Goal: Task Accomplishment & Management: Manage account settings

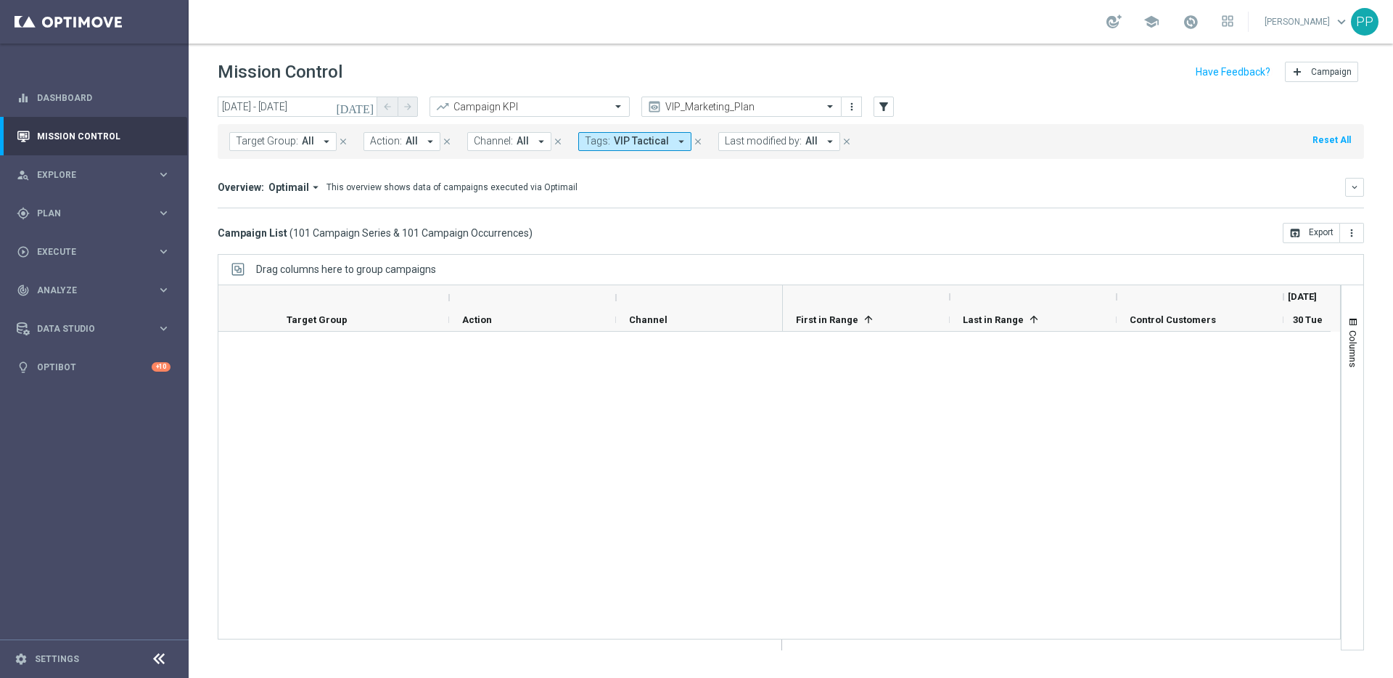
scroll to position [4904, 0]
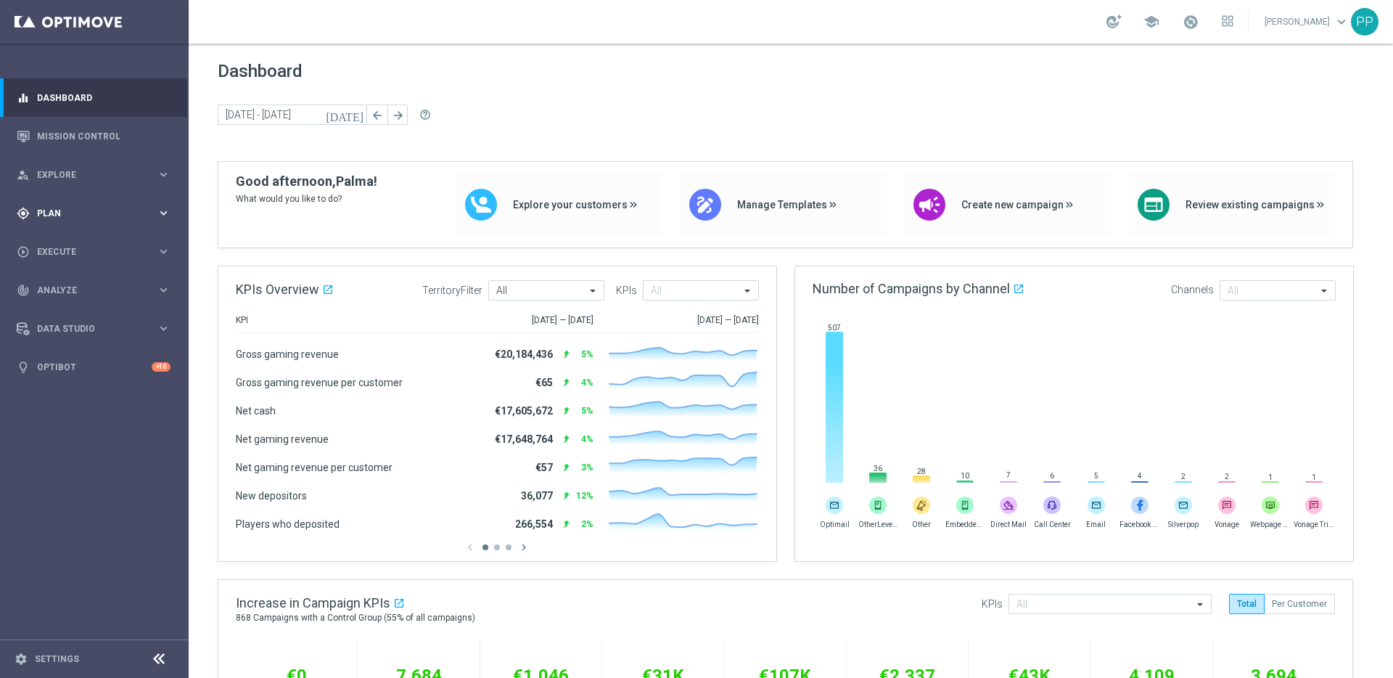
click at [57, 214] on span "Plan" at bounding box center [97, 213] width 120 height 9
click at [60, 243] on link "Target Groups" at bounding box center [94, 243] width 113 height 12
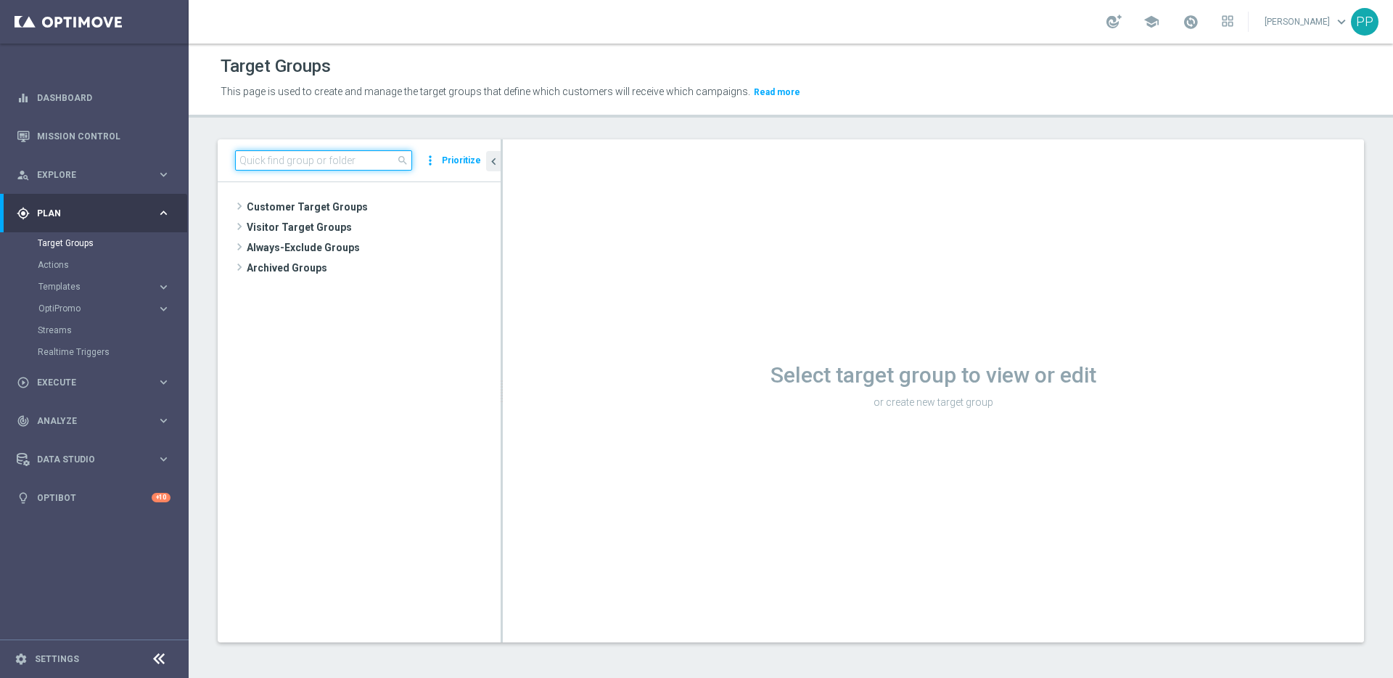
click at [311, 160] on input at bounding box center [323, 160] width 177 height 20
paste input "DE_INT__INTMIGRATION__REACT_NVIP_EMA_AUT_MIX"
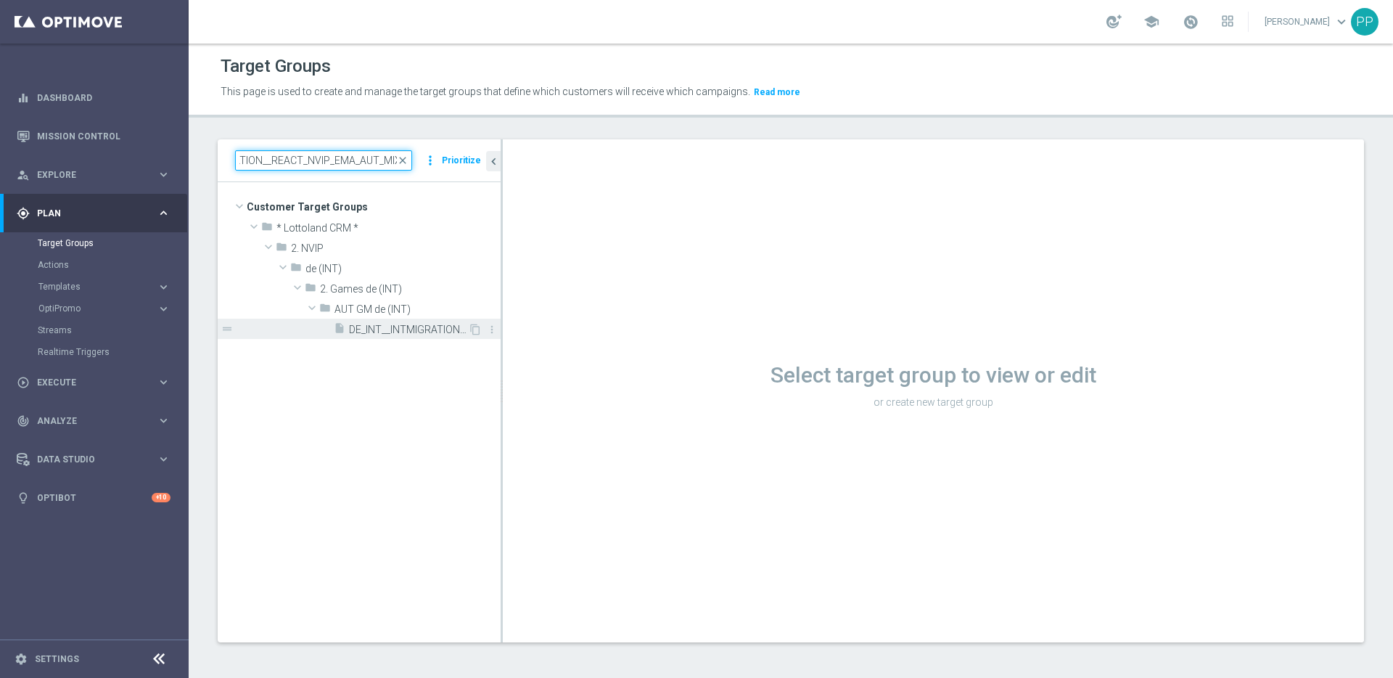
type input "DE_INT__INTMIGRATION__REACT_NVIP_EMA_AUT_MIX"
click at [369, 333] on span "DE_INT__INTMIGRATION__REACT_NVIP_EMA_AUT_MIX" at bounding box center [408, 330] width 119 height 12
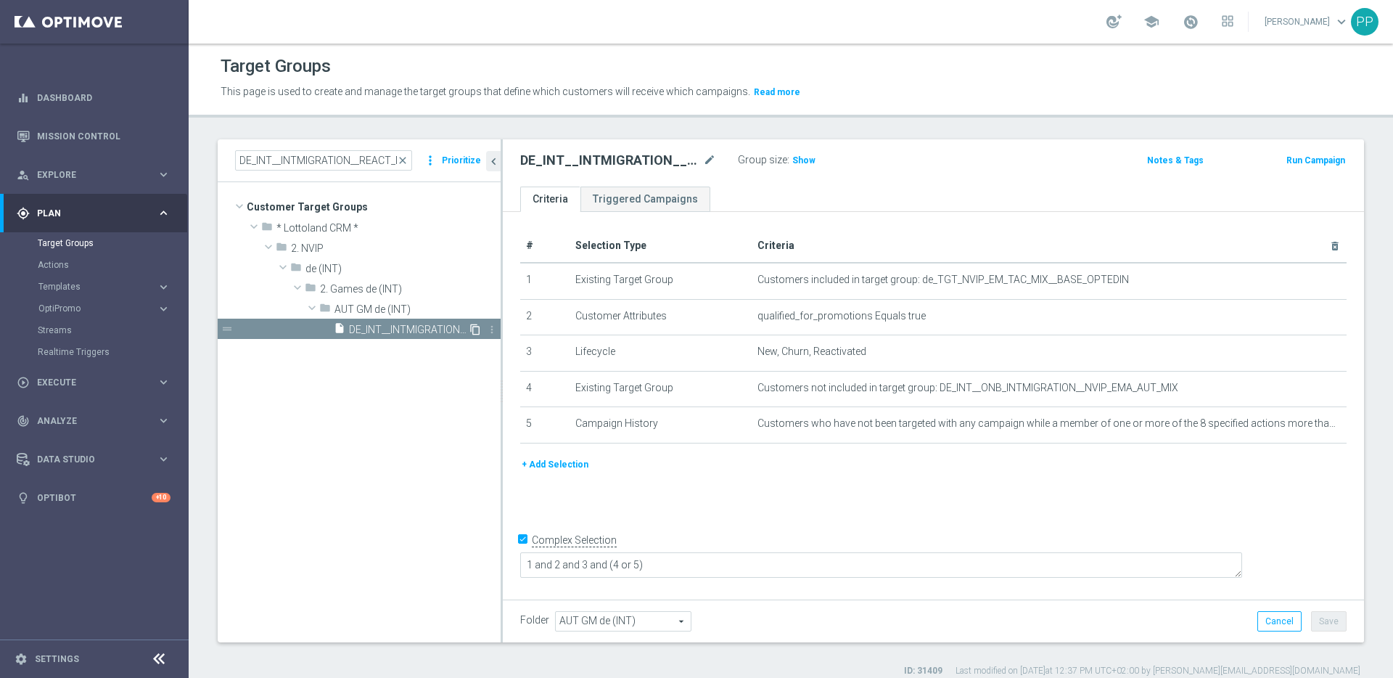
click at [477, 329] on icon "content_copy" at bounding box center [475, 330] width 12 height 12
click at [437, 330] on span "Copy of DE_INT__INTMIGRATION__REACT_NVIP_EMA_AUT_MIX" at bounding box center [408, 330] width 119 height 12
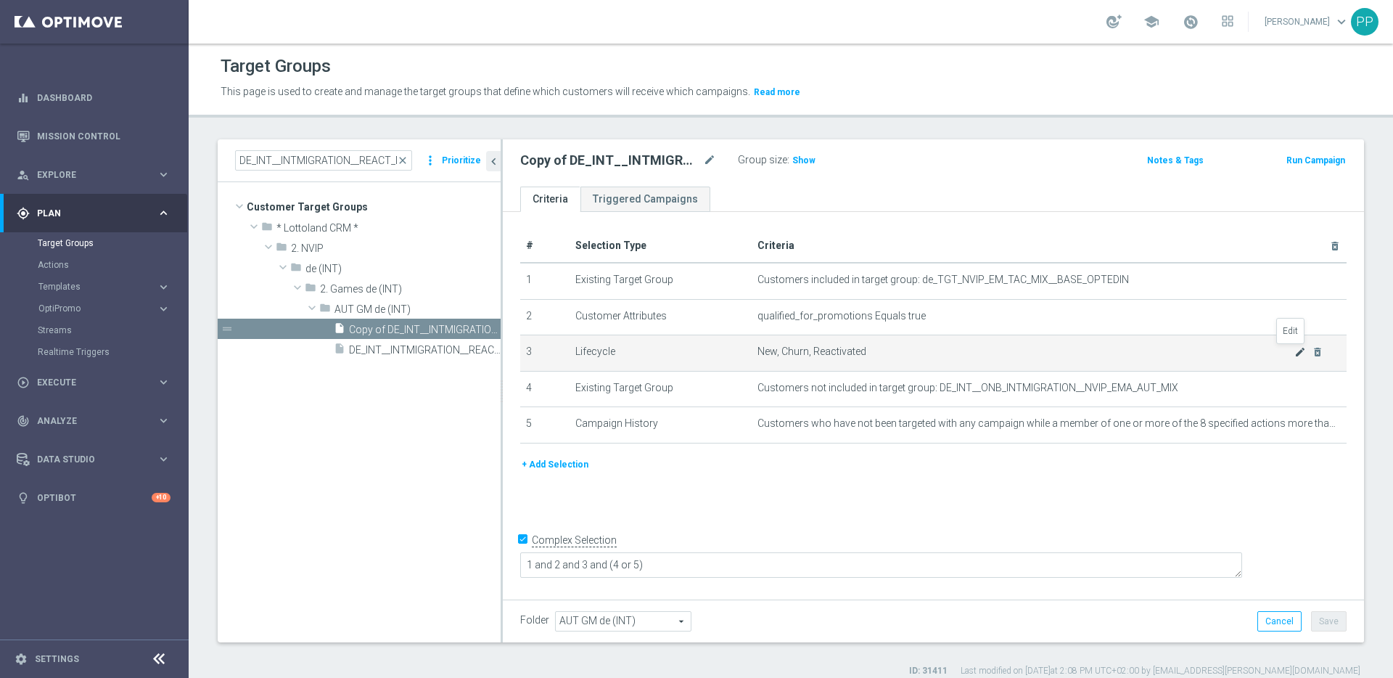
click at [1294, 353] on icon "mode_edit" at bounding box center [1300, 352] width 12 height 12
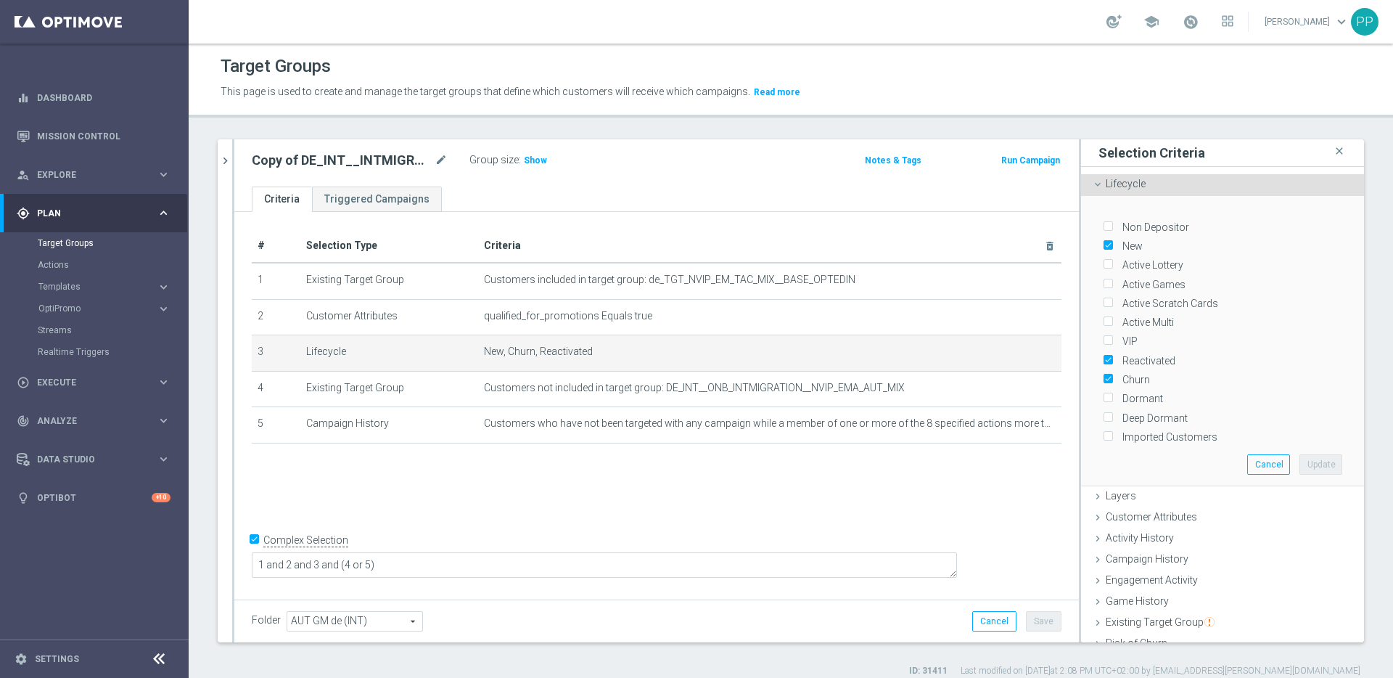
click at [1103, 243] on input "New" at bounding box center [1107, 246] width 9 height 9
checkbox input "false"
click at [1103, 357] on input "Reactivated" at bounding box center [1107, 360] width 9 height 9
checkbox input "false"
click at [1103, 379] on input "Churn" at bounding box center [1107, 379] width 9 height 9
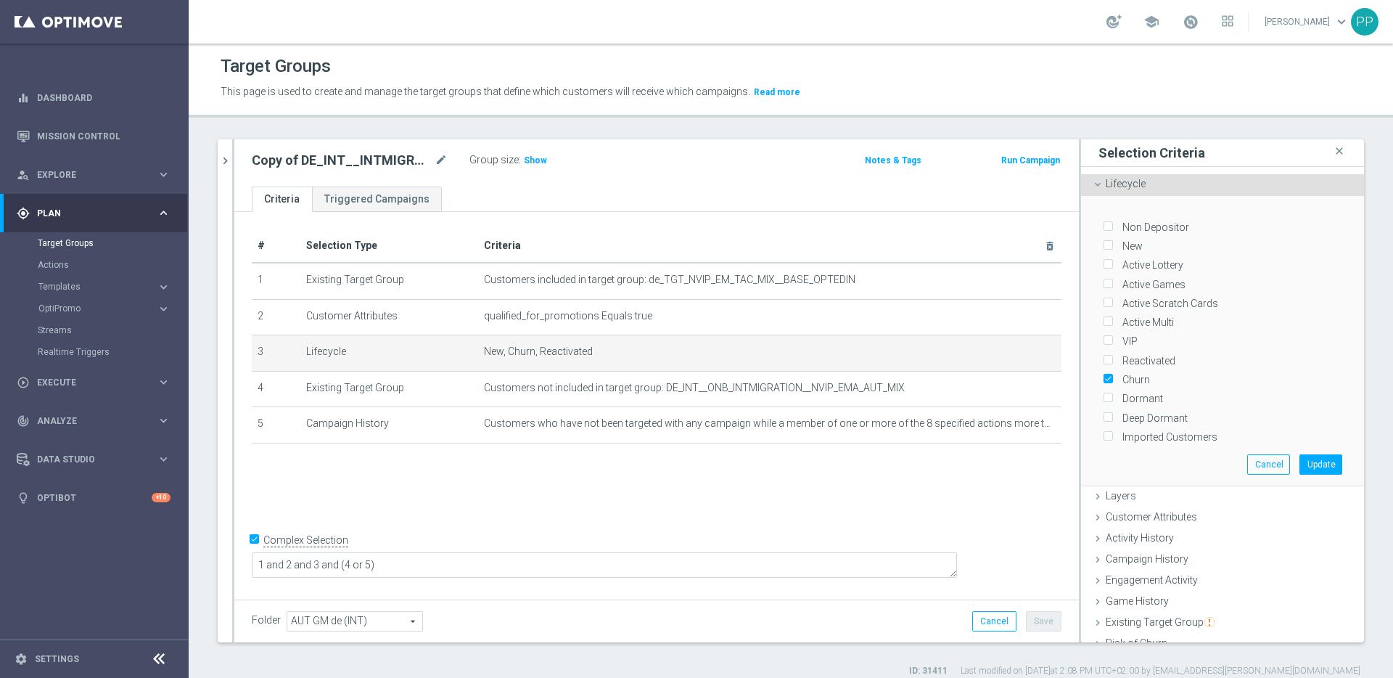
checkbox input "false"
click at [1103, 401] on input "Dormant" at bounding box center [1107, 398] width 9 height 9
checkbox input "true"
click at [1309, 461] on button "Update" at bounding box center [1320, 464] width 43 height 20
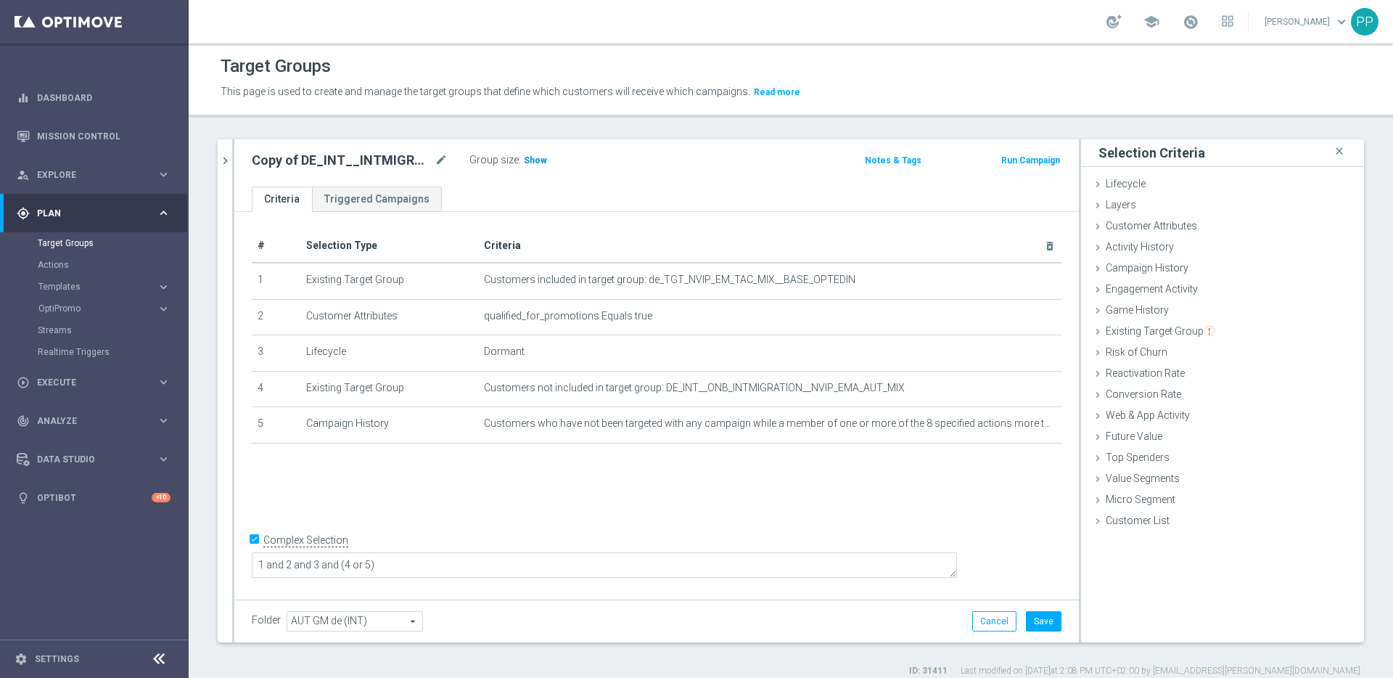
click at [536, 160] on span "Show" at bounding box center [535, 160] width 23 height 10
click at [1010, 357] on icon "mode_edit" at bounding box center [1016, 352] width 12 height 12
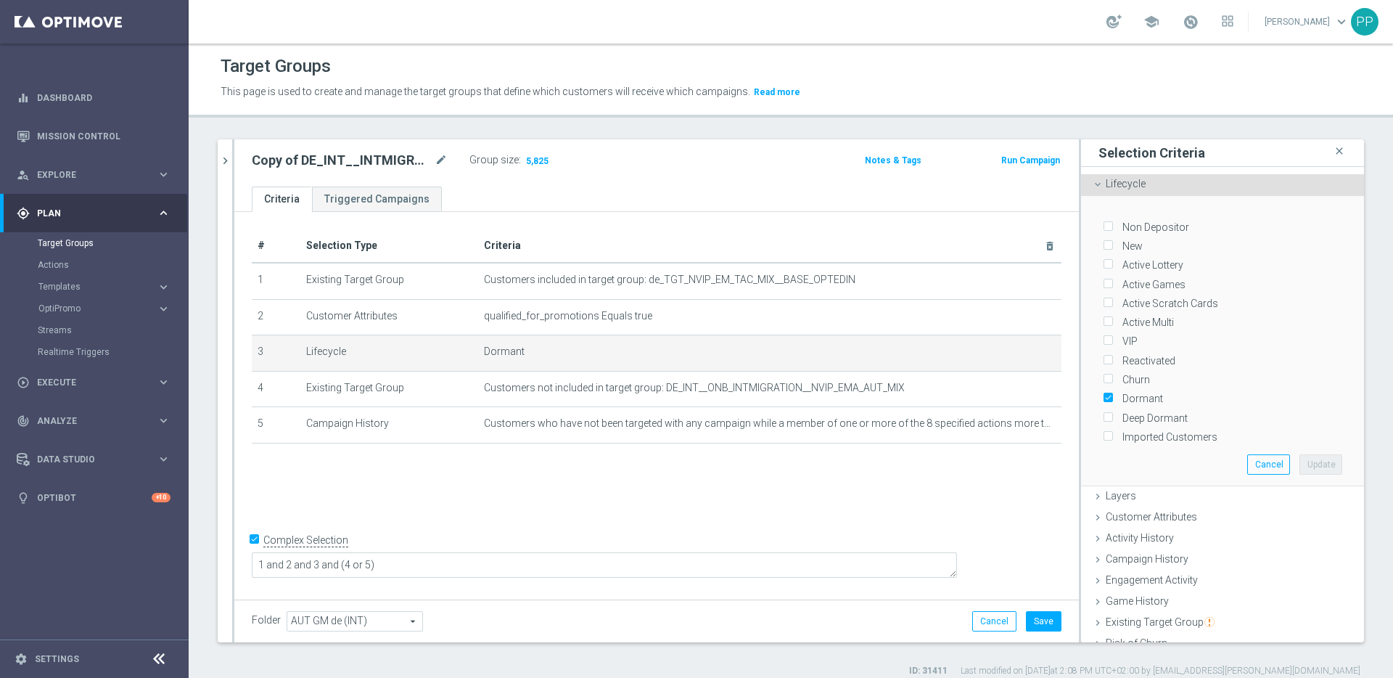
click at [1103, 416] on input "Deep Dormant" at bounding box center [1107, 417] width 9 height 9
checkbox input "true"
click at [1299, 459] on button "Update" at bounding box center [1320, 464] width 43 height 20
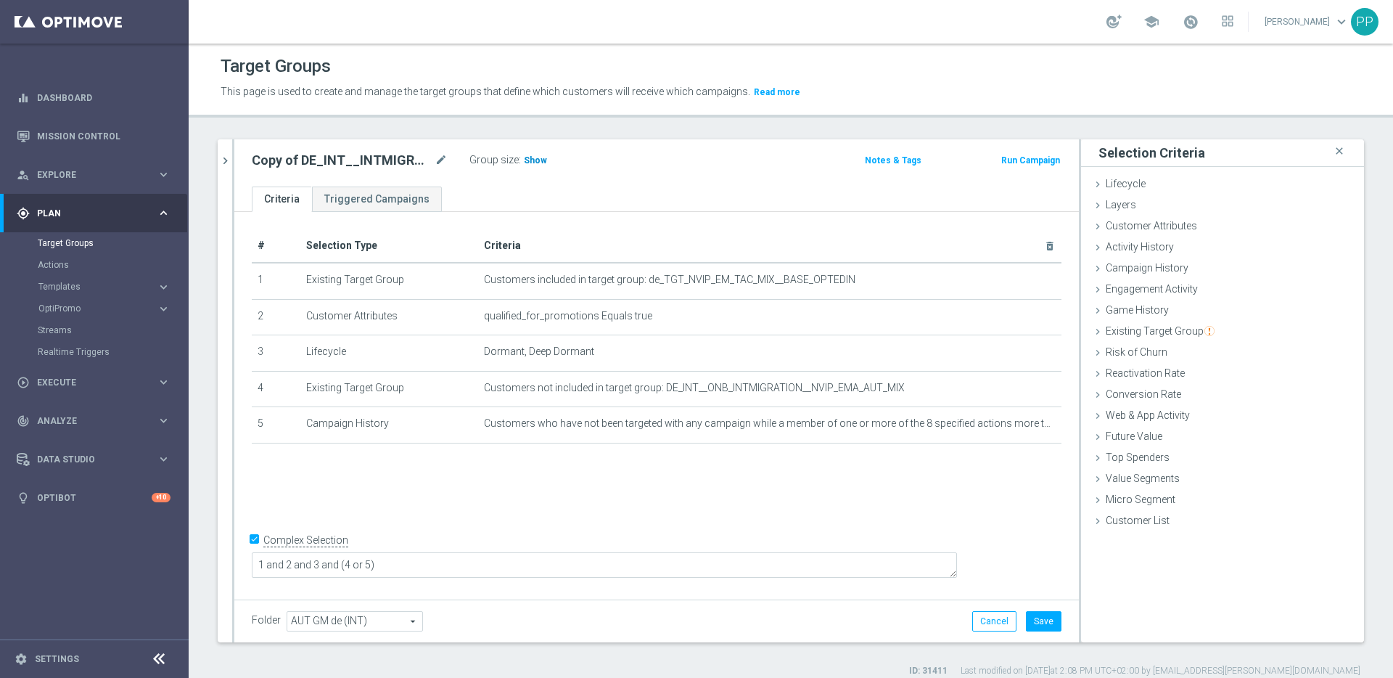
click at [527, 160] on span "Show" at bounding box center [535, 160] width 23 height 10
click at [1092, 221] on icon at bounding box center [1098, 227] width 12 height 12
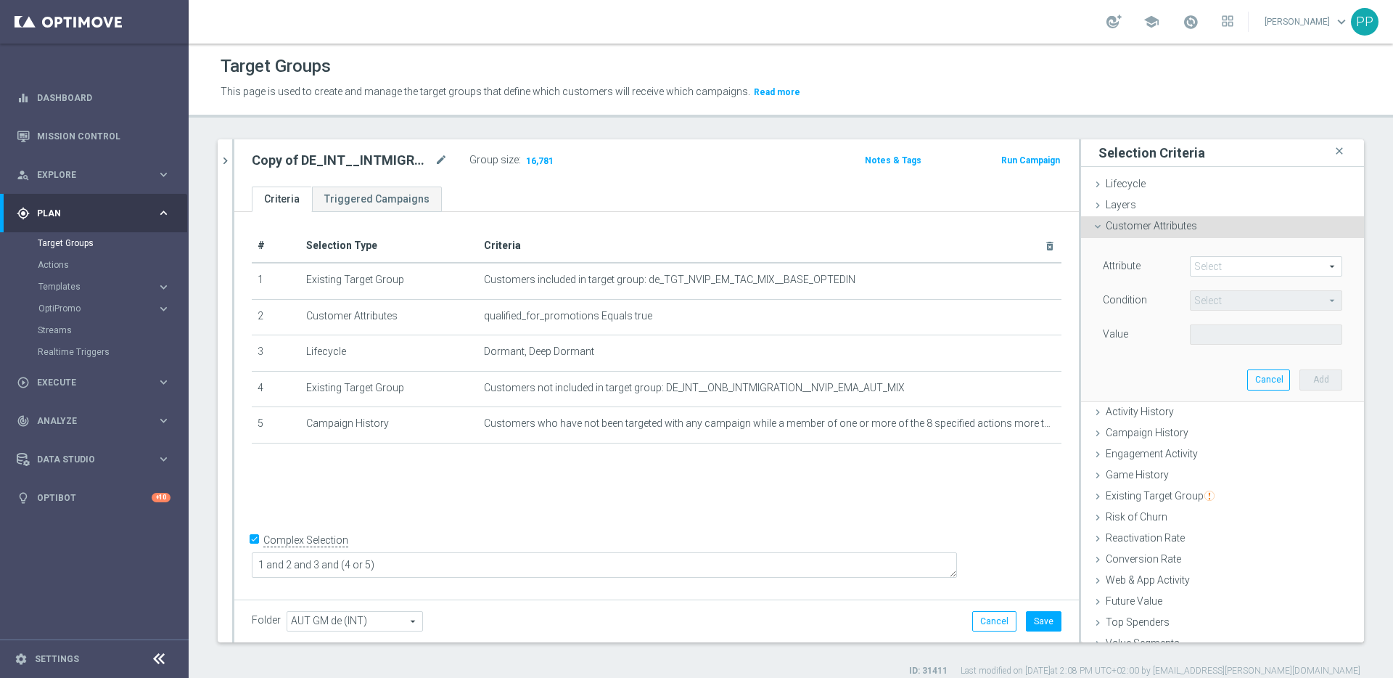
click at [1202, 268] on span at bounding box center [1266, 266] width 151 height 19
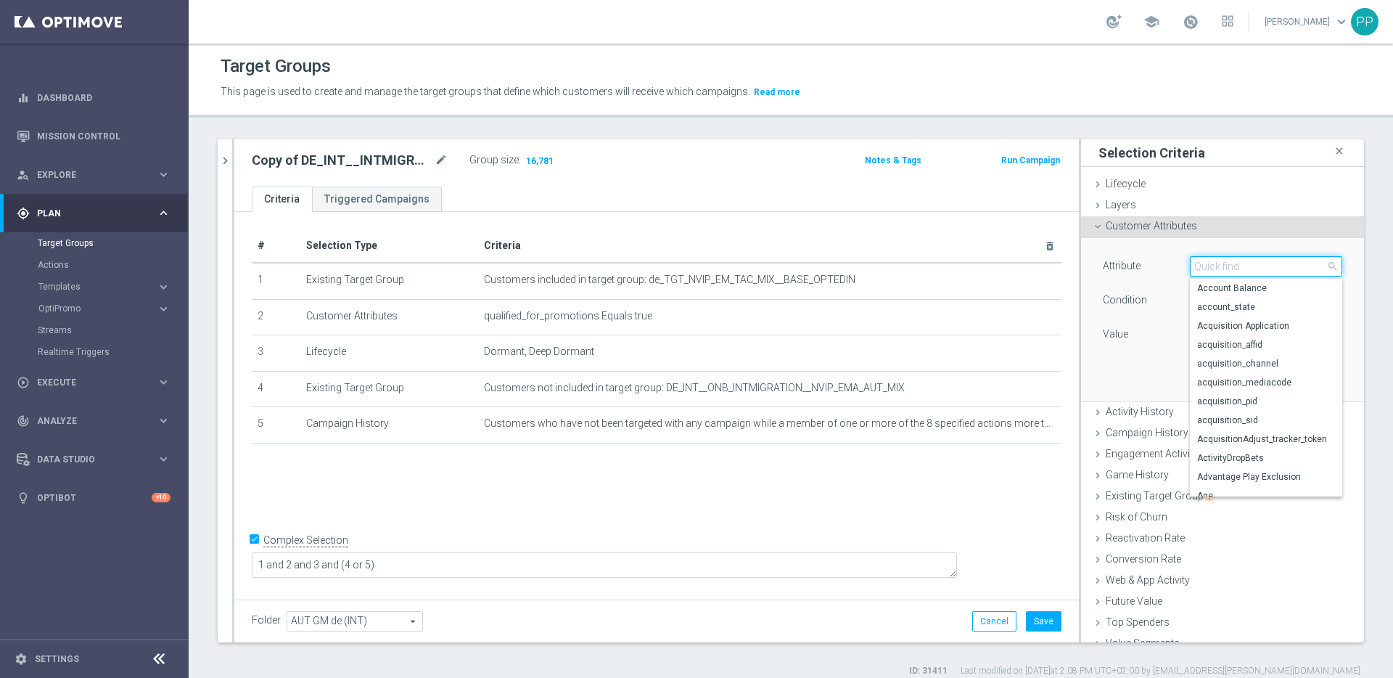
click at [1200, 266] on input "search" at bounding box center [1266, 266] width 152 height 20
type input "open"
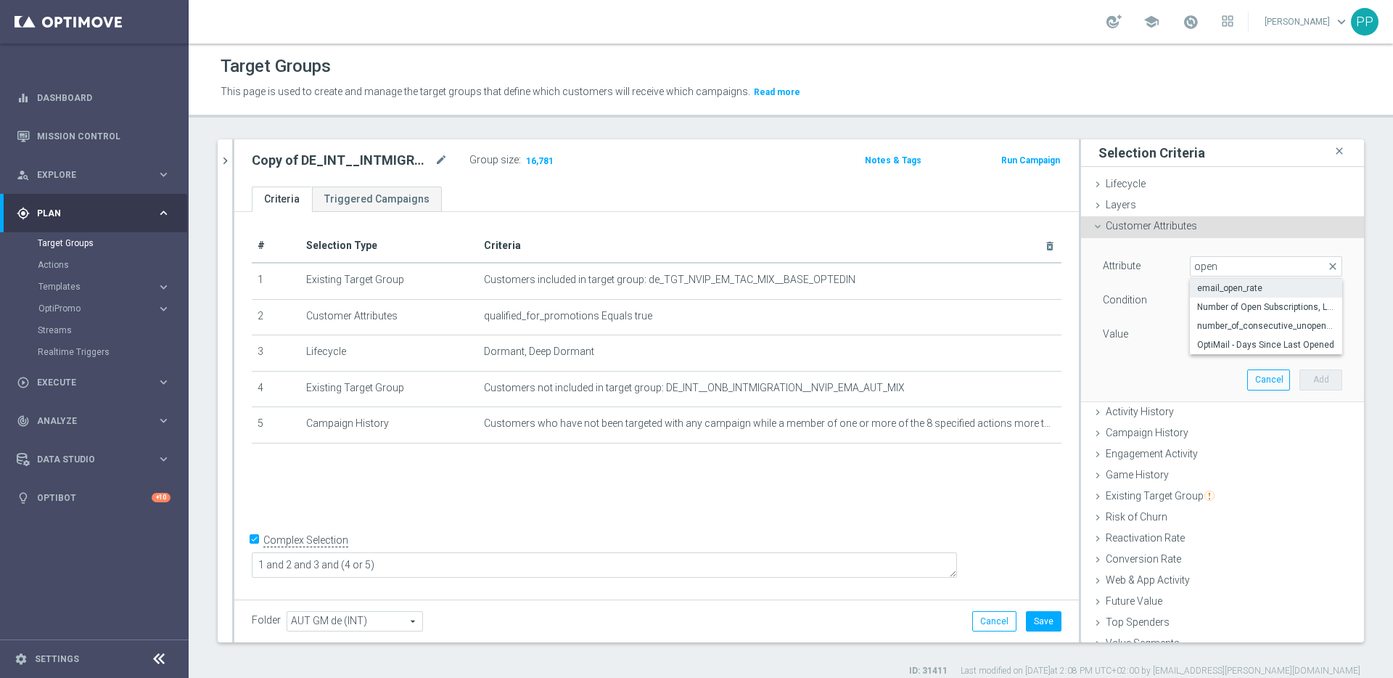
click at [1215, 289] on span "email_open_rate" at bounding box center [1266, 288] width 138 height 12
type input "email_open_rate"
click at [1197, 302] on span "=" at bounding box center [1266, 300] width 151 height 19
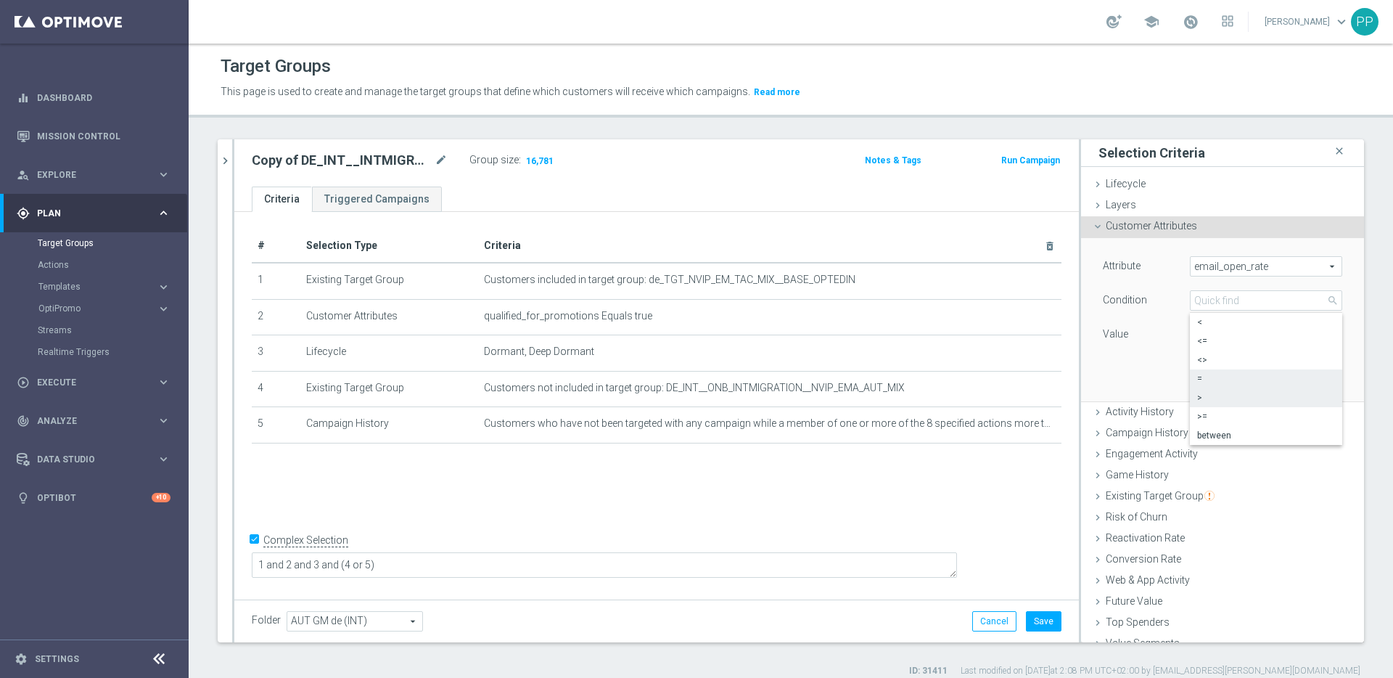
click at [1197, 398] on span ">" at bounding box center [1266, 398] width 138 height 12
type input ">"
click at [1190, 335] on input "number" at bounding box center [1222, 334] width 65 height 20
type input "0.1"
click at [1146, 376] on div "Attribute email_open_rate email_open_rate arrow_drop_down search Condition > > …" at bounding box center [1222, 319] width 261 height 163
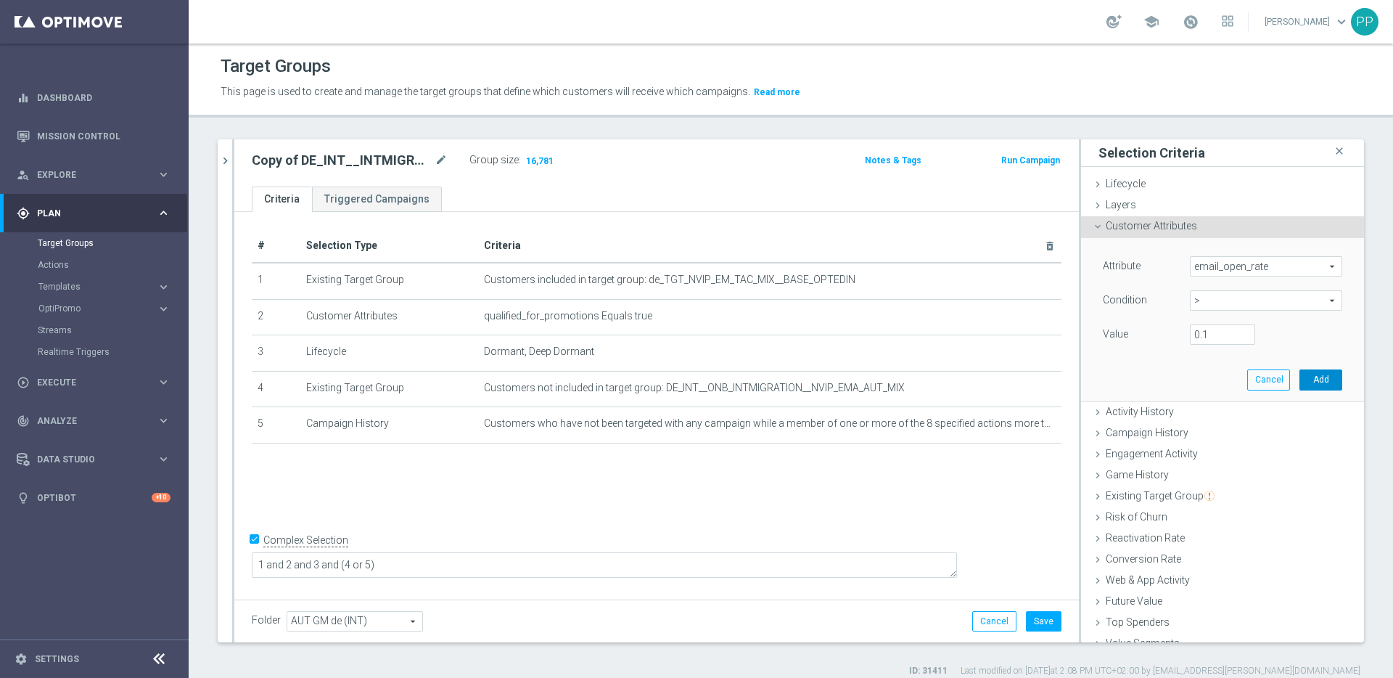
click at [1299, 374] on button "Add" at bounding box center [1320, 379] width 43 height 20
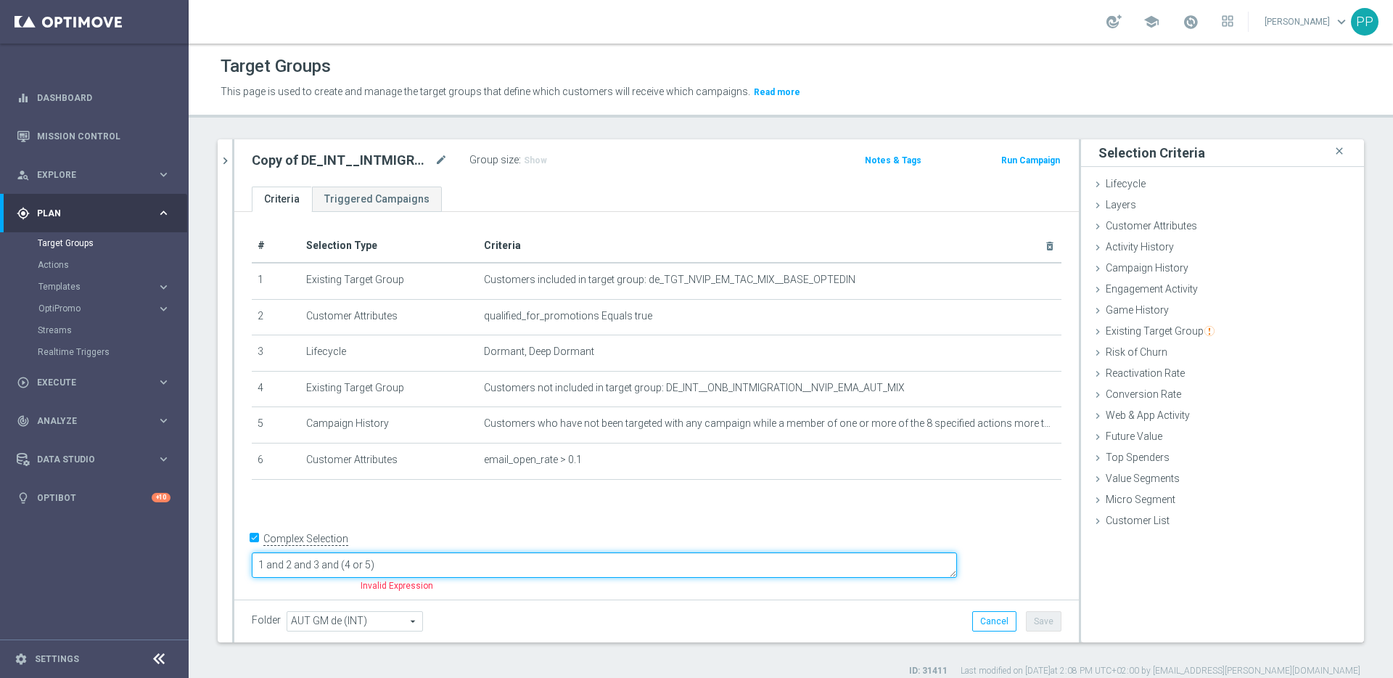
click at [535, 566] on textarea "1 and 2 and 3 and (4 or 5)" at bounding box center [604, 564] width 705 height 25
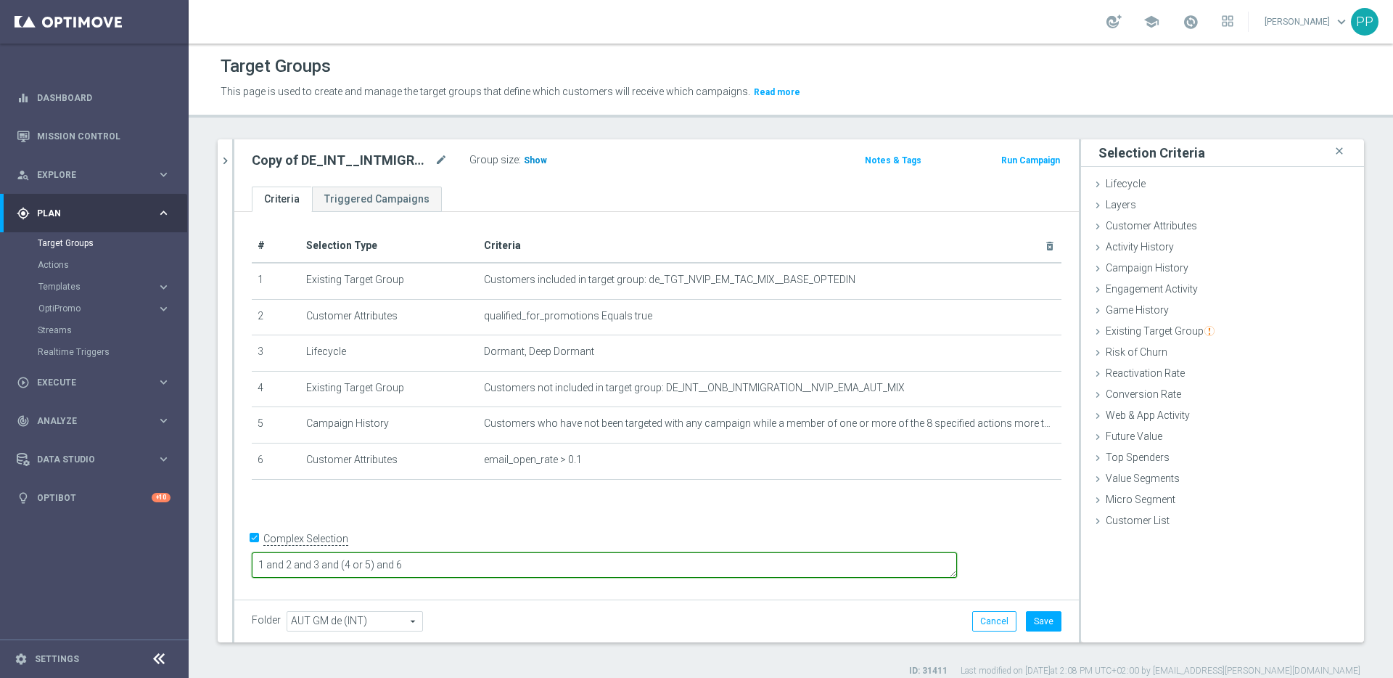
type textarea "1 and 2 and 3 and (4 or 5) and 6"
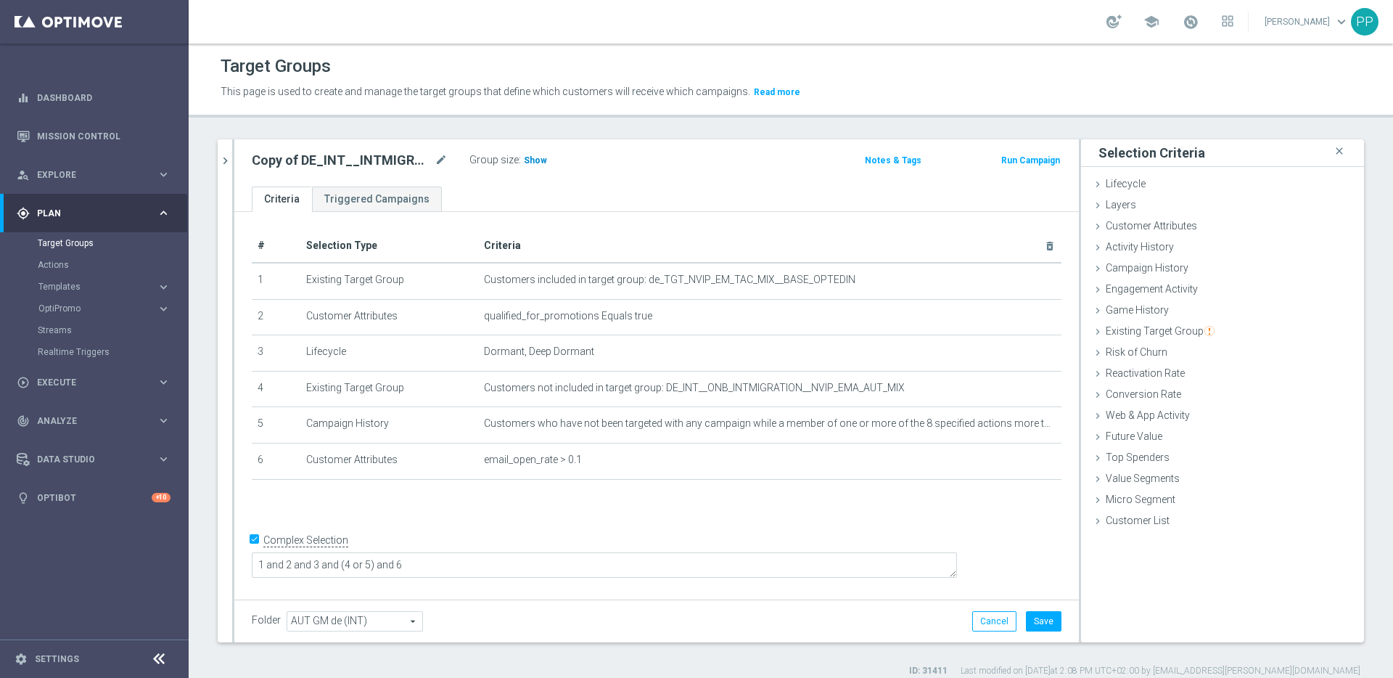
click at [529, 160] on span "Show" at bounding box center [535, 160] width 23 height 10
click at [1034, 622] on button "Save" at bounding box center [1044, 621] width 36 height 20
click at [437, 159] on icon "mode_edit" at bounding box center [441, 160] width 13 height 17
click at [310, 163] on input "Copy of DE_INT__INTMIGRATION__REACT_NVIP_EMA_AUT_MIX" at bounding box center [350, 162] width 196 height 20
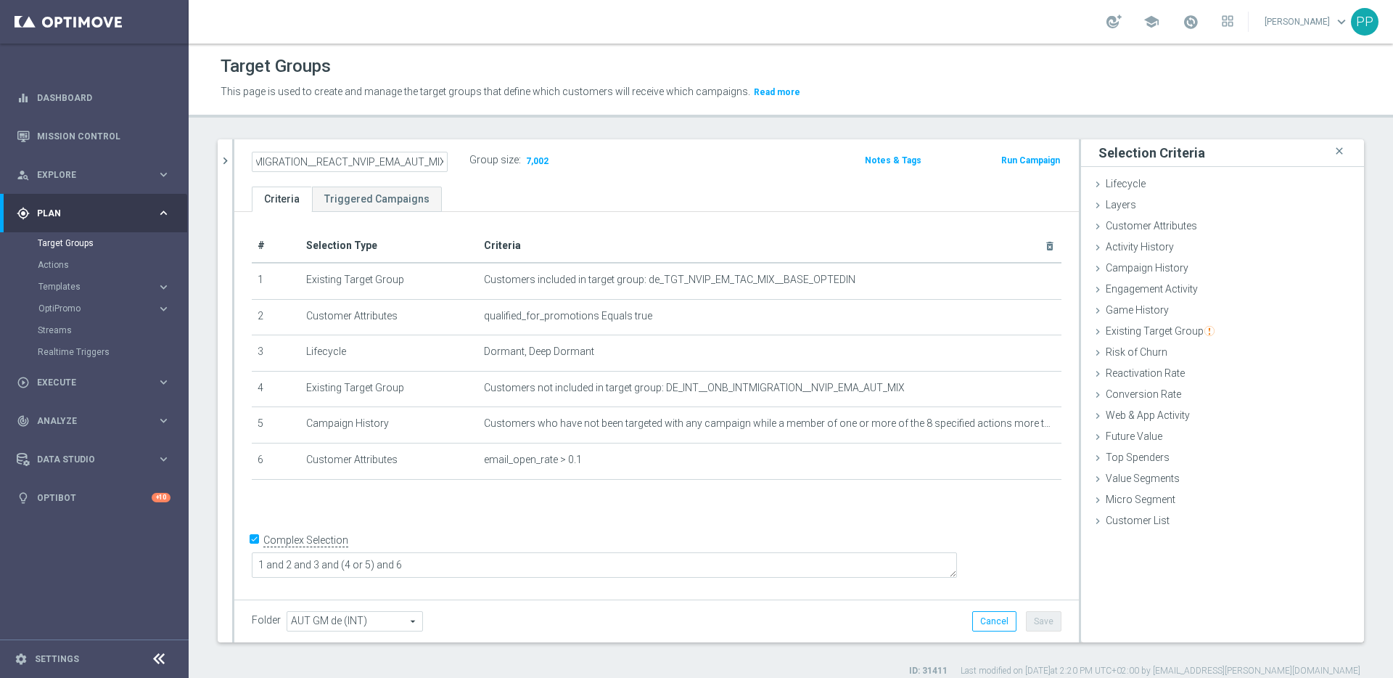
drag, startPoint x: 345, startPoint y: 160, endPoint x: 317, endPoint y: 157, distance: 28.5
click at [317, 157] on input "Copy of DE_INT__INTMIGRATION__REACT_NVIP_EMA_AUT_MIX" at bounding box center [350, 162] width 196 height 20
drag, startPoint x: 302, startPoint y: 160, endPoint x: 266, endPoint y: 159, distance: 36.3
click at [266, 159] on input "Copy of DE_INT__INTMIGRATION__DORMANT_NVIP_EMA_AUT_MIX" at bounding box center [350, 162] width 196 height 20
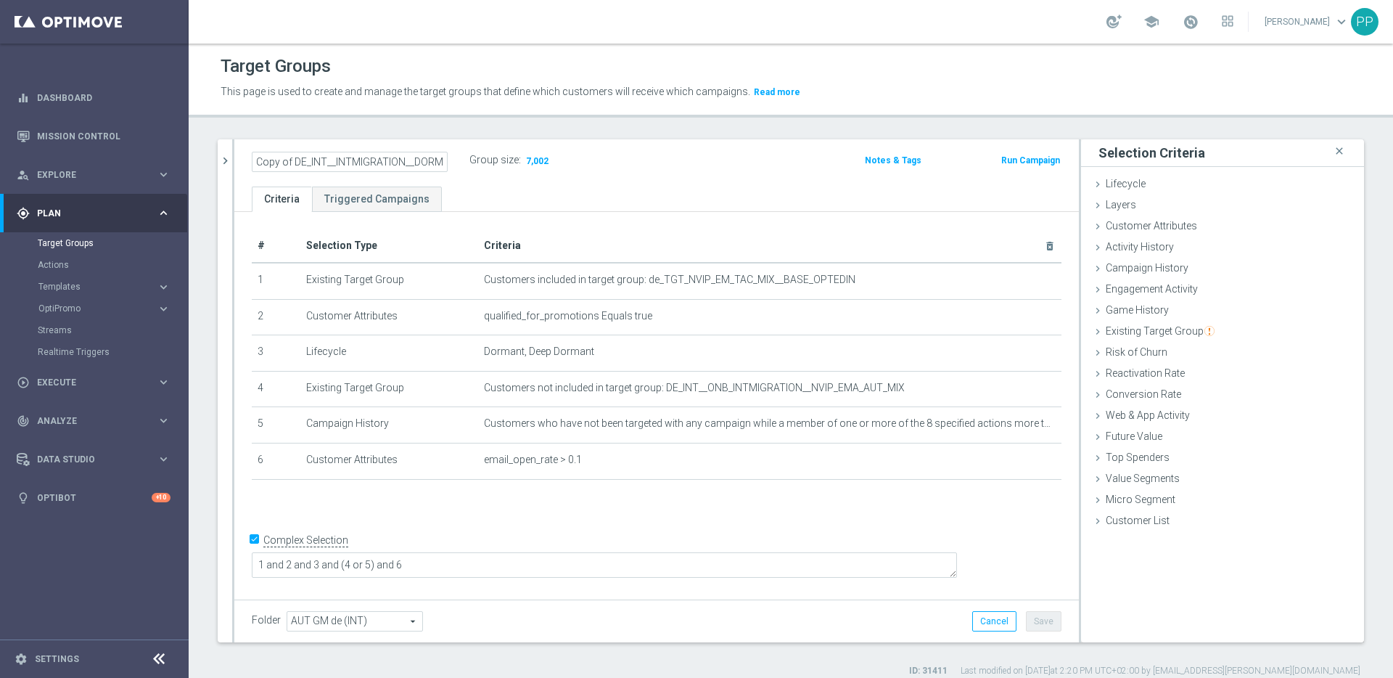
click at [292, 163] on input "Copy of DE_INT__INTMIGRATION__DORMANT_NVIP_EMA_AUT_MIX" at bounding box center [350, 162] width 196 height 20
drag, startPoint x: 258, startPoint y: 159, endPoint x: 462, endPoint y: 171, distance: 205.0
click at [462, 171] on div "DE_INT__INTMIGRATION__DORMANT_NVIP_EMA_AUT_MIX" at bounding box center [361, 161] width 218 height 23
type input "DE_INT__INTMIGRATION__DORMANT_NVIP_EMA_AUT_MIX"
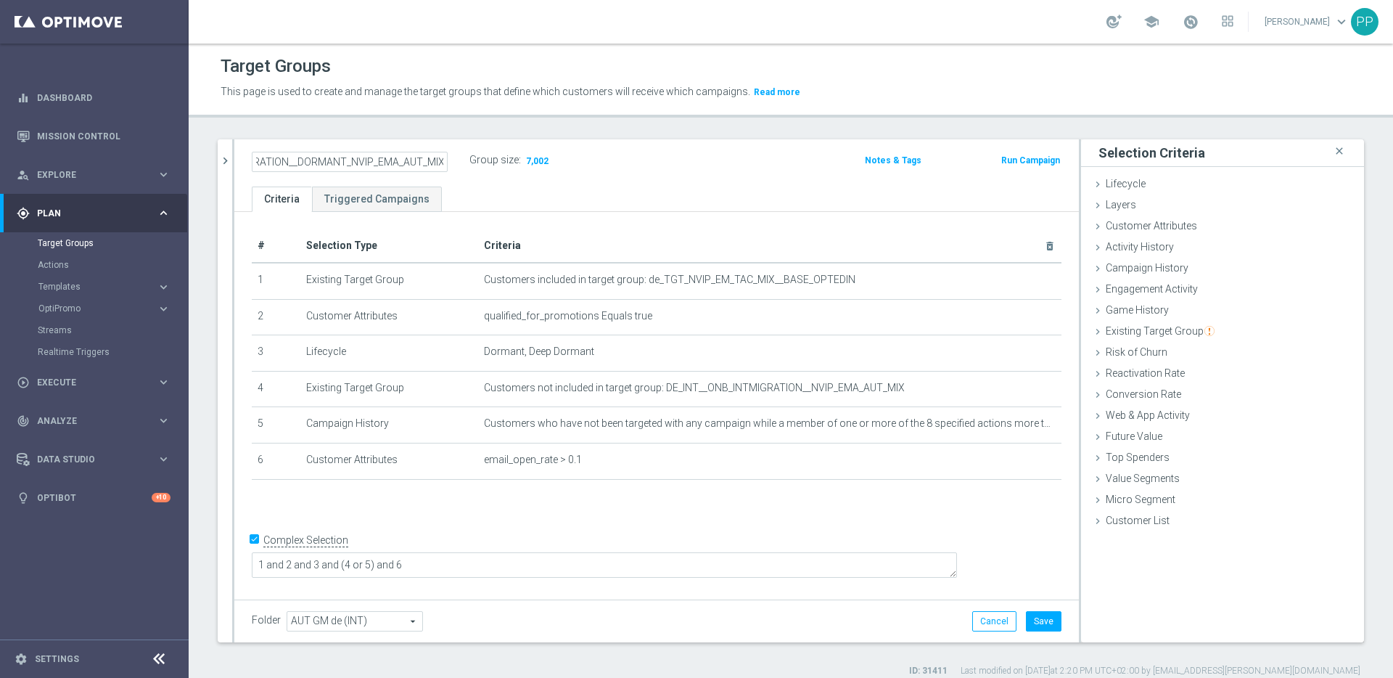
click at [757, 519] on div "# Selection Type Criteria delete_forever 1 Existing Target Group Customers incl…" at bounding box center [656, 403] width 845 height 383
click at [1037, 618] on button "Save" at bounding box center [1044, 621] width 36 height 20
click at [227, 163] on icon "chevron_right" at bounding box center [225, 161] width 14 height 14
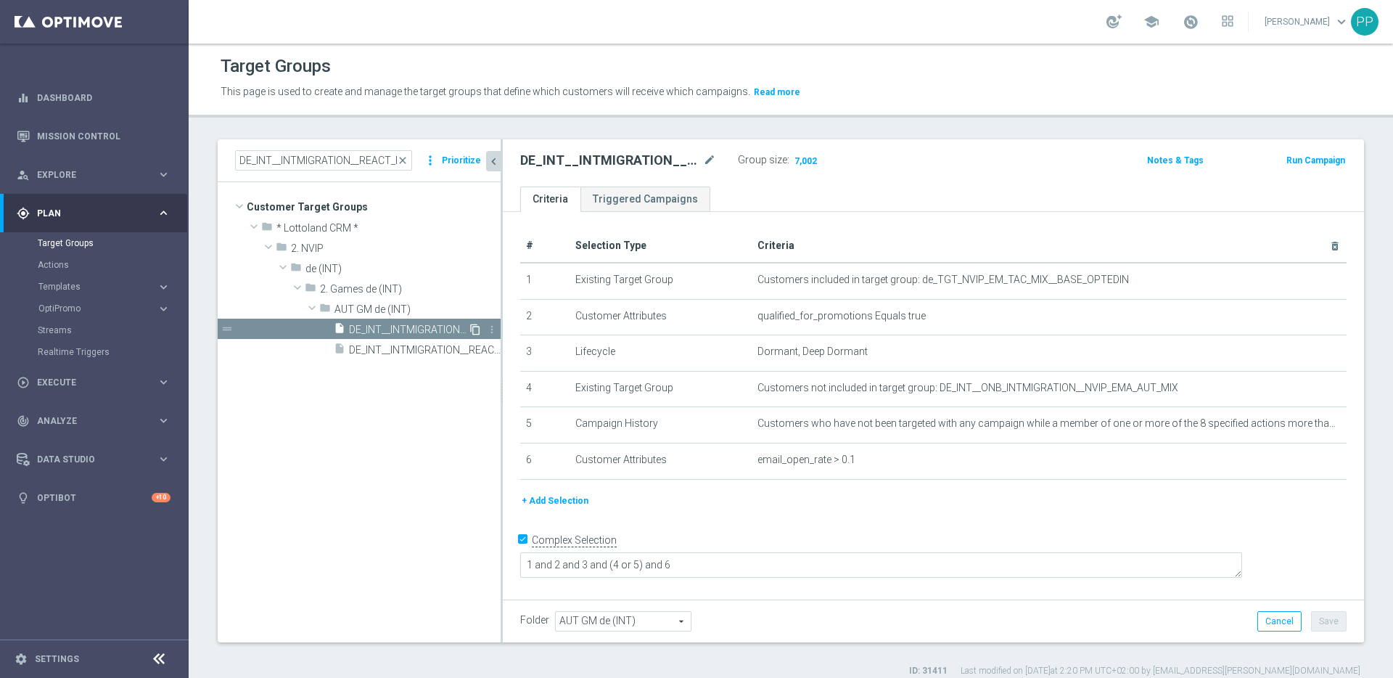
click at [472, 327] on icon "content_copy" at bounding box center [475, 330] width 12 height 12
click at [708, 160] on icon "mode_edit" at bounding box center [709, 160] width 13 height 17
click at [552, 161] on input "Copy of DE_INT__INTMIGRATION__DORMANT_NVIP_EMA_AUT_MIX" at bounding box center [618, 162] width 196 height 20
drag, startPoint x: 613, startPoint y: 161, endPoint x: 567, endPoint y: 160, distance: 46.5
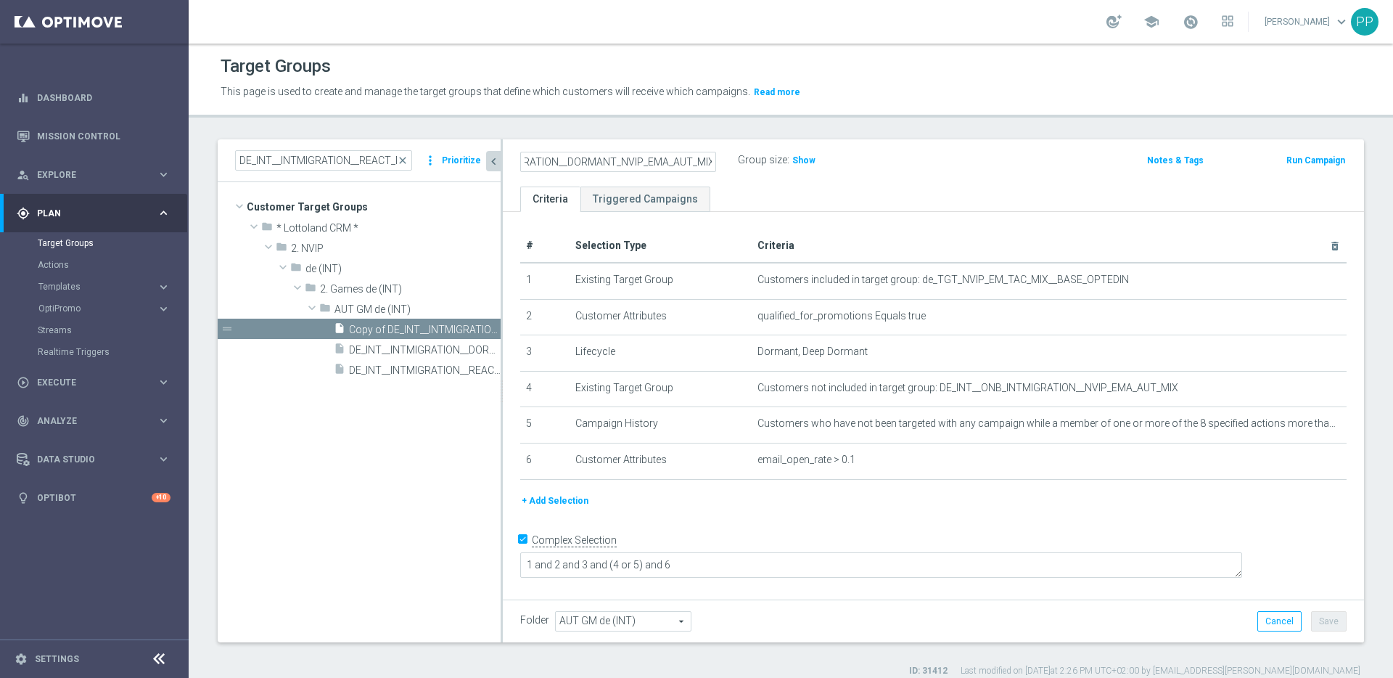
click at [567, 160] on input "Copy of DE_INT__INTMIGRATION__DORMANT_NVIP_EMA_AUT_MIX" at bounding box center [618, 162] width 196 height 20
drag, startPoint x: 574, startPoint y: 163, endPoint x: 539, endPoint y: 163, distance: 34.8
click at [554, 163] on input "Copy of DE_INT__INTMIGRATION__ACTIVE_NVIP_EMA_AUT_MIX" at bounding box center [618, 162] width 196 height 20
click at [539, 163] on input "Copy of DE_INT__INTMIGRATION__ACTIVE_NVIP_EMA_AUT_MIX" at bounding box center [618, 162] width 196 height 20
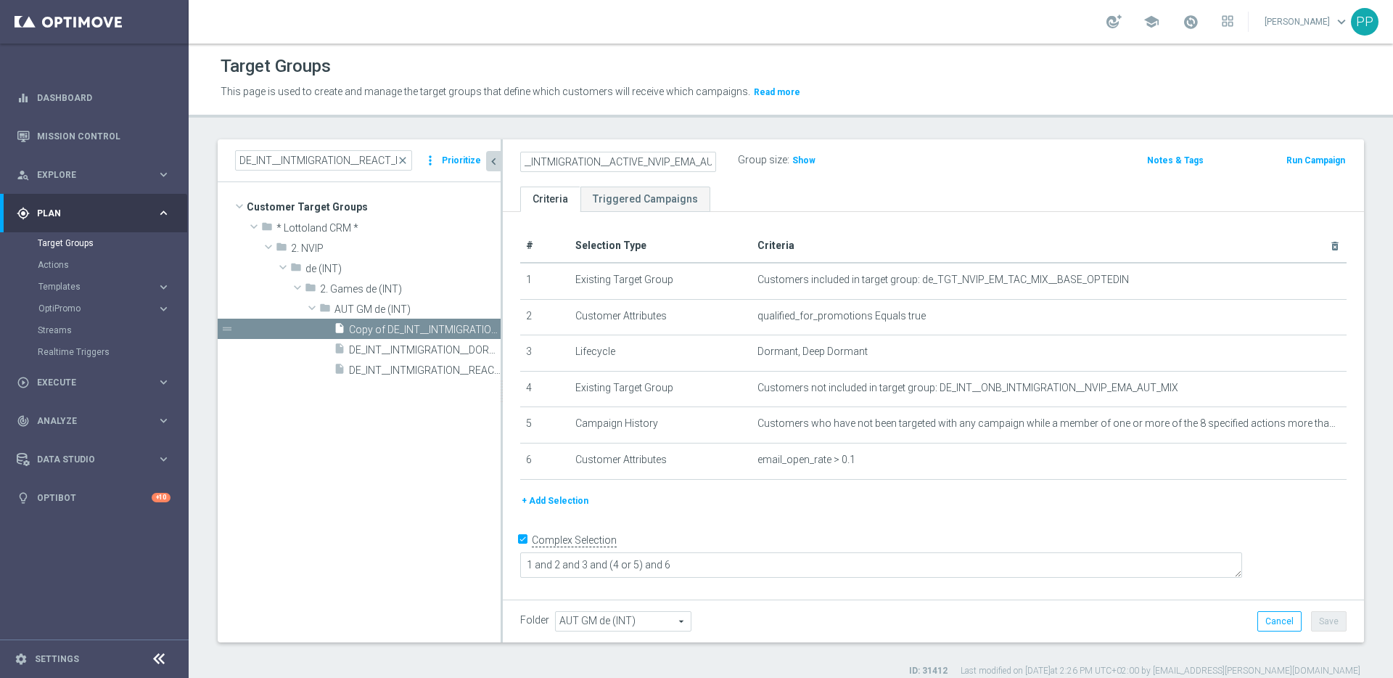
scroll to position [0, 0]
drag, startPoint x: 539, startPoint y: 163, endPoint x: 515, endPoint y: 160, distance: 24.0
click at [515, 160] on div "Copy of DE_INT__INTMIGRATION__ACTIVE_NVIP_EMA_AUT_MIX" at bounding box center [618, 162] width 218 height 20
click at [561, 160] on input "Copy of DE_INT__INTMIGRATION__ACTIVE_NVIP_EMA_AUT_MIX" at bounding box center [618, 162] width 196 height 20
type input "DE_INT__INTMIGRATION__ACTIVE_NVIP_EMA_AUT_MIX"
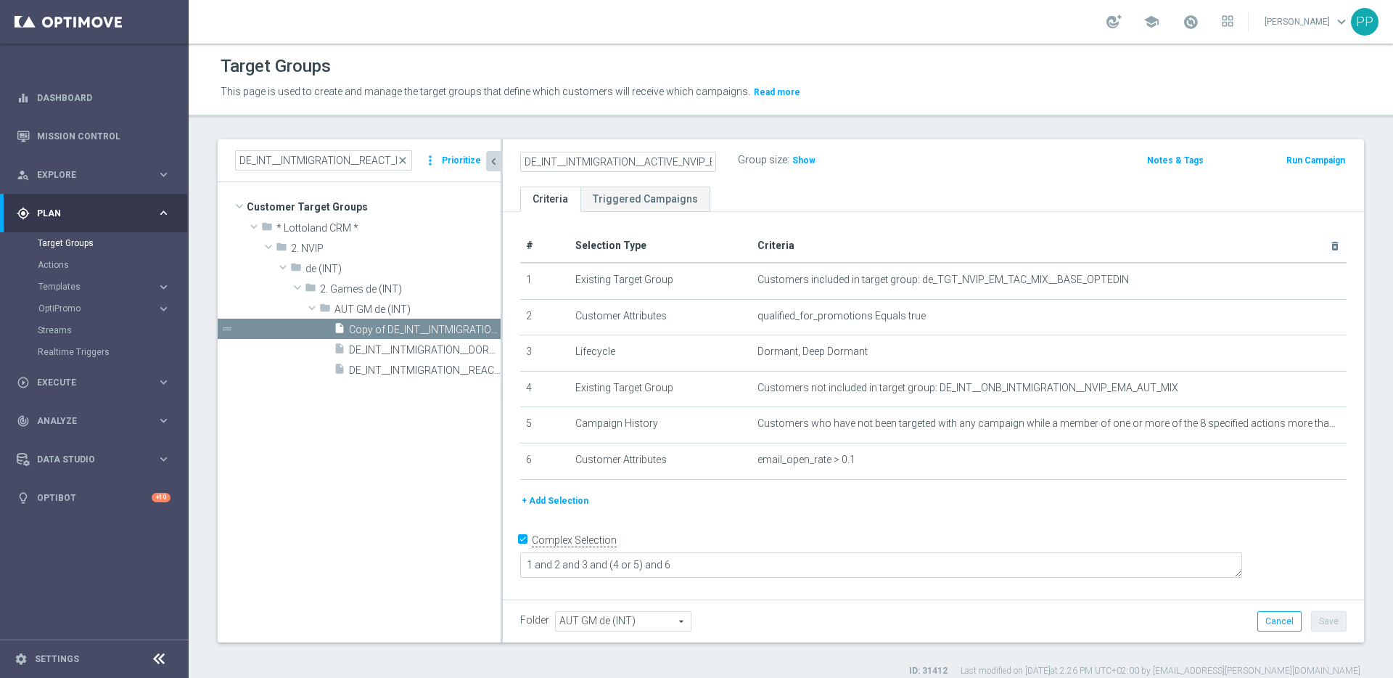
click at [878, 181] on div "DE_INT__INTMIGRATION__ACTIVE_NVIP_EMA_AUT_MIX Group size : Show Notes & Tags Ru…" at bounding box center [933, 162] width 861 height 47
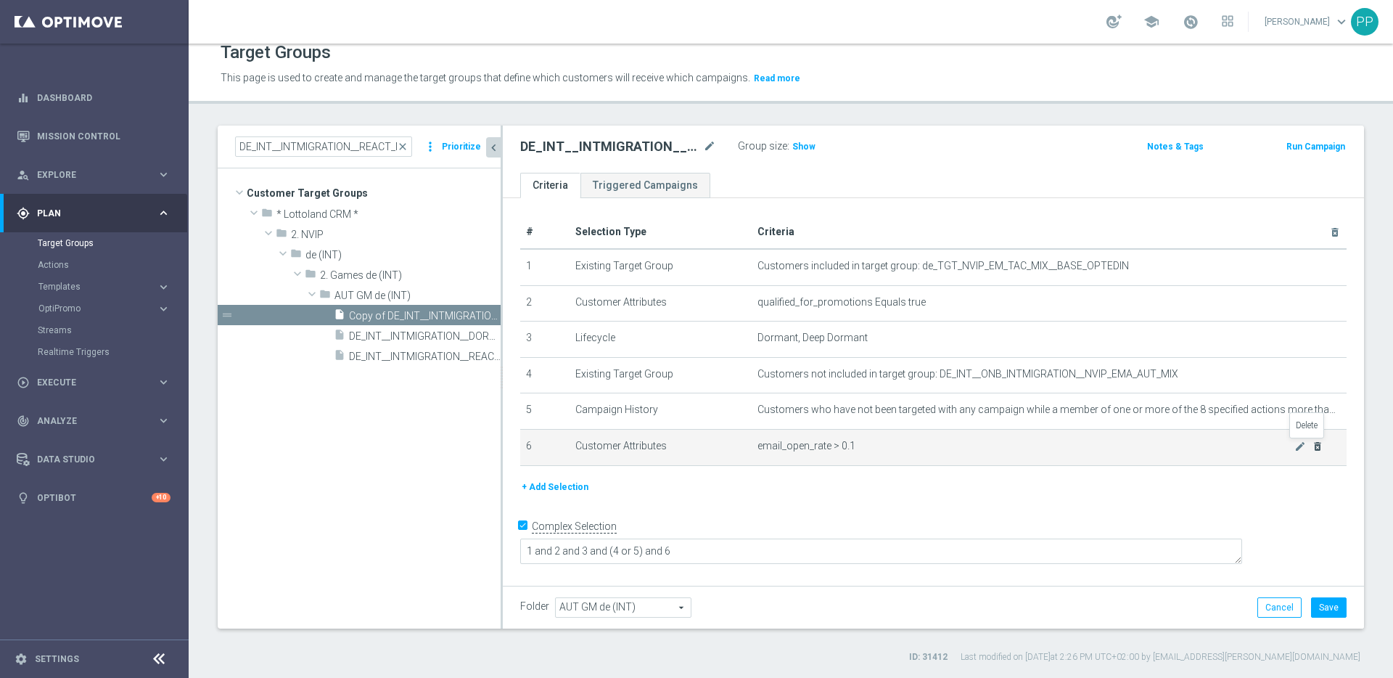
click at [1312, 441] on icon "delete_forever" at bounding box center [1318, 446] width 12 height 12
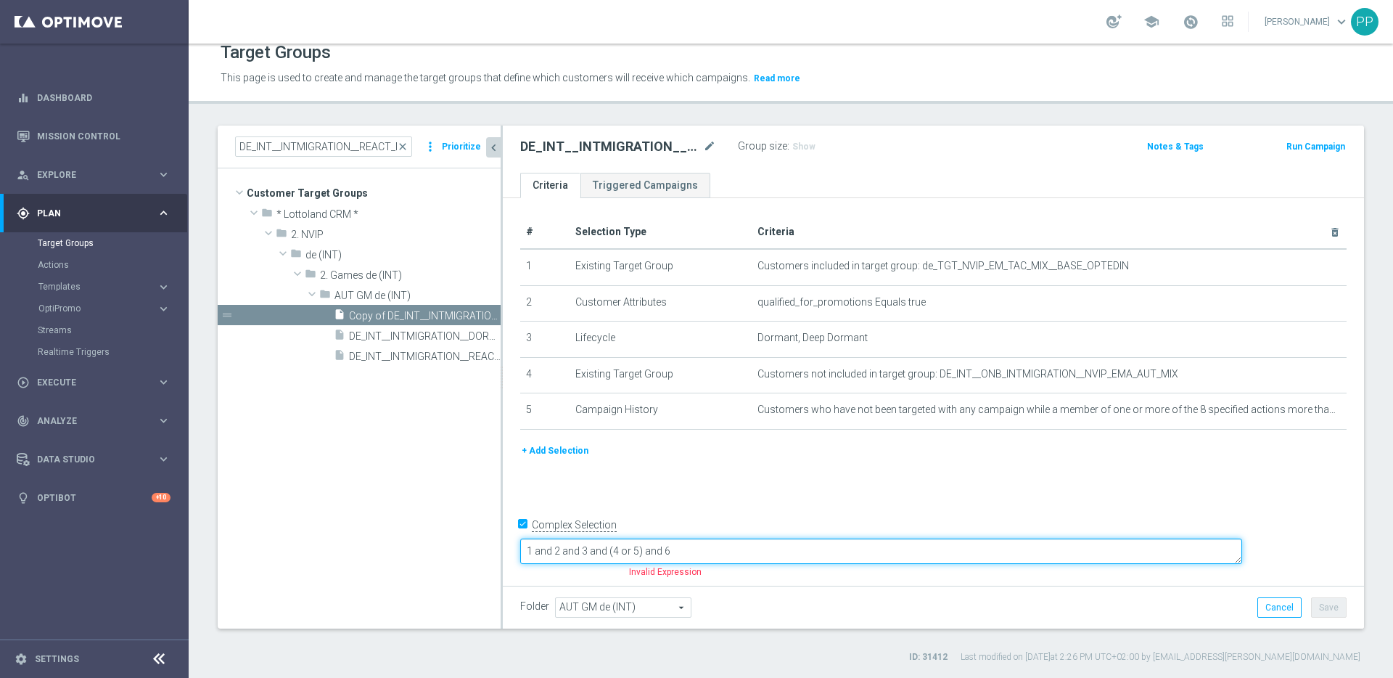
click at [785, 550] on textarea "1 and 2 and 3 and (4 or 5) and 6" at bounding box center [881, 550] width 722 height 25
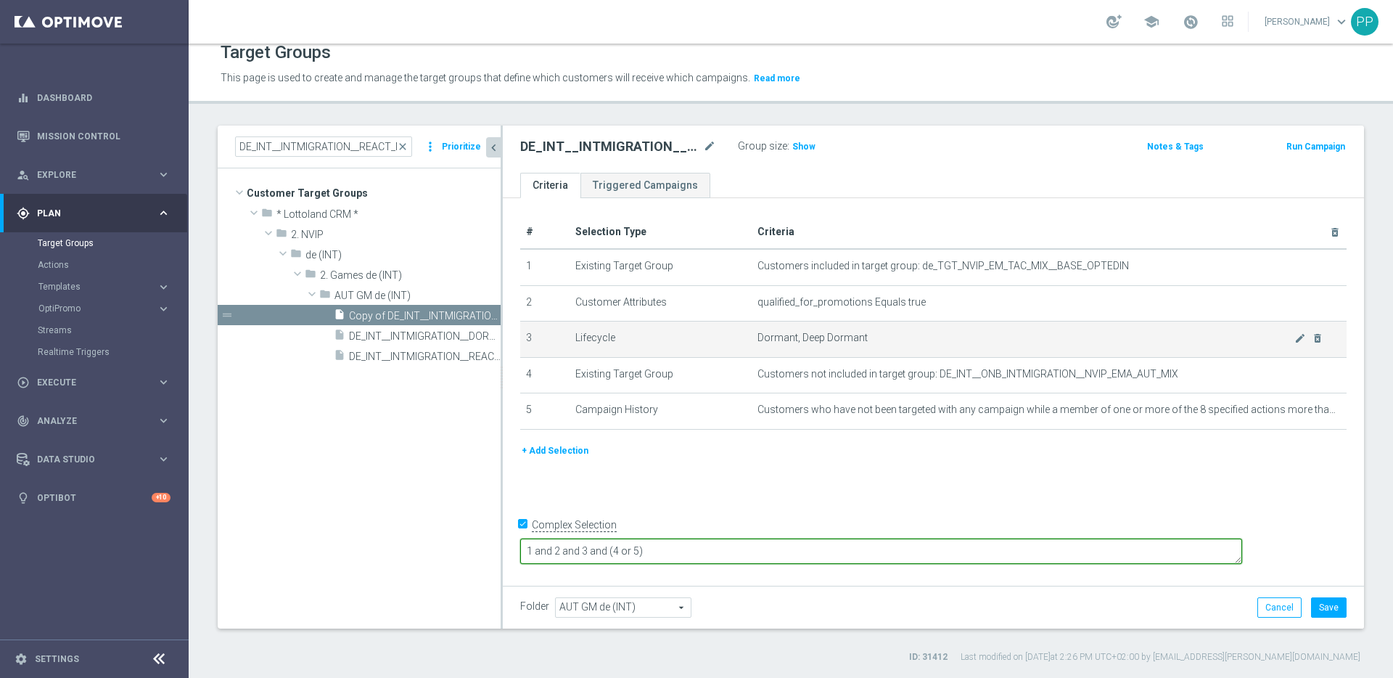
type textarea "1 and 2 and 3 and (4 or 5)"
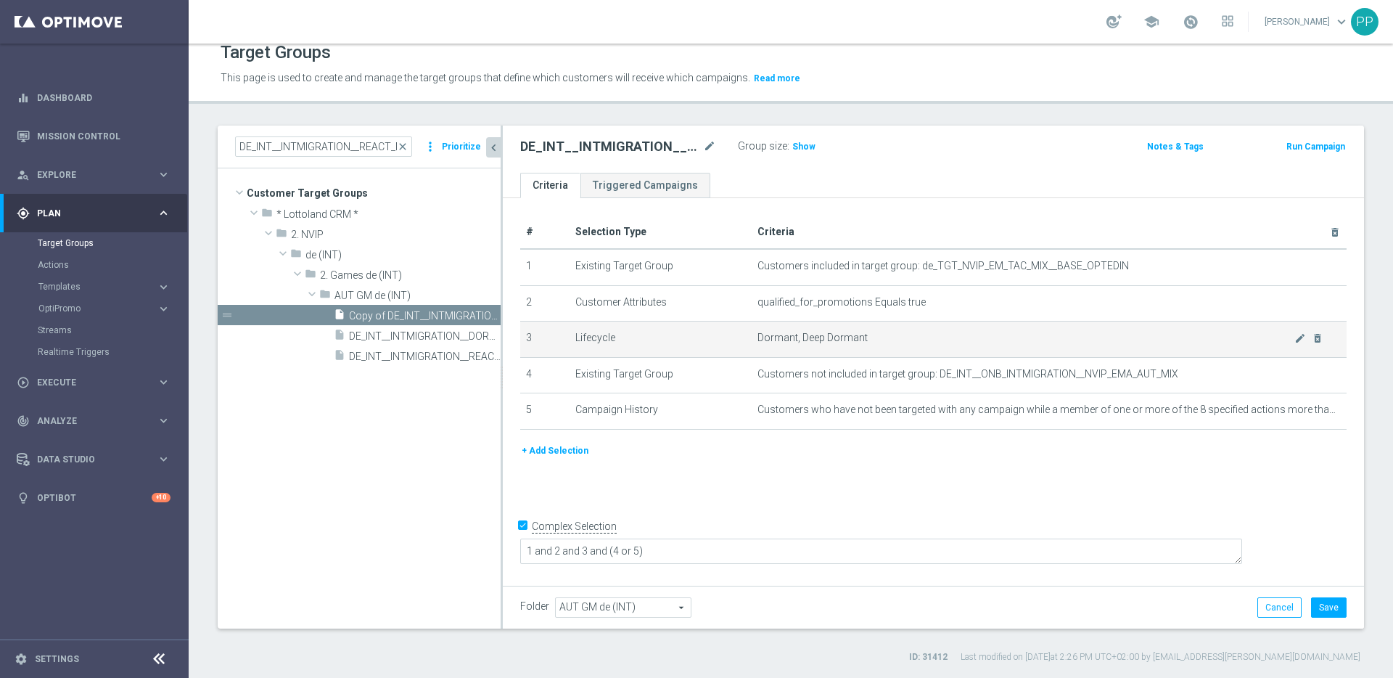
click at [1294, 332] on div "mode_edit delete_forever" at bounding box center [1308, 338] width 29 height 12
click at [1294, 340] on icon "mode_edit" at bounding box center [1300, 338] width 12 height 12
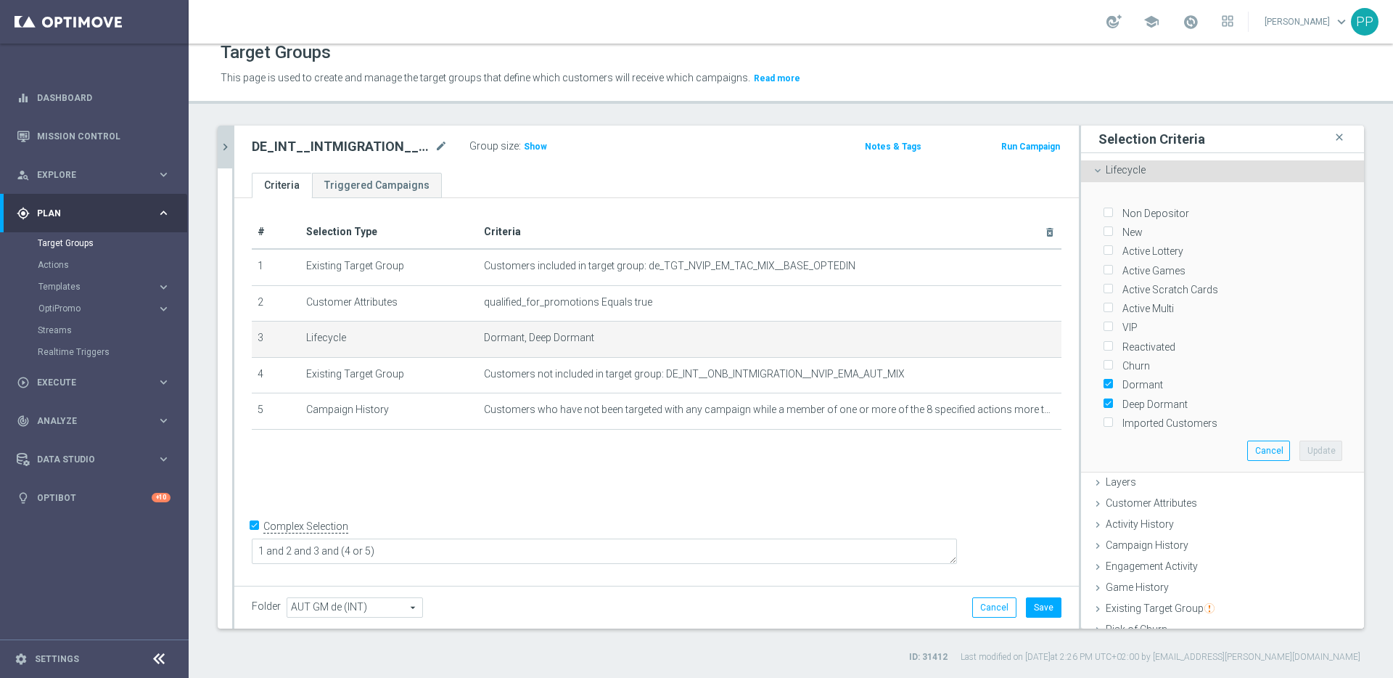
click at [1103, 253] on input "Active Lottery" at bounding box center [1107, 251] width 9 height 9
checkbox input "false"
click at [1103, 268] on input "Active Games" at bounding box center [1107, 270] width 9 height 9
checkbox input "true"
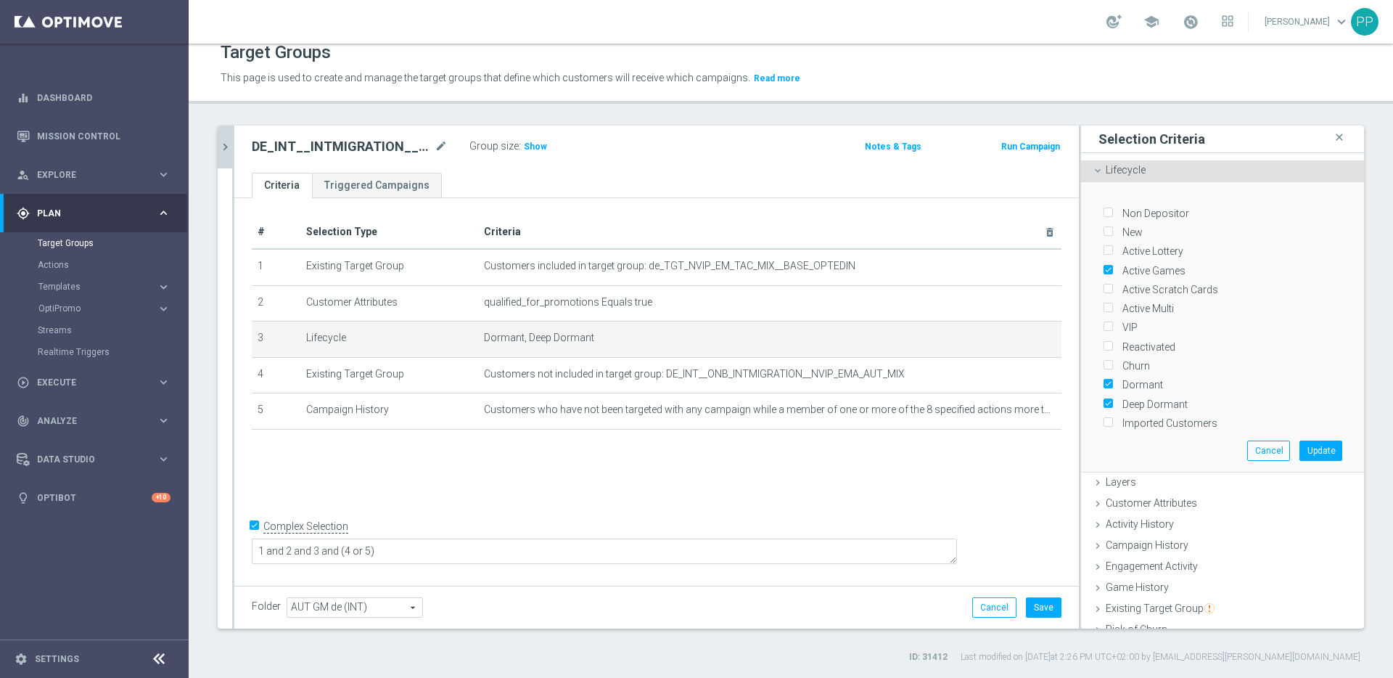
click at [1103, 311] on input "Active Multi" at bounding box center [1107, 308] width 9 height 9
checkbox input "true"
click at [1103, 382] on input "Dormant" at bounding box center [1107, 384] width 9 height 9
checkbox input "false"
click at [1103, 405] on input "Deep Dormant" at bounding box center [1107, 403] width 9 height 9
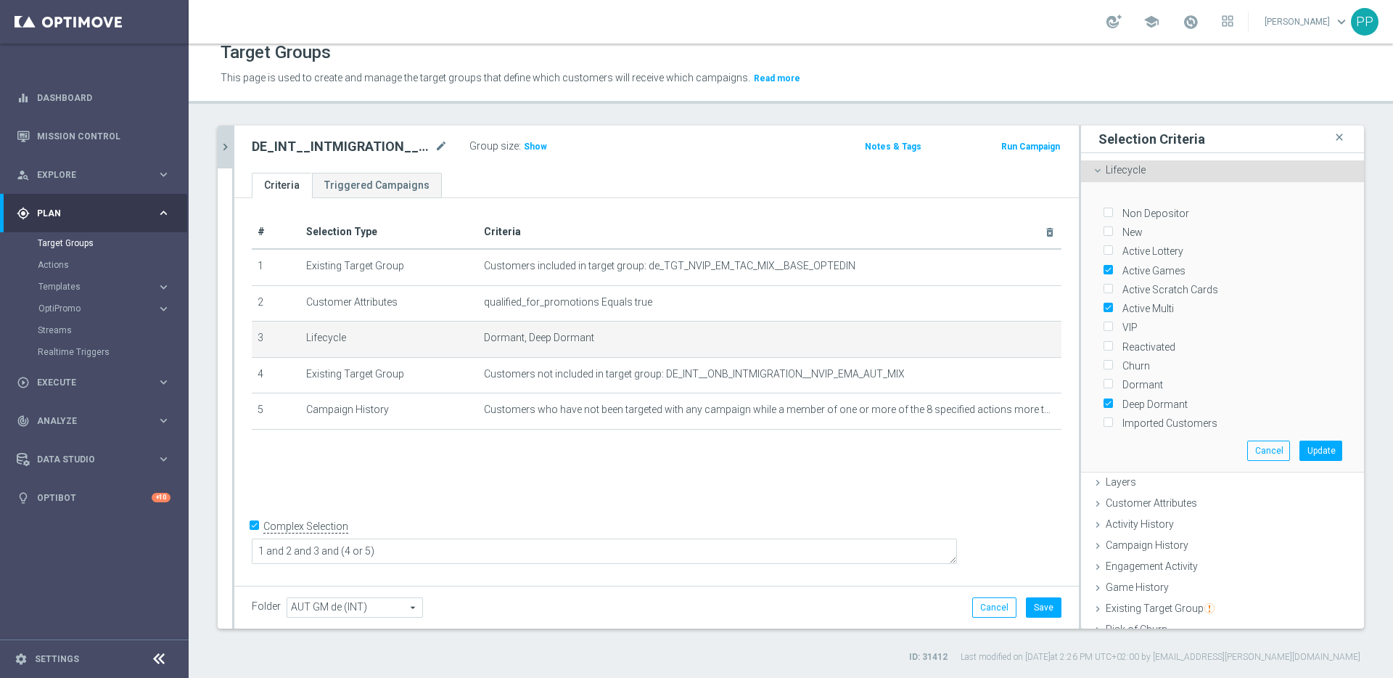
checkbox input "false"
click at [1299, 453] on button "Update" at bounding box center [1320, 450] width 43 height 20
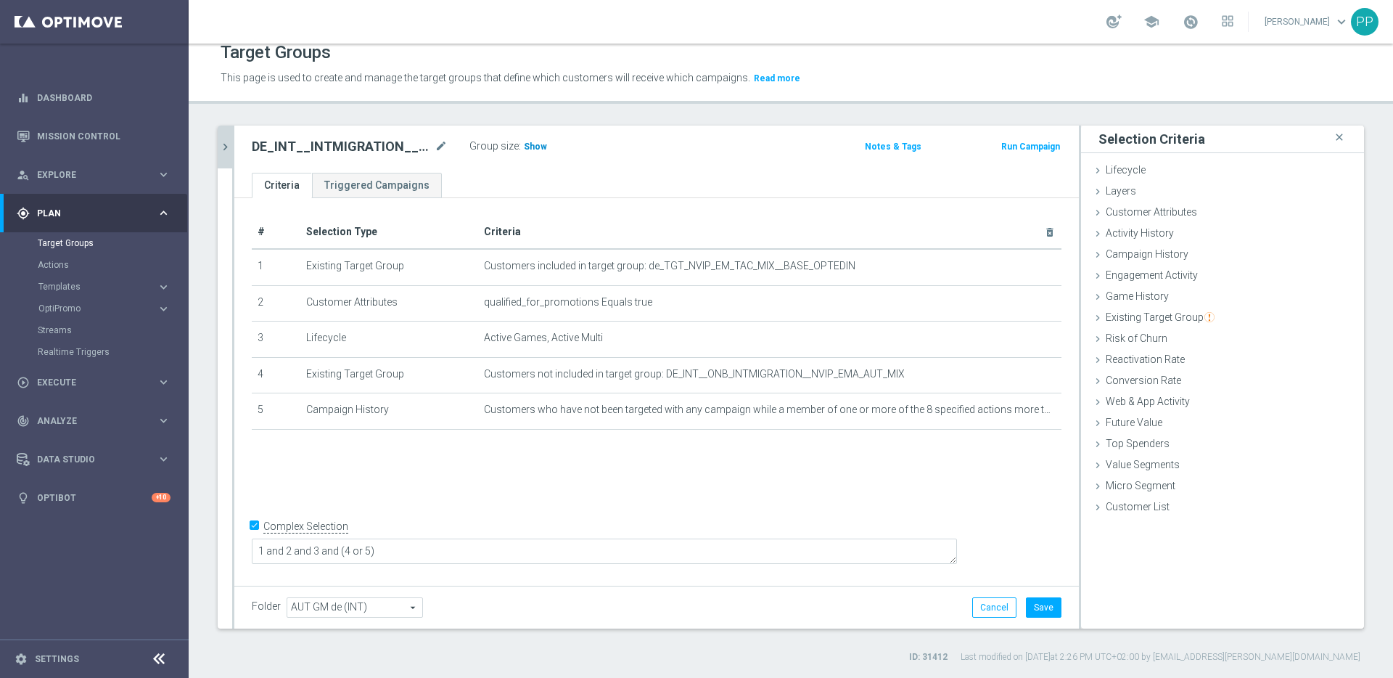
click at [538, 149] on span "Show" at bounding box center [535, 146] width 23 height 10
click at [1010, 338] on icon "mode_edit" at bounding box center [1016, 338] width 12 height 12
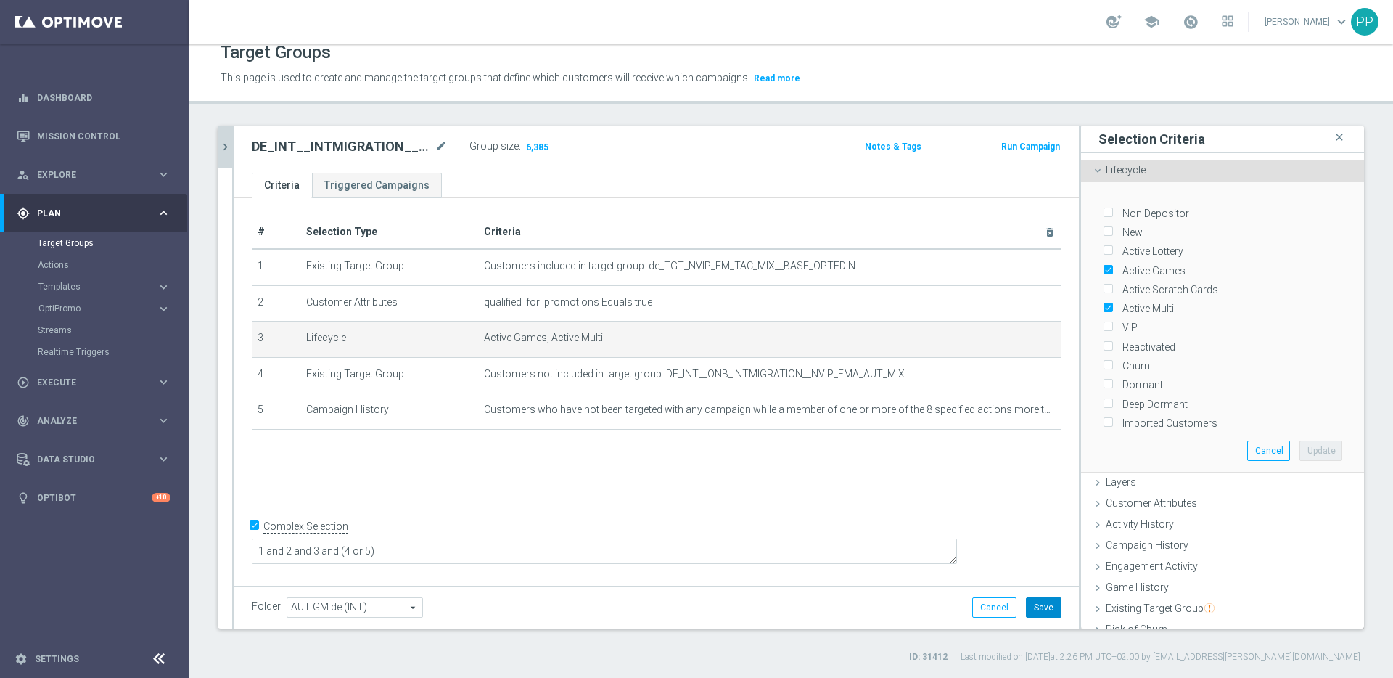
click at [1031, 608] on button "Save" at bounding box center [1044, 607] width 36 height 20
click at [964, 474] on div "# Selection Type Criteria delete_forever 1 Existing Target Group Customers incl…" at bounding box center [656, 389] width 845 height 383
click at [1092, 524] on icon at bounding box center [1098, 525] width 12 height 12
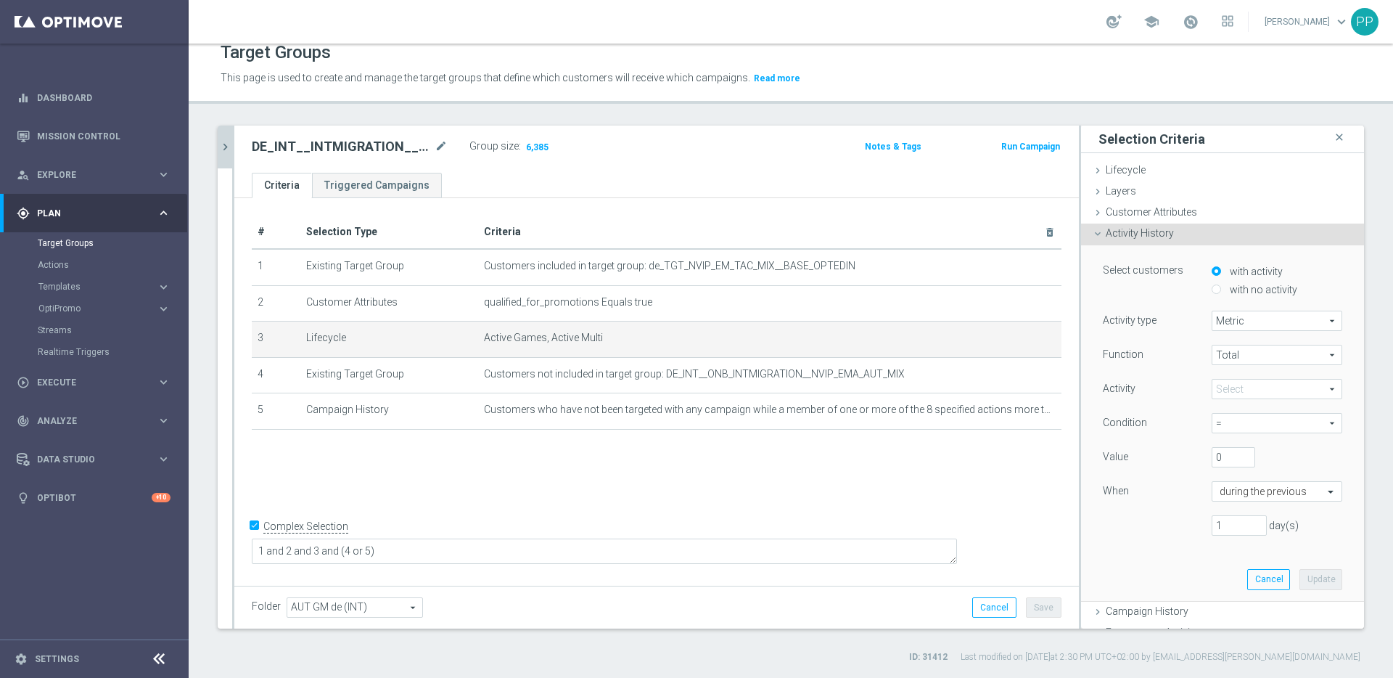
click at [1212, 288] on input "with no activity" at bounding box center [1216, 288] width 9 height 9
radio input "true"
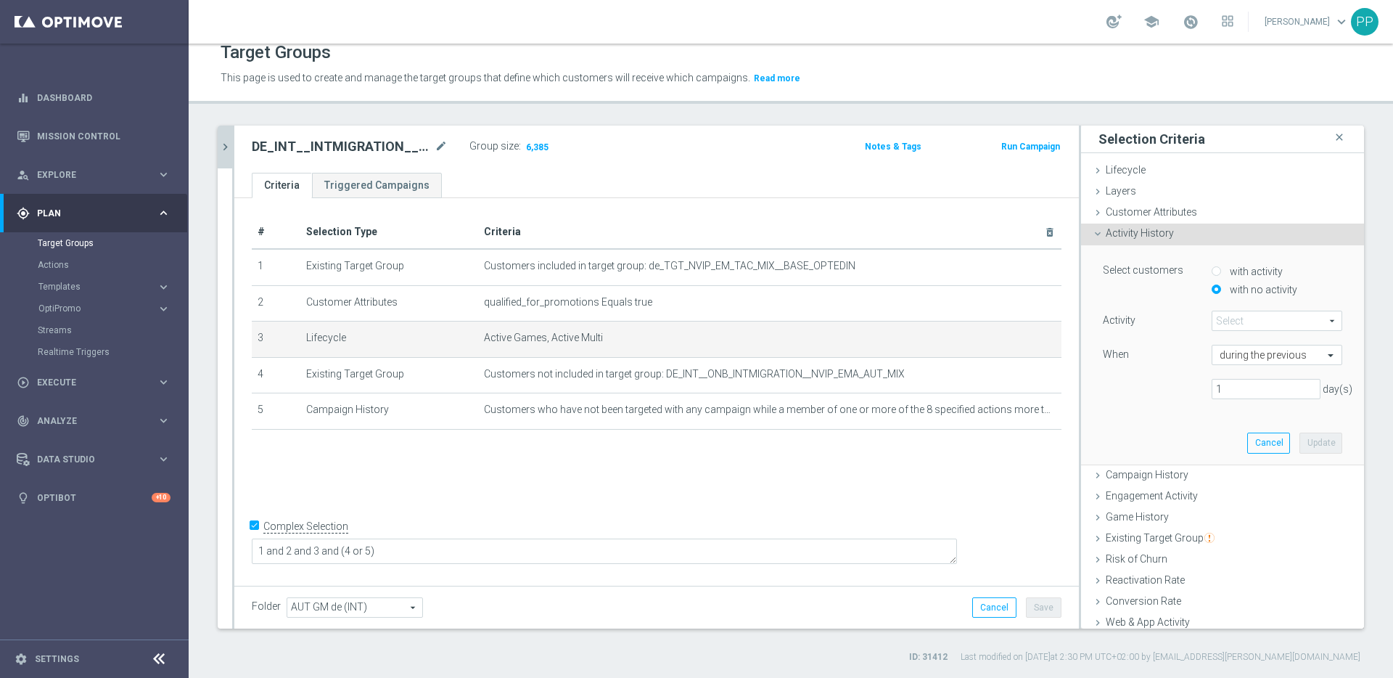
click at [1212, 319] on span at bounding box center [1276, 320] width 129 height 19
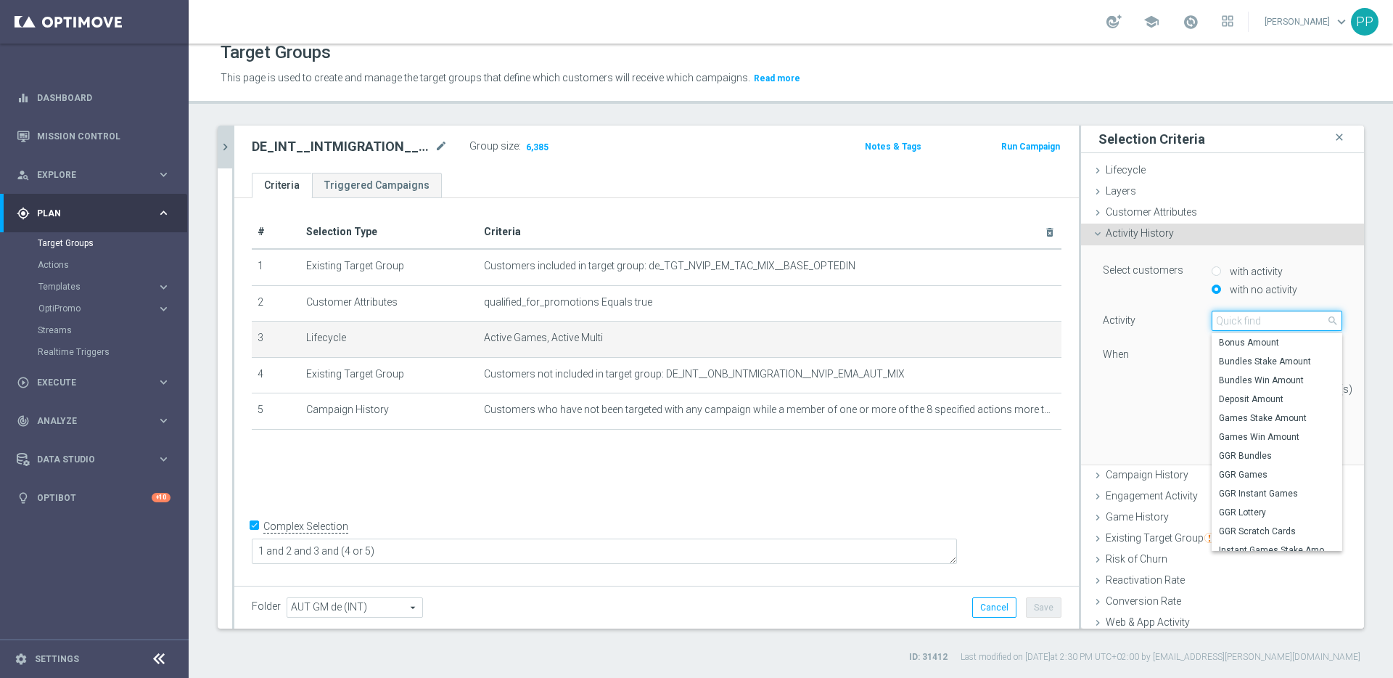
click at [1214, 320] on input "search" at bounding box center [1277, 321] width 131 height 20
type input "games"
click at [1148, 342] on div "Activity Select arrow_drop_down games close Games Stake Amount Games Win Amount…" at bounding box center [1222, 361] width 239 height 100
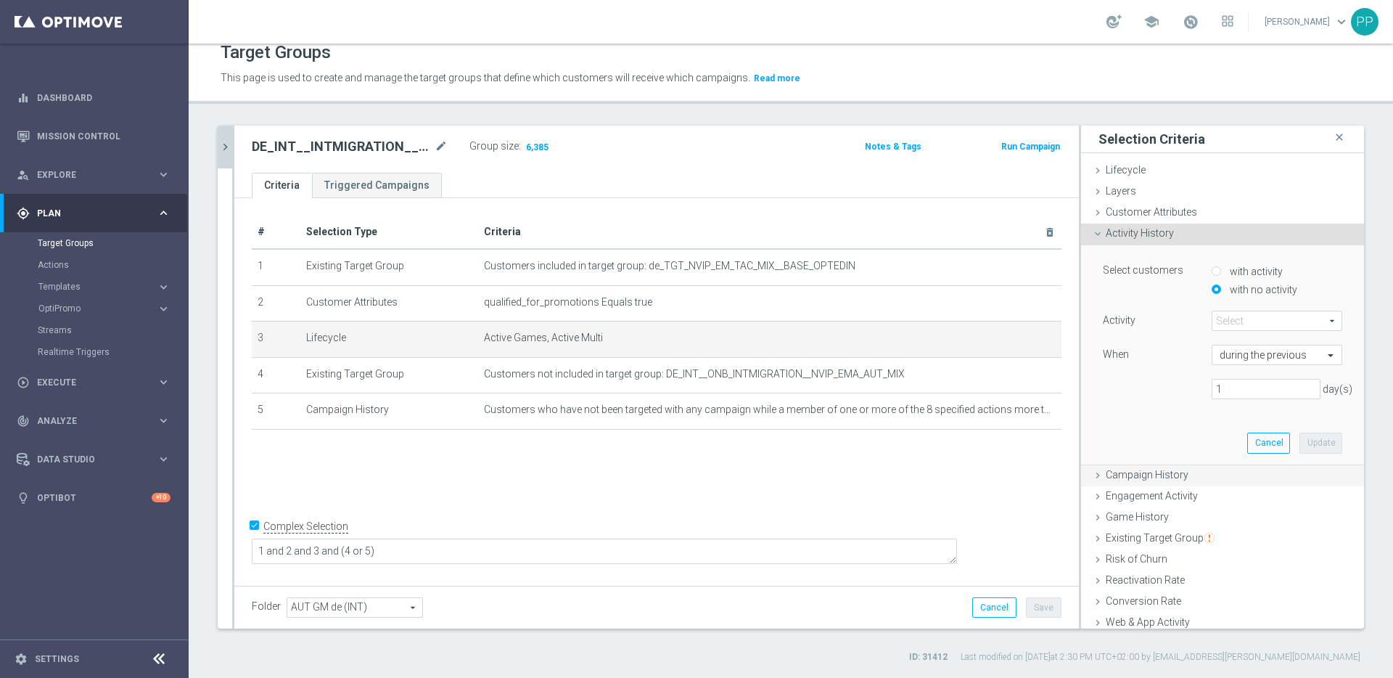
click at [1109, 475] on span "Campaign History" at bounding box center [1147, 475] width 83 height 12
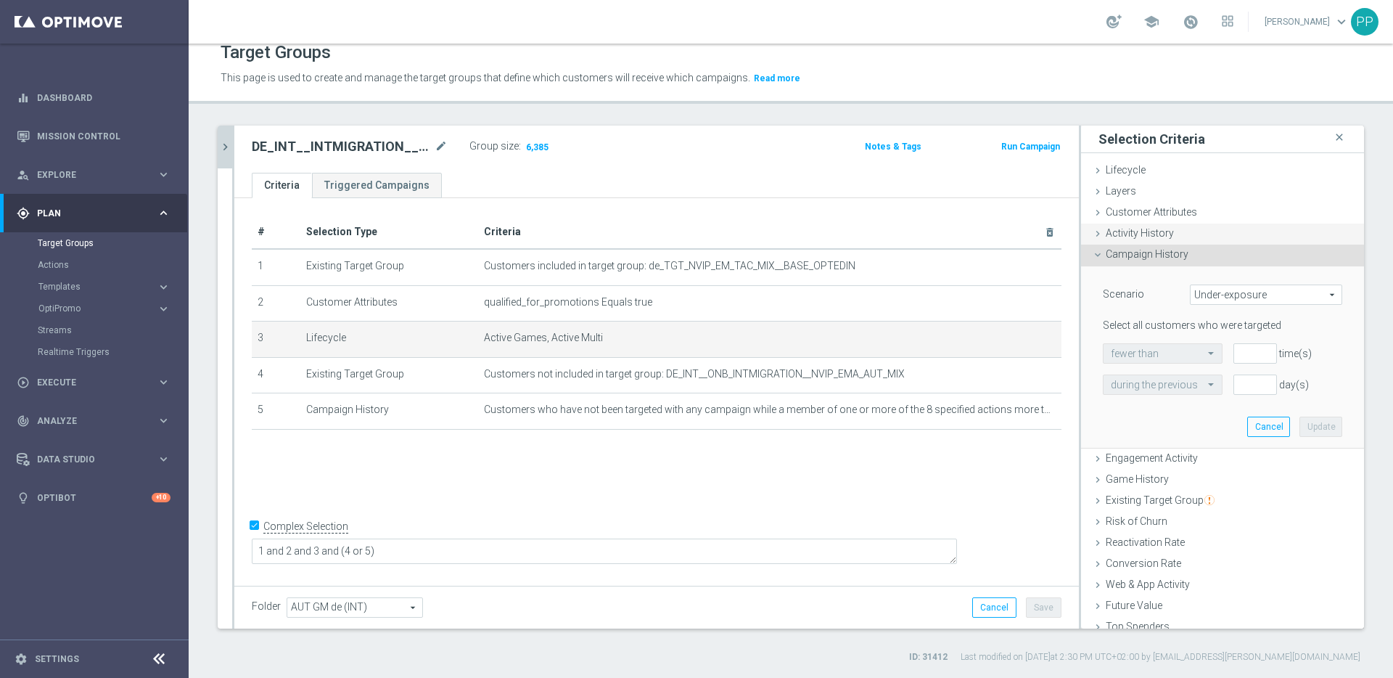
click at [1124, 234] on span "Activity History" at bounding box center [1140, 233] width 68 height 12
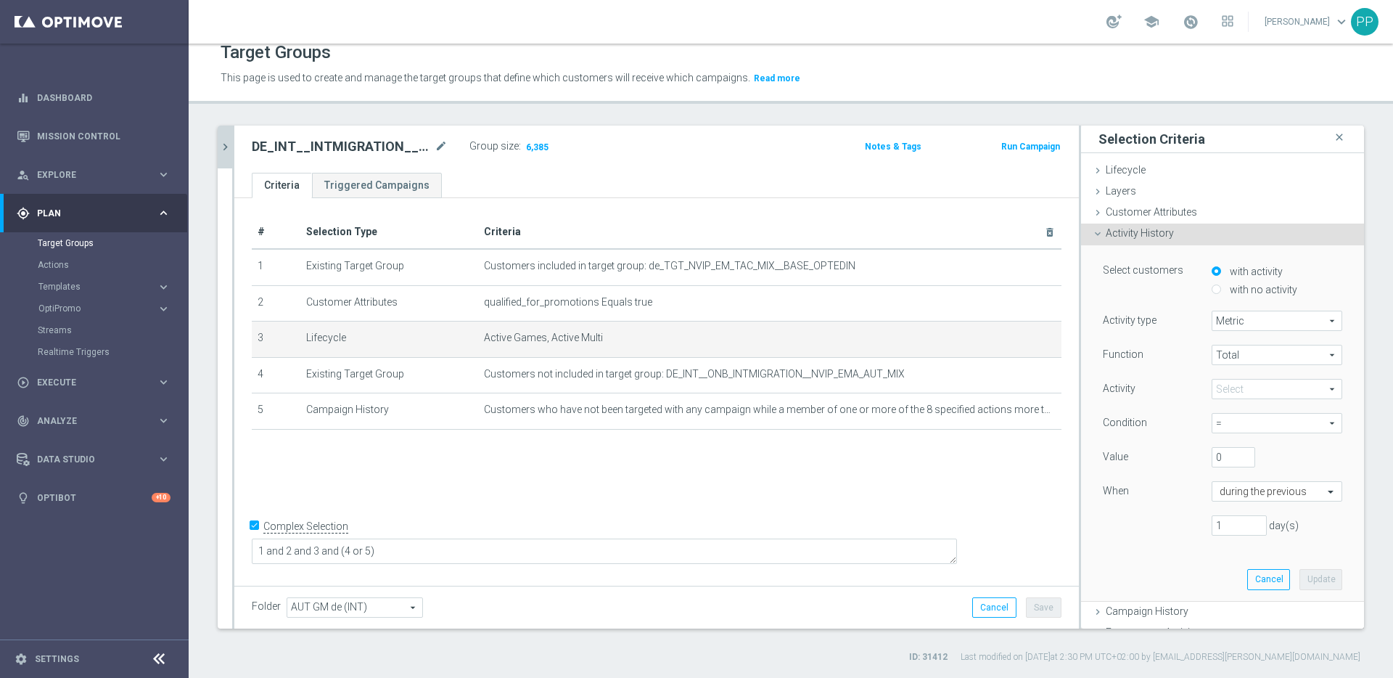
click at [1218, 321] on span "Metric" at bounding box center [1276, 320] width 129 height 19
click at [1220, 342] on span "Metric" at bounding box center [1277, 342] width 115 height 12
click at [1217, 350] on span "Total" at bounding box center [1276, 354] width 129 height 19
click at [1178, 404] on div "Function Total Total arrow_drop_down search Total Avg Min Max Activity" at bounding box center [1222, 446] width 239 height 202
click at [1212, 387] on span at bounding box center [1276, 388] width 129 height 19
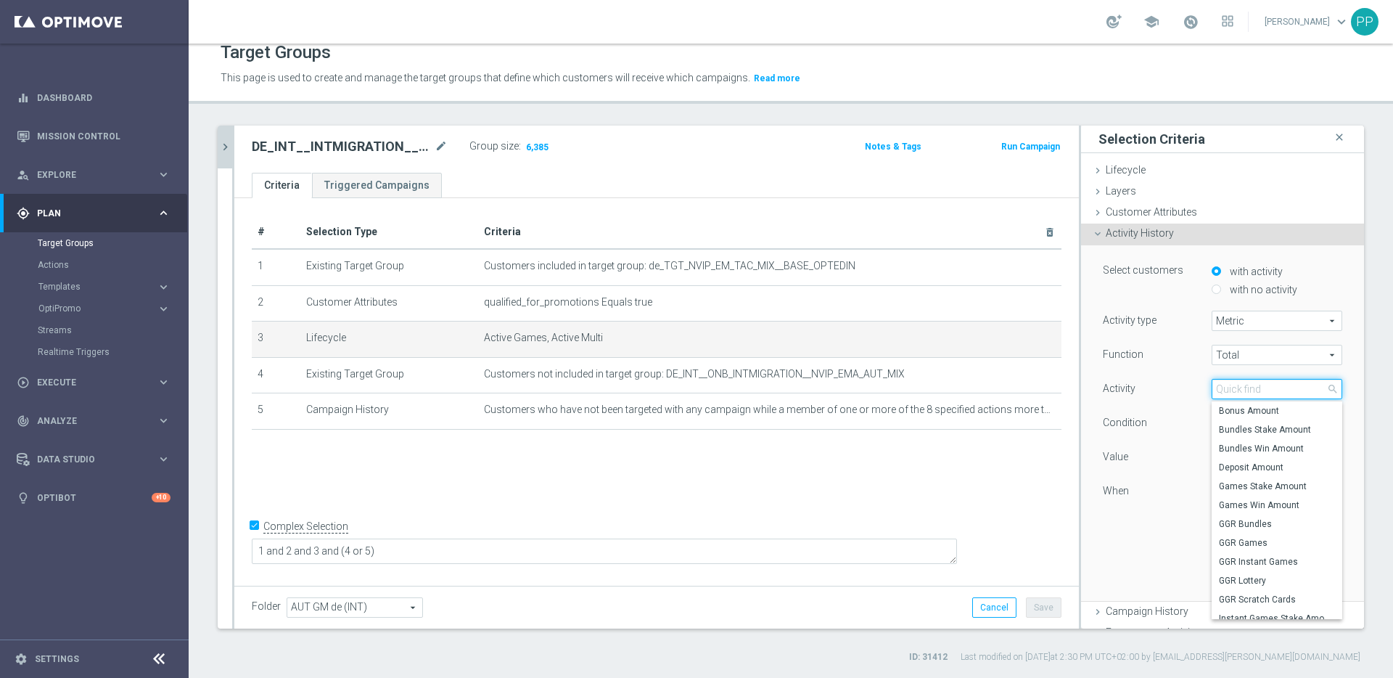
click at [1212, 387] on input "search" at bounding box center [1277, 389] width 131 height 20
type input "games"
click at [1092, 231] on icon at bounding box center [1098, 234] width 12 height 12
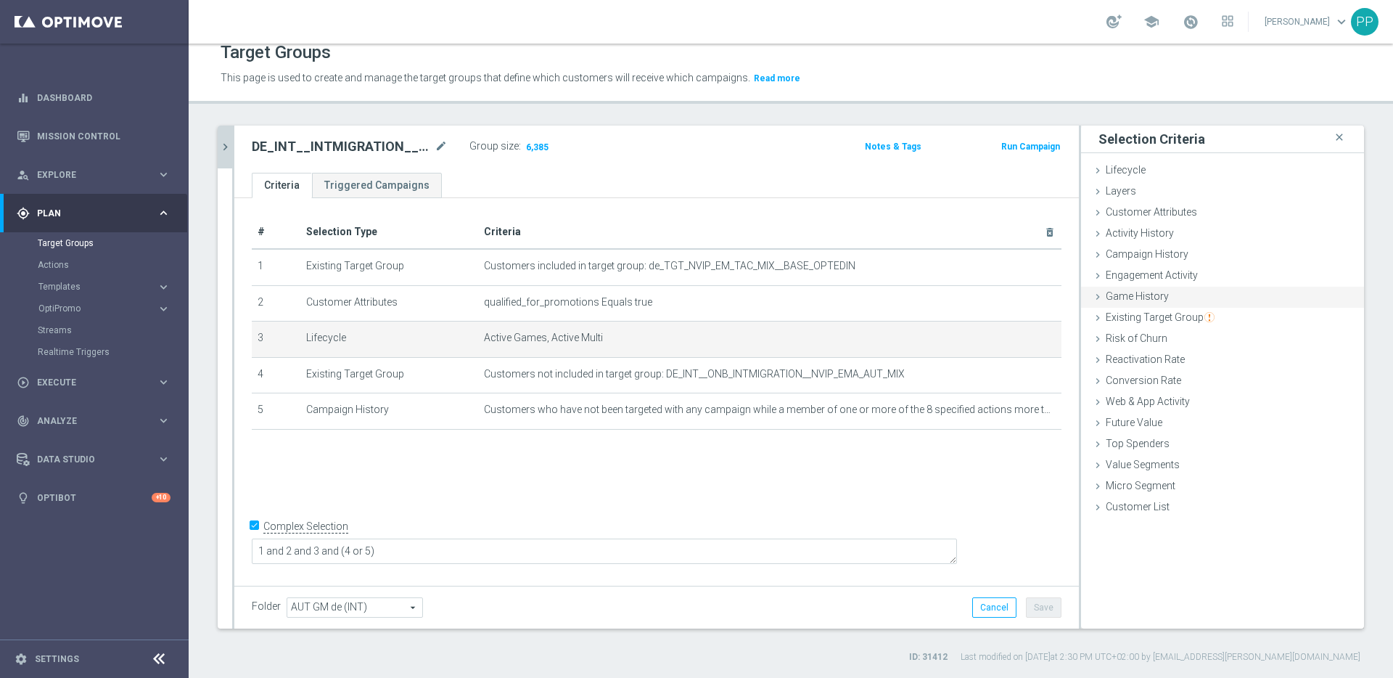
click at [1092, 295] on icon at bounding box center [1098, 297] width 12 height 12
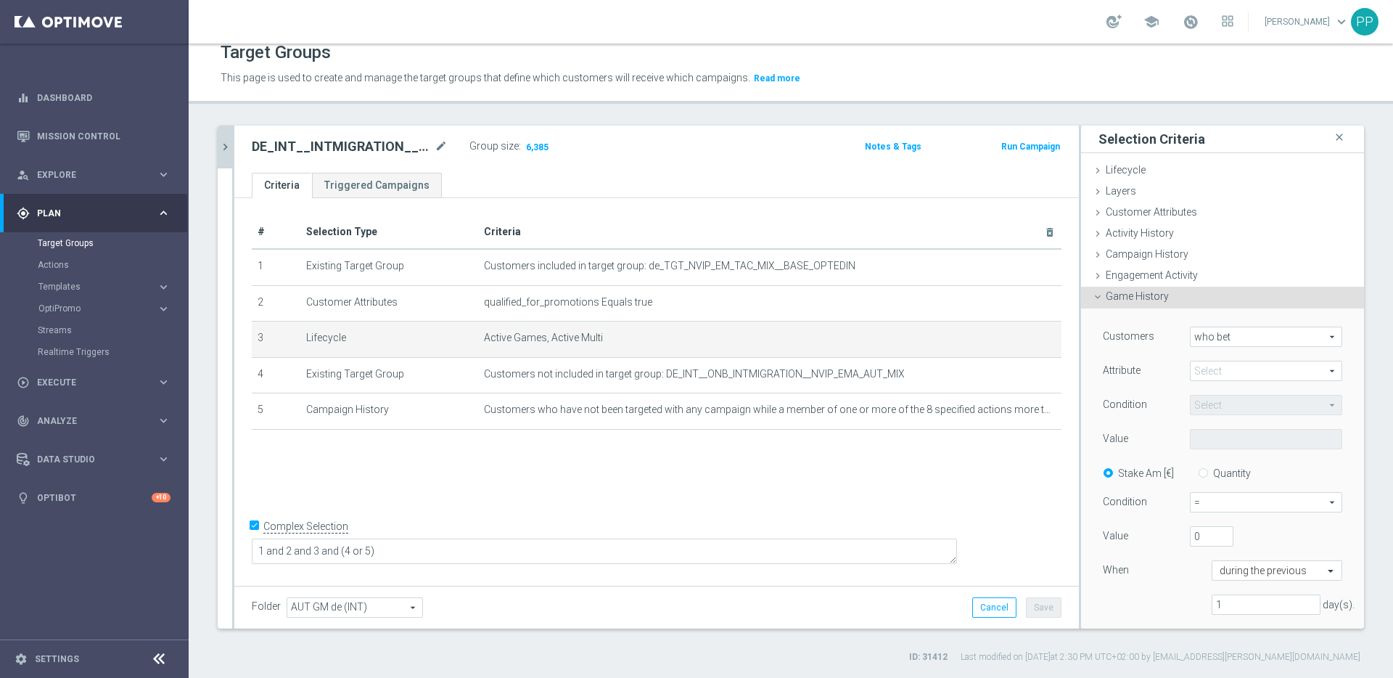
click at [1200, 369] on span at bounding box center [1266, 370] width 151 height 19
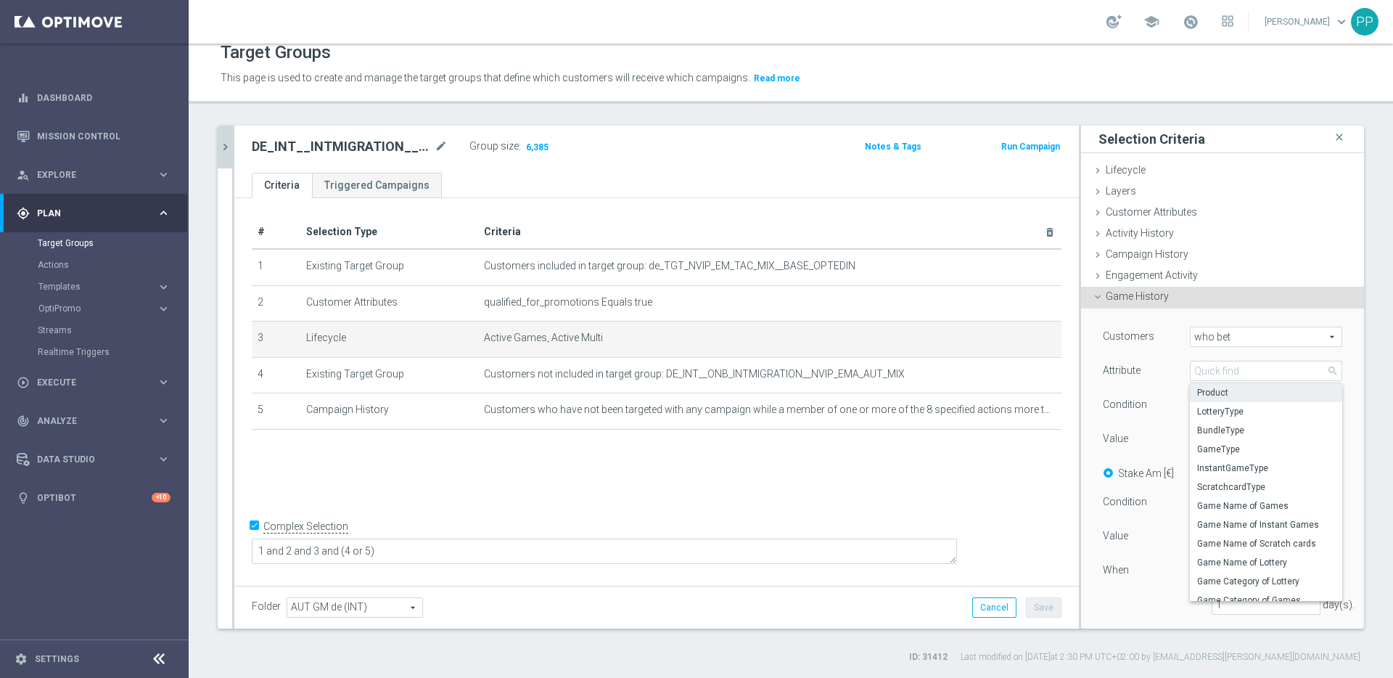
click at [1196, 385] on label "Product" at bounding box center [1266, 392] width 152 height 19
type input "Product"
type input "Equals"
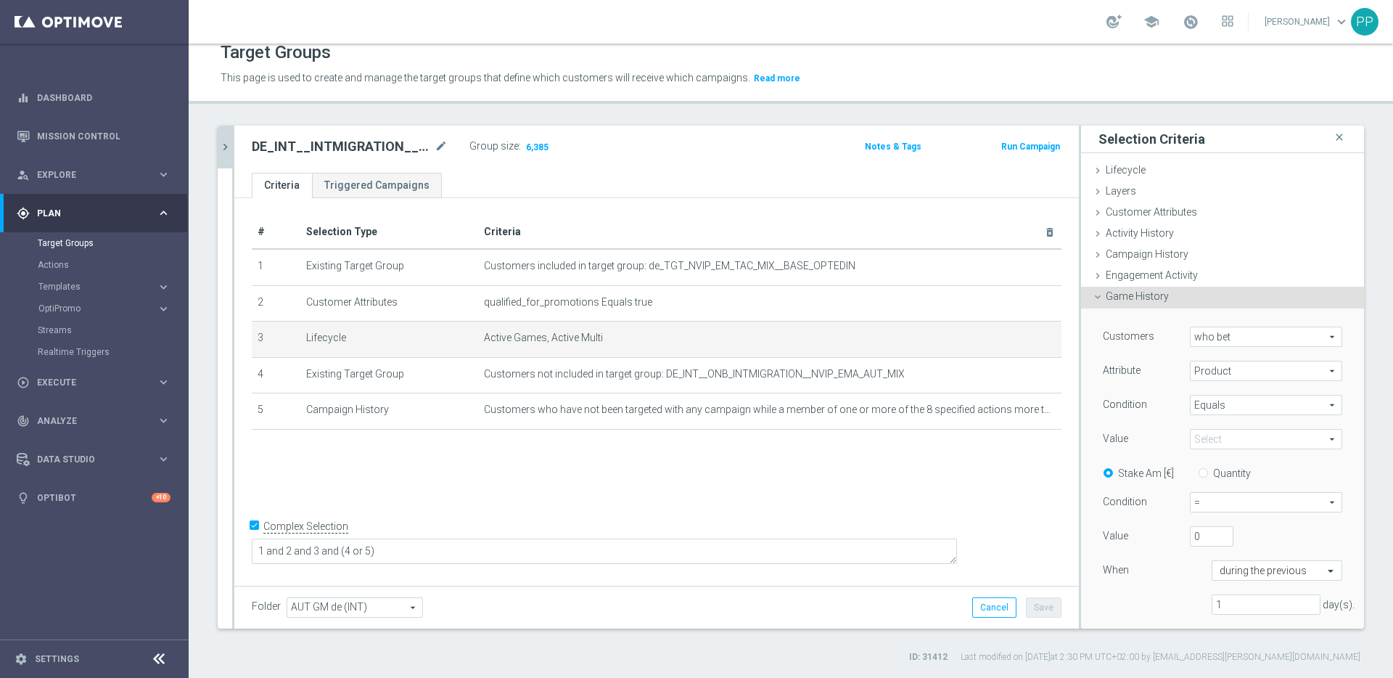
click at [1191, 372] on span "Product" at bounding box center [1266, 370] width 151 height 19
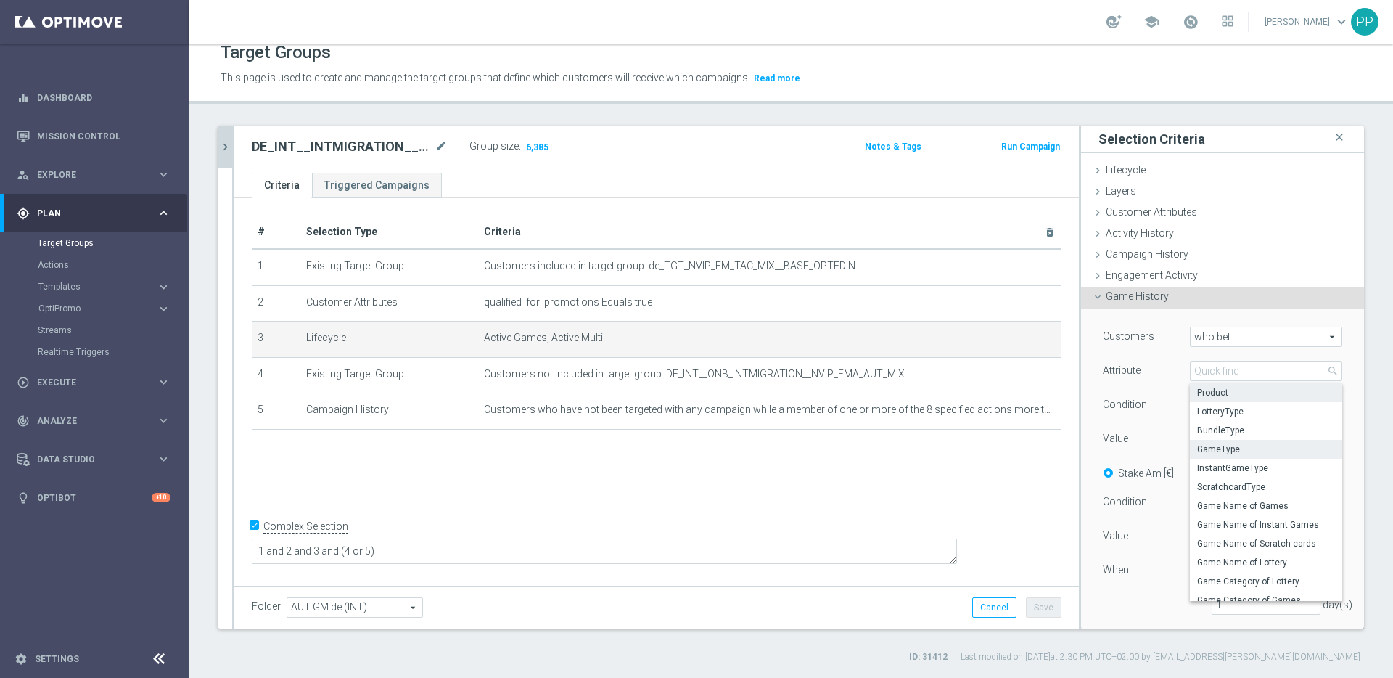
click at [1203, 444] on span "GameType" at bounding box center [1266, 449] width 138 height 12
type input "GameType"
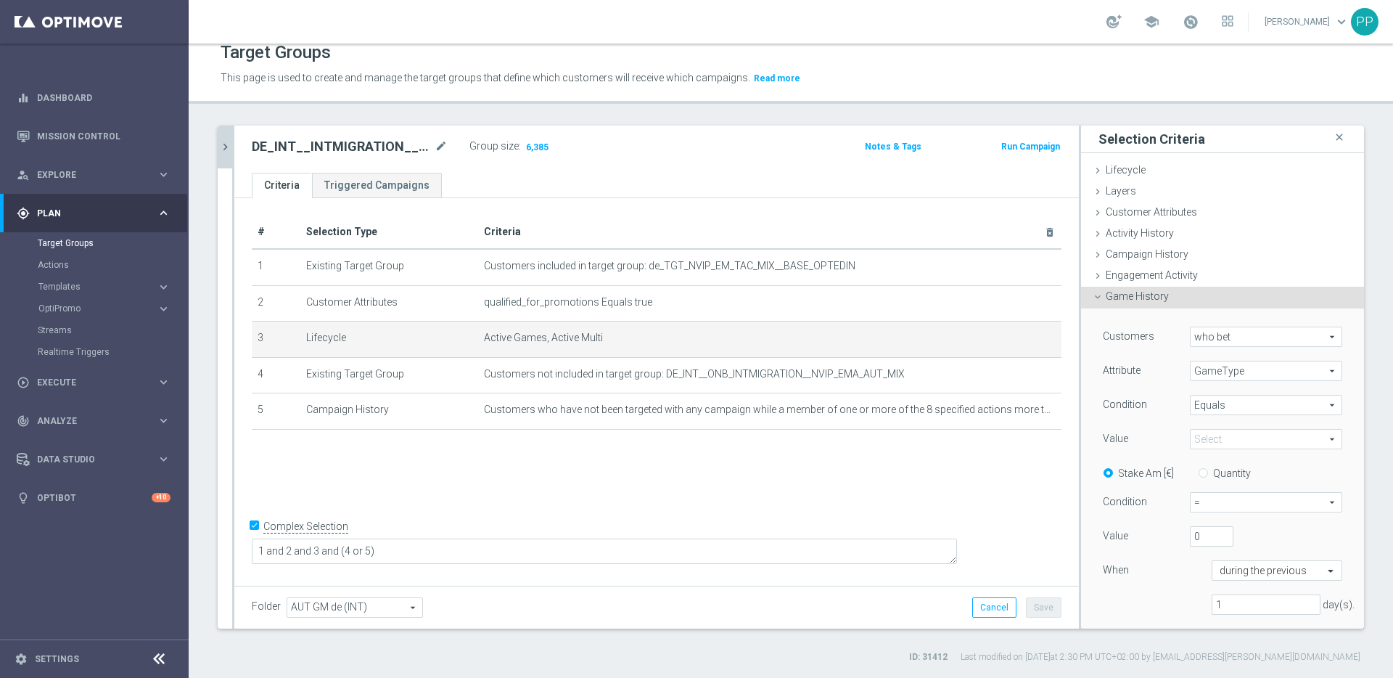
click at [1196, 437] on span at bounding box center [1266, 439] width 151 height 19
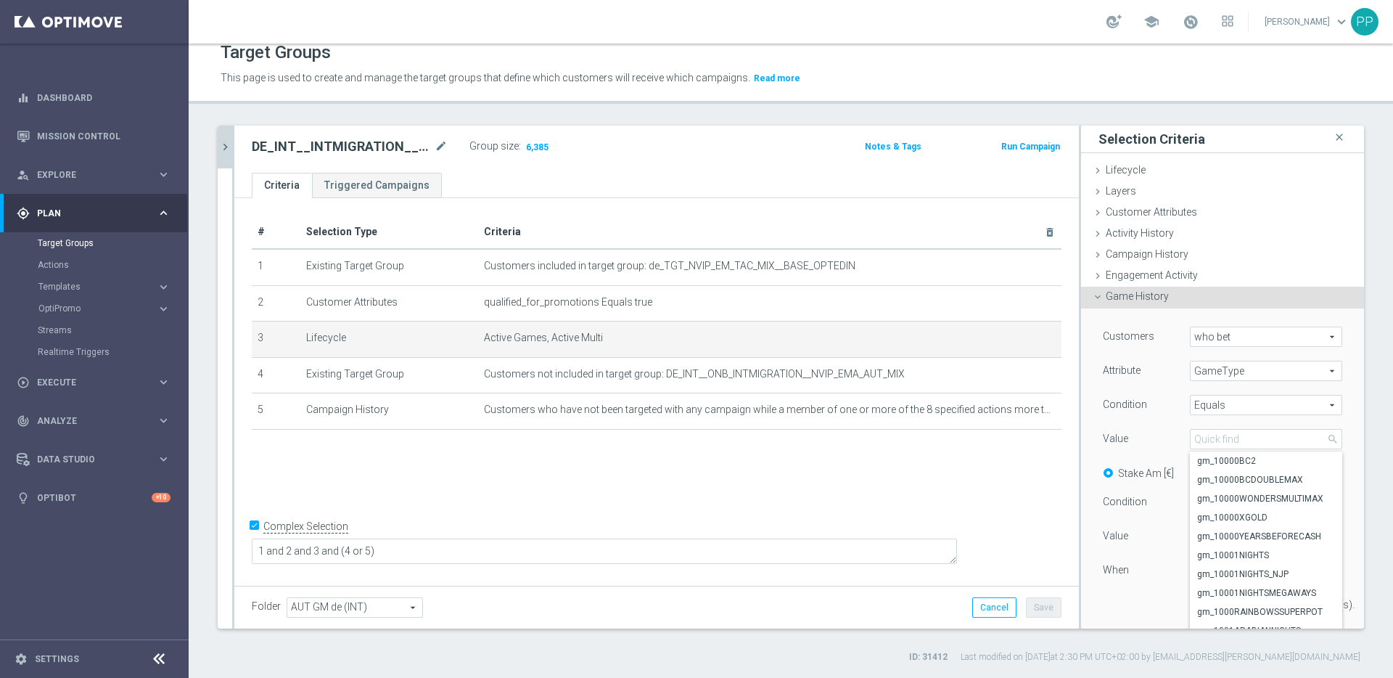
click at [1194, 413] on span "Equals" at bounding box center [1266, 404] width 151 height 19
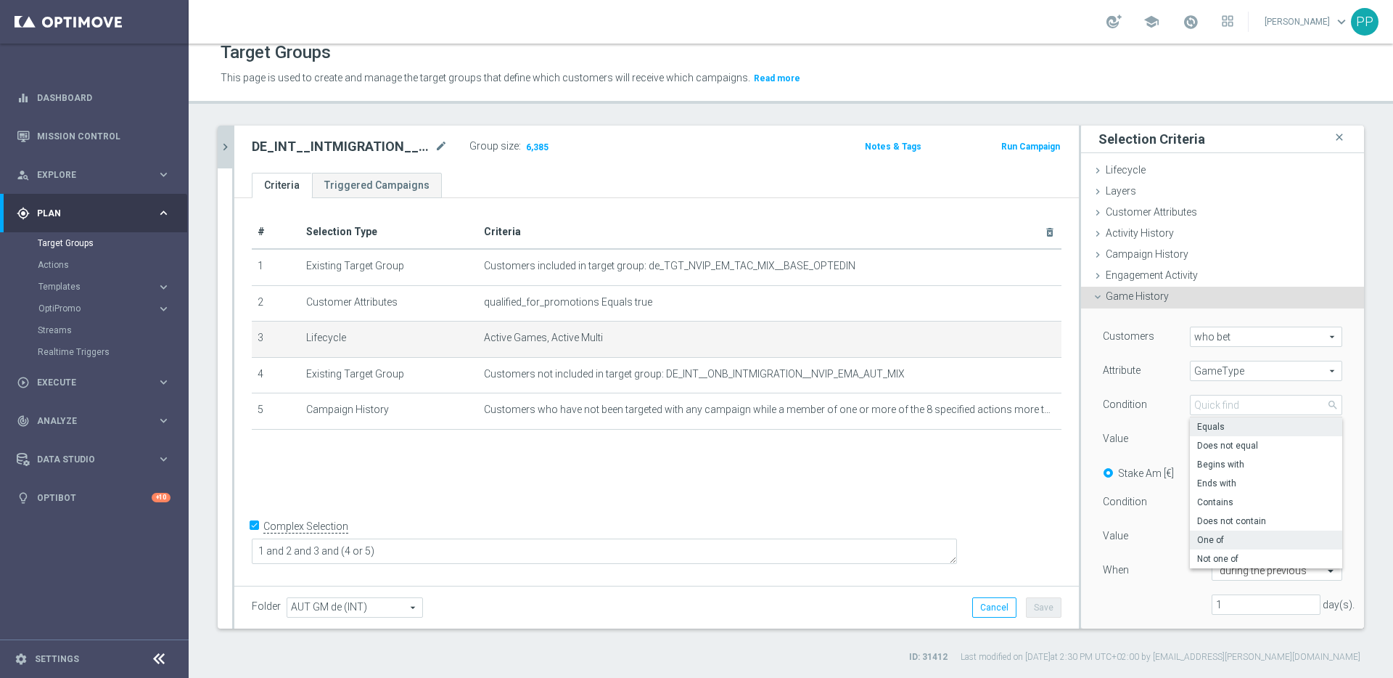
click at [1197, 538] on span "One of" at bounding box center [1266, 540] width 138 height 12
type input "One of"
click at [1191, 438] on span at bounding box center [1266, 439] width 151 height 19
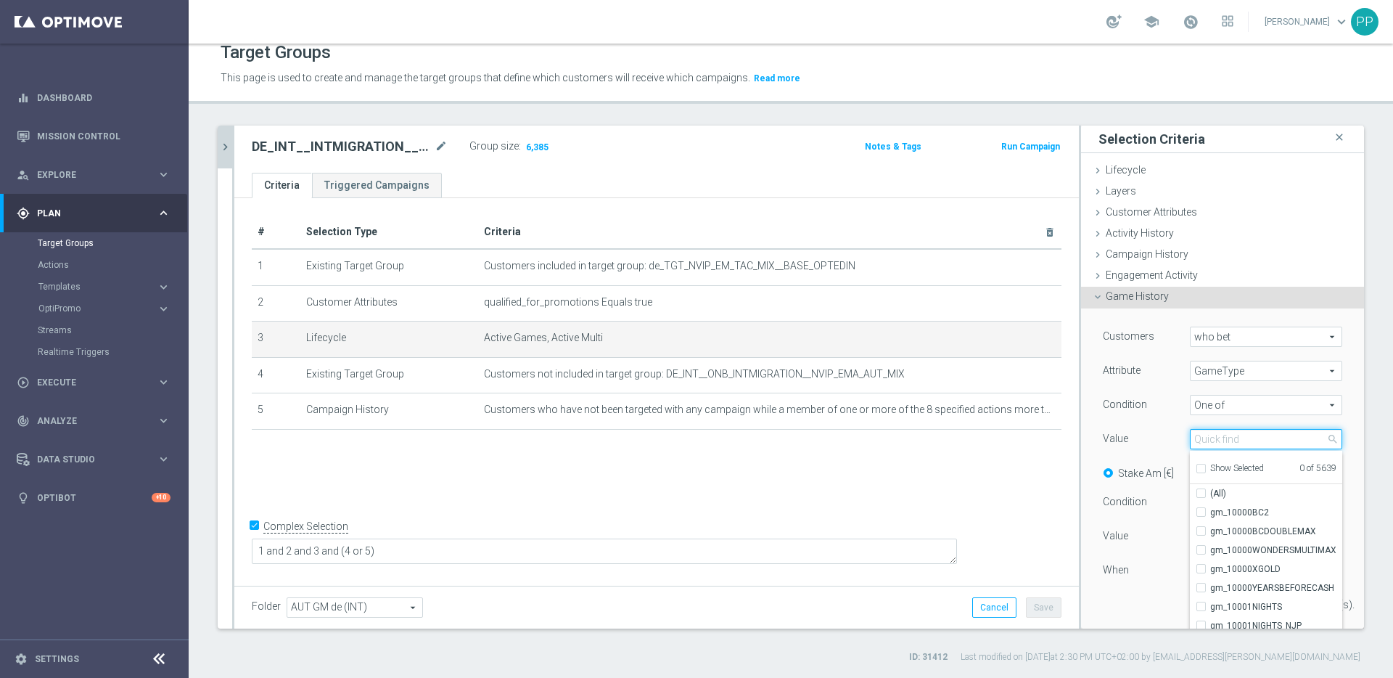
click at [1190, 438] on input "search" at bounding box center [1266, 439] width 152 height 20
click at [1192, 404] on span "One of" at bounding box center [1266, 404] width 151 height 19
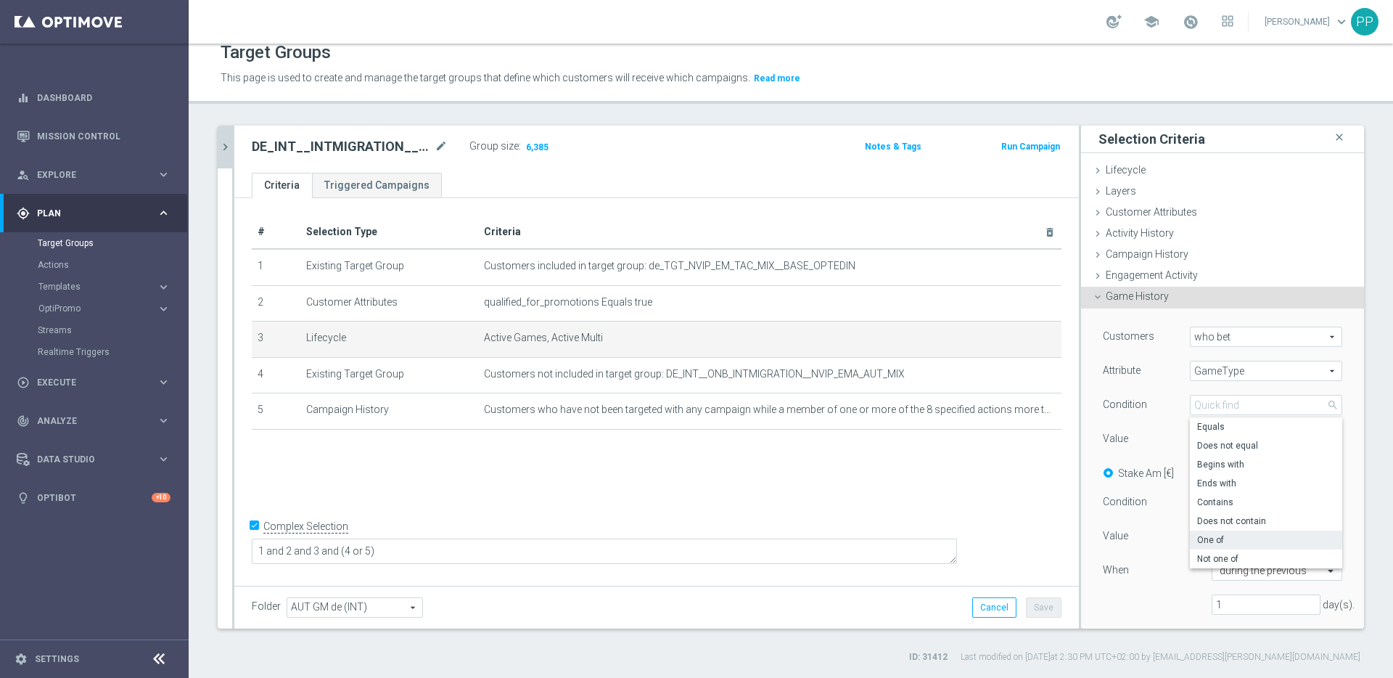
click at [1191, 369] on span "GameType" at bounding box center [1266, 370] width 151 height 19
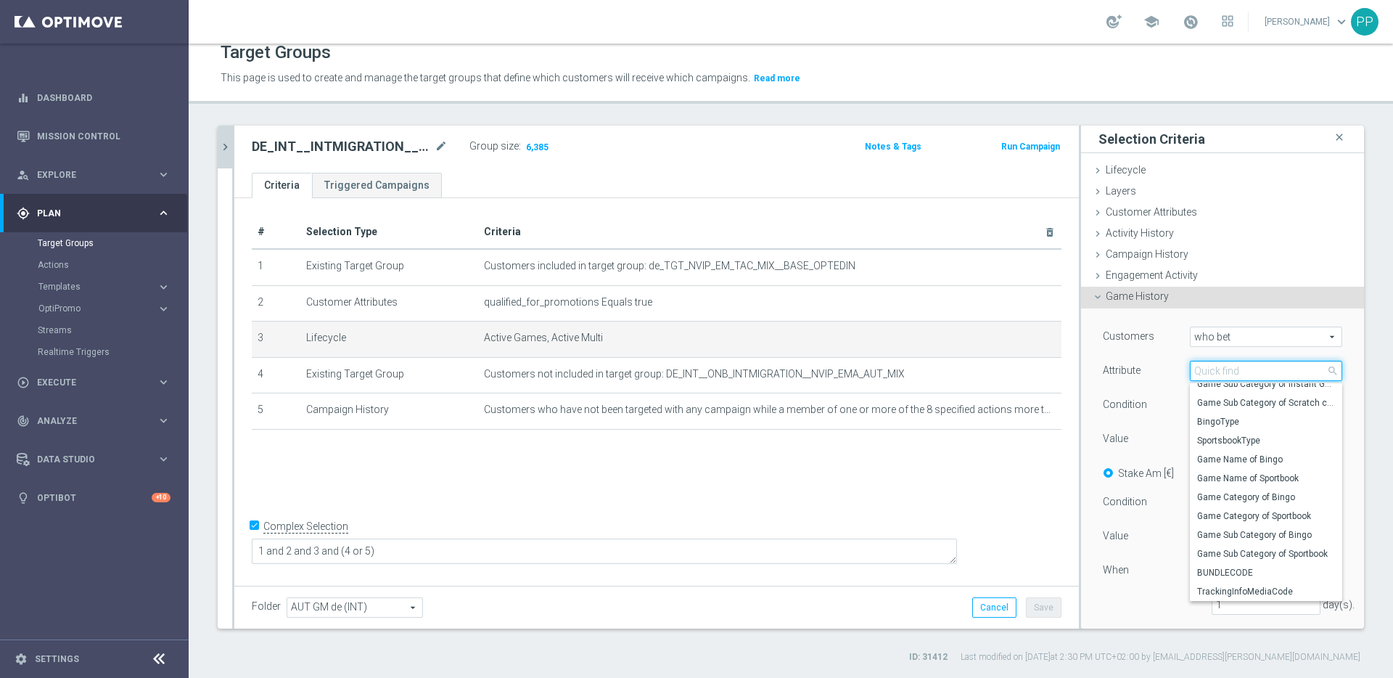
click at [1205, 361] on input "search" at bounding box center [1266, 371] width 152 height 20
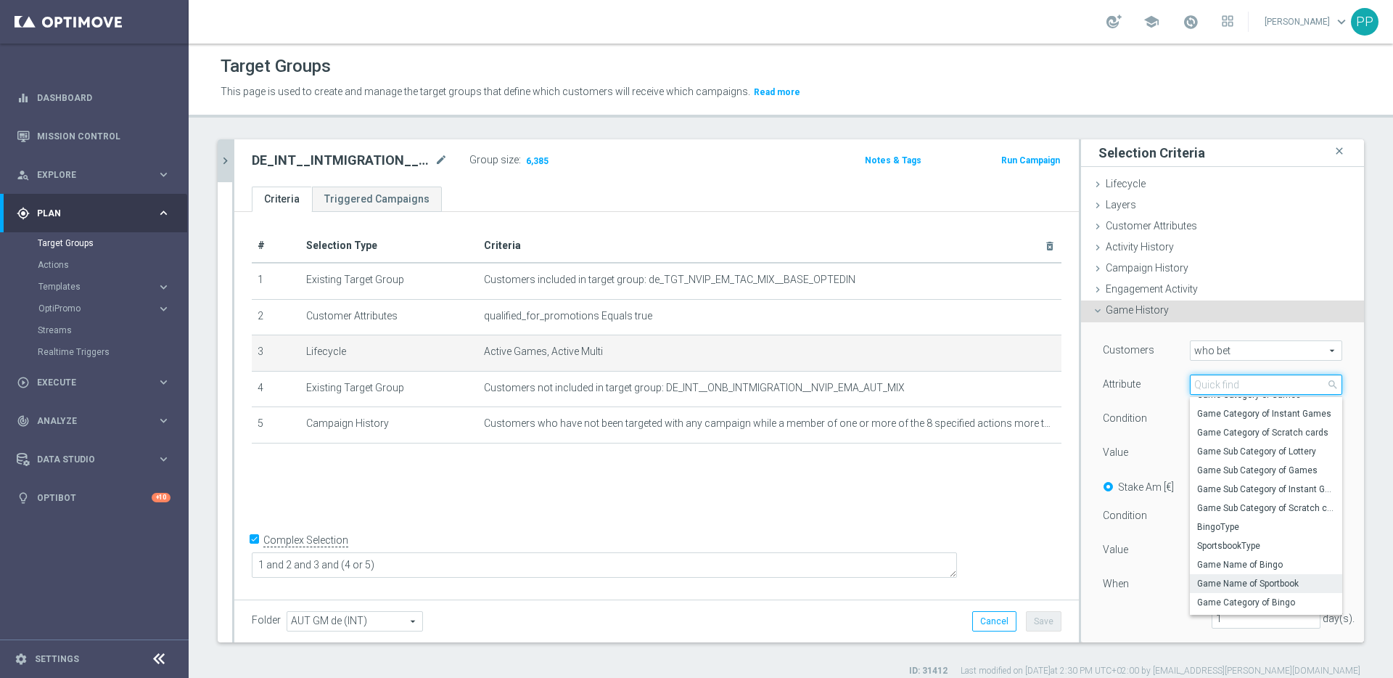
scroll to position [0, 0]
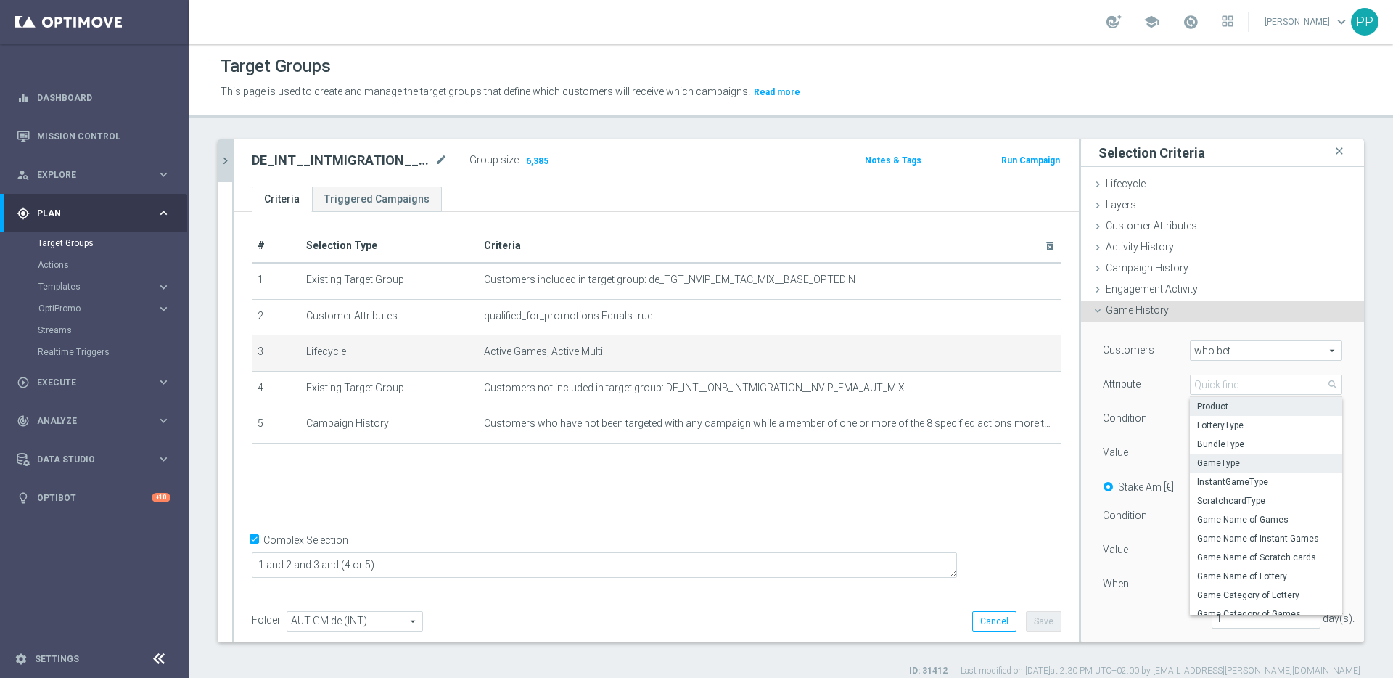
click at [1201, 397] on label "Product" at bounding box center [1266, 406] width 152 height 19
type input "Product"
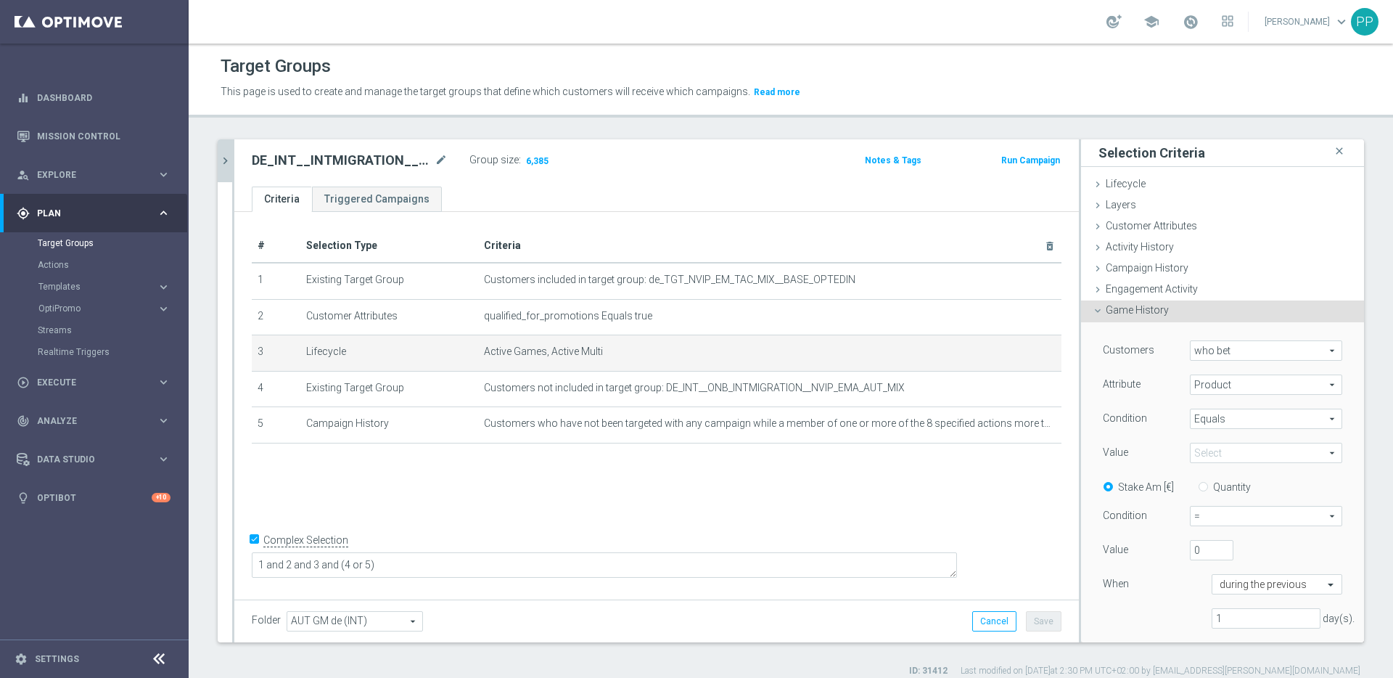
click at [1191, 418] on span "Equals" at bounding box center [1266, 418] width 151 height 19
click at [1197, 556] on span "One of" at bounding box center [1266, 554] width 138 height 12
type input "One of"
click at [1194, 450] on span at bounding box center [1266, 452] width 151 height 19
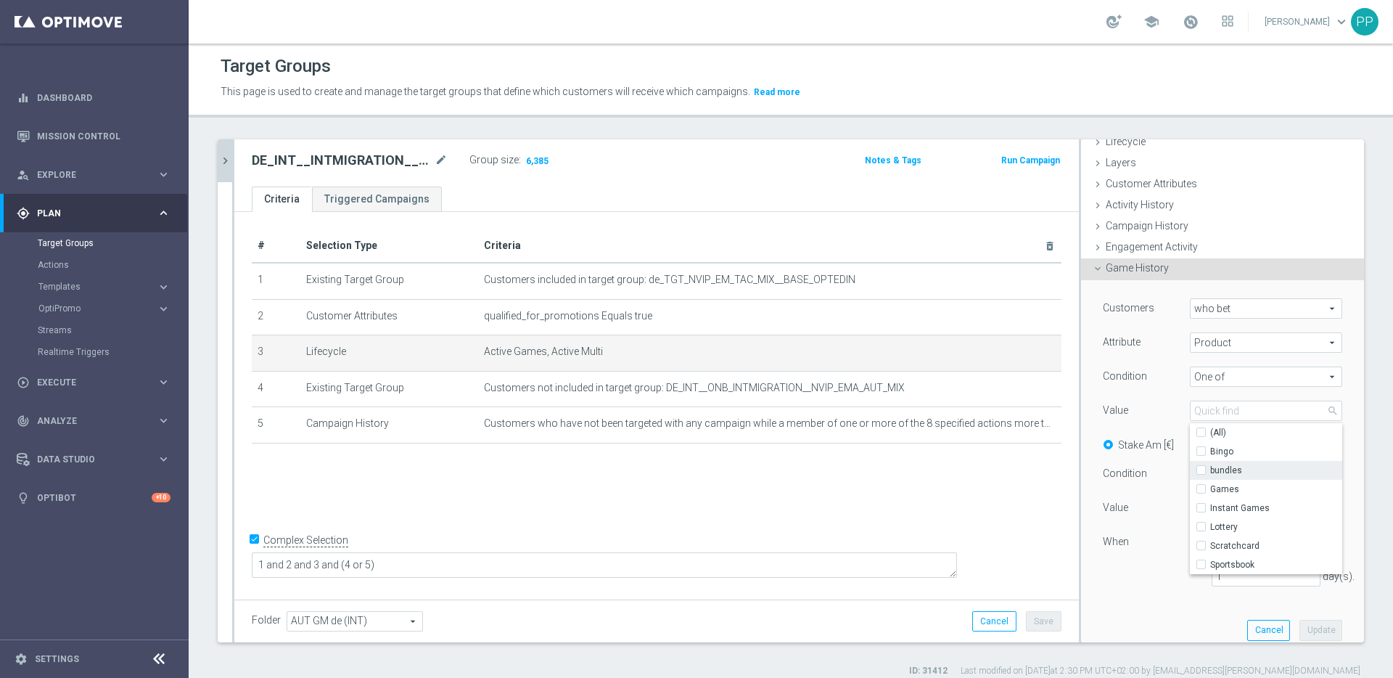
scroll to position [44, 0]
click at [1147, 368] on div "Condition" at bounding box center [1135, 375] width 87 height 23
click at [1194, 346] on span "Product" at bounding box center [1266, 340] width 151 height 19
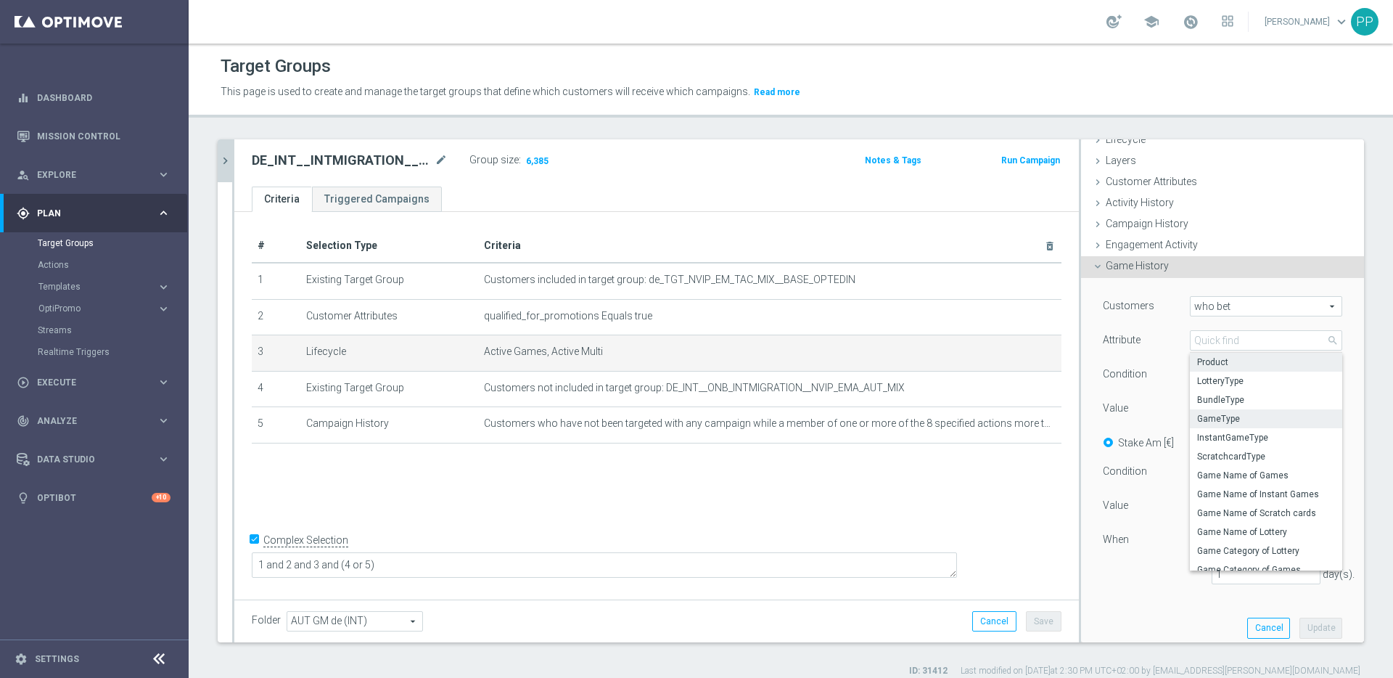
click at [1197, 417] on span "GameType" at bounding box center [1266, 419] width 138 height 12
type input "GameType"
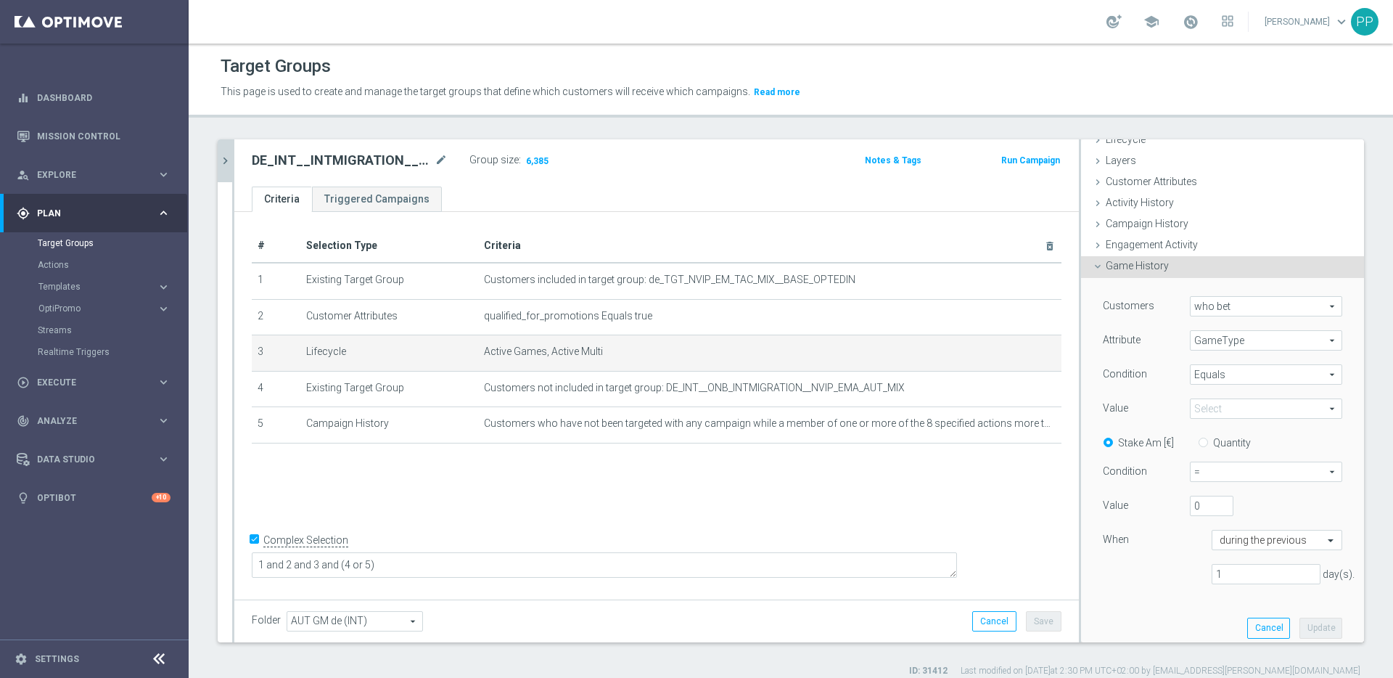
click at [1191, 414] on span at bounding box center [1266, 408] width 151 height 19
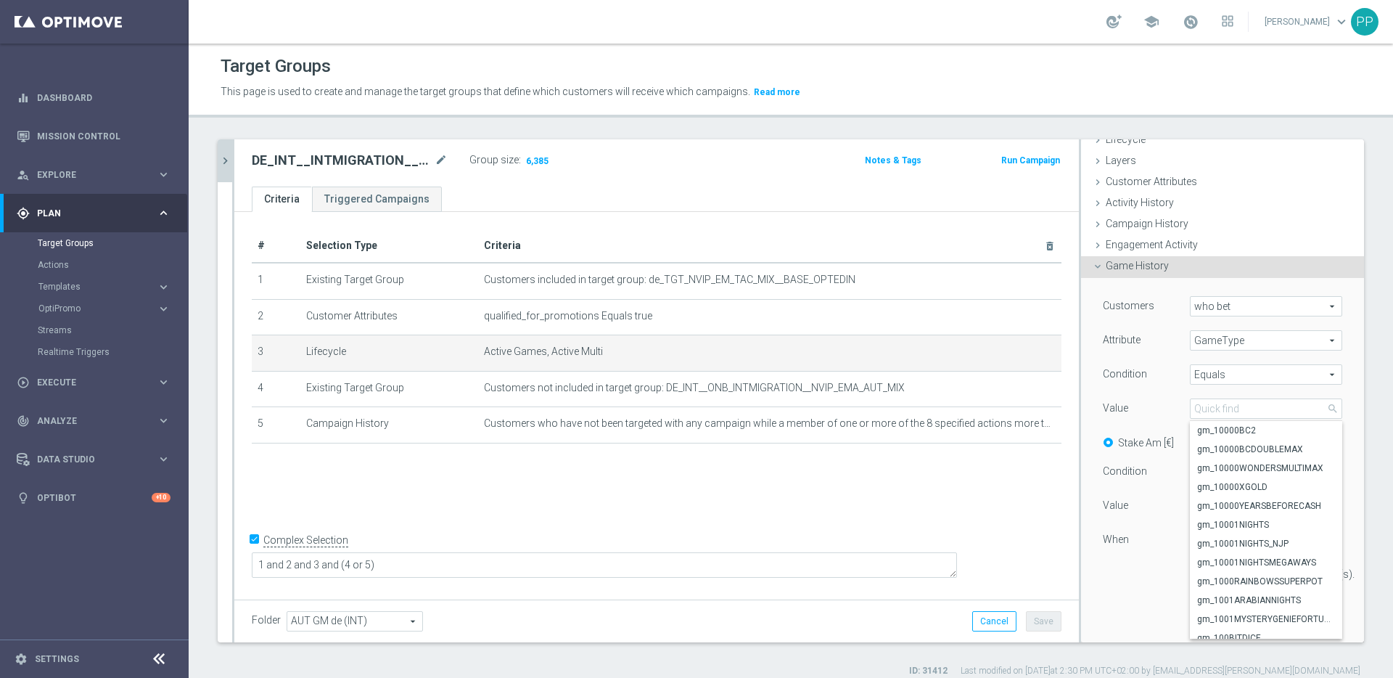
click at [1191, 370] on span "Equals" at bounding box center [1266, 374] width 151 height 19
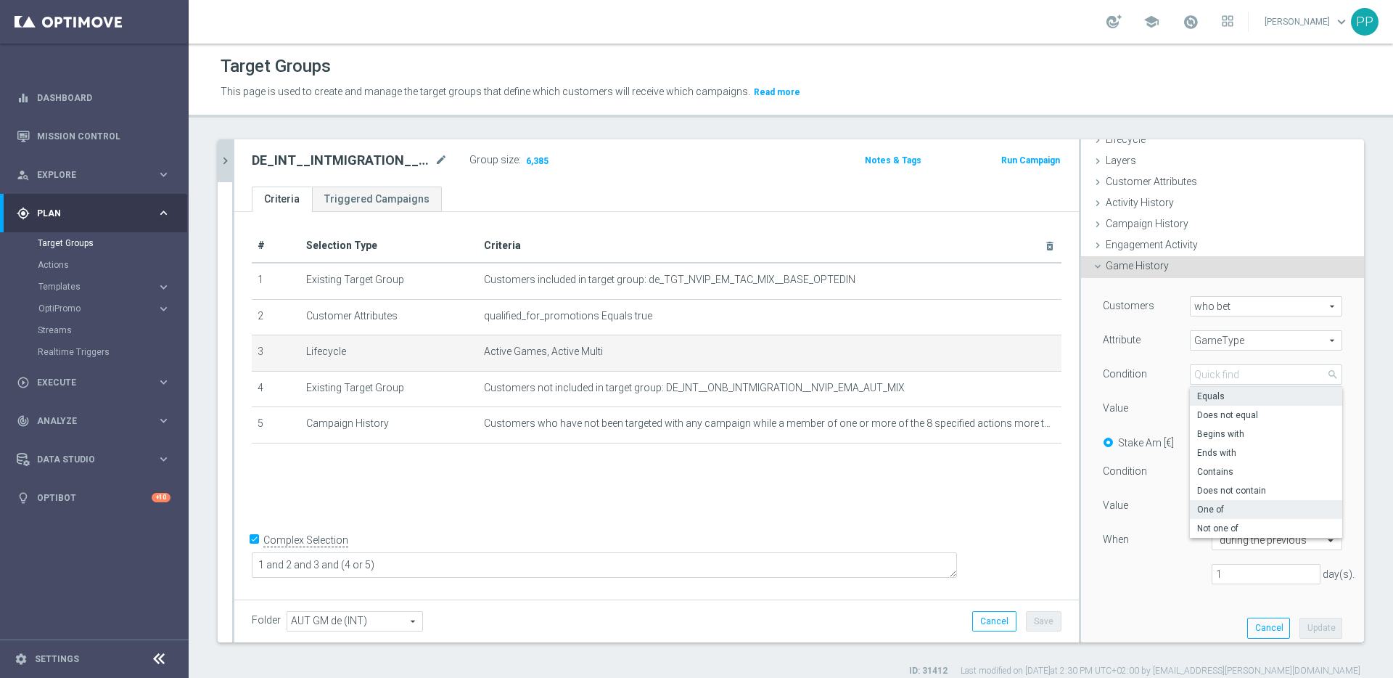
click at [1197, 506] on span "One of" at bounding box center [1266, 510] width 138 height 12
type input "One of"
click at [1194, 403] on span at bounding box center [1266, 408] width 151 height 19
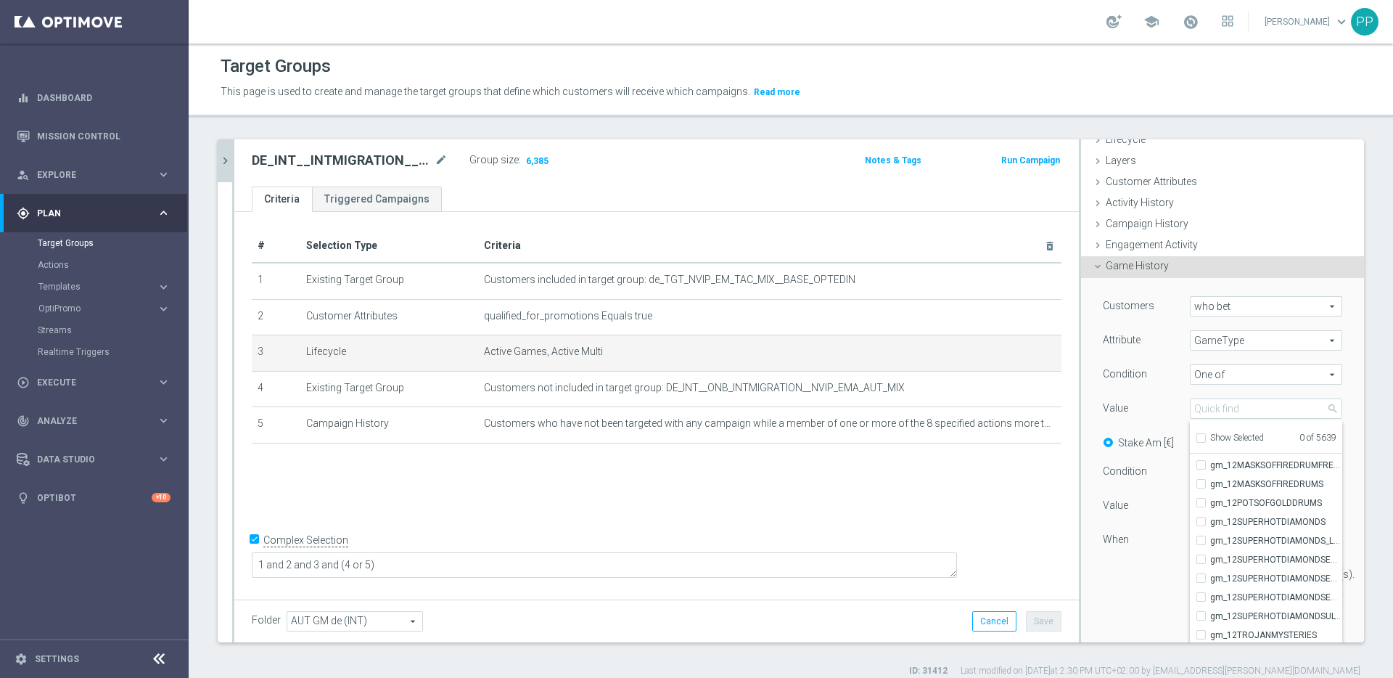
scroll to position [772, 0]
click at [1212, 303] on span "who bet" at bounding box center [1266, 306] width 151 height 19
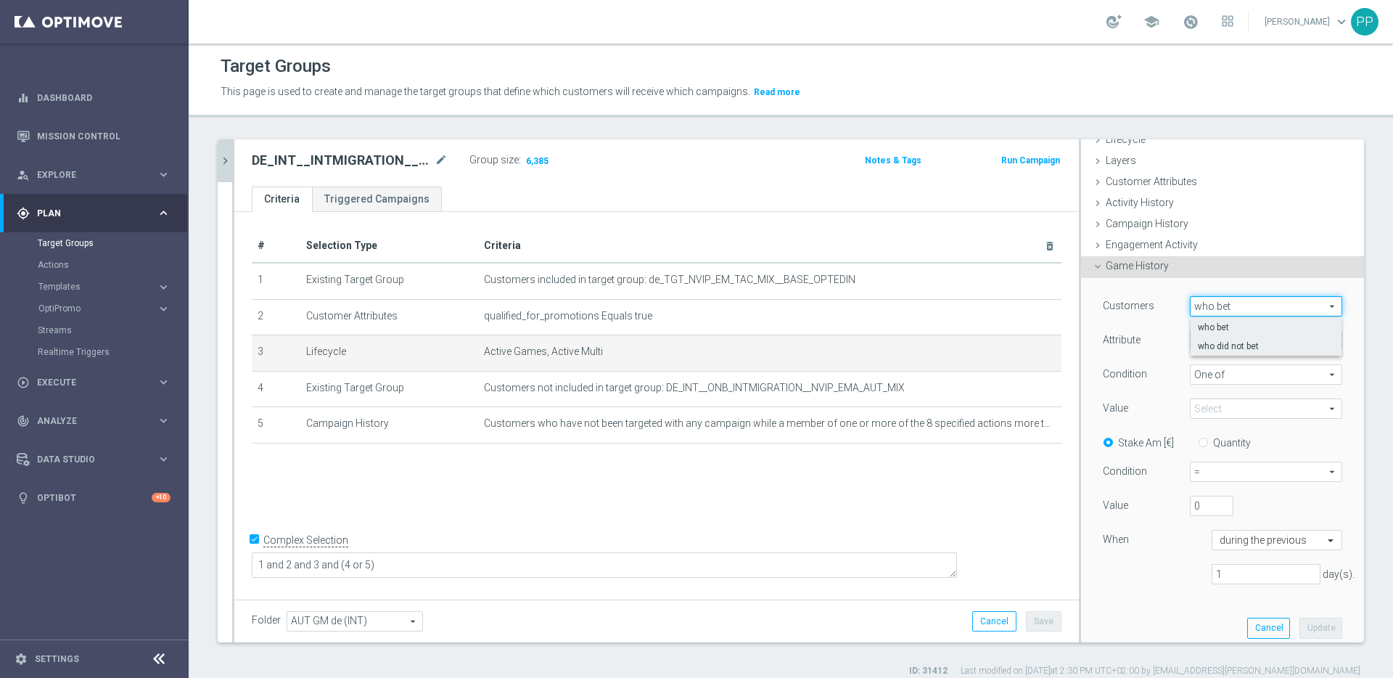
click at [1203, 344] on span "who did not bet" at bounding box center [1266, 346] width 136 height 12
type input "who did not bet"
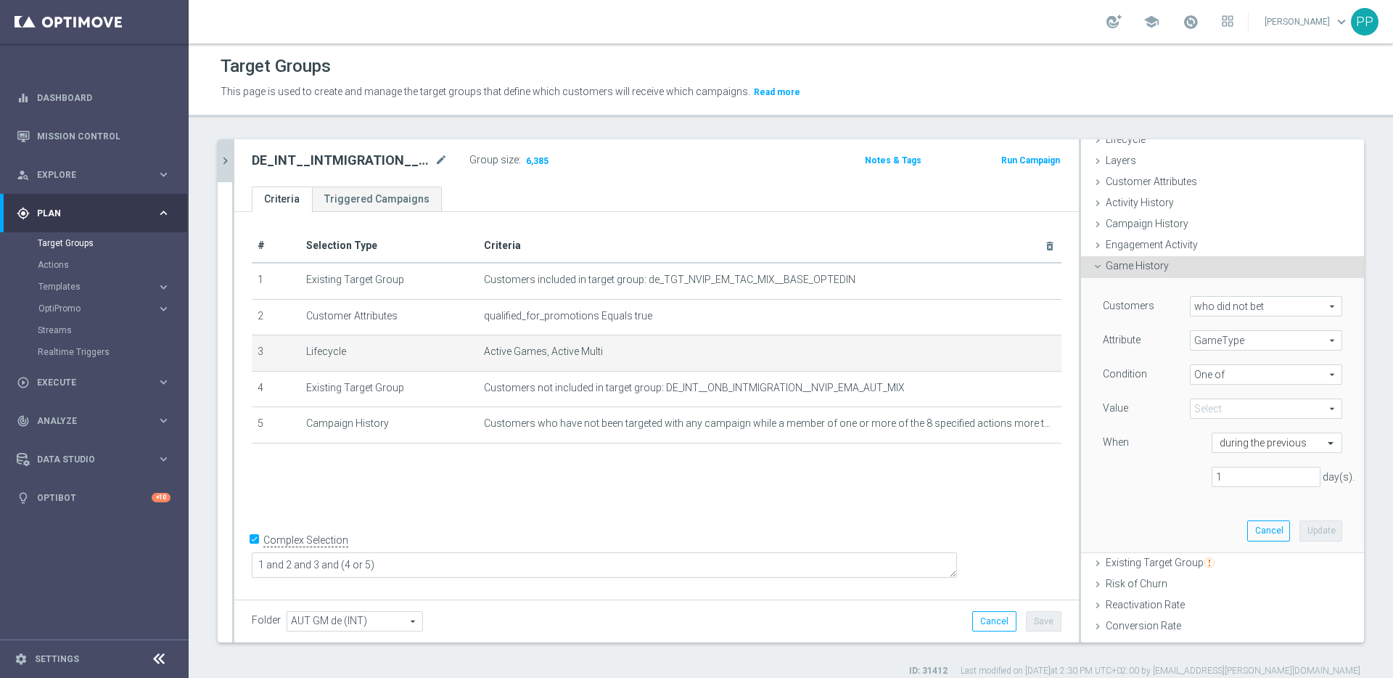
click at [1203, 344] on span "GameType" at bounding box center [1266, 340] width 151 height 19
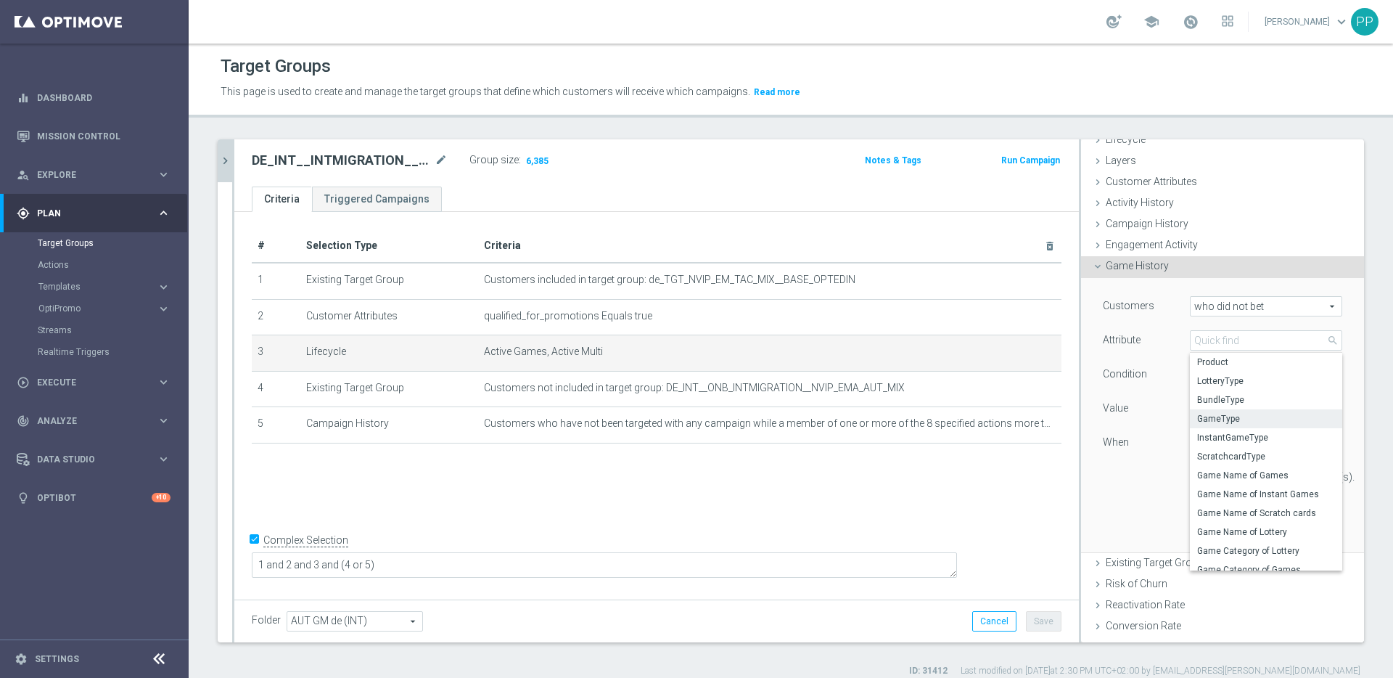
click at [1197, 419] on span "GameType" at bounding box center [1266, 419] width 138 height 12
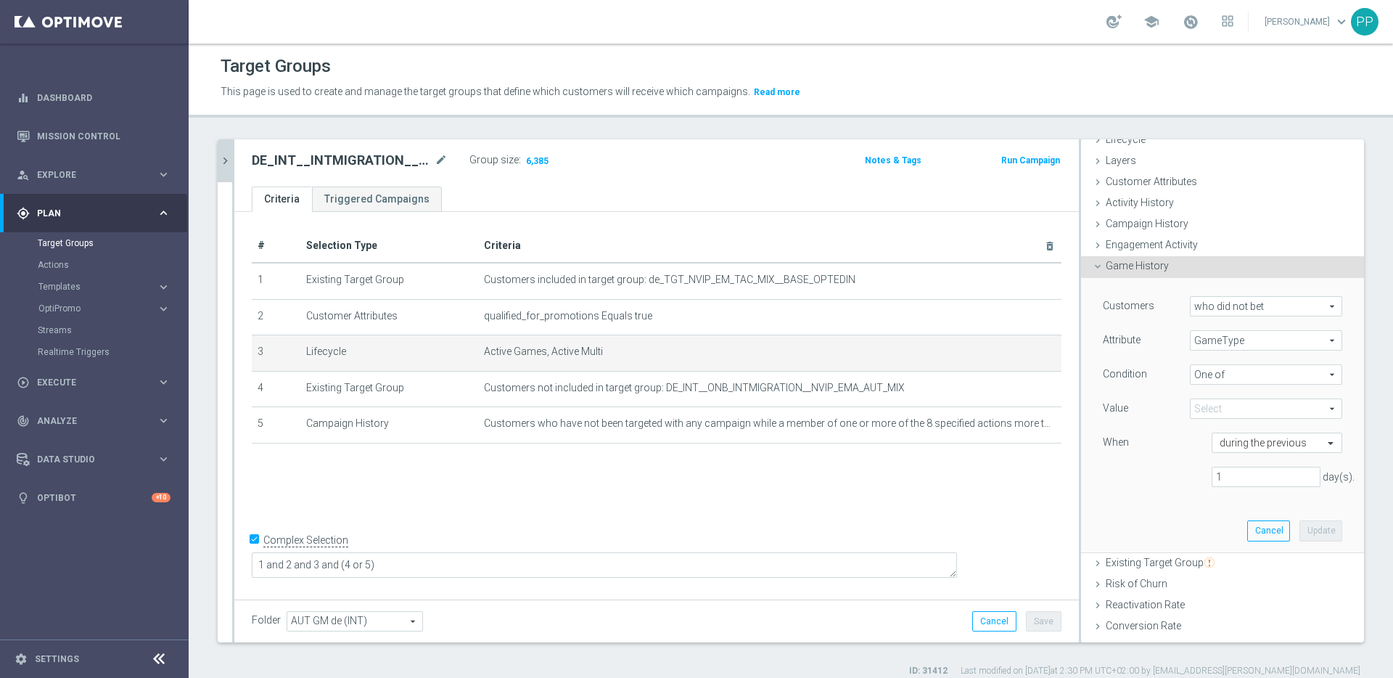
click at [1191, 411] on span at bounding box center [1266, 408] width 151 height 19
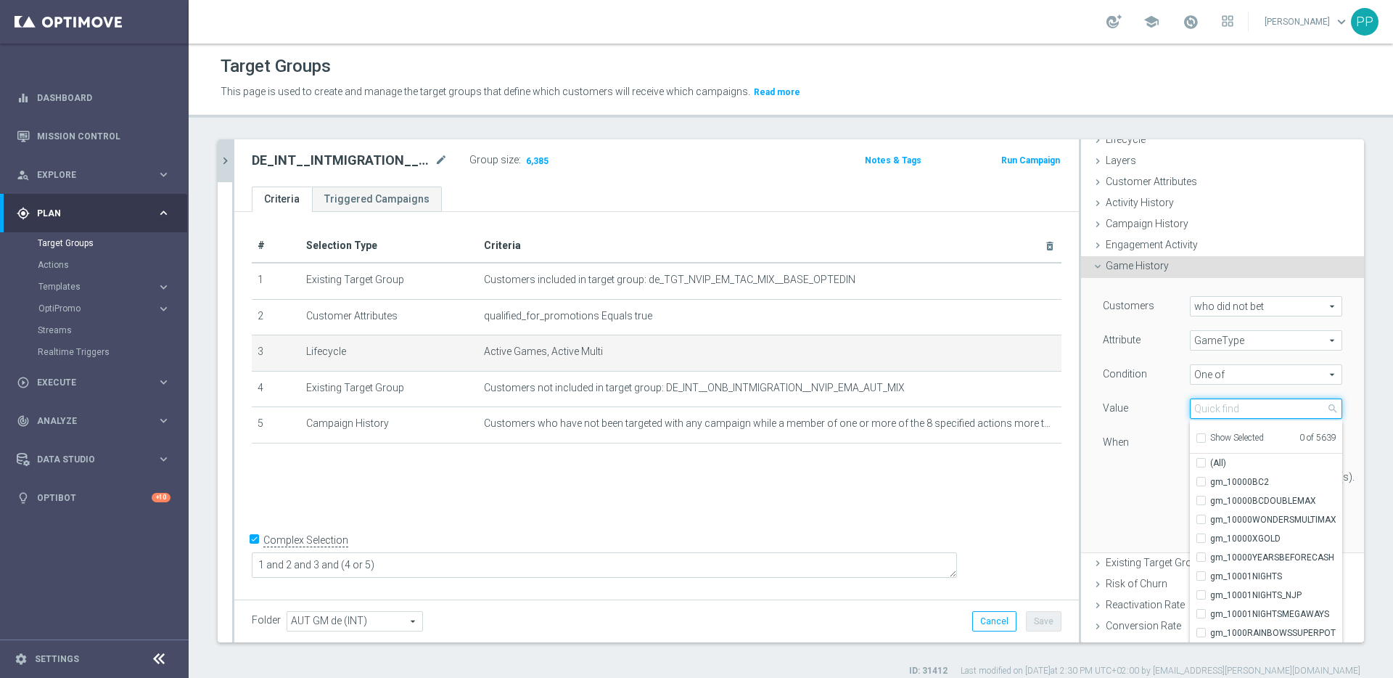
click at [1194, 408] on input "search" at bounding box center [1266, 408] width 152 height 20
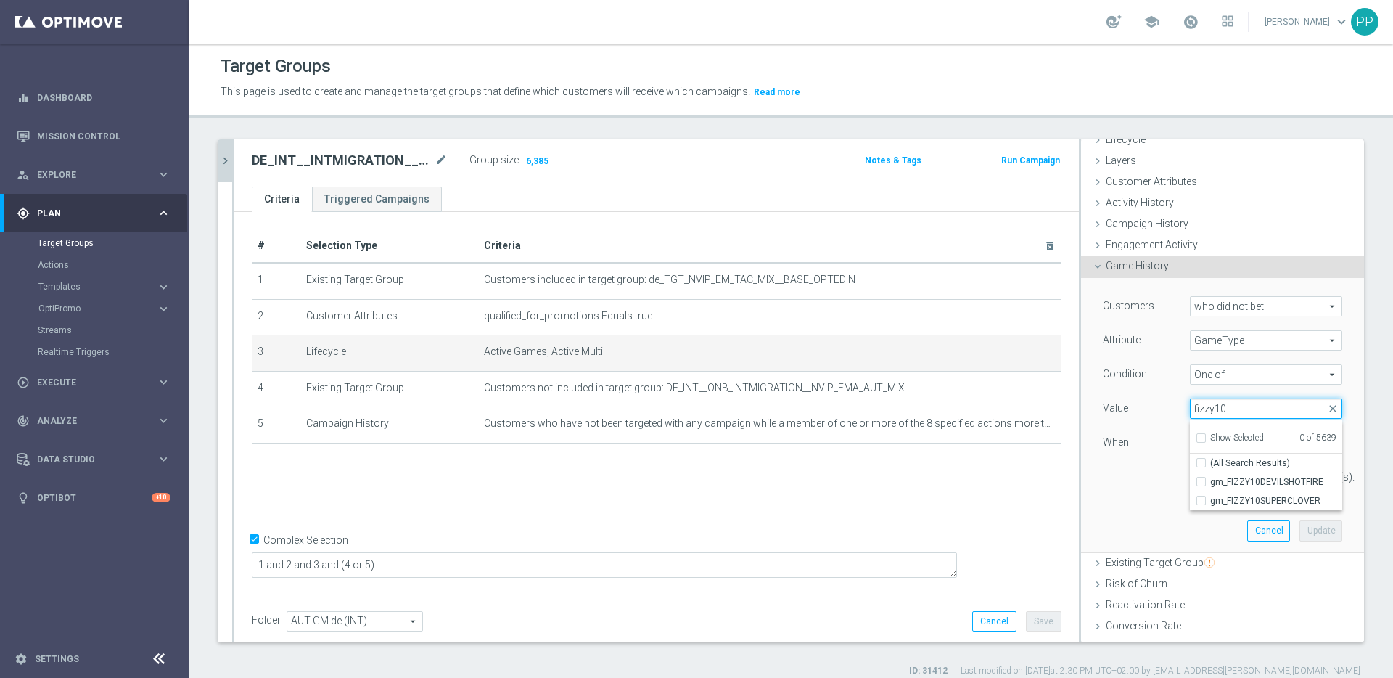
scroll to position [0, 0]
type input "fizzy10"
click at [1201, 502] on input "gm_FIZZY10SUPERCLOVER" at bounding box center [1205, 500] width 9 height 9
checkbox input "true"
type input "gm_FIZZY10SUPERCLOVER"
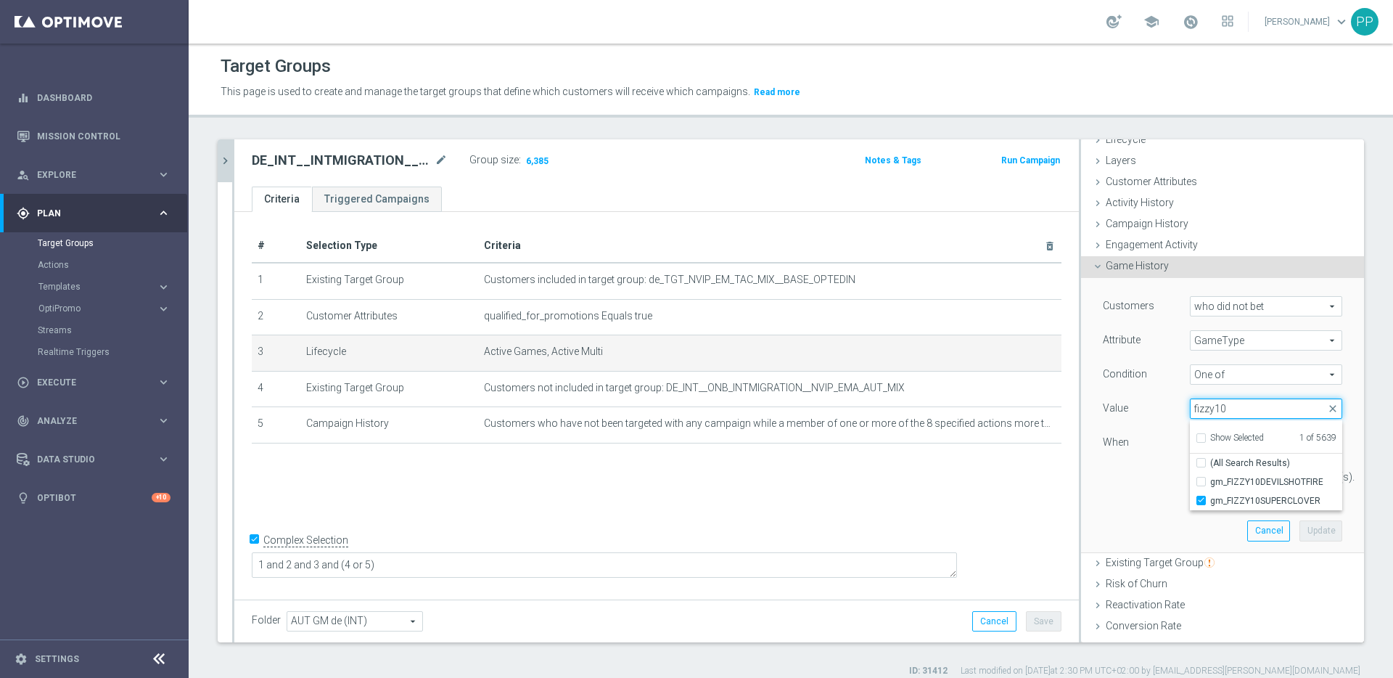
drag, startPoint x: 1217, startPoint y: 403, endPoint x: 1202, endPoint y: 406, distance: 15.4
click at [1202, 406] on input "fizzy10" at bounding box center [1266, 408] width 152 height 20
type input "fizzybookoff"
click at [1201, 482] on input "gm_FIZZYBOOKOFFLAMES" at bounding box center [1205, 481] width 9 height 9
checkbox input "true"
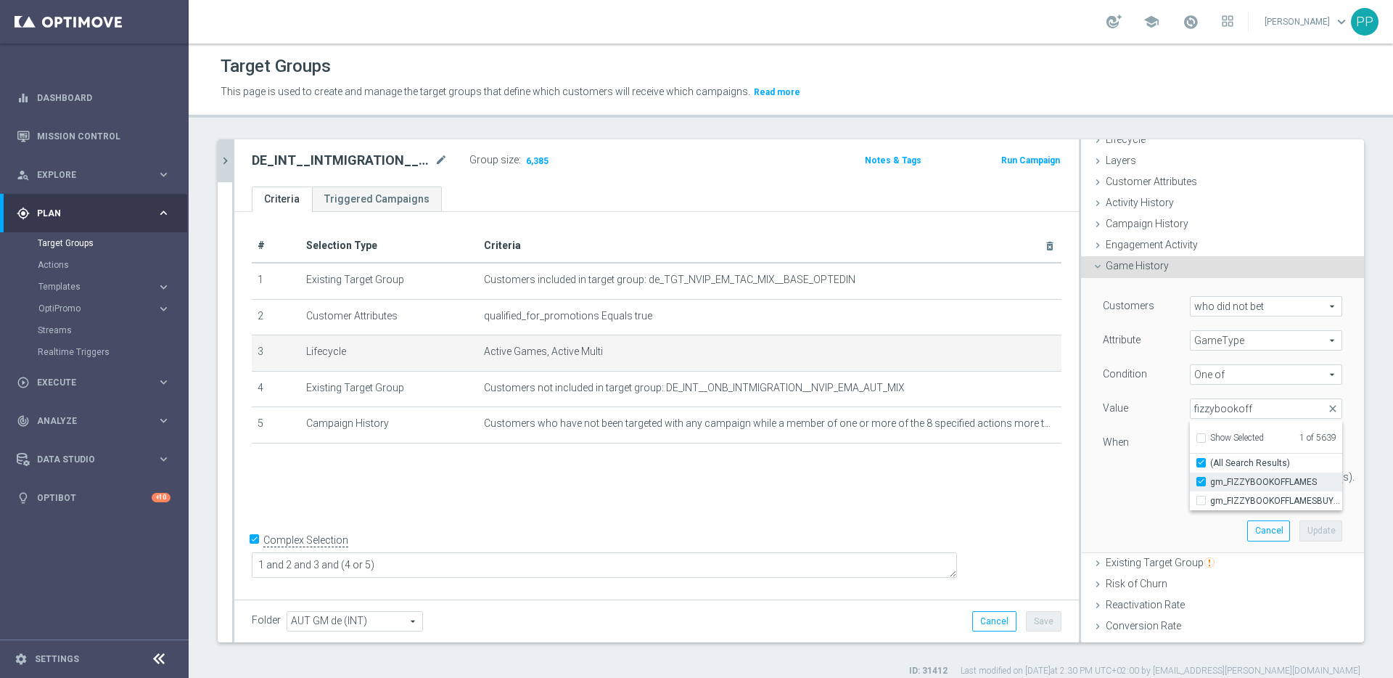
type input "Selected 2 of 5639"
checkbox input "true"
click at [1237, 410] on input "fizzybookoff" at bounding box center [1266, 408] width 152 height 20
type input "fizzy"
checkbox input "false"
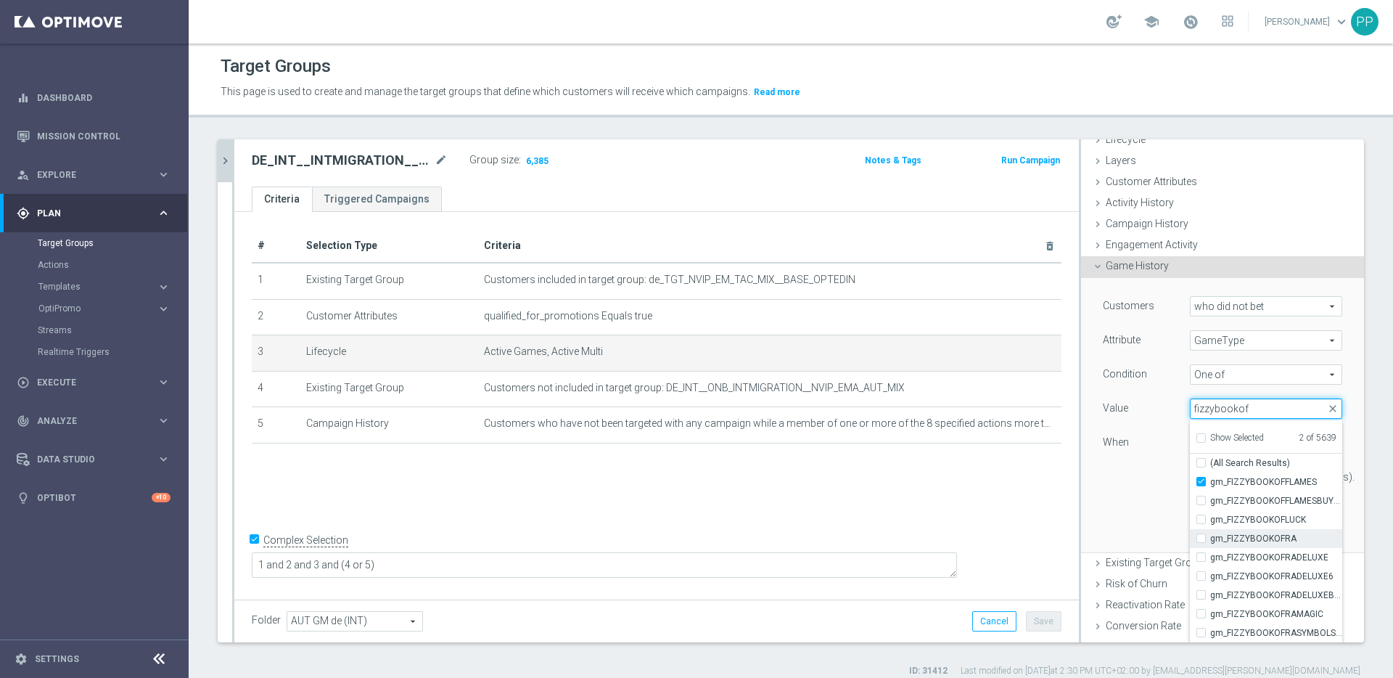
type input "fizzybookof"
click at [1201, 541] on input "gm_FIZZYBOOKOFRA" at bounding box center [1205, 538] width 9 height 9
checkbox input "true"
type input "Selected 3 of 5639"
drag, startPoint x: 1233, startPoint y: 407, endPoint x: 1198, endPoint y: 404, distance: 34.9
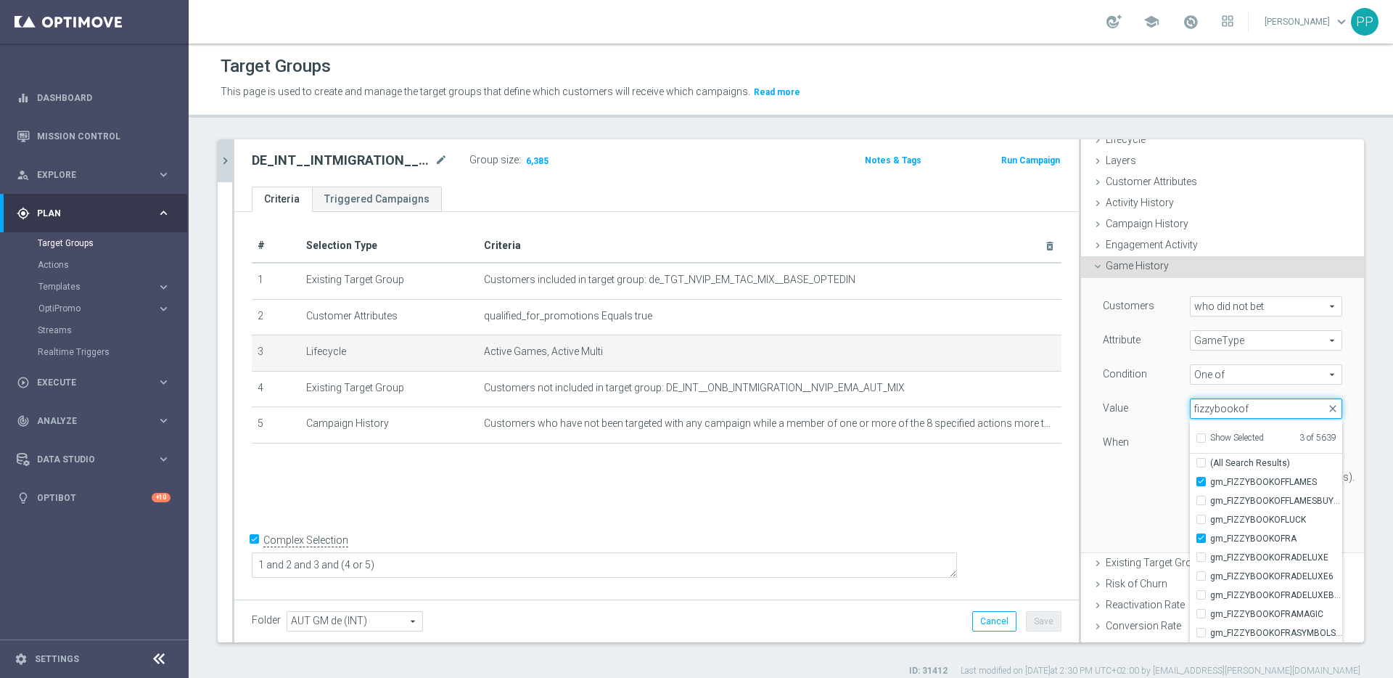
click at [1198, 404] on input "fizzybookof" at bounding box center [1266, 408] width 152 height 20
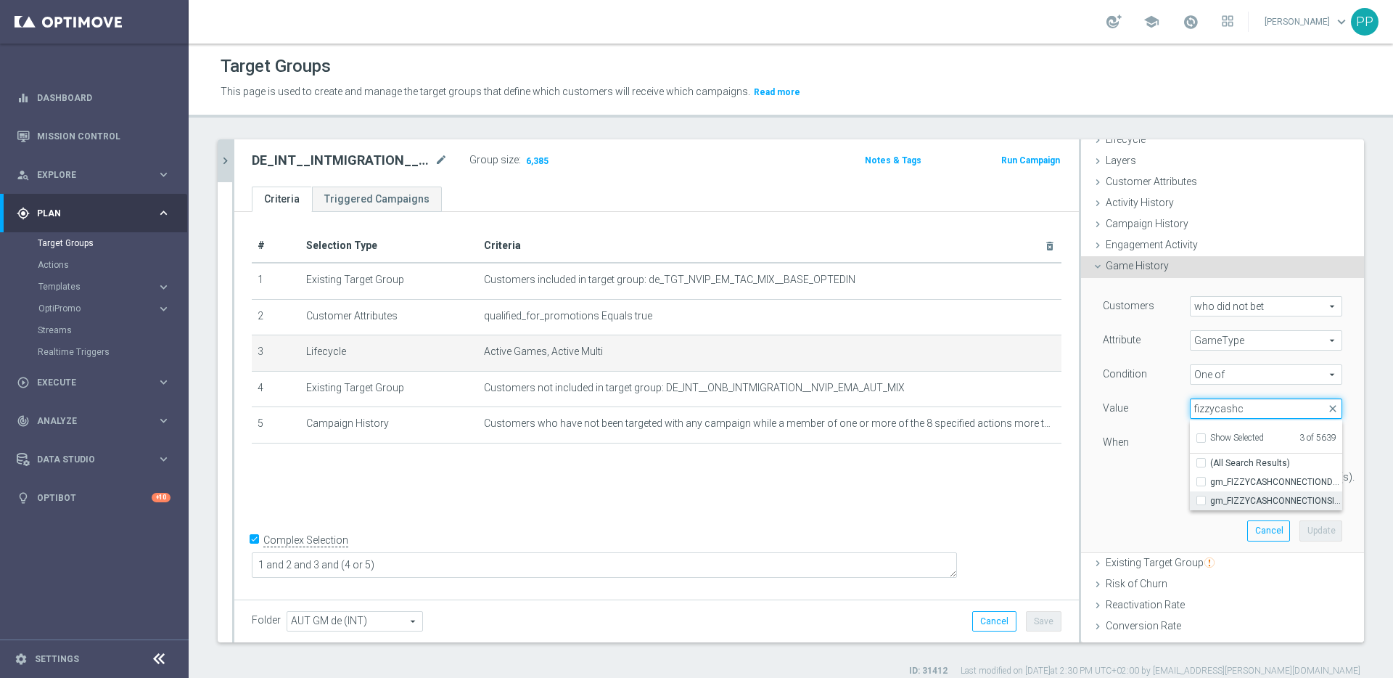
type input "fizzycashc"
click at [1201, 499] on input "gm_FIZZYCASHCONNECTIONSIZZLINGHOT" at bounding box center [1205, 500] width 9 height 9
checkbox input "true"
type input "Selected 4 of 5639"
drag, startPoint x: 1230, startPoint y: 404, endPoint x: 1201, endPoint y: 405, distance: 29.0
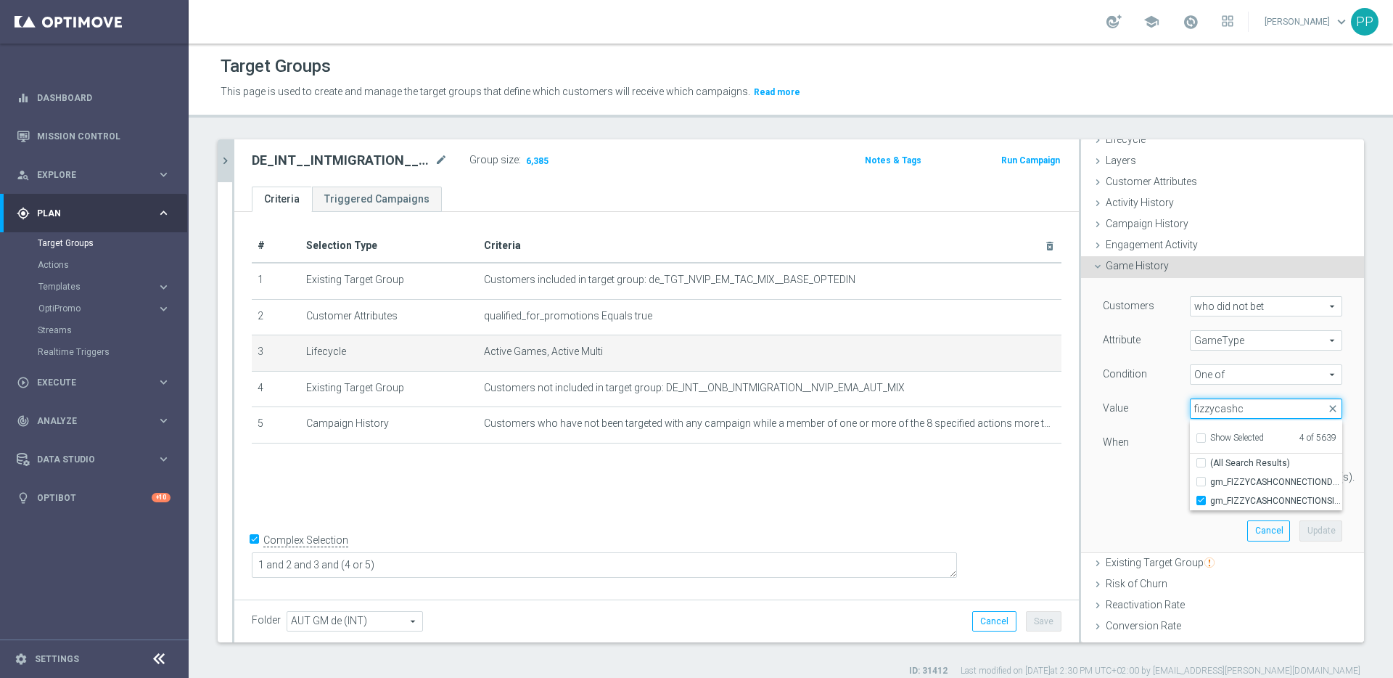
click at [1201, 405] on input "fizzycashc" at bounding box center [1266, 408] width 152 height 20
type input "fizzyfa"
click at [1201, 484] on input "gm_FIZZYFAUST" at bounding box center [1205, 481] width 9 height 9
checkbox input "true"
type input "Selected 5 of 5639"
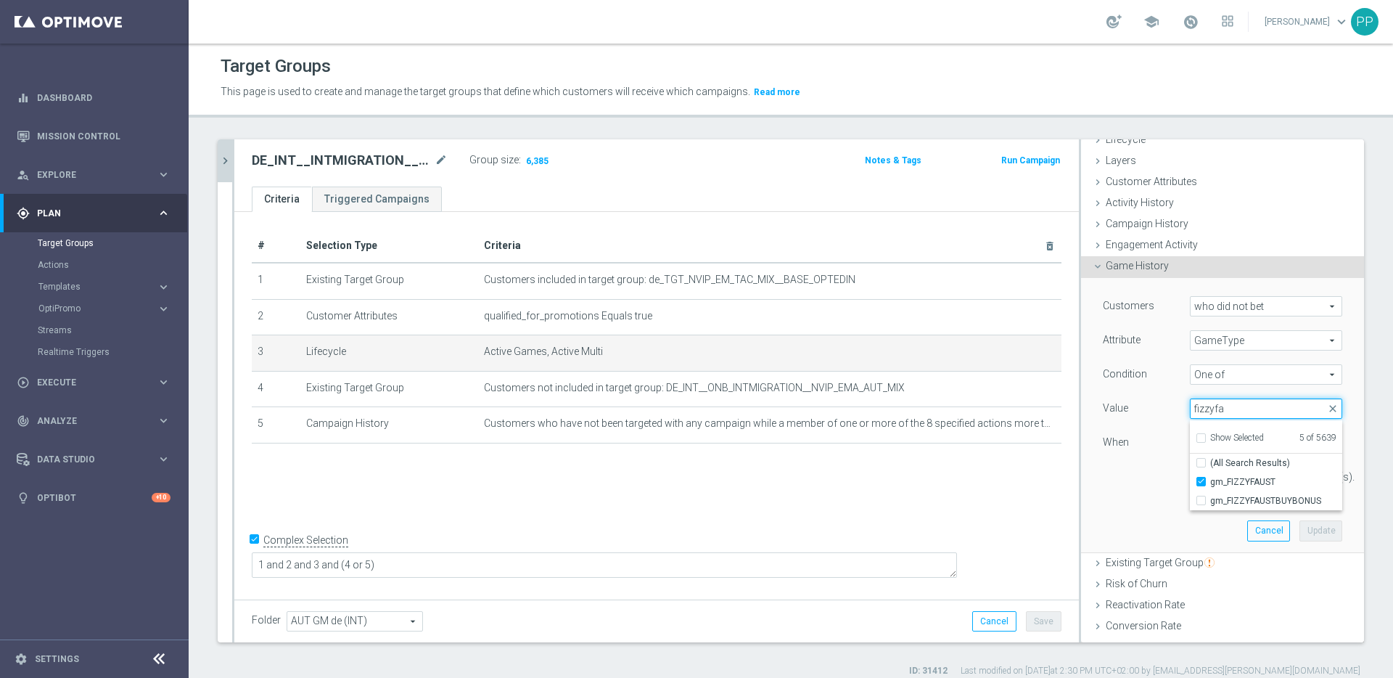
click at [1217, 410] on input "fizzyfa" at bounding box center [1266, 408] width 152 height 20
type input "fizzyluck"
click at [1264, 477] on span "gm_FIZZYLUCKYLADYSCHARMDELUXE" at bounding box center [1276, 482] width 132 height 12
click at [1210, 477] on input "gm_FIZZYLUCKYLADYSCHARMDELUXE" at bounding box center [1205, 481] width 9 height 9
checkbox input "true"
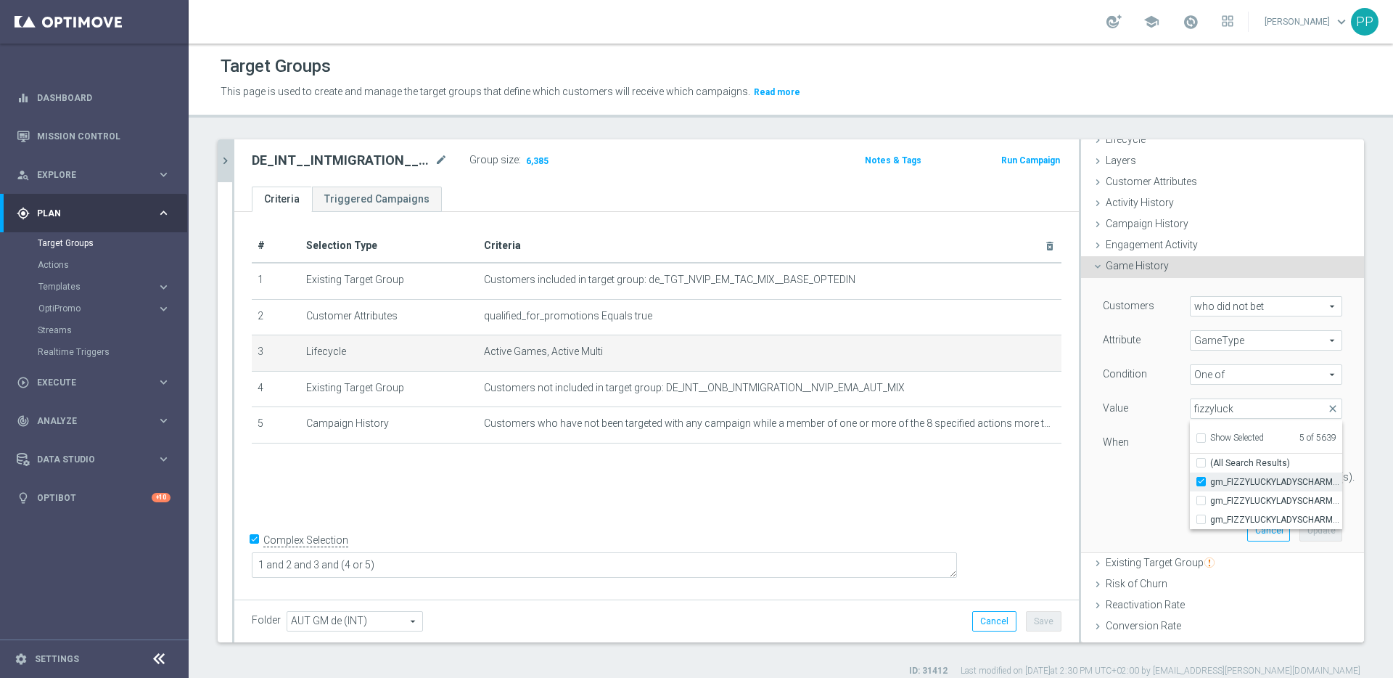
type input "Selected 6 of 5639"
drag, startPoint x: 1225, startPoint y: 406, endPoint x: 1200, endPoint y: 403, distance: 24.8
click at [1200, 403] on input "fizzyluck" at bounding box center [1266, 408] width 152 height 20
type input "fizzymillio"
click at [1222, 517] on span "gm_FIZZYMILLIONDOLLARHEISTXTREME" at bounding box center [1276, 520] width 132 height 12
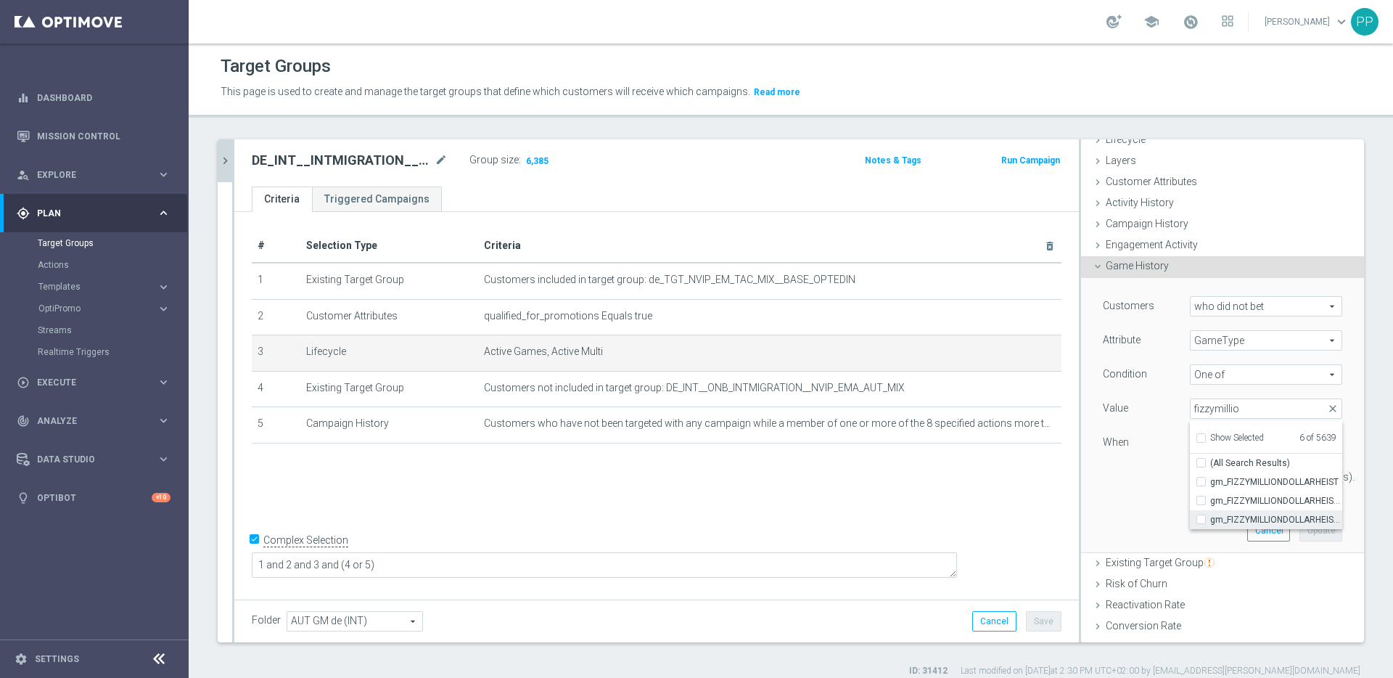
click at [1210, 517] on input "gm_FIZZYMILLIONDOLLARHEISTXTREME" at bounding box center [1205, 519] width 9 height 9
checkbox input "true"
type input "Selected 7 of 5639"
drag, startPoint x: 1228, startPoint y: 406, endPoint x: 1203, endPoint y: 404, distance: 25.4
click at [1203, 404] on input "fizzymillio" at bounding box center [1266, 408] width 152 height 20
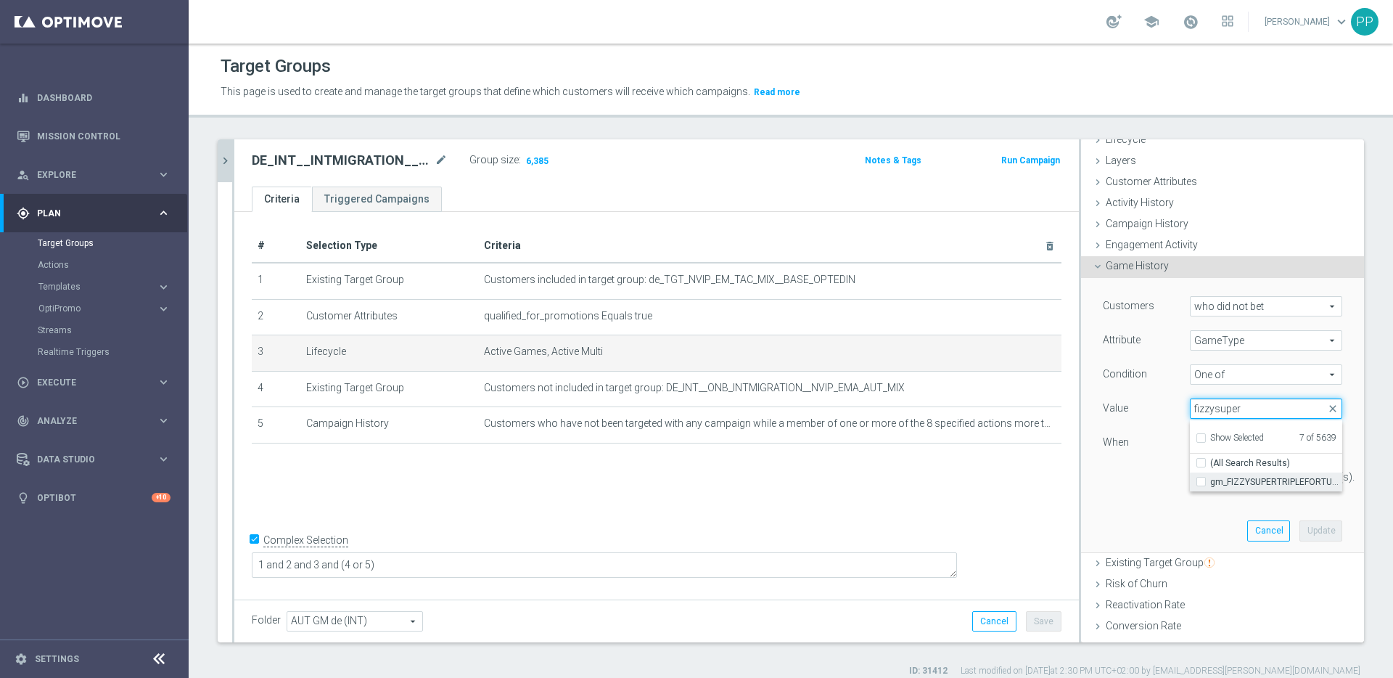
type input "fizzysuper"
click at [1210, 483] on label "gm_FIZZYSUPERTRIPLEFORTUNE" at bounding box center [1276, 481] width 132 height 19
click at [1201, 483] on input "gm_FIZZYSUPERTRIPLEFORTUNE" at bounding box center [1205, 481] width 9 height 9
checkbox input "true"
type input "Selected 8 of 5639"
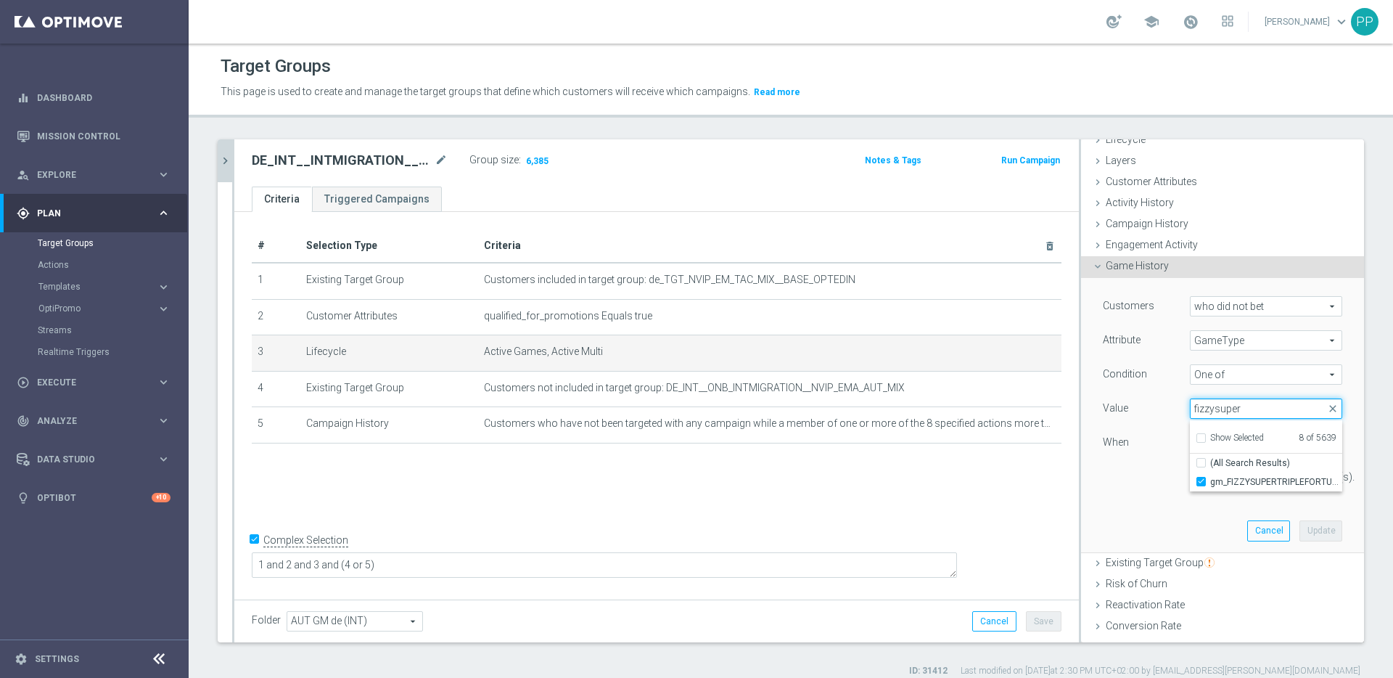
click at [1239, 406] on input "fizzysuper" at bounding box center [1266, 408] width 152 height 20
type input "fizzyvaul"
click at [1201, 481] on input "gm_FIZZYVAULTLOCKCRACKITBIG" at bounding box center [1205, 481] width 9 height 9
checkbox input "true"
type input "Selected 9 of 5639"
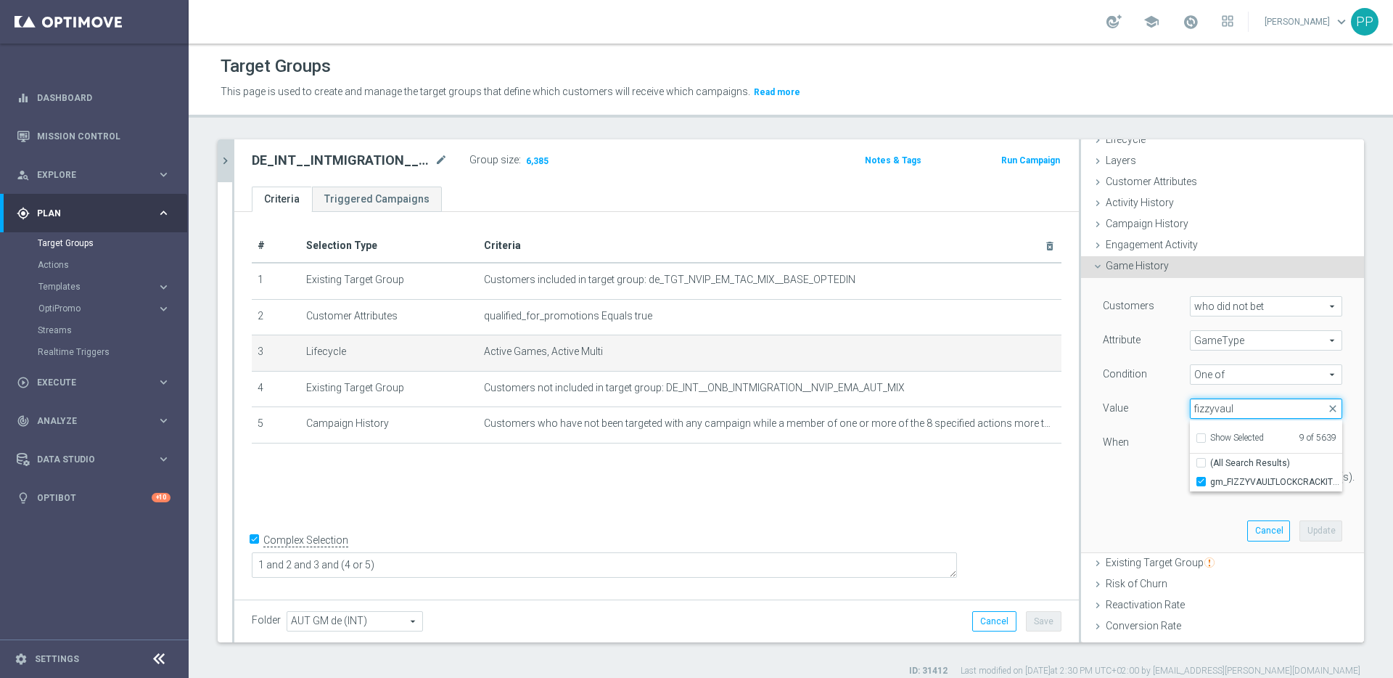
drag, startPoint x: 1226, startPoint y: 411, endPoint x: 1162, endPoint y: 401, distance: 64.8
click at [1162, 401] on div "Value Selected 9 of 5639 arrow_drop_down fizzyvaul close Show Selected 9 of 563…" at bounding box center [1222, 409] width 261 height 23
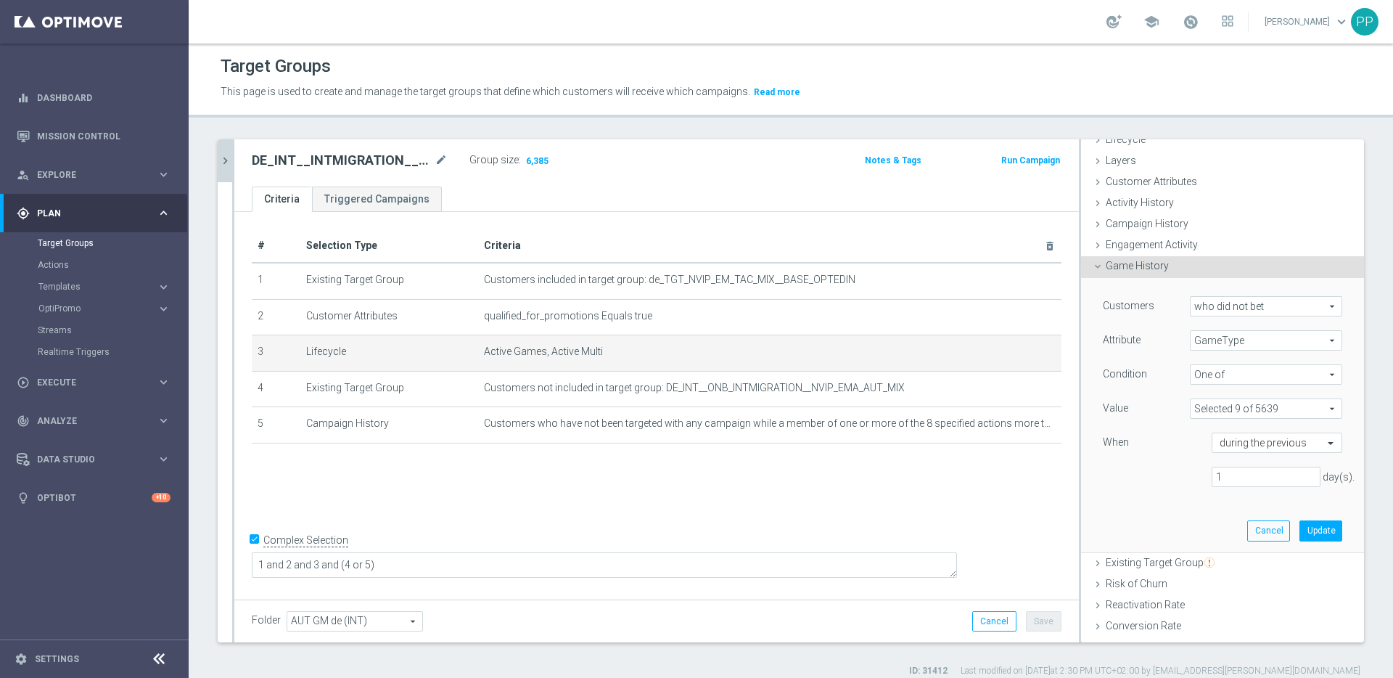
click at [1229, 406] on span at bounding box center [1266, 408] width 151 height 19
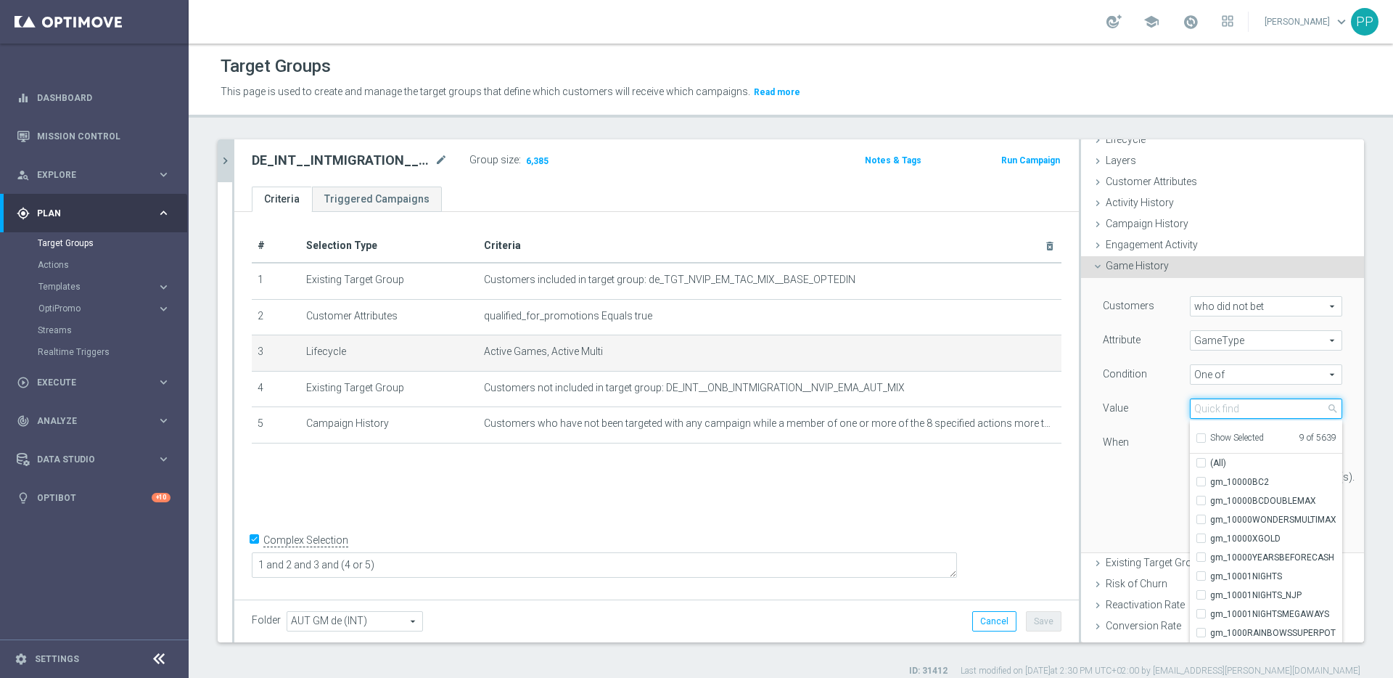
click at [1194, 412] on input "search" at bounding box center [1266, 408] width 152 height 20
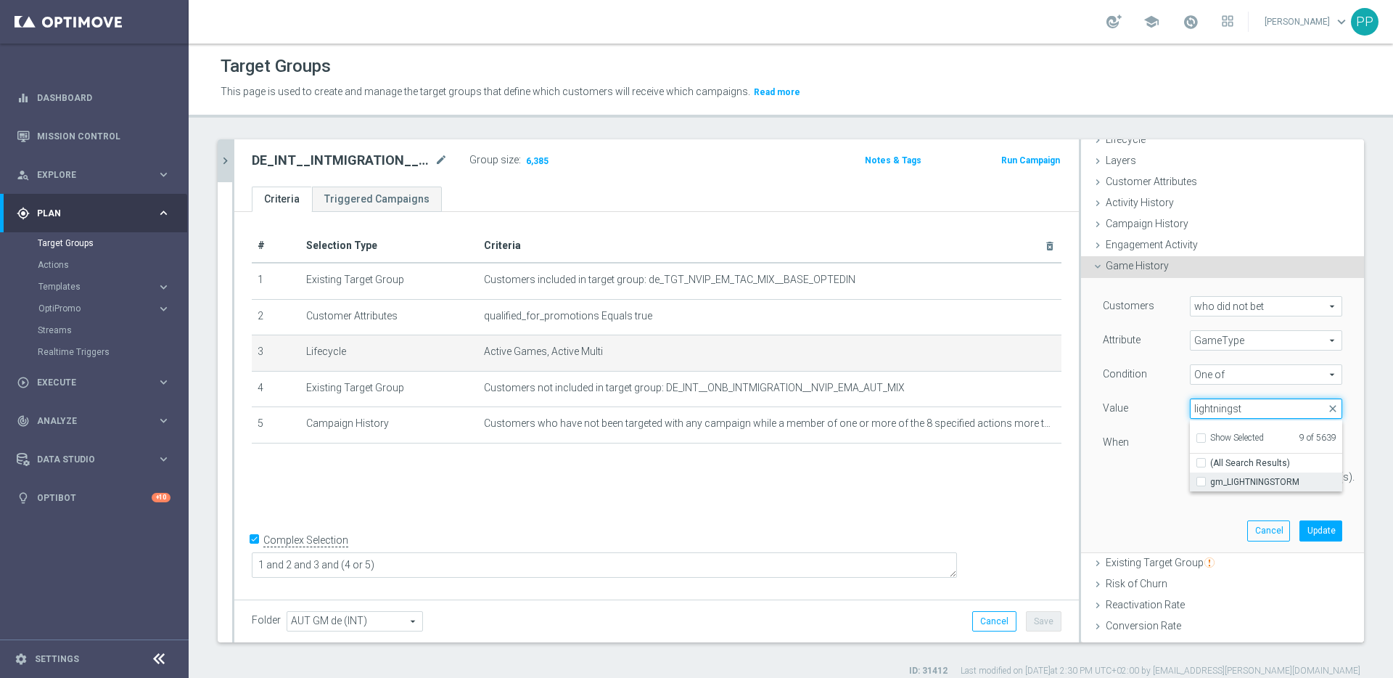
type input "lightningst"
click at [1210, 480] on label "gm_LIGHTNINGSTORM" at bounding box center [1276, 481] width 132 height 19
click at [1201, 480] on input "gm_LIGHTNINGSTORM" at bounding box center [1205, 481] width 9 height 9
checkbox input "true"
type input "Selected 10 of 5639"
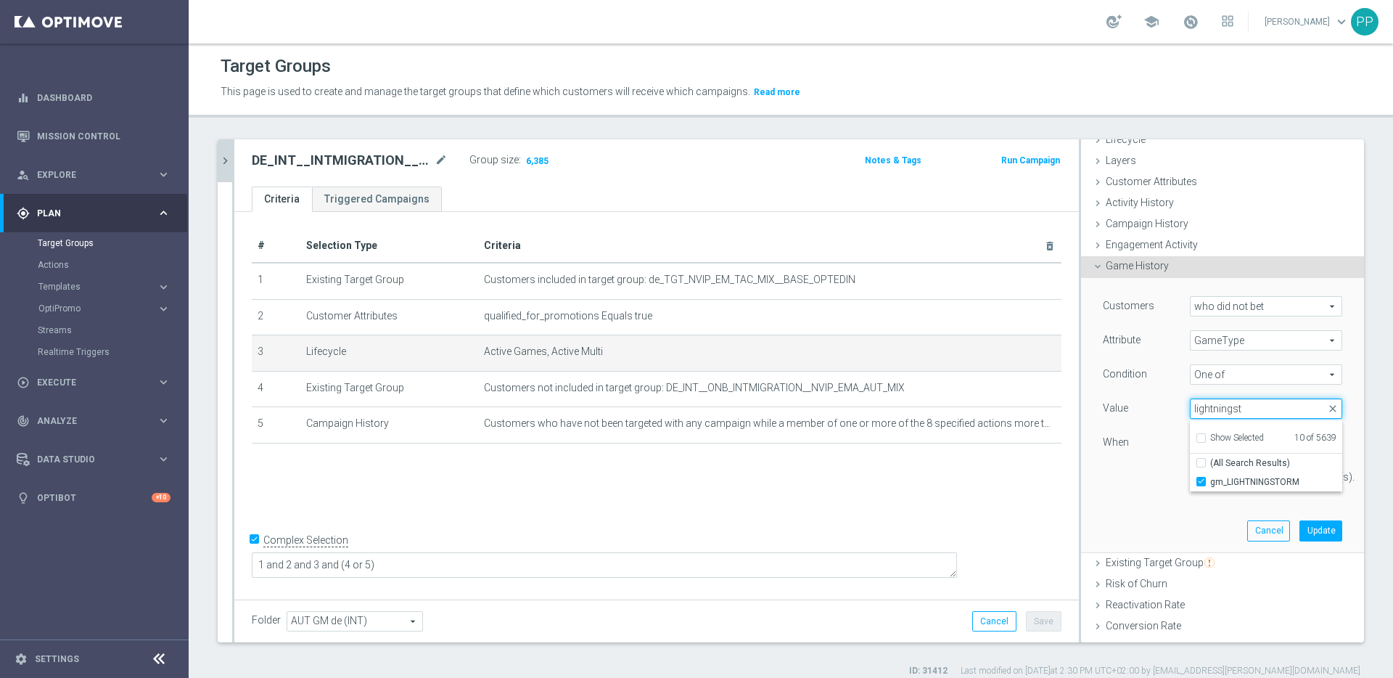
drag, startPoint x: 1236, startPoint y: 409, endPoint x: 1187, endPoint y: 409, distance: 48.6
click at [1190, 409] on input "lightningst" at bounding box center [1266, 408] width 152 height 20
type input "livecraz"
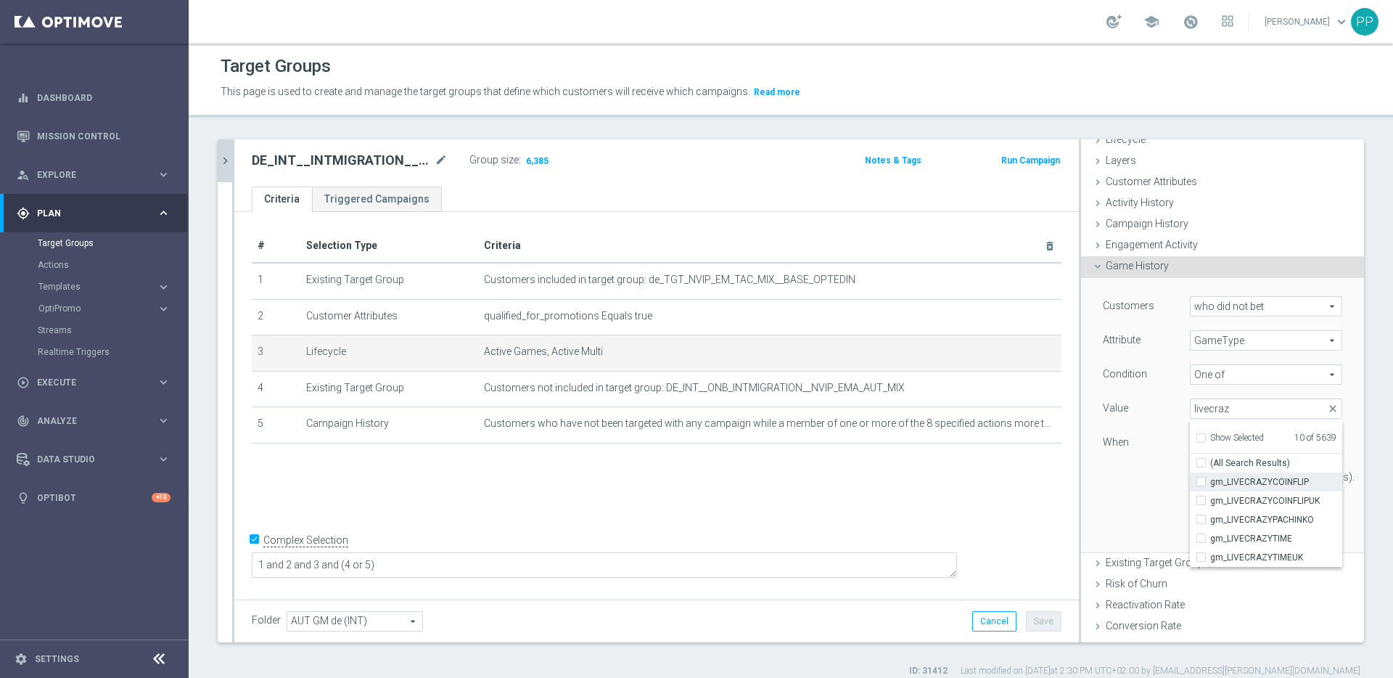
click at [1201, 481] on input "gm_LIVECRAZYCOINFLIP" at bounding box center [1205, 481] width 9 height 9
checkbox input "true"
type input "Selected 11 of 5639"
click at [1226, 406] on input "livecraz" at bounding box center [1266, 408] width 152 height 20
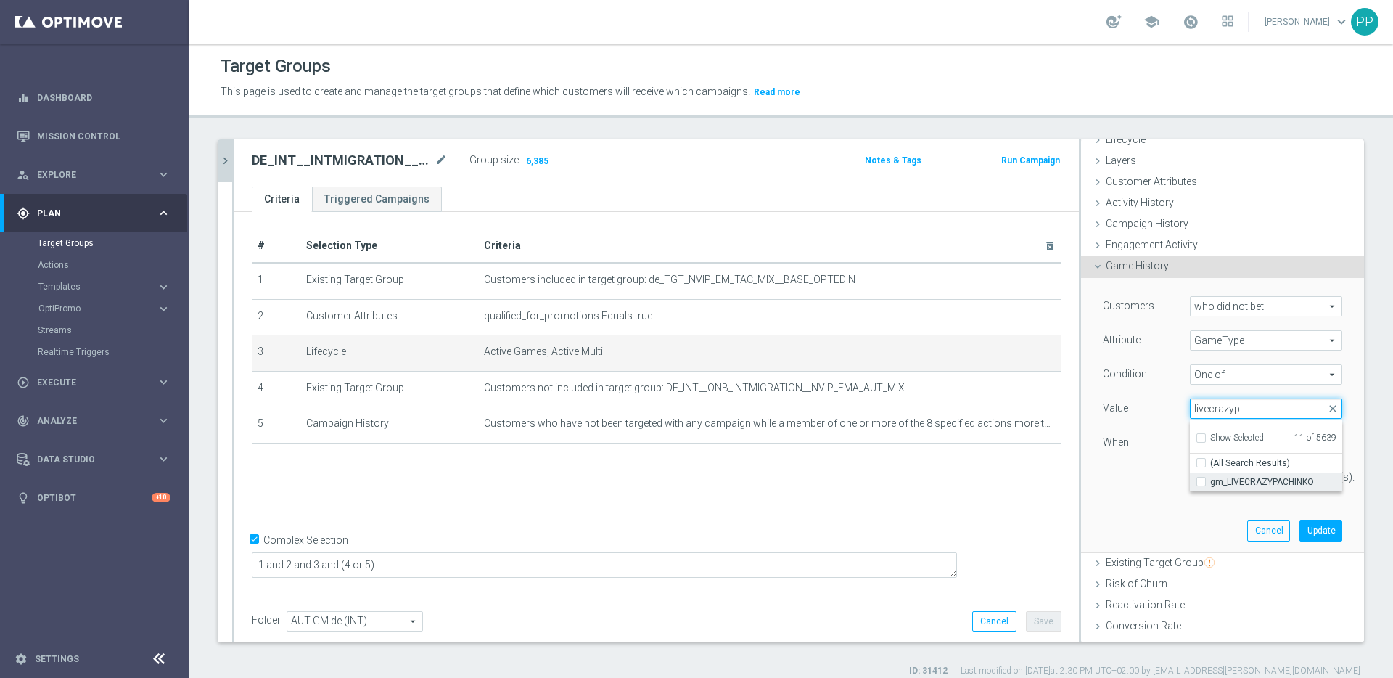
type input "livecrazyp"
click at [1201, 482] on input "gm_LIVECRAZYPACHINKO" at bounding box center [1205, 481] width 9 height 9
checkbox input "true"
type input "Selected 12 of 5639"
click at [1238, 403] on input "livecrazyp" at bounding box center [1266, 408] width 152 height 20
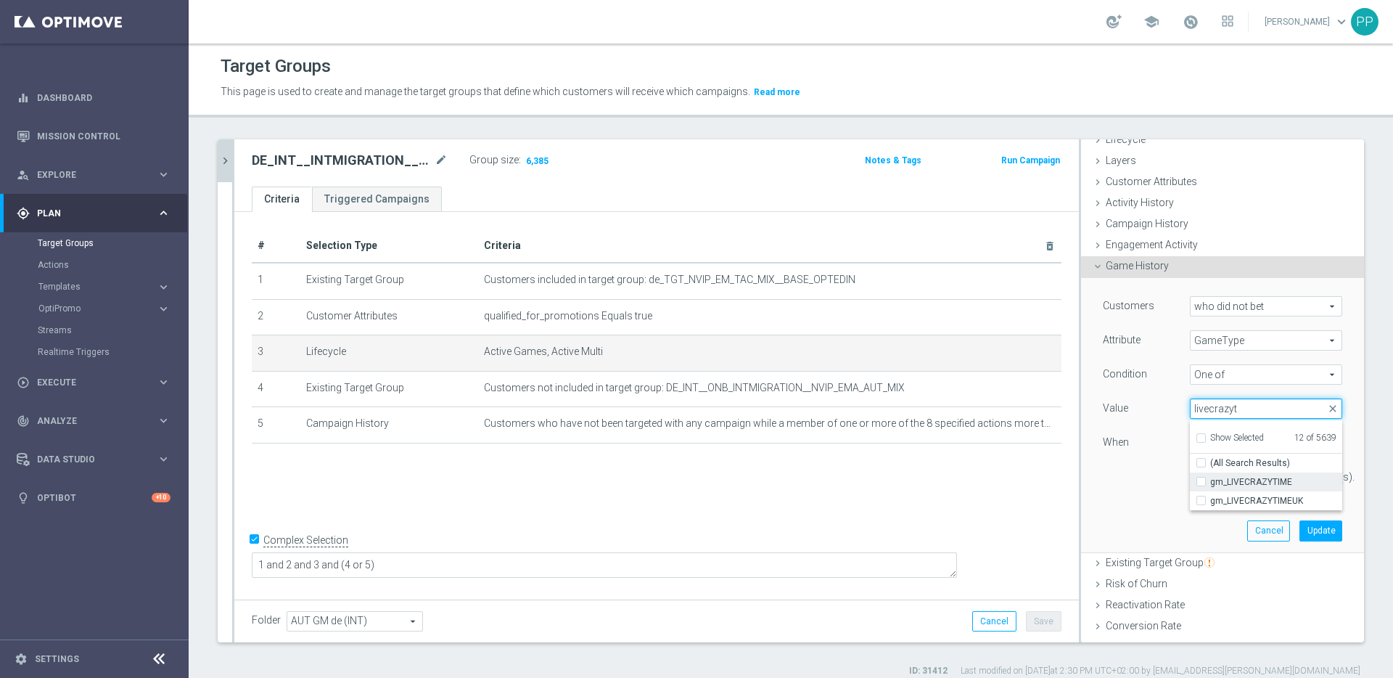
type input "livecrazyt"
click at [1210, 480] on label "gm_LIVECRAZYTIME" at bounding box center [1276, 481] width 132 height 19
click at [1201, 480] on input "gm_LIVECRAZYTIME" at bounding box center [1205, 481] width 9 height 9
checkbox input "true"
type input "Selected 13 of 5639"
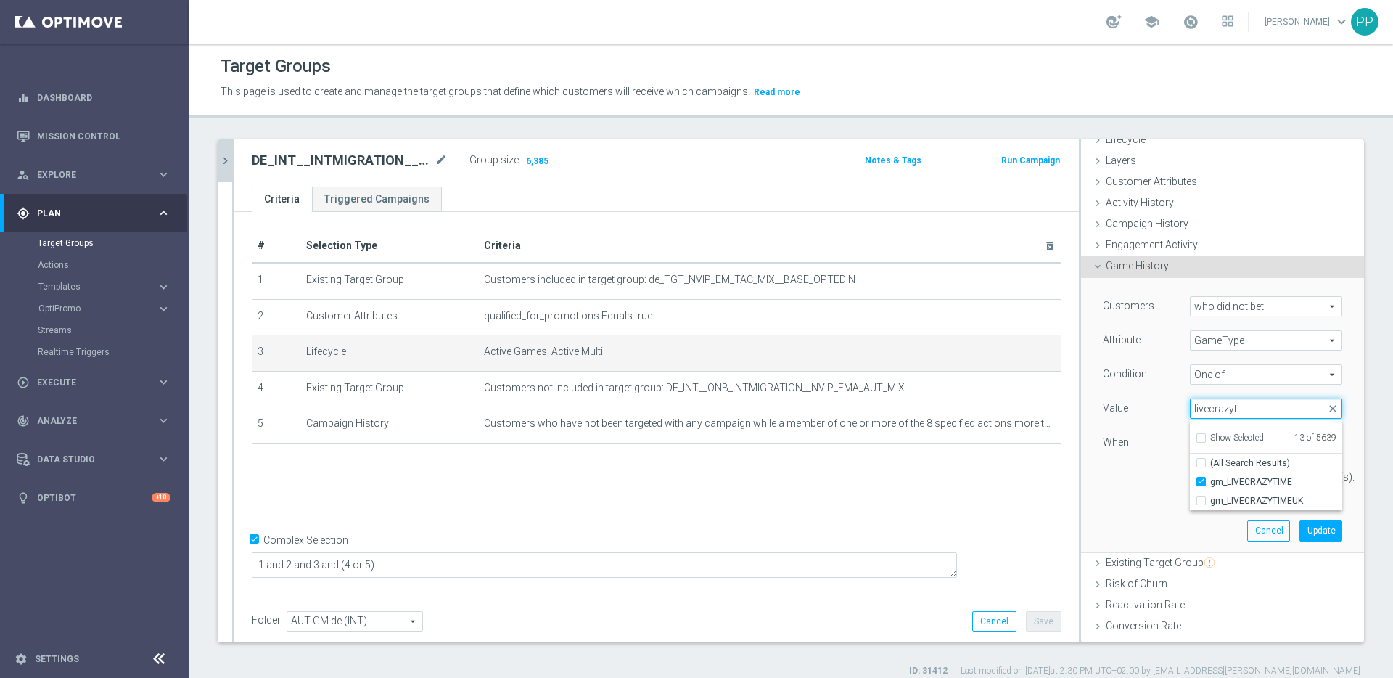
drag, startPoint x: 1230, startPoint y: 411, endPoint x: 1194, endPoint y: 409, distance: 35.6
click at [1194, 409] on input "livecrazyt" at bounding box center [1266, 408] width 152 height 20
type input "livelightningr"
click at [1224, 476] on span "gm_LIVELIGHTNINGROULETTE" at bounding box center [1276, 482] width 132 height 12
click at [1210, 477] on input "gm_LIVELIGHTNINGROULETTE" at bounding box center [1205, 481] width 9 height 9
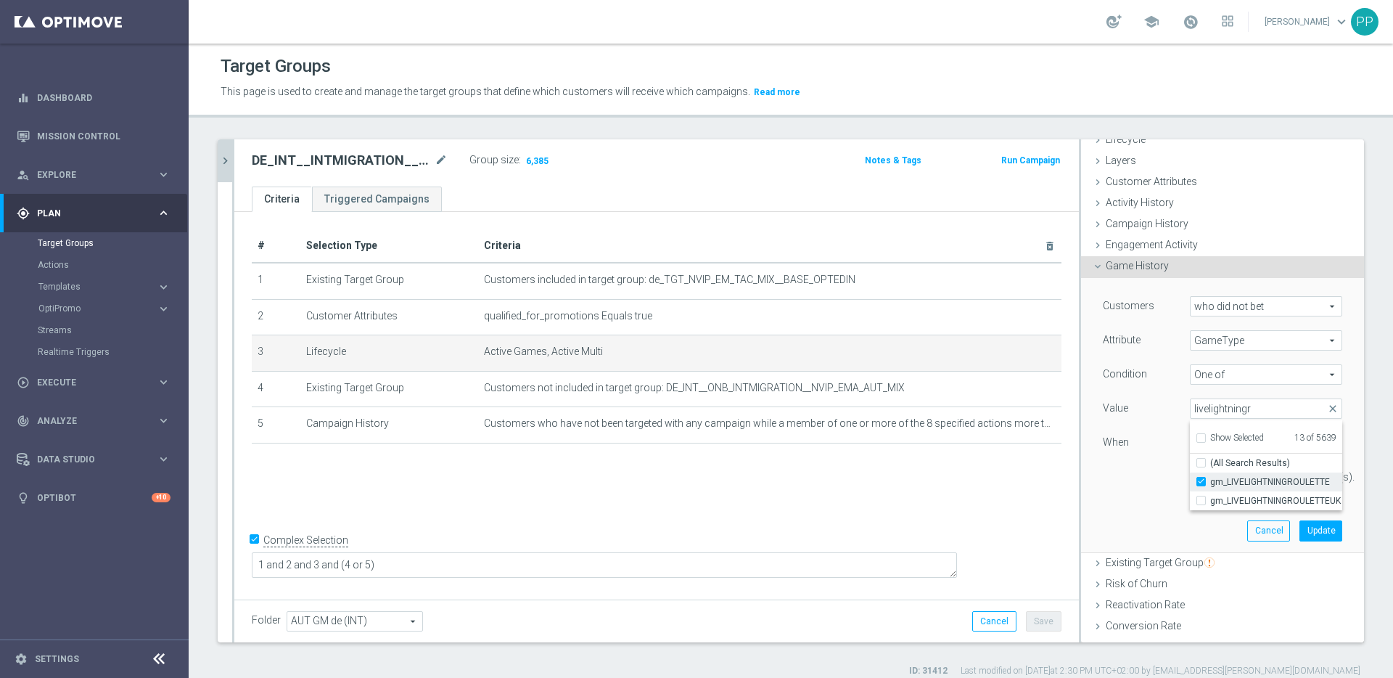
checkbox input "true"
type input "Selected 14 of 5639"
drag, startPoint x: 1240, startPoint y: 407, endPoint x: 1195, endPoint y: 407, distance: 45.0
click at [1195, 407] on input "livelightningr" at bounding box center [1266, 408] width 152 height 20
type input "livelotto"
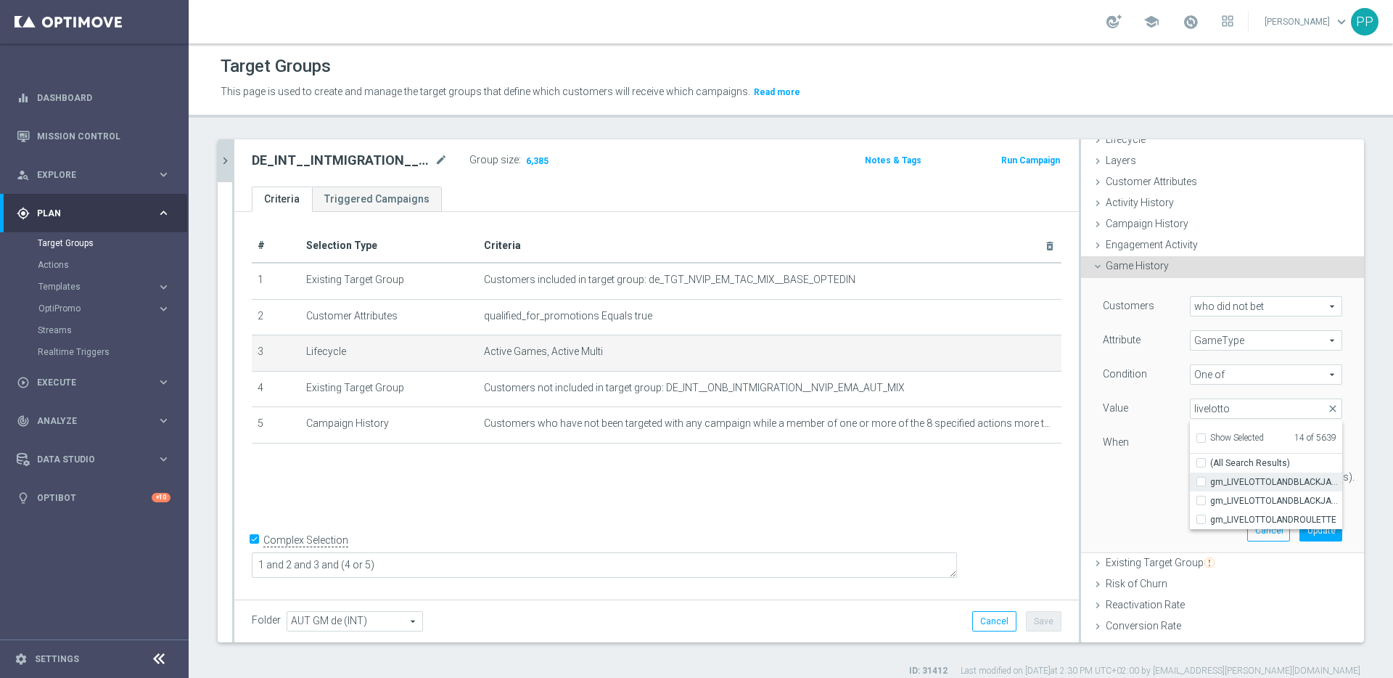
click at [1234, 476] on span "gm_LIVELOTTOLANDBLACKJACK1" at bounding box center [1276, 482] width 132 height 12
click at [1210, 477] on input "gm_LIVELOTTOLANDBLACKJACK1" at bounding box center [1205, 481] width 9 height 9
checkbox input "true"
type input "Selected 15 of 5639"
click at [1228, 517] on span "gm_LIVELOTTOLANDROULETTE" at bounding box center [1276, 520] width 132 height 12
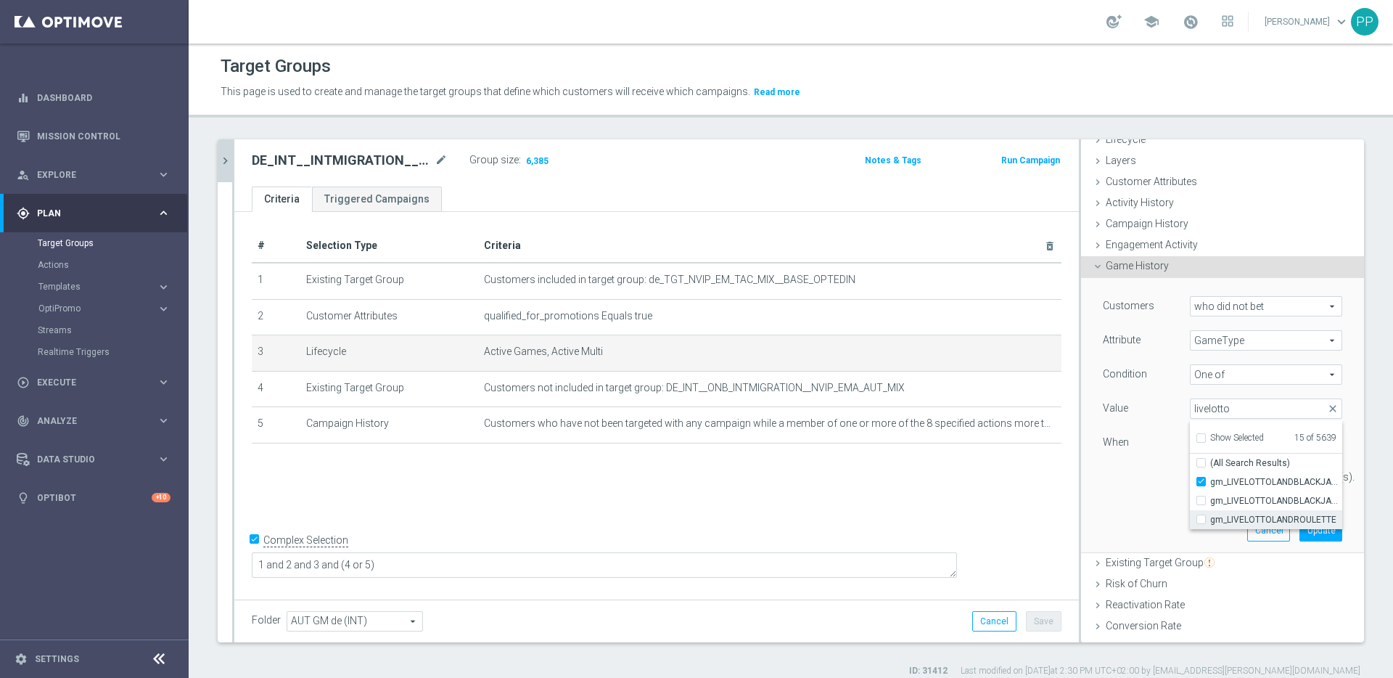
click at [1210, 517] on input "gm_LIVELOTTOLANDROULETTE" at bounding box center [1205, 519] width 9 height 9
checkbox input "true"
type input "Selected 16 of 5639"
drag, startPoint x: 1201, startPoint y: 413, endPoint x: 1157, endPoint y: 411, distance: 43.6
click at [1157, 411] on div "Value Selected 16 of 5639 arrow_drop_down livelotto close Show Selected 16 of 5…" at bounding box center [1222, 409] width 261 height 23
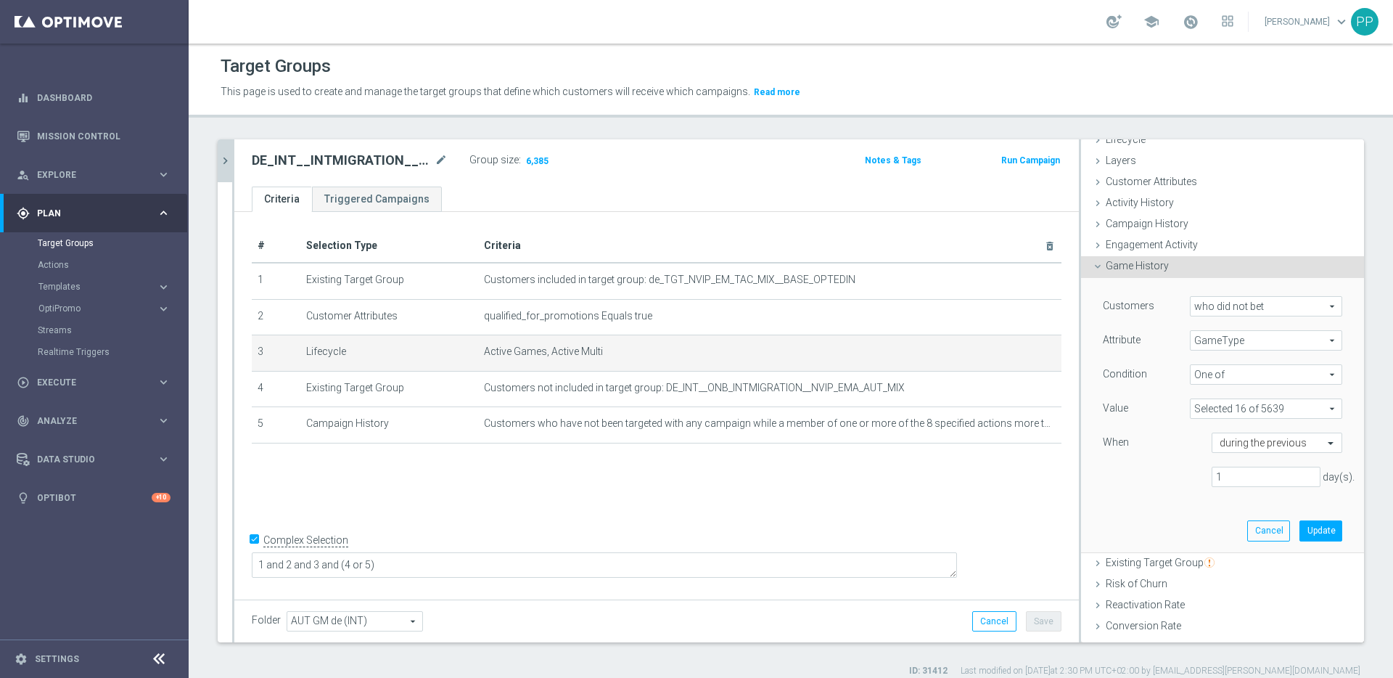
click at [1200, 402] on span at bounding box center [1266, 408] width 151 height 19
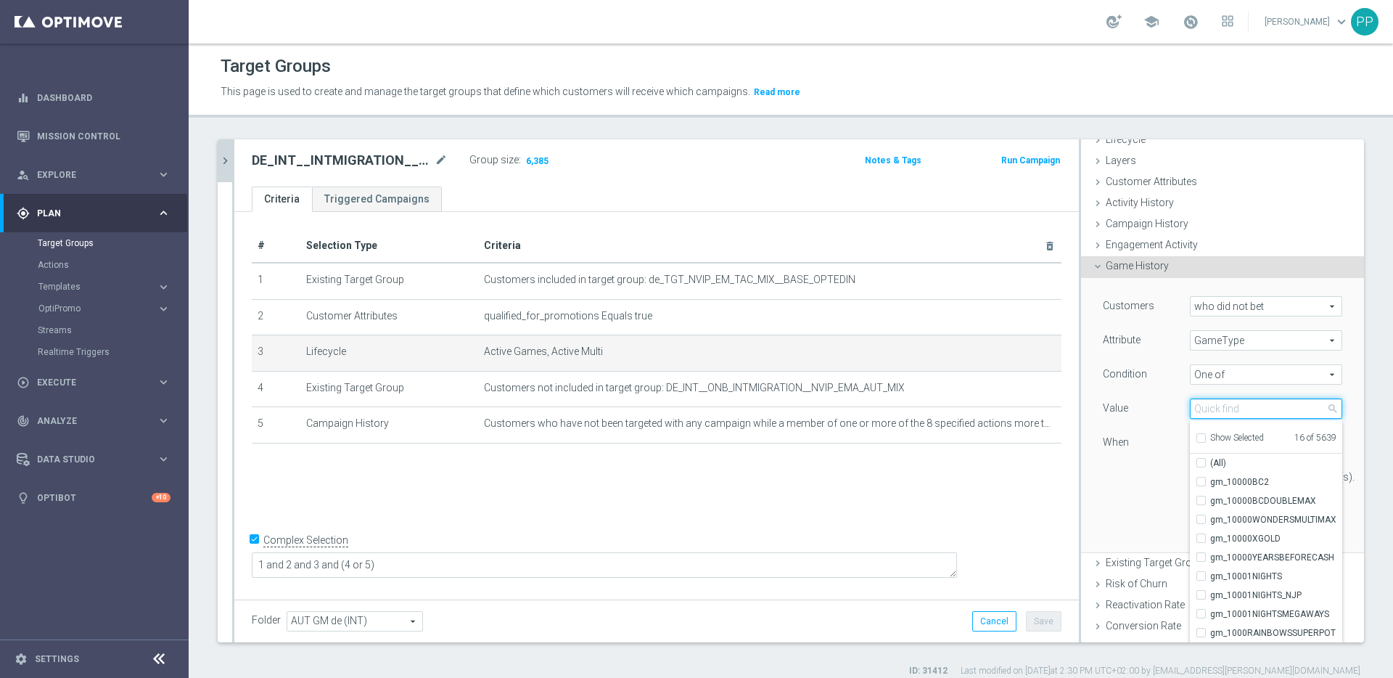
click at [1191, 408] on input "search" at bounding box center [1266, 408] width 152 height 20
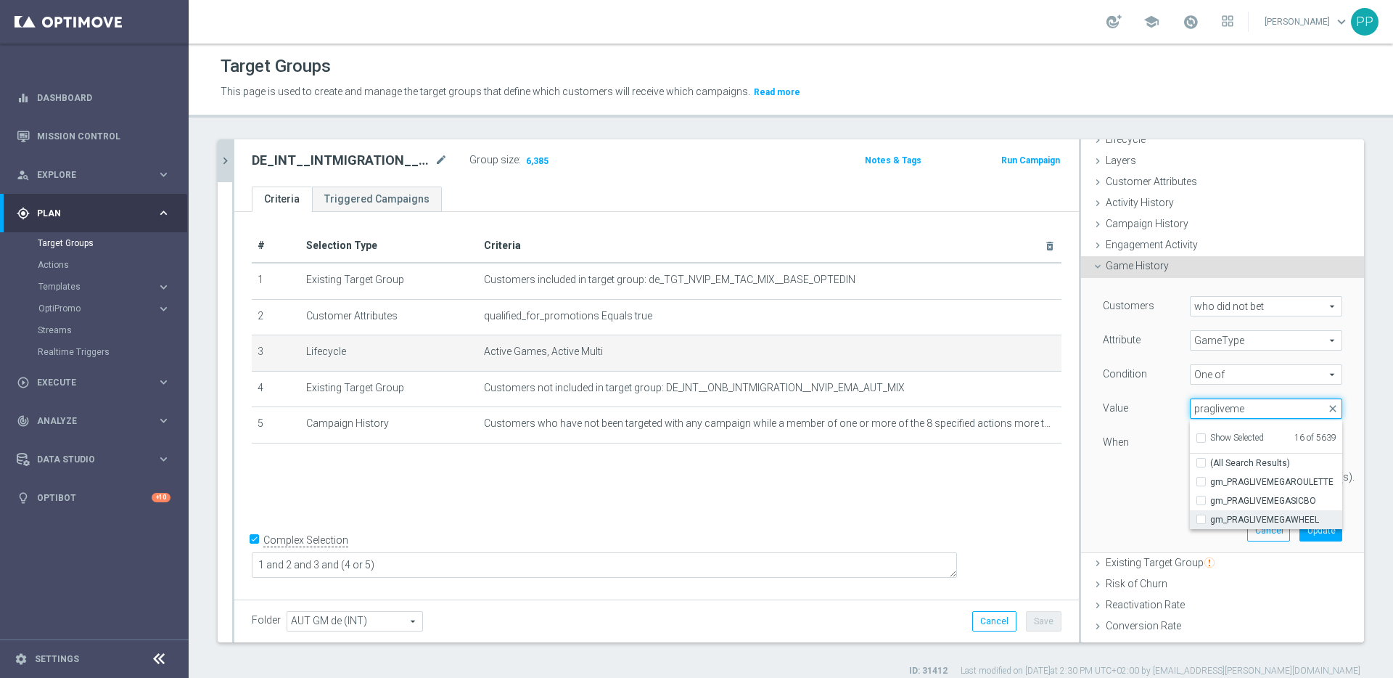
type input "pragliveme"
click at [1228, 519] on span "gm_PRAGLIVEMEGAWHEEL" at bounding box center [1276, 520] width 132 height 12
click at [1210, 519] on input "gm_PRAGLIVEMEGAWHEEL" at bounding box center [1205, 519] width 9 height 9
checkbox input "true"
type input "Selected 17 of 5639"
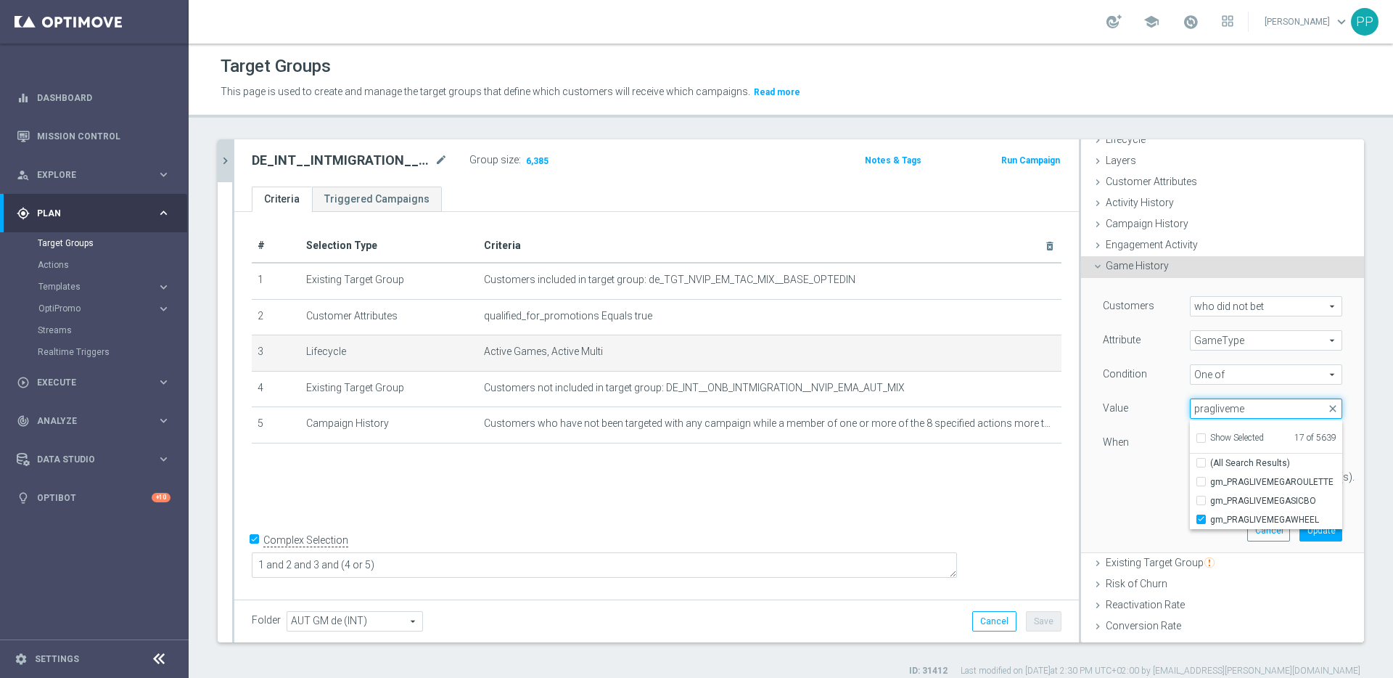
drag, startPoint x: 1243, startPoint y: 412, endPoint x: 1183, endPoint y: 406, distance: 59.8
click at [1190, 406] on input "pragliveme" at bounding box center [1266, 408] width 152 height 20
type input "p"
type input "snakesandladder"
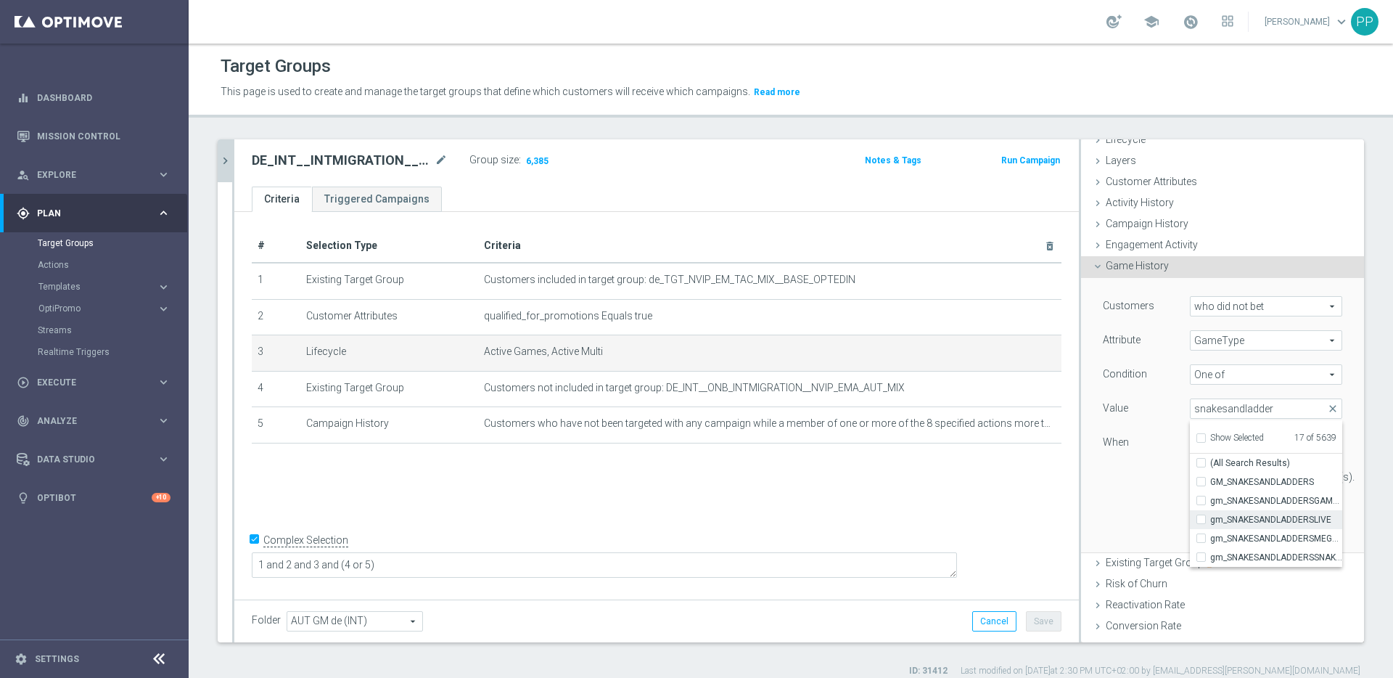
click at [1249, 518] on span "gm_SNAKESANDLADDERSLIVE" at bounding box center [1276, 520] width 132 height 12
click at [1210, 518] on input "gm_SNAKESANDLADDERSLIVE" at bounding box center [1205, 519] width 9 height 9
checkbox input "true"
type input "Selected 18 of 5639"
drag, startPoint x: 1257, startPoint y: 408, endPoint x: 1186, endPoint y: 405, distance: 71.9
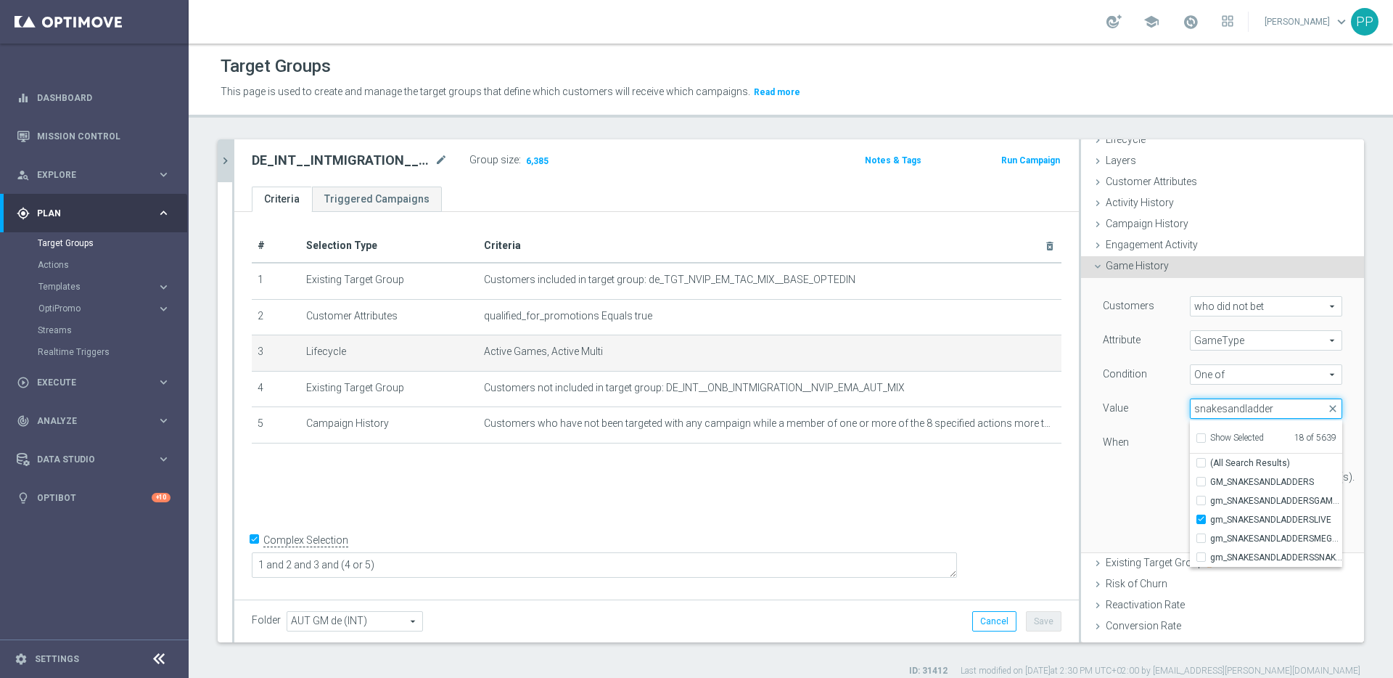
click at [1190, 405] on input "snakesandladder" at bounding box center [1266, 408] width 152 height 20
type input "s"
type input "treasureis"
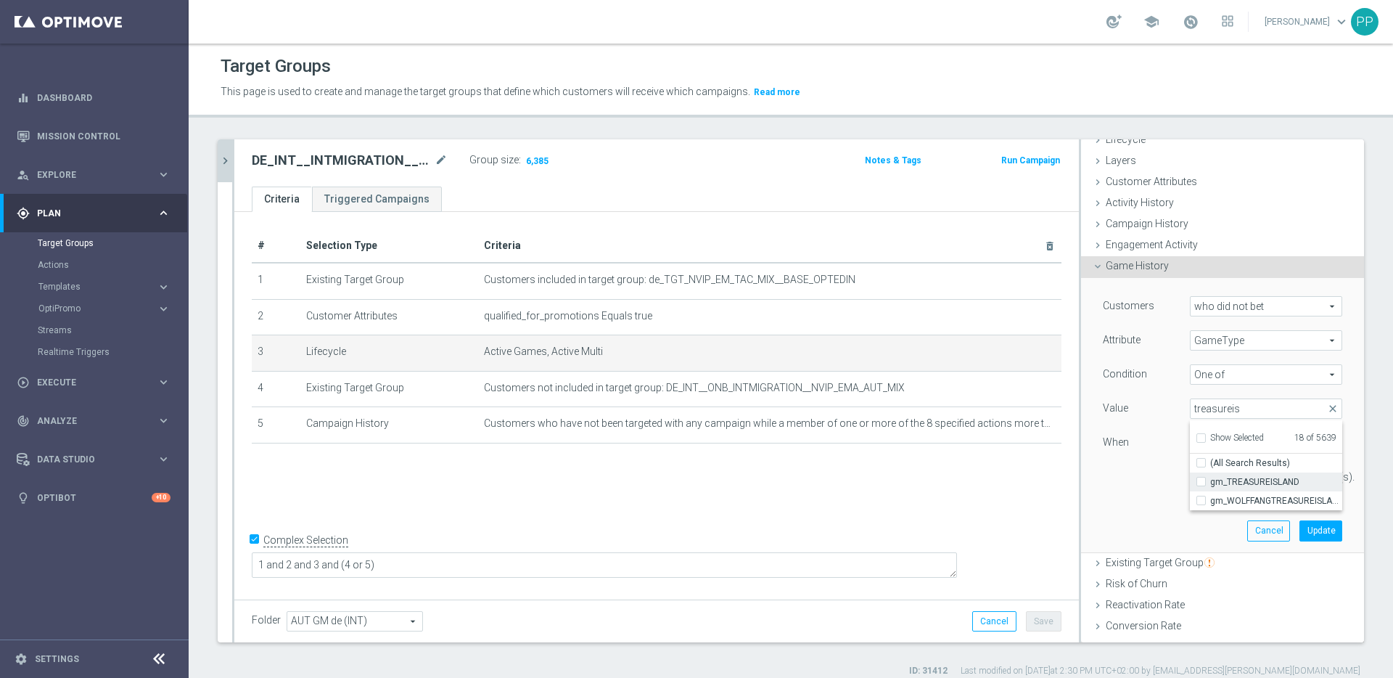
click at [1219, 485] on span "gm_TREASUREISLAND" at bounding box center [1276, 482] width 132 height 12
click at [1210, 485] on input "gm_TREASUREISLAND" at bounding box center [1205, 481] width 9 height 9
checkbox input "true"
type input "Selected 19 of 5639"
drag, startPoint x: 1225, startPoint y: 411, endPoint x: 1181, endPoint y: 410, distance: 44.3
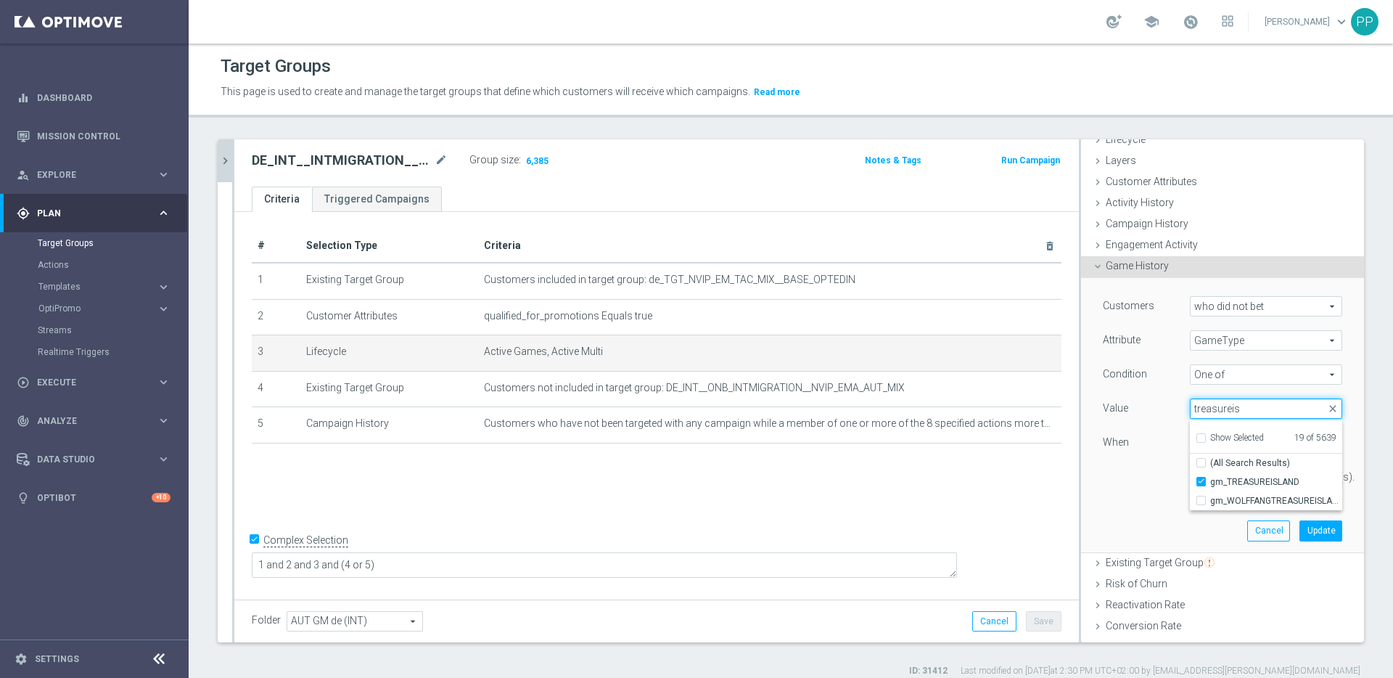
click at [1190, 410] on input "treasureis" at bounding box center [1266, 408] width 152 height 20
type input "777str"
click at [1220, 485] on span "gm_777STRIKE" at bounding box center [1276, 482] width 132 height 12
click at [1210, 485] on input "gm_777STRIKE" at bounding box center [1205, 481] width 9 height 9
checkbox input "true"
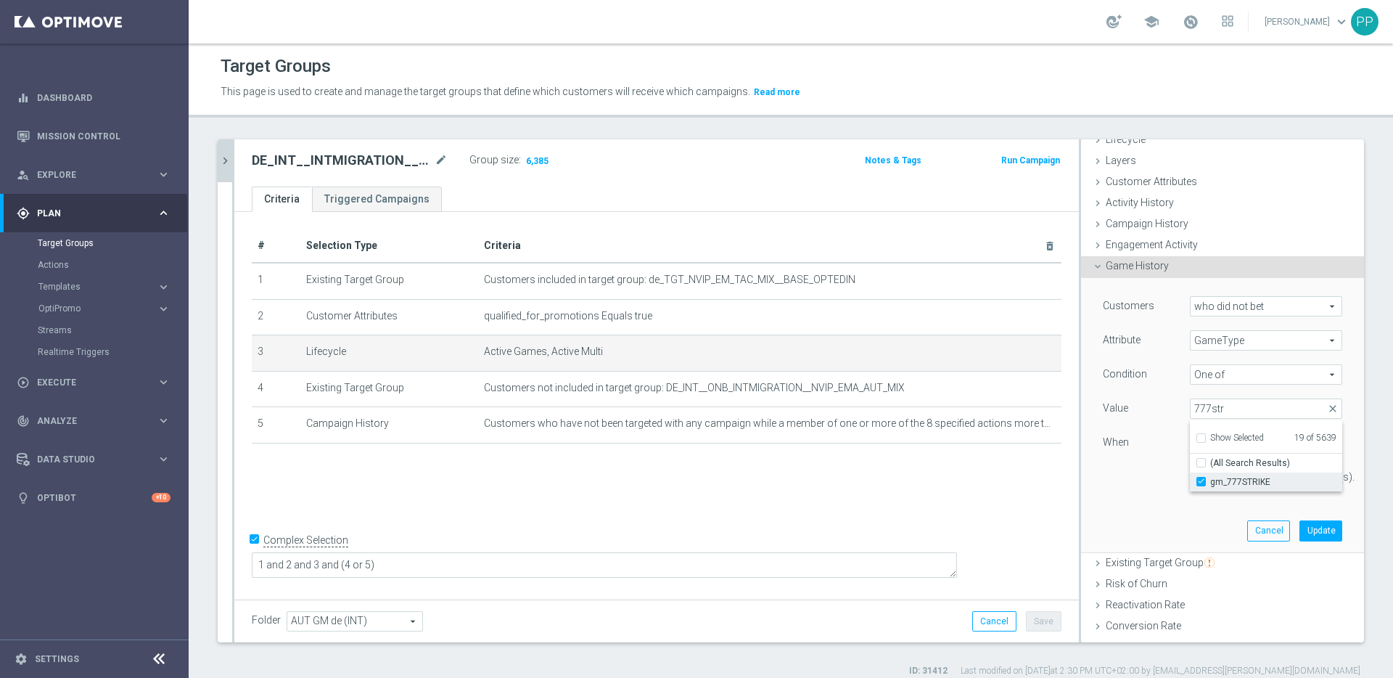
type input "Selected 20 of 5639"
click at [1218, 404] on input "777str" at bounding box center [1266, 408] width 152 height 20
type input "7"
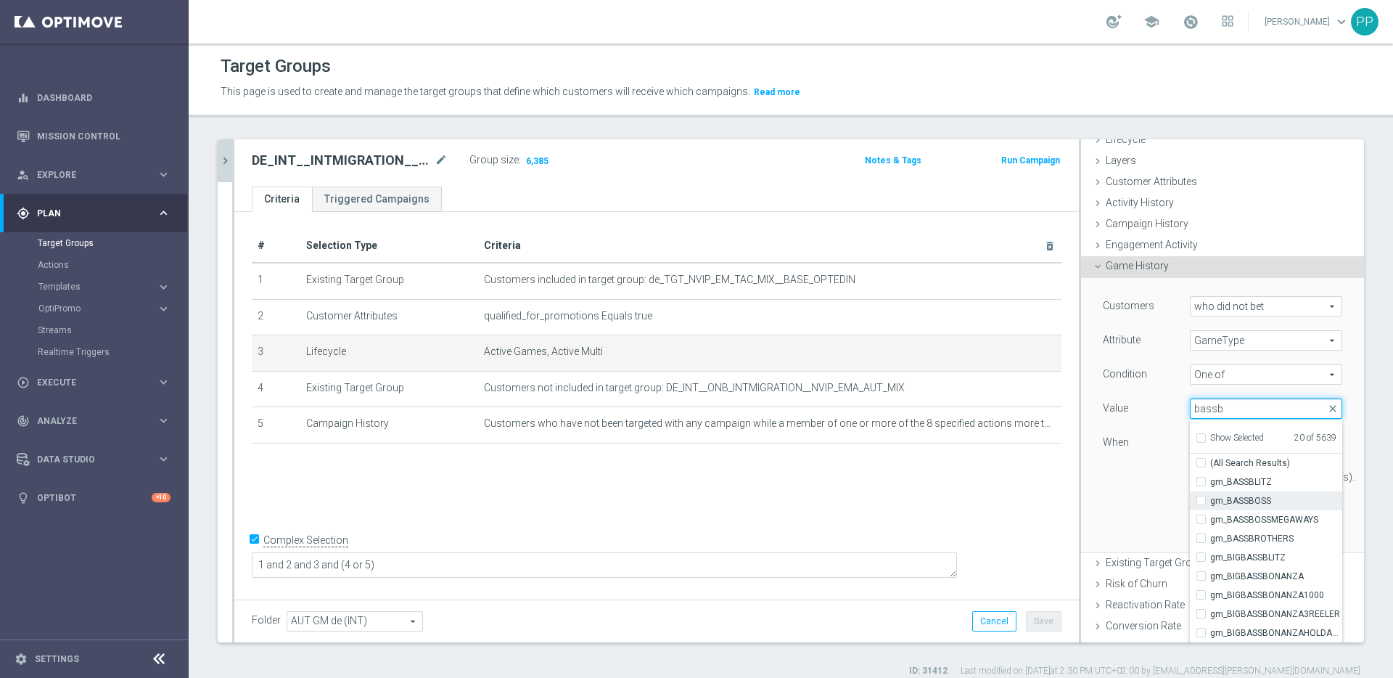
type input "bassb"
click at [1254, 495] on span "gm_BASSBOSS" at bounding box center [1276, 501] width 132 height 12
click at [1210, 496] on input "gm_BASSBOSS" at bounding box center [1205, 500] width 9 height 9
checkbox input "true"
type input "Selected 21 of 5639"
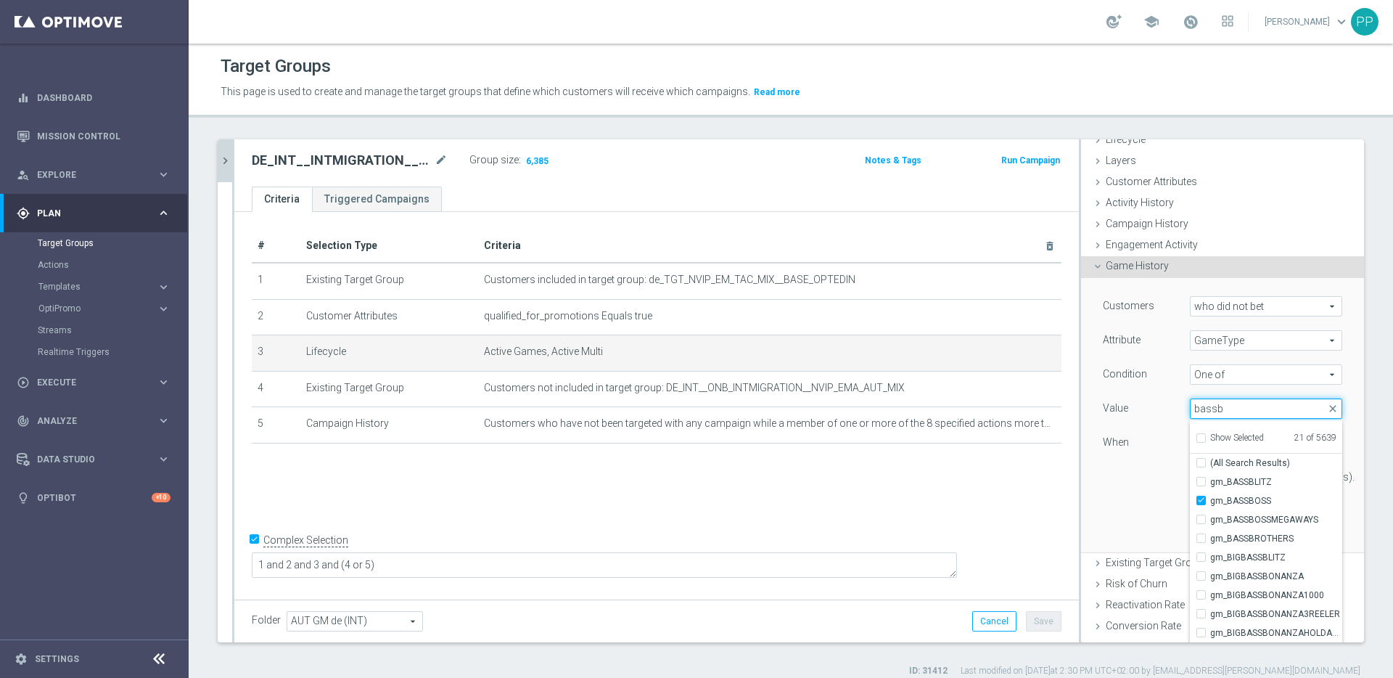
drag, startPoint x: 1212, startPoint y: 411, endPoint x: 1182, endPoint y: 406, distance: 30.9
click at [1190, 406] on input "bassb" at bounding box center [1266, 408] width 152 height 20
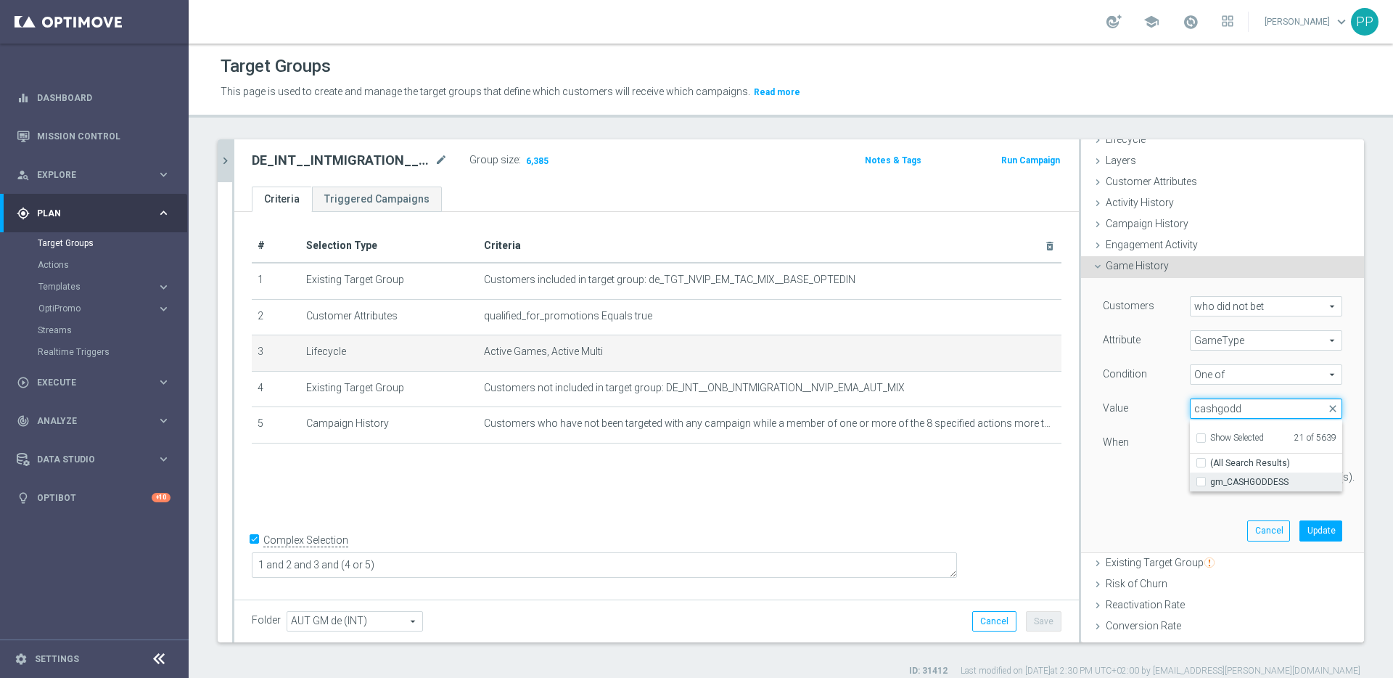
type input "cashgodd"
click at [1229, 487] on span "gm_CASHGODDESS" at bounding box center [1276, 482] width 132 height 12
click at [1210, 487] on input "gm_CASHGODDESS" at bounding box center [1205, 481] width 9 height 9
checkbox input "true"
type input "Selected 22 of 5639"
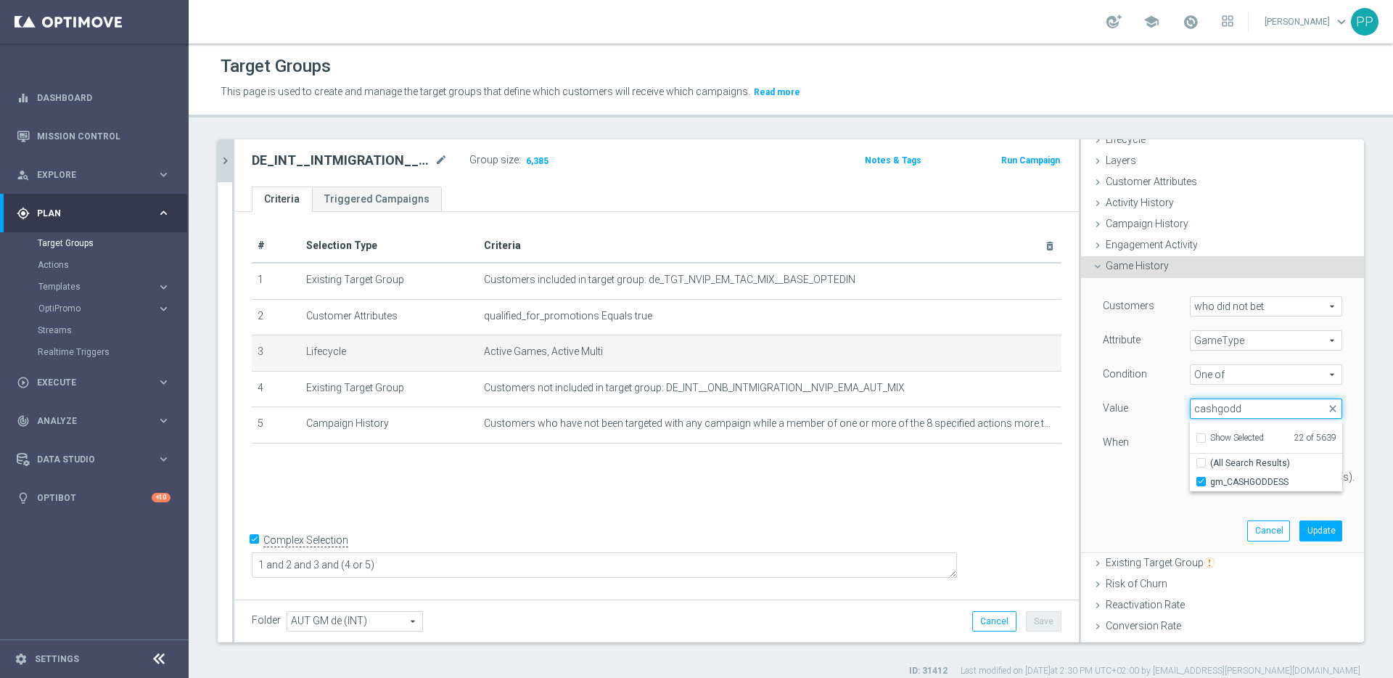
click at [1235, 409] on input "cashgodd" at bounding box center [1266, 408] width 152 height 20
click at [1233, 409] on input "cashgodd" at bounding box center [1266, 408] width 152 height 20
drag, startPoint x: 1227, startPoint y: 408, endPoint x: 1183, endPoint y: 407, distance: 44.3
click at [1190, 407] on input "cashgodd" at bounding box center [1266, 408] width 152 height 20
type input "crazyg"
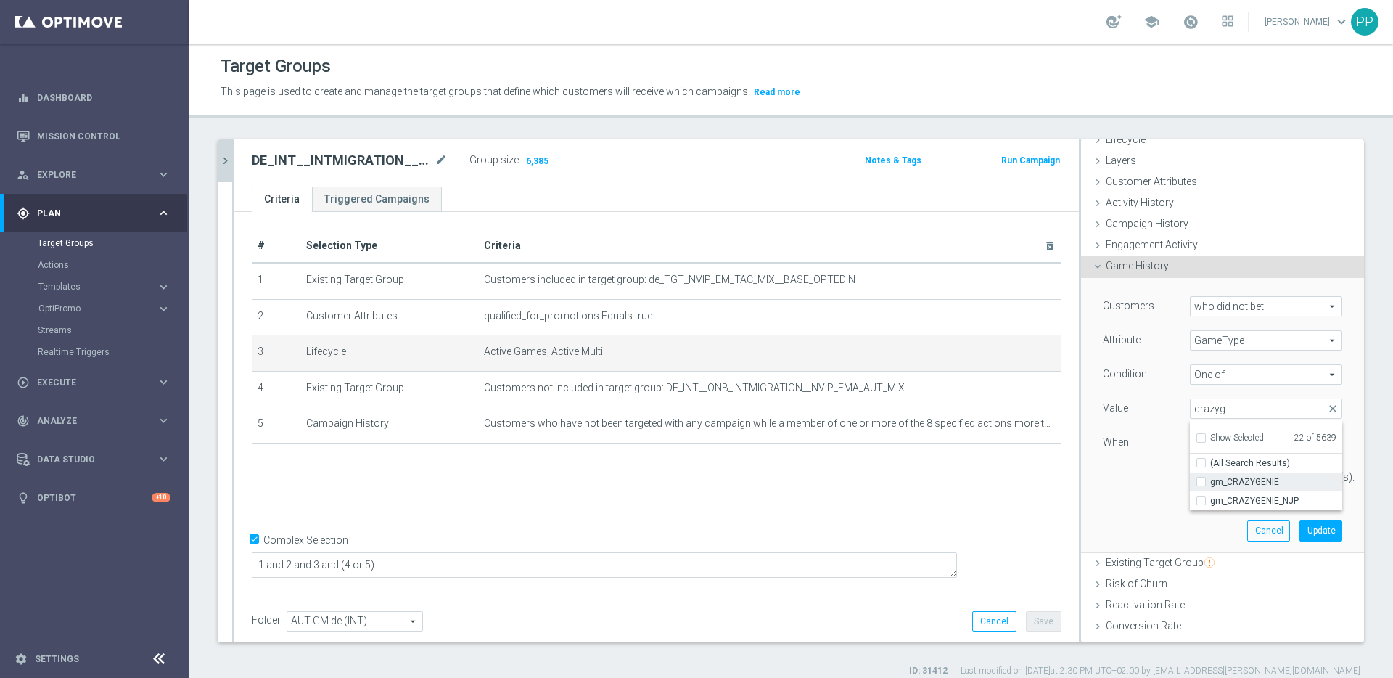
click at [1210, 477] on span "gm_CRAZYGENIE" at bounding box center [1276, 482] width 132 height 12
click at [1208, 477] on input "gm_CRAZYGENIE" at bounding box center [1205, 481] width 9 height 9
checkbox input "true"
type input "Selected 23 of 5639"
drag, startPoint x: 1196, startPoint y: 414, endPoint x: 1179, endPoint y: 411, distance: 17.7
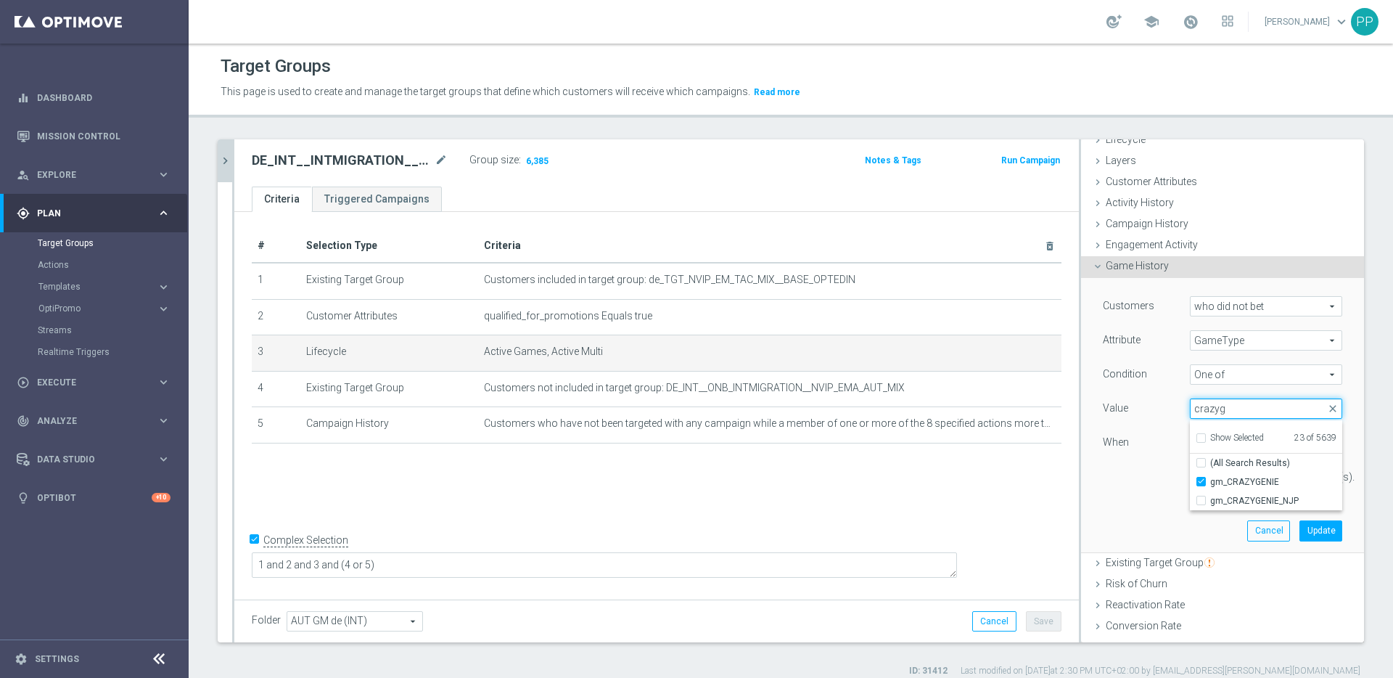
click at [1190, 411] on input "crazyg" at bounding box center [1266, 408] width 152 height 20
click at [1210, 411] on input "dragonclus" at bounding box center [1266, 408] width 152 height 20
type input "dragonsclus"
click at [1223, 482] on span "gm_DRAGONSCLUSTERBUSTER" at bounding box center [1276, 482] width 132 height 12
click at [1210, 482] on input "gm_DRAGONSCLUSTERBUSTER" at bounding box center [1205, 481] width 9 height 9
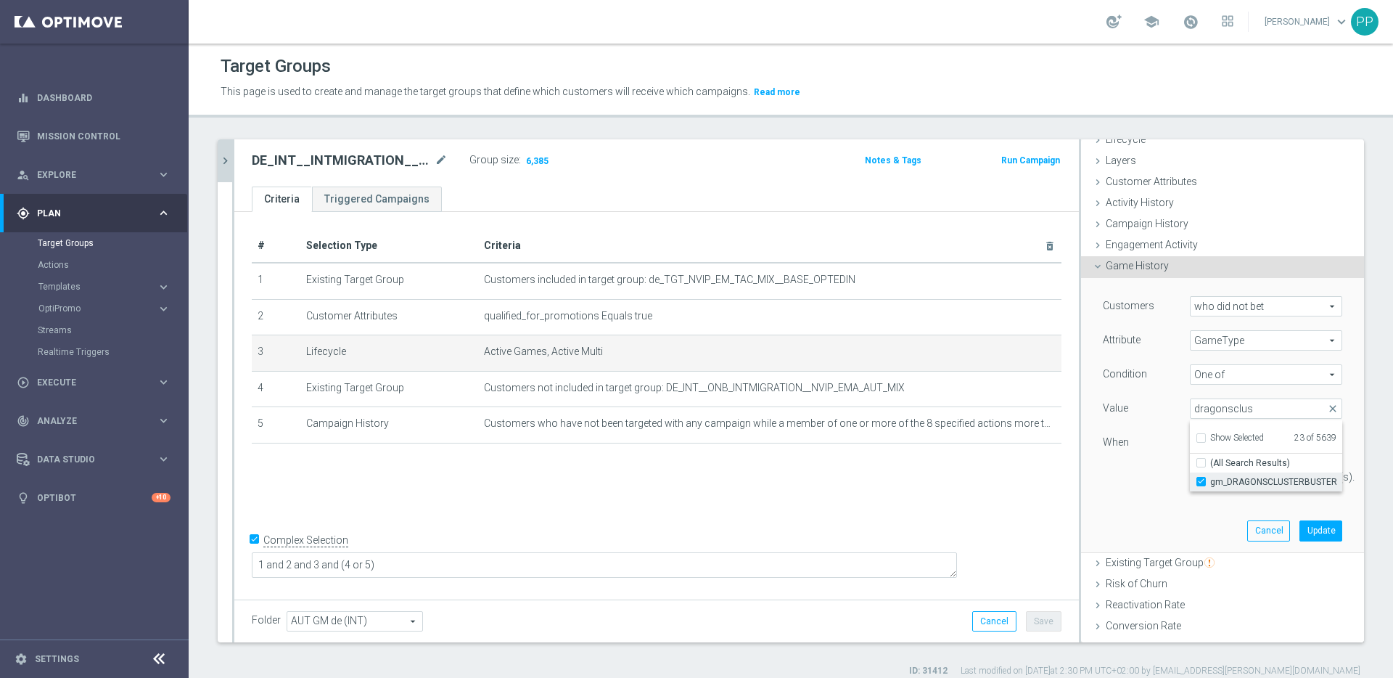
checkbox input "true"
type input "Selected 24 of 5639"
click at [1239, 399] on input "dragonsclus" at bounding box center [1266, 408] width 152 height 20
drag, startPoint x: 1226, startPoint y: 408, endPoint x: 1190, endPoint y: 402, distance: 36.7
click at [1190, 402] on input "dragonsclus" at bounding box center [1266, 408] width 152 height 20
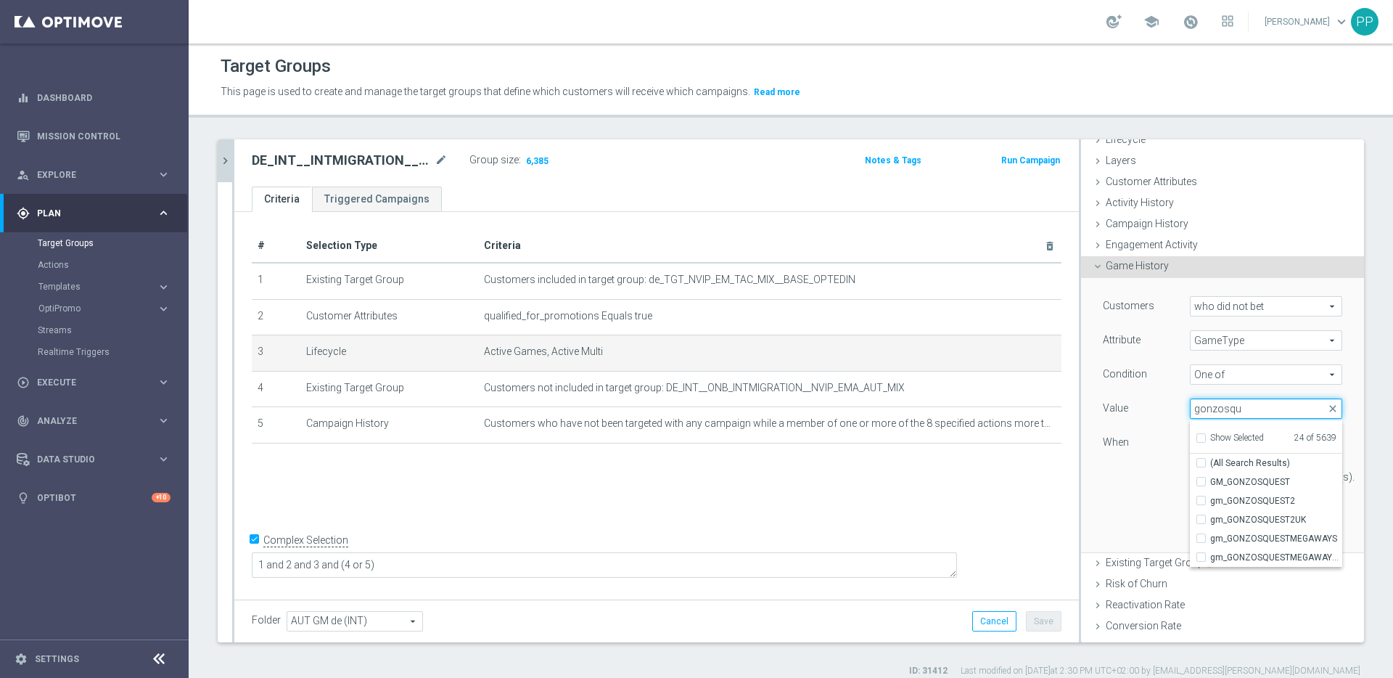
type input "gonzosqu"
click at [1251, 529] on label "gm_GONZOSQUESTMEGAWAYS" at bounding box center [1276, 538] width 132 height 19
click at [1210, 534] on input "gm_GONZOSQUESTMEGAWAYS" at bounding box center [1205, 538] width 9 height 9
checkbox input "true"
type input "Selected 25 of 5639"
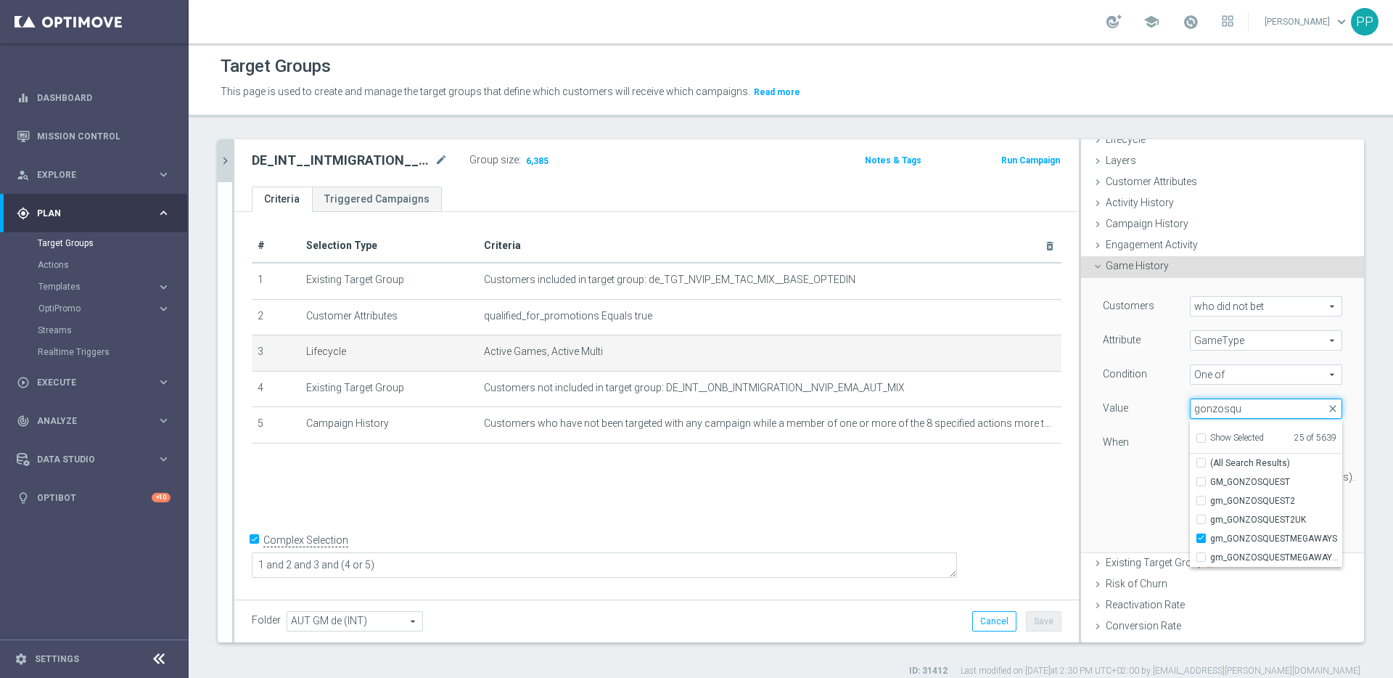
drag, startPoint x: 1244, startPoint y: 415, endPoint x: 1183, endPoint y: 411, distance: 61.1
click at [1190, 411] on input "gonzosqu" at bounding box center [1266, 408] width 152 height 20
type input "g"
type input "piggyri"
click at [1257, 504] on span "gm_PIGGYRICHES2MEGAWAYS" at bounding box center [1276, 501] width 132 height 12
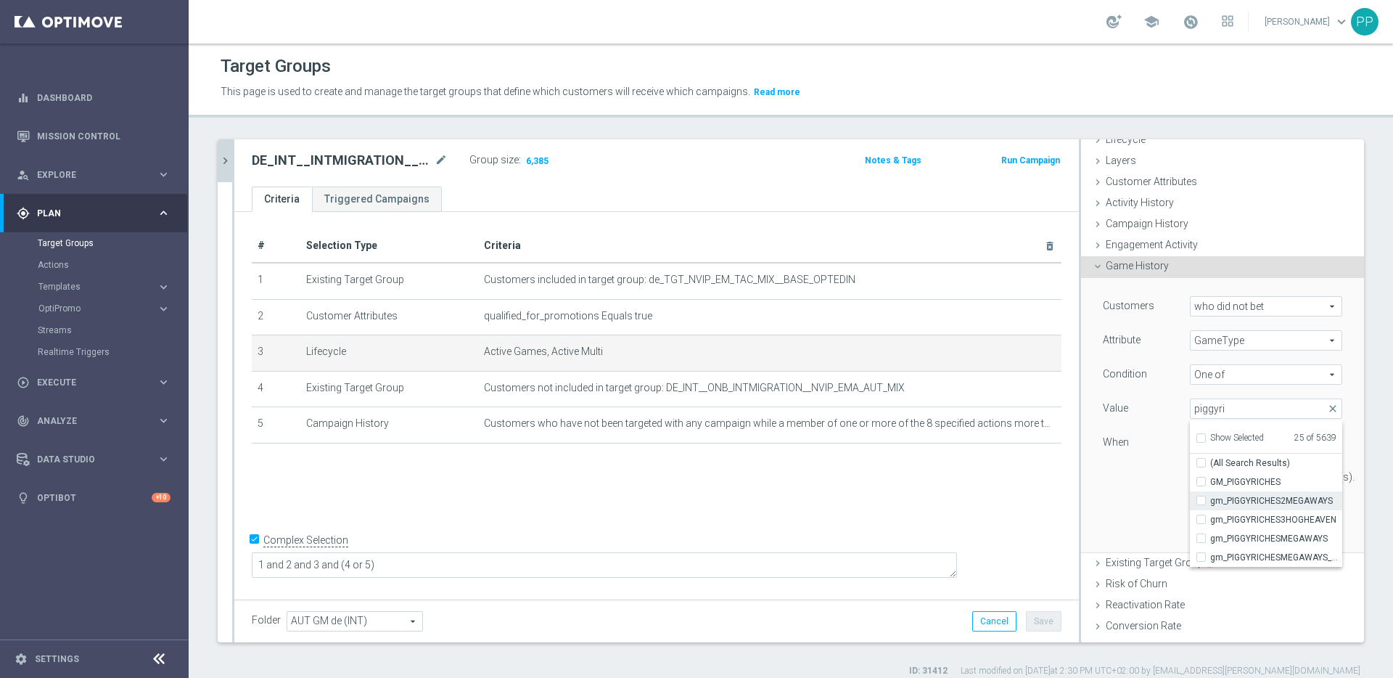
click at [1210, 504] on input "gm_PIGGYRICHES2MEGAWAYS" at bounding box center [1205, 500] width 9 height 9
checkbox input "true"
type input "Selected 26 of 5639"
drag, startPoint x: 1231, startPoint y: 411, endPoint x: 1186, endPoint y: 408, distance: 44.4
click at [1190, 408] on input "piggyri" at bounding box center [1266, 408] width 152 height 20
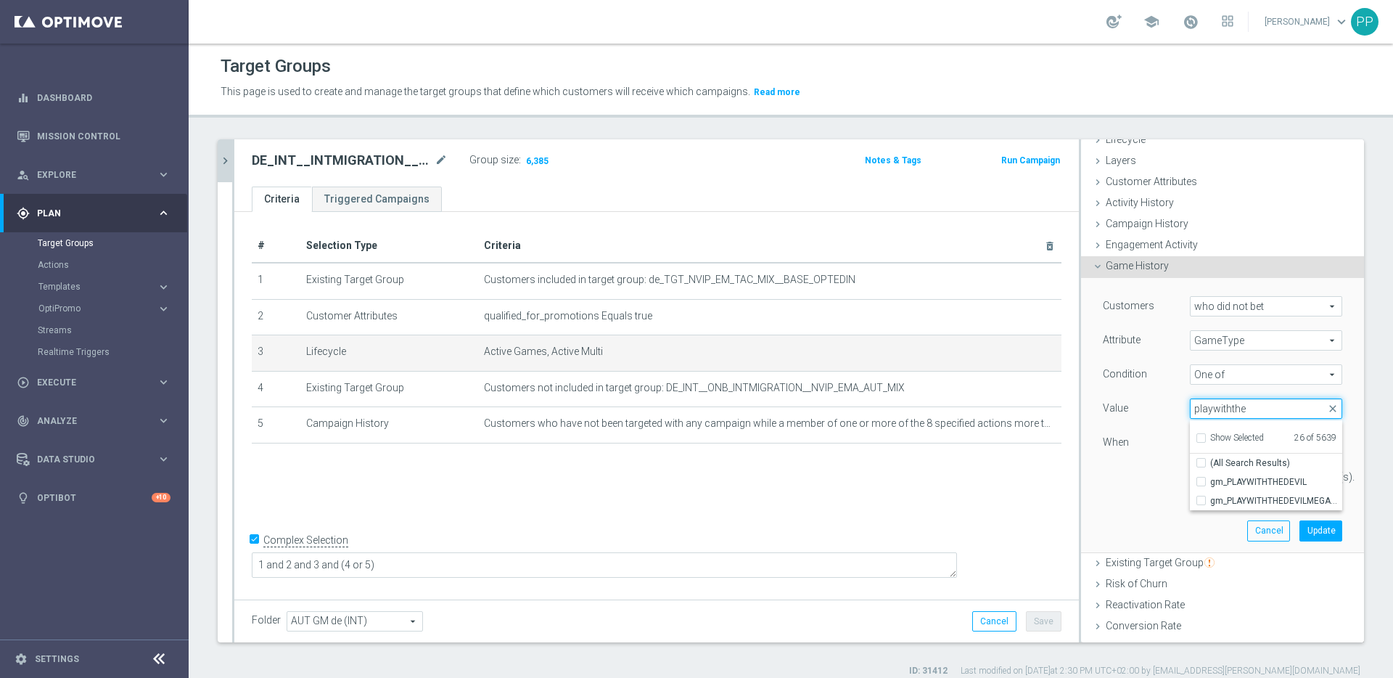
type input "playwiththe"
click at [1274, 493] on label "gm_PLAYWITHTHEDEVILMEGAWAYS" at bounding box center [1276, 500] width 132 height 19
click at [1210, 496] on input "gm_PLAYWITHTHEDEVILMEGAWAYS" at bounding box center [1205, 500] width 9 height 9
checkbox input "true"
type input "Selected 27 of 5639"
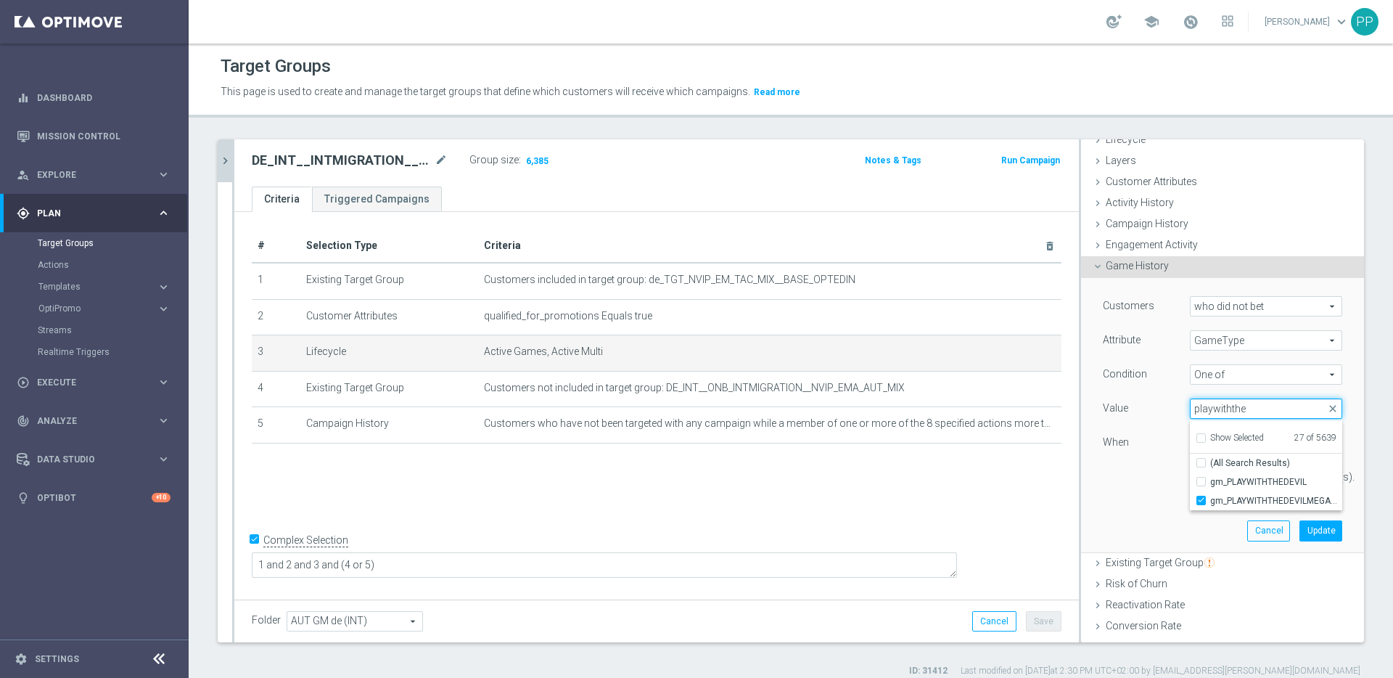
drag, startPoint x: 1221, startPoint y: 408, endPoint x: 1186, endPoint y: 406, distance: 35.6
click at [1190, 406] on input "playwiththe" at bounding box center [1266, 408] width 152 height 20
type input "p"
type input "rainbowjack"
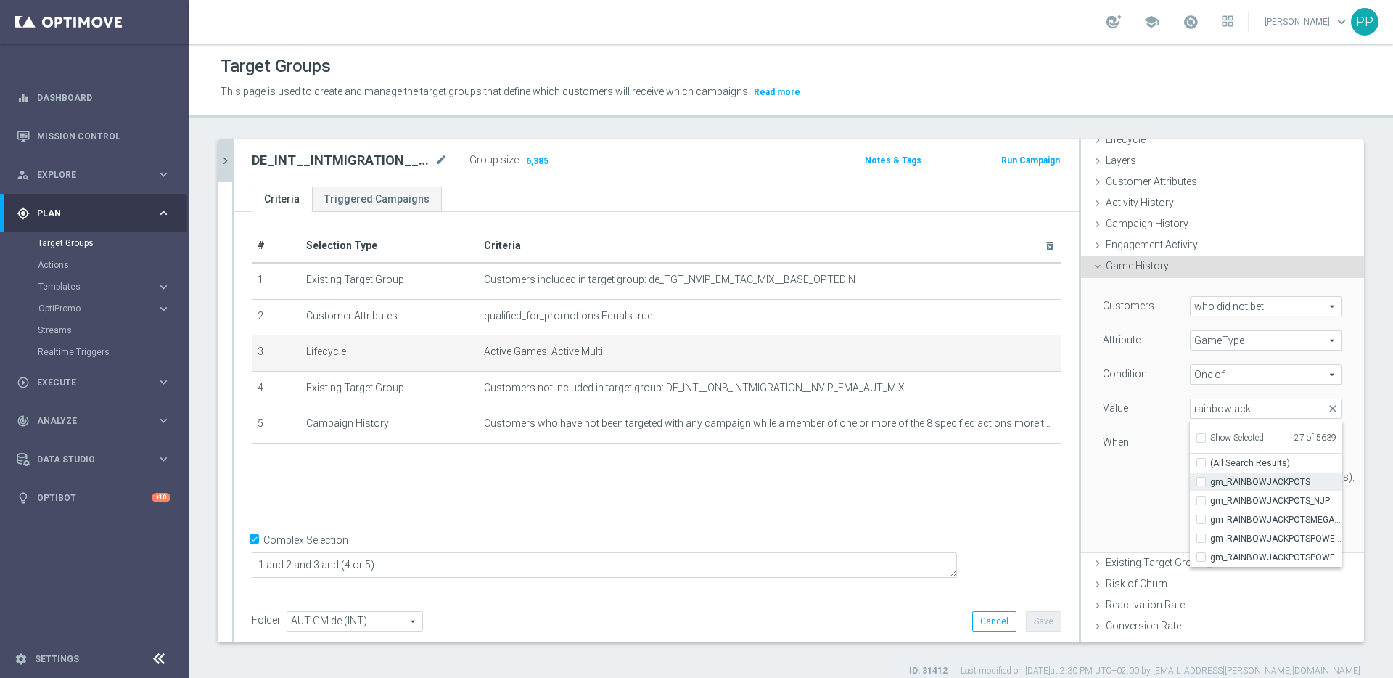
click at [1210, 483] on span "gm_RAINBOWJACKPOTS" at bounding box center [1276, 482] width 132 height 12
click at [1202, 483] on input "gm_RAINBOWJACKPOTS" at bounding box center [1205, 481] width 9 height 9
checkbox input "true"
type input "Selected 28 of 5639"
drag, startPoint x: 1240, startPoint y: 408, endPoint x: 1185, endPoint y: 403, distance: 55.4
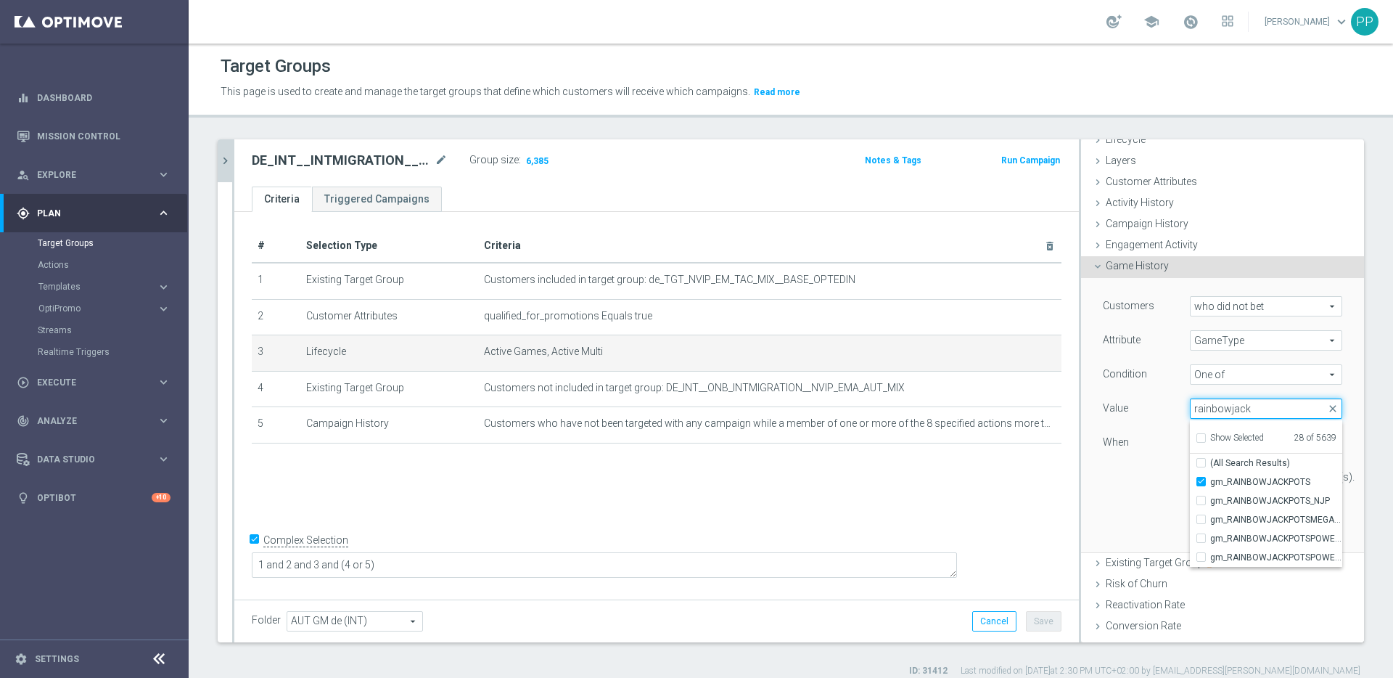
click at [1190, 403] on input "rainbowjack" at bounding box center [1266, 408] width 152 height 20
type input "riseofcl"
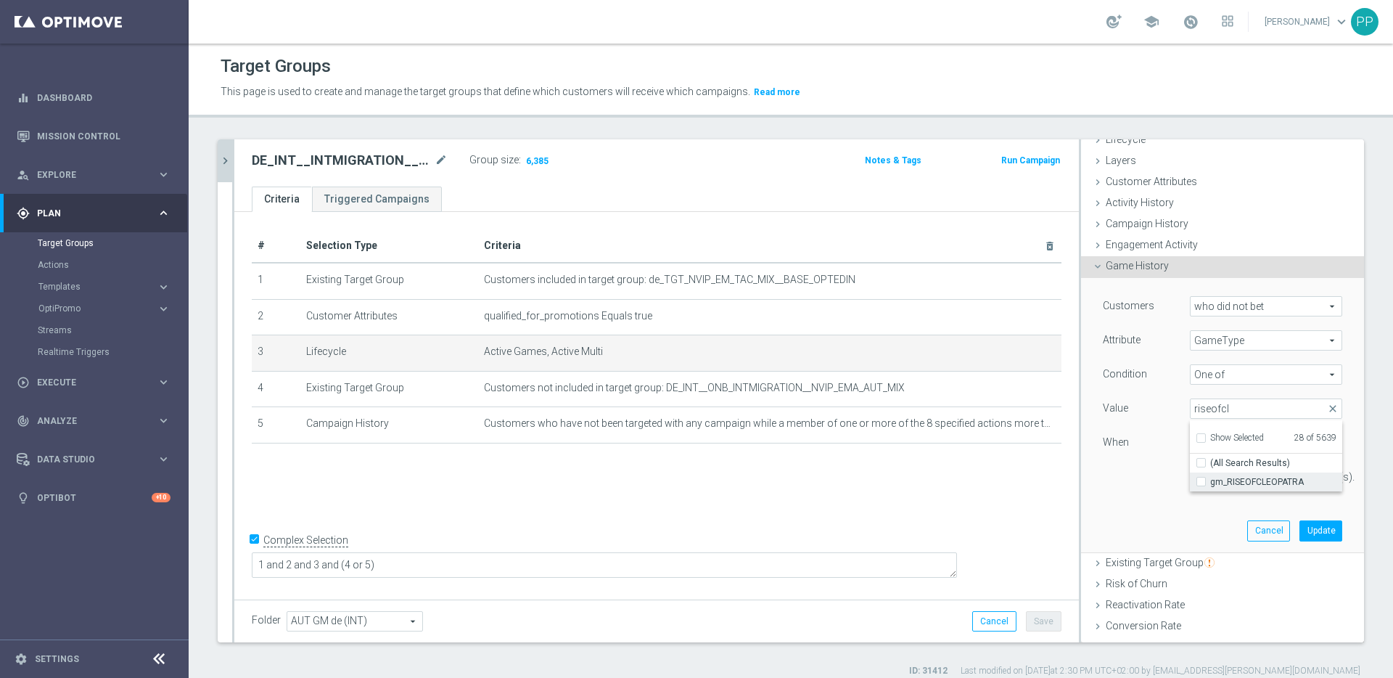
click at [1210, 480] on span "gm_RISEOFCLEOPATRA" at bounding box center [1276, 482] width 132 height 12
click at [1201, 480] on input "gm_RISEOFCLEOPATRA" at bounding box center [1205, 481] width 9 height 9
checkbox input "true"
type input "Selected 29 of 5639"
drag, startPoint x: 1225, startPoint y: 407, endPoint x: 1182, endPoint y: 408, distance: 42.8
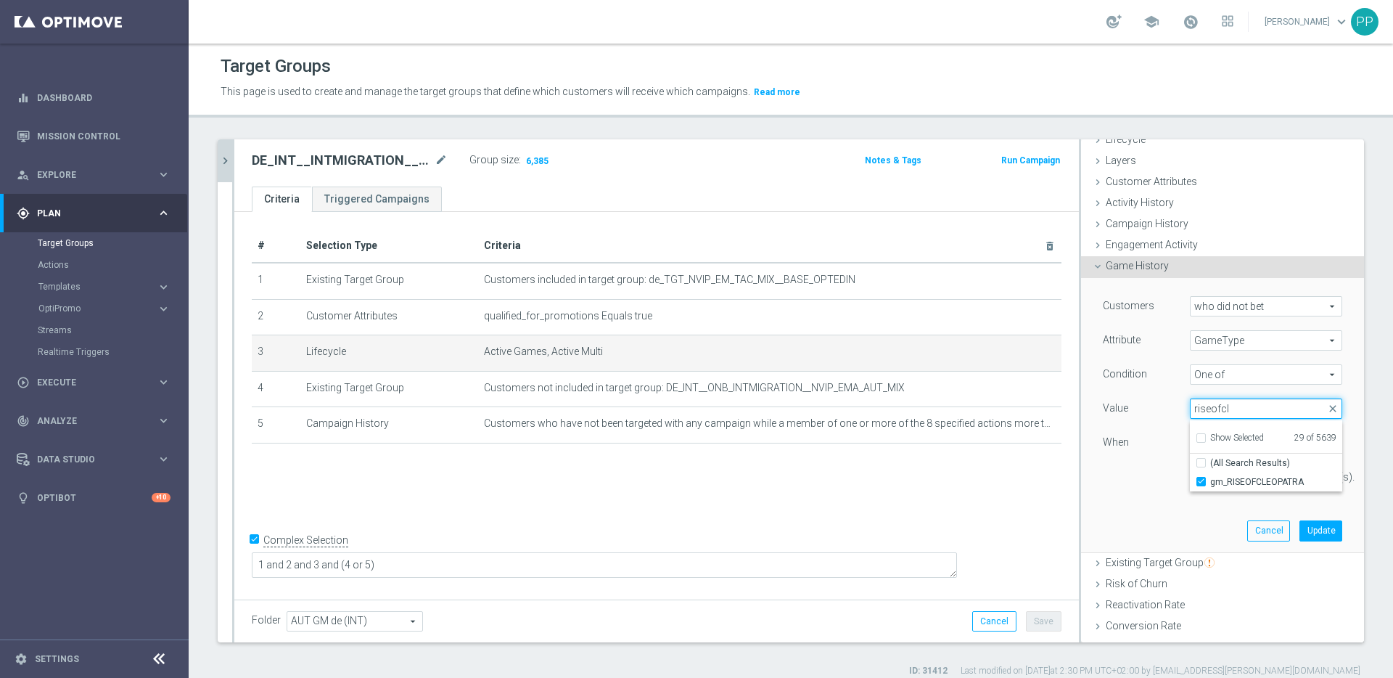
click at [1190, 408] on input "riseofcl" at bounding box center [1266, 408] width 152 height 20
type input "r"
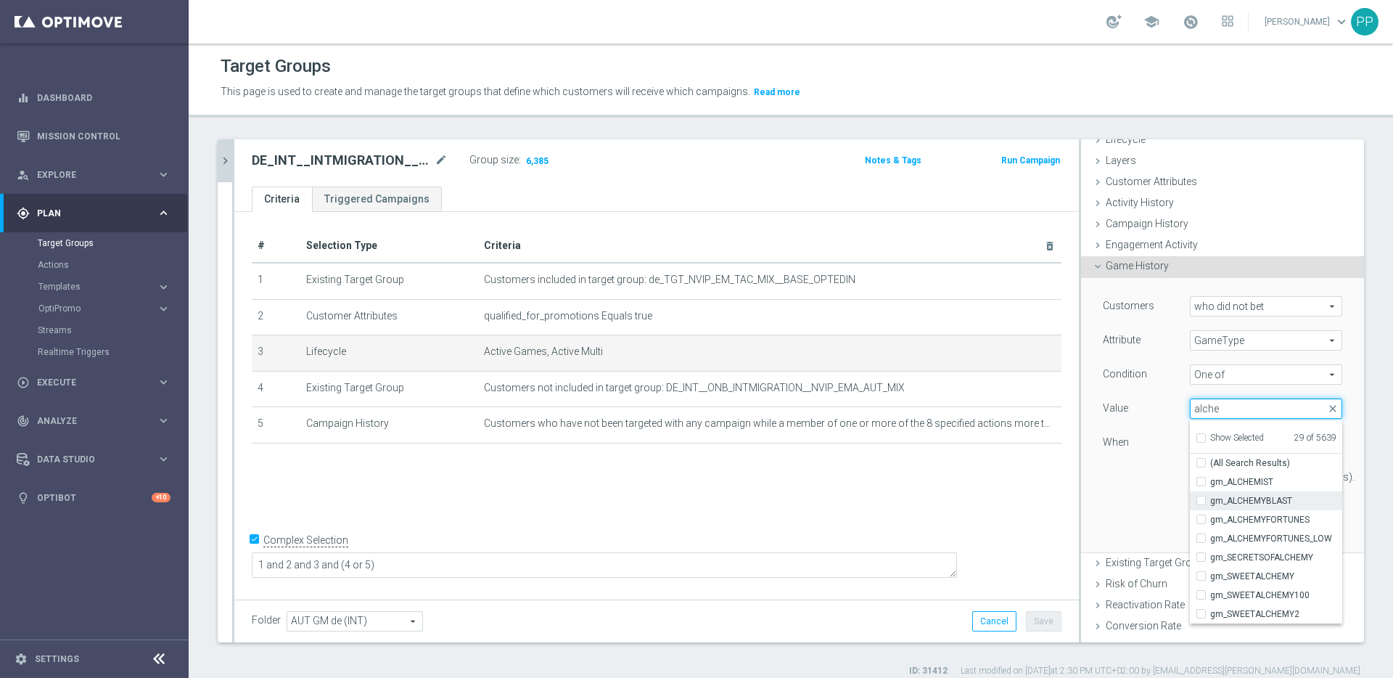
type input "alche"
click at [1222, 495] on span "gm_ALCHEMYBLAST" at bounding box center [1276, 501] width 132 height 12
click at [1210, 496] on input "gm_ALCHEMYBLAST" at bounding box center [1205, 500] width 9 height 9
checkbox input "true"
type input "Selected 30 of 5639"
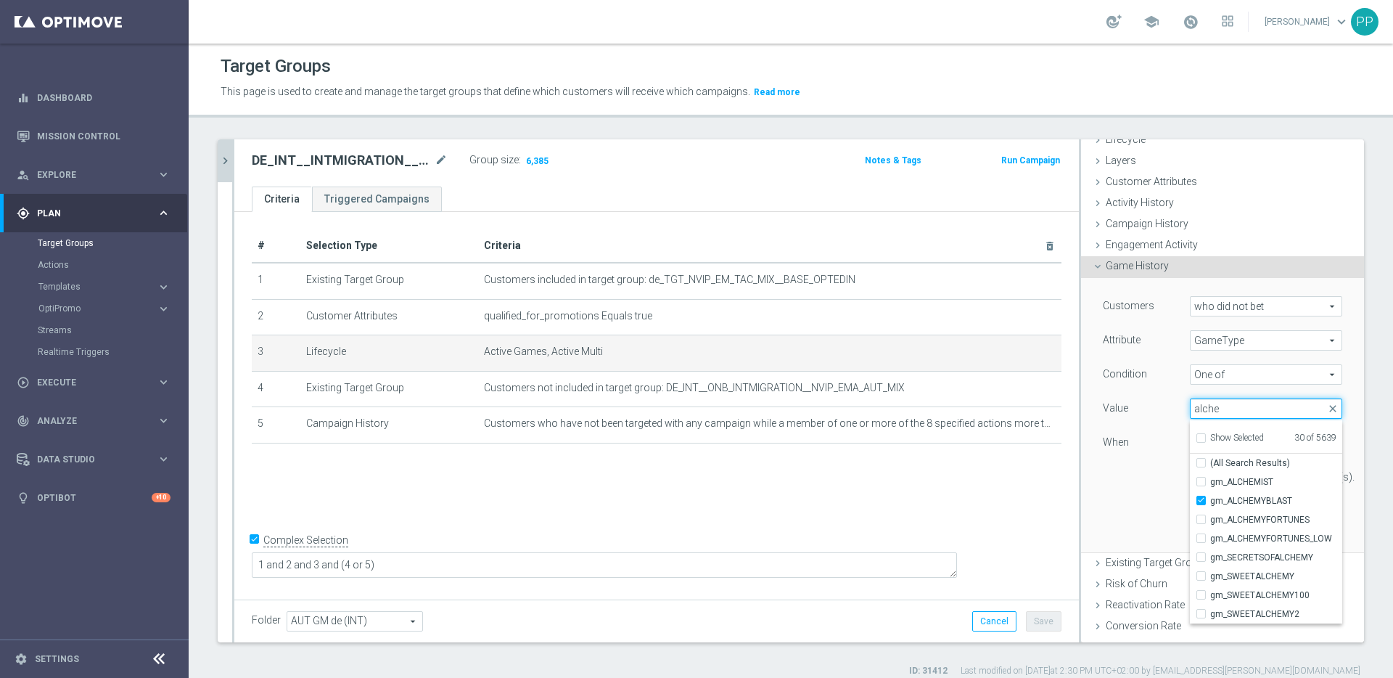
drag, startPoint x: 1209, startPoint y: 408, endPoint x: 1185, endPoint y: 407, distance: 24.0
click at [1190, 407] on input "alche" at bounding box center [1266, 408] width 152 height 20
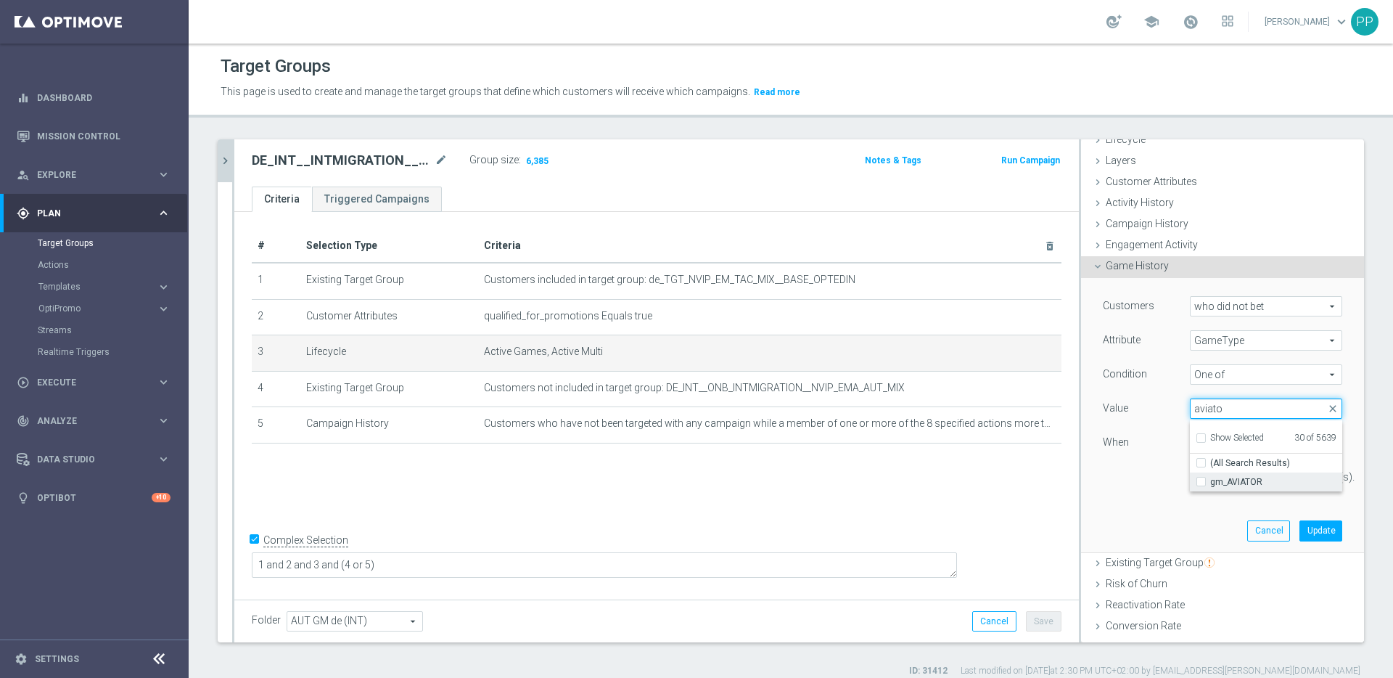
type input "aviato"
click at [1217, 483] on span "gm_AVIATOR" at bounding box center [1276, 482] width 132 height 12
click at [1210, 483] on input "gm_AVIATOR" at bounding box center [1205, 481] width 9 height 9
checkbox input "true"
type input "Selected 31 of 5639"
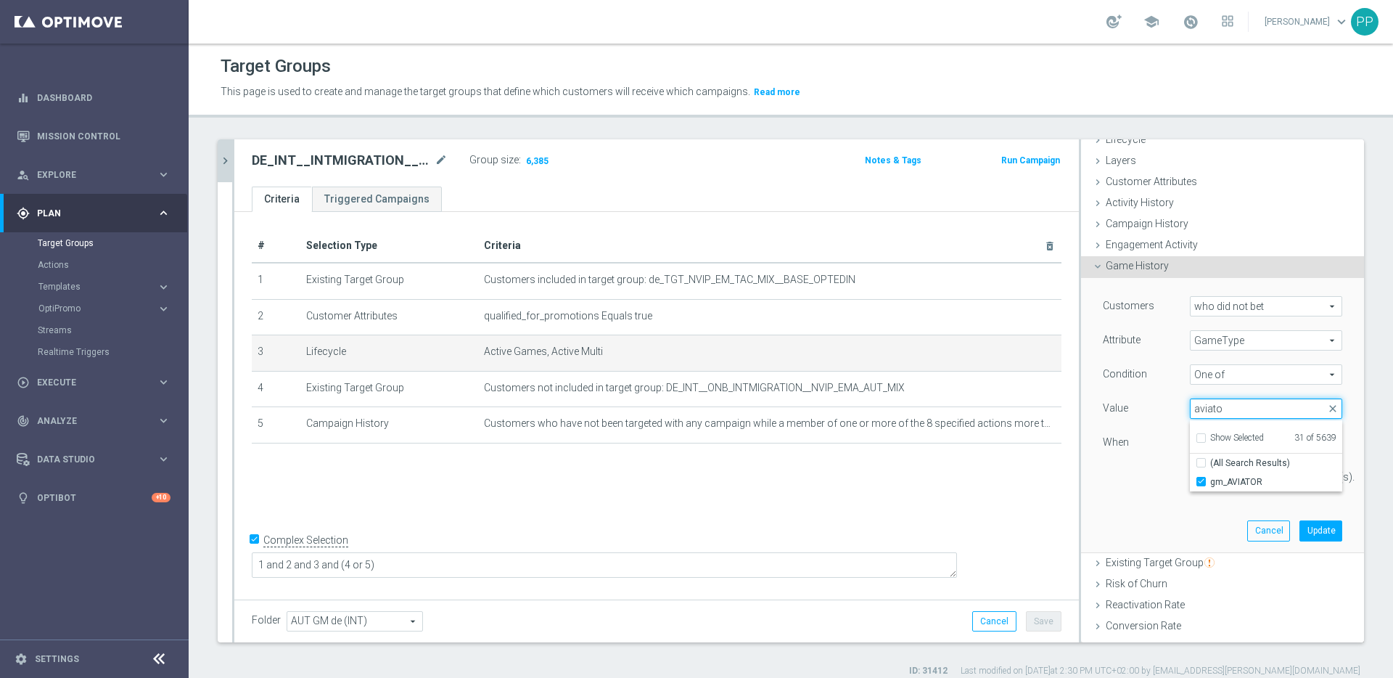
drag, startPoint x: 1209, startPoint y: 412, endPoint x: 1181, endPoint y: 411, distance: 27.6
click at [1190, 411] on input "aviato" at bounding box center [1266, 408] width 152 height 20
type input "bassre"
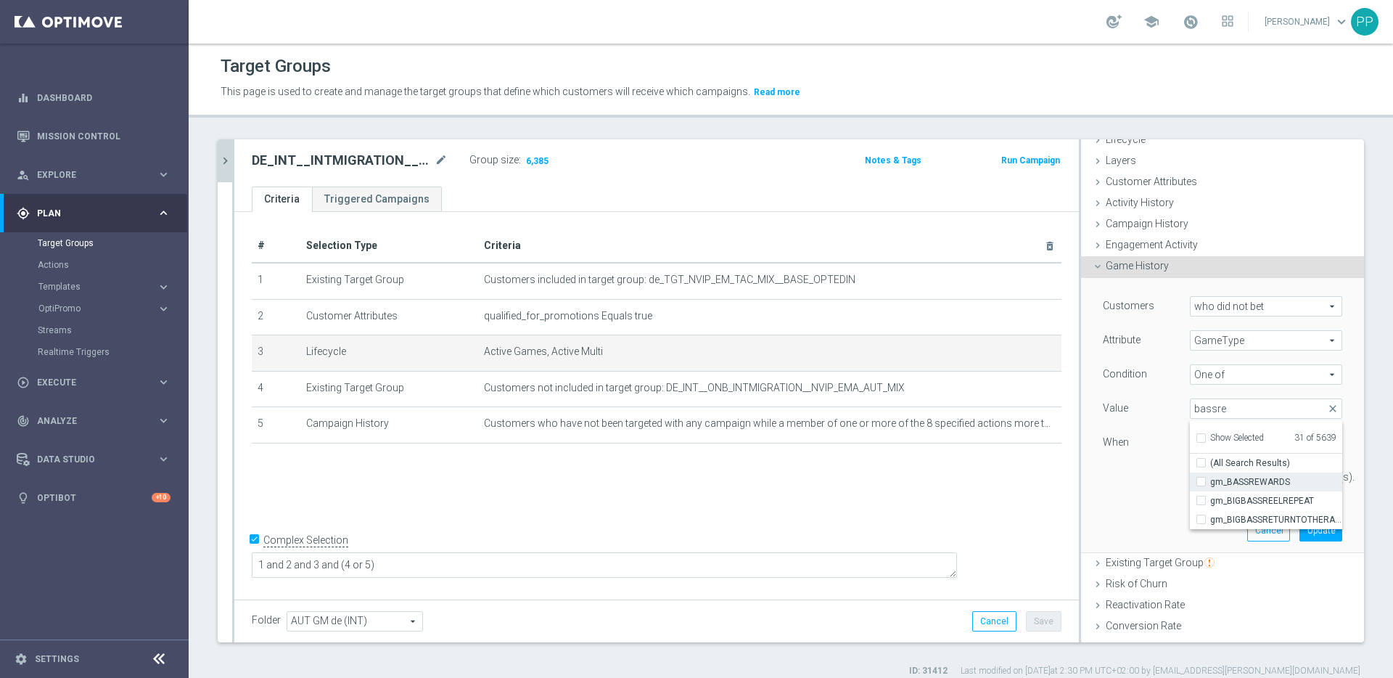
click at [1222, 482] on span "gm_BASSREWARDS" at bounding box center [1276, 482] width 132 height 12
click at [1210, 482] on input "gm_BASSREWARDS" at bounding box center [1205, 481] width 9 height 9
checkbox input "true"
type input "Selected 32 of 5639"
drag, startPoint x: 1209, startPoint y: 409, endPoint x: 1186, endPoint y: 406, distance: 23.4
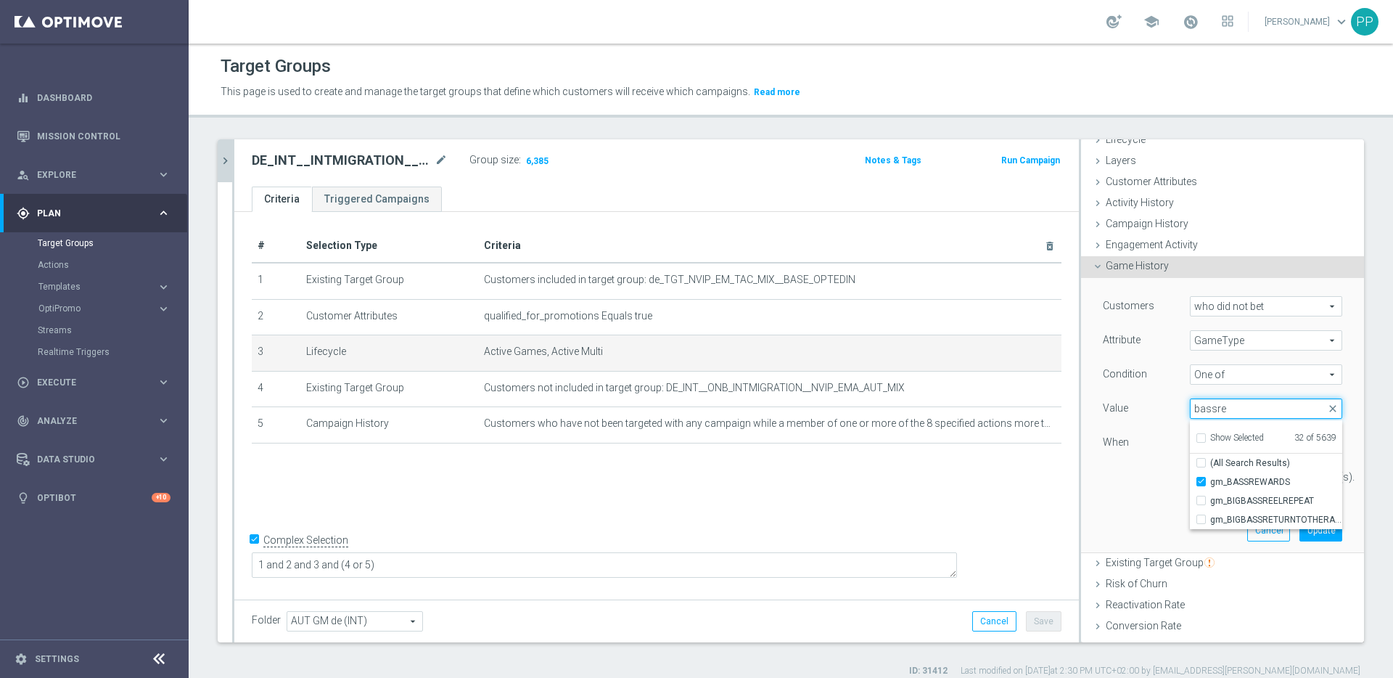
click at [1190, 406] on input "bassre" at bounding box center [1266, 408] width 152 height 20
type input "bigbasscr"
click at [1217, 485] on span "gm_BIGBASSCRASH" at bounding box center [1276, 482] width 132 height 12
click at [1210, 485] on input "gm_BIGBASSCRASH" at bounding box center [1205, 481] width 9 height 9
checkbox input "true"
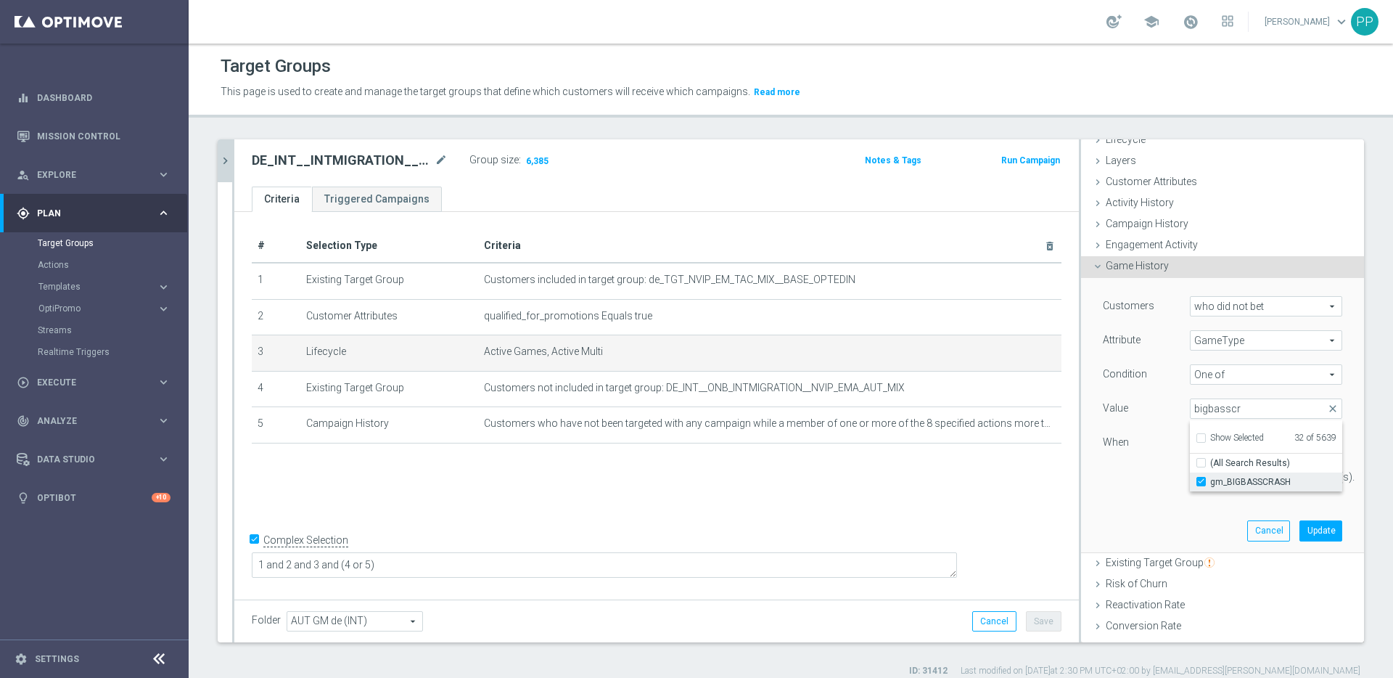
type input "Selected 33 of 5639"
drag, startPoint x: 1213, startPoint y: 409, endPoint x: 1176, endPoint y: 409, distance: 37.0
click at [1190, 409] on input "bigbasscr" at bounding box center [1266, 408] width 152 height 20
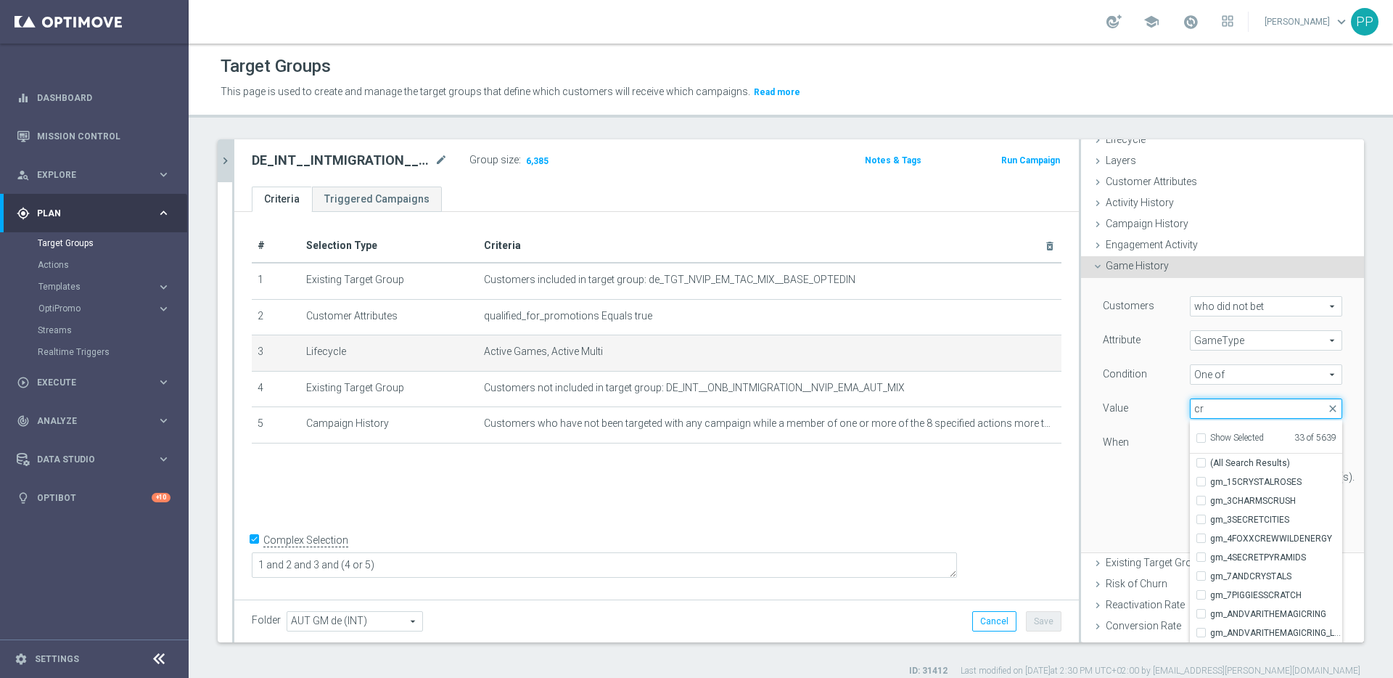
click at [1202, 410] on input "cr" at bounding box center [1266, 408] width 152 height 20
type input "cras"
click at [1215, 518] on span "gm_CRASH" at bounding box center [1276, 520] width 132 height 12
click at [1210, 518] on input "gm_CRASH" at bounding box center [1205, 519] width 9 height 9
checkbox input "true"
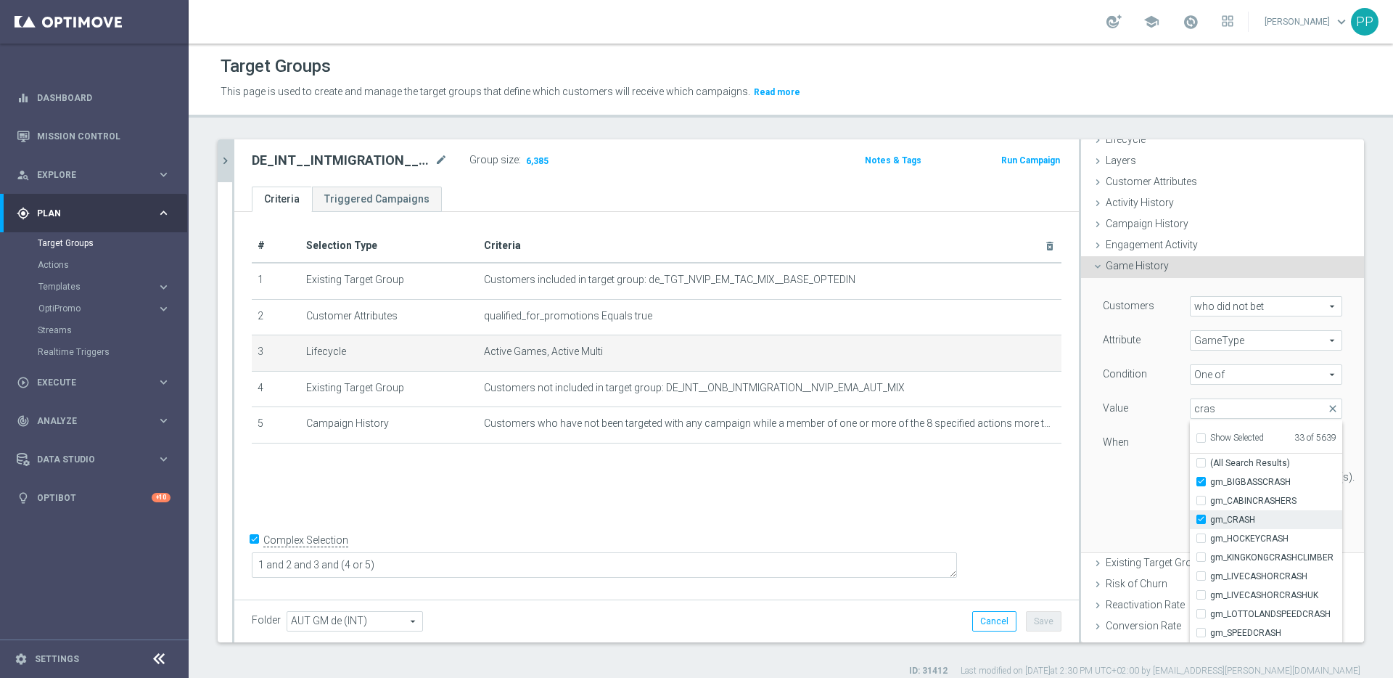
type input "Selected 34 of 5639"
drag, startPoint x: 1217, startPoint y: 411, endPoint x: 1181, endPoint y: 410, distance: 36.3
click at [1190, 410] on input "cras" at bounding box center [1266, 408] width 152 height 20
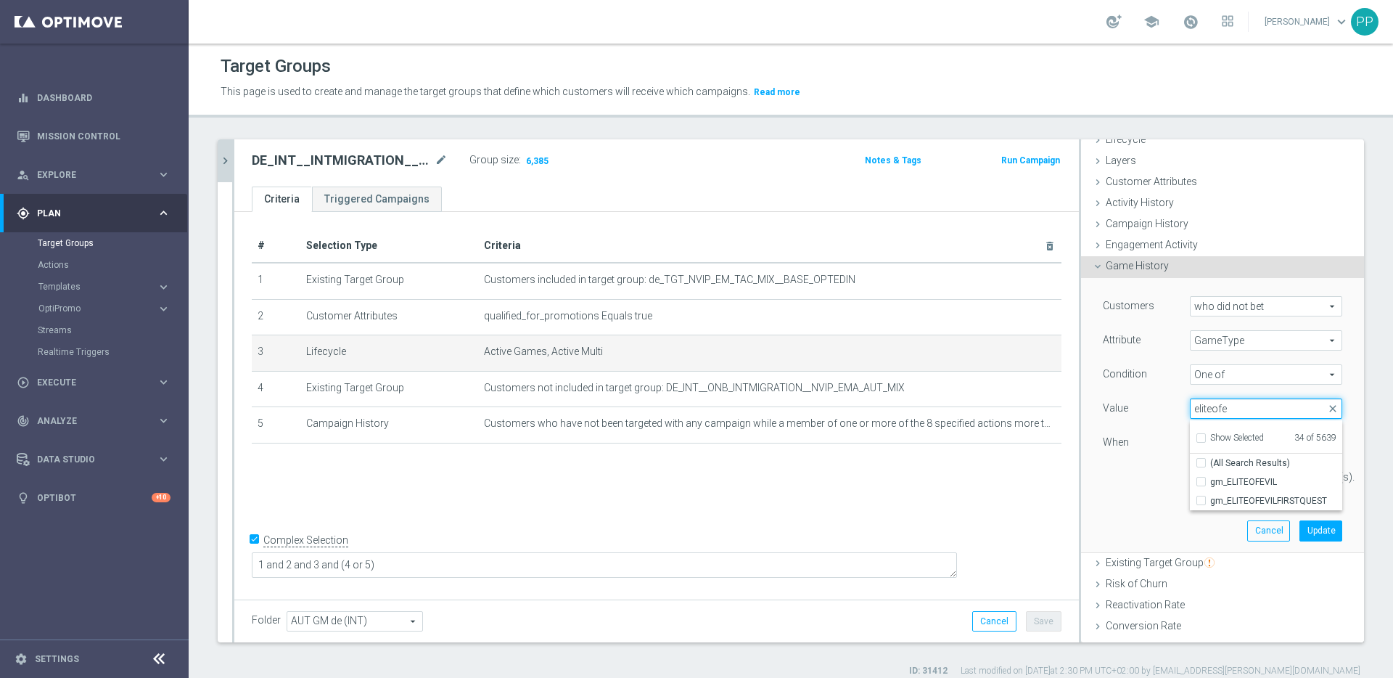
type input "eliteofe"
click at [1240, 493] on label "gm_ELITEOFEVILFIRSTQUEST" at bounding box center [1276, 500] width 132 height 19
click at [1210, 496] on input "gm_ELITEOFEVILFIRSTQUEST" at bounding box center [1205, 500] width 9 height 9
checkbox input "true"
type input "Selected 35 of 5639"
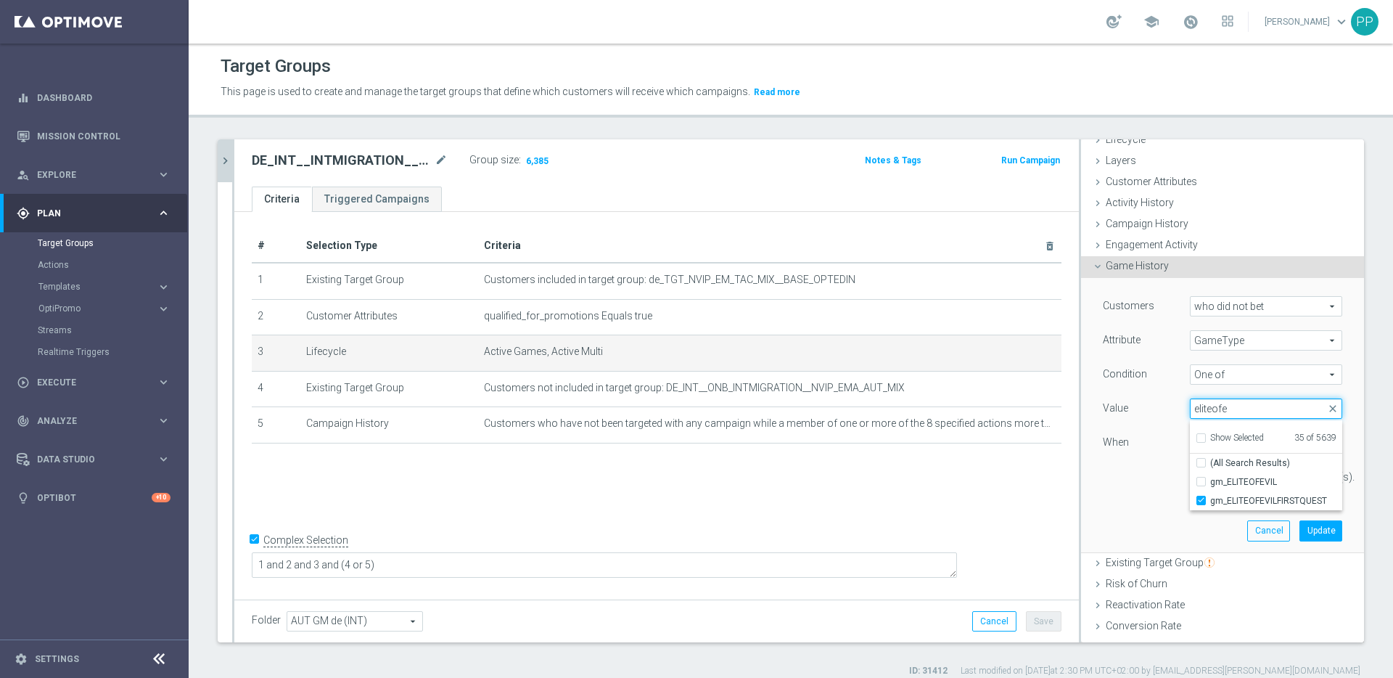
drag, startPoint x: 1219, startPoint y: 406, endPoint x: 1186, endPoint y: 408, distance: 32.8
click at [1190, 408] on input "eliteofe" at bounding box center [1266, 408] width 152 height 20
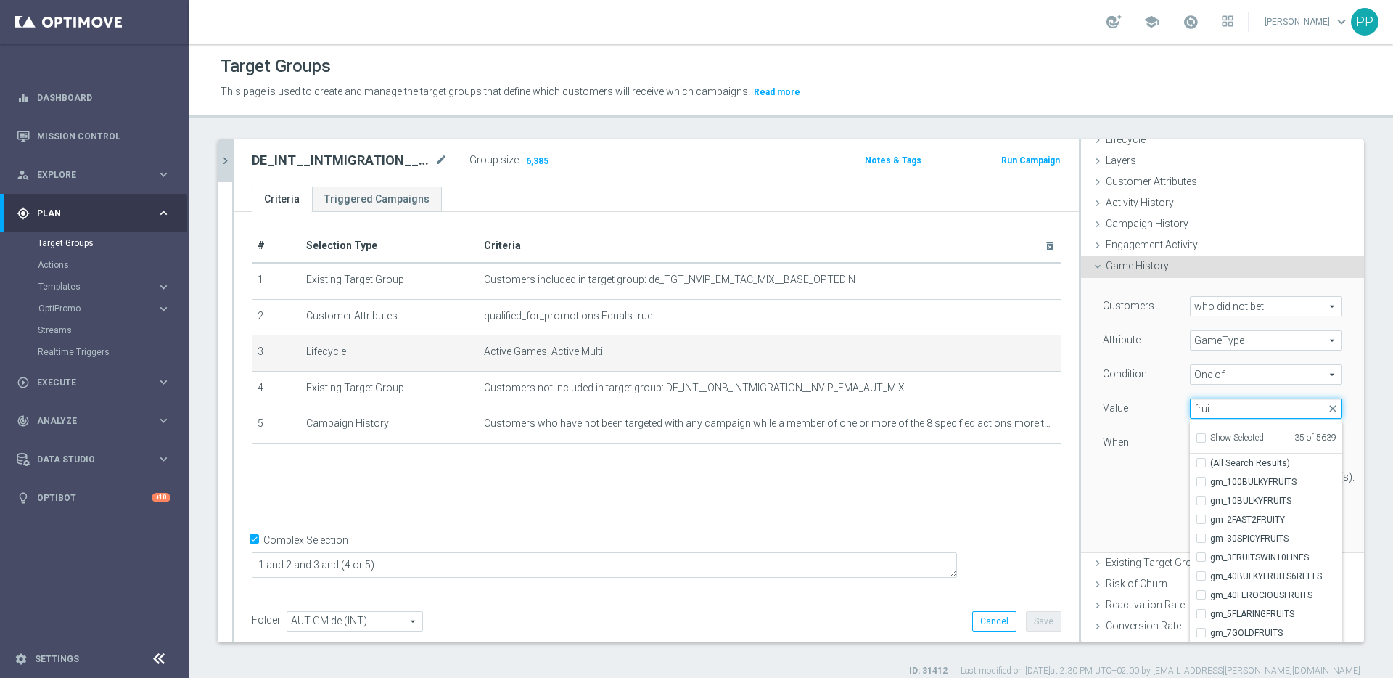
click at [1204, 416] on input "frui" at bounding box center [1266, 408] width 152 height 20
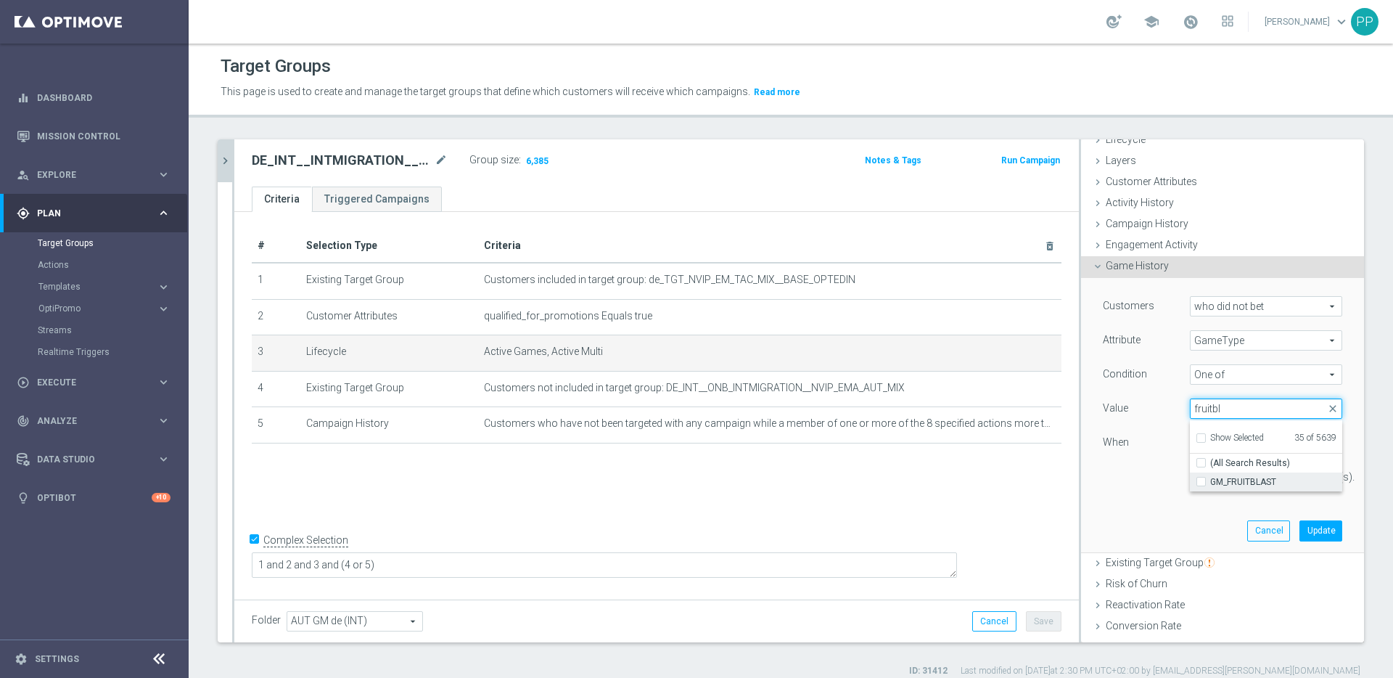
type input "fruitbl"
click at [1215, 487] on span "GM_FRUITBLAST" at bounding box center [1276, 482] width 132 height 12
click at [1210, 487] on input "GM_FRUITBLAST" at bounding box center [1205, 481] width 9 height 9
checkbox input "true"
type input "Selected 36 of 5639"
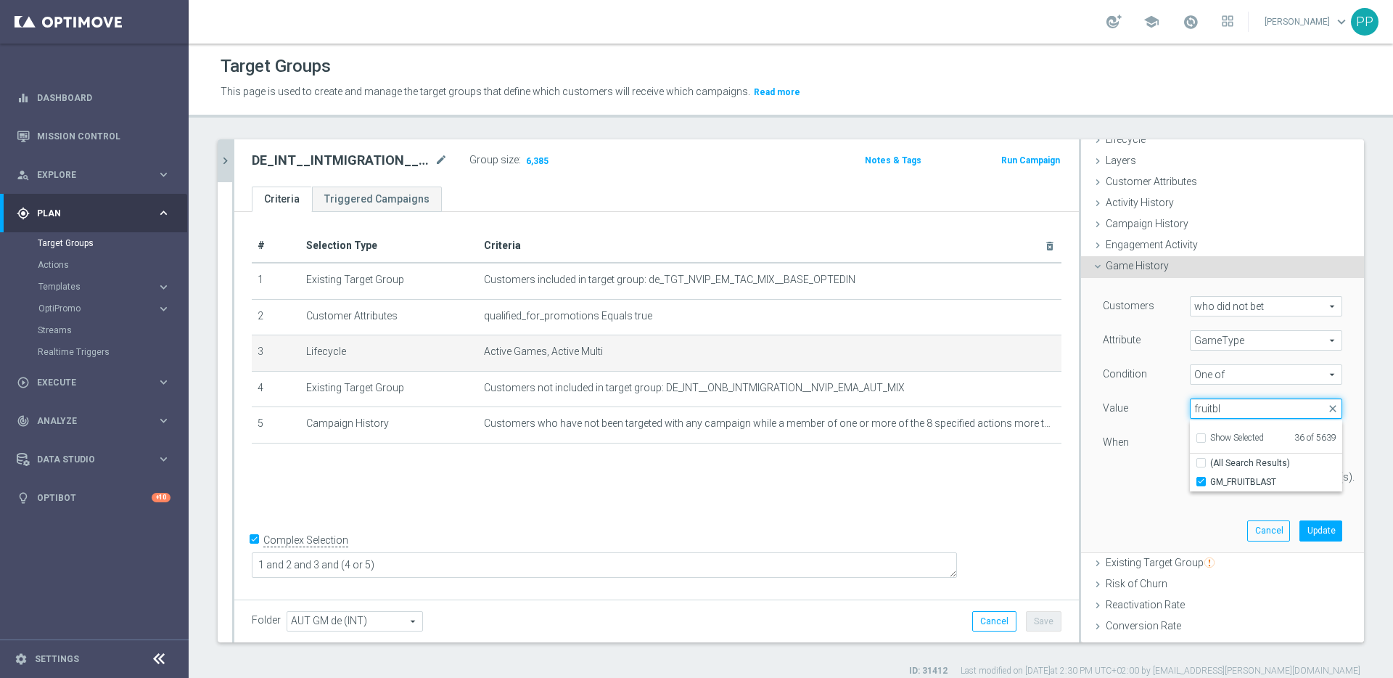
drag, startPoint x: 1212, startPoint y: 411, endPoint x: 1171, endPoint y: 409, distance: 41.4
click at [1179, 409] on div "Selected 36 of 5639 arrow_drop_down fruitbl close Show Selected 36 of 5639 (All…" at bounding box center [1266, 408] width 174 height 20
click at [1192, 407] on span at bounding box center [1266, 408] width 151 height 19
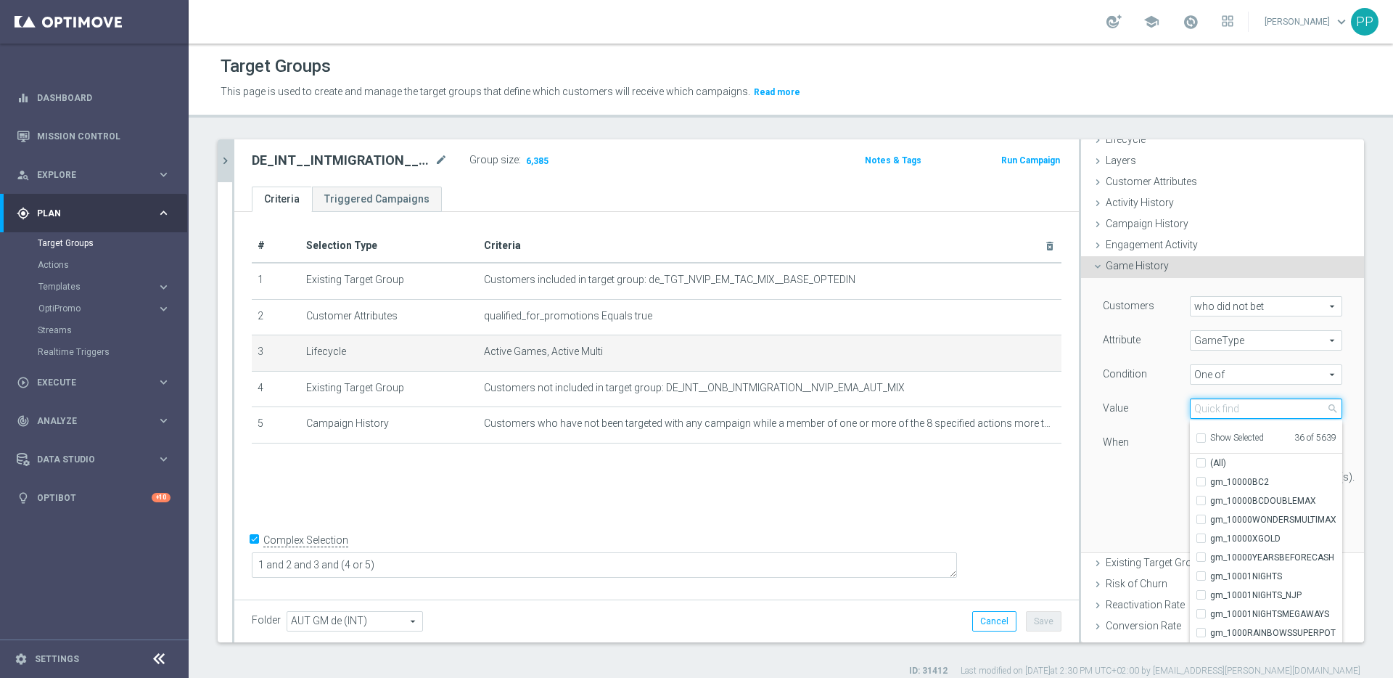
click at [1196, 410] on input "search" at bounding box center [1266, 408] width 152 height 20
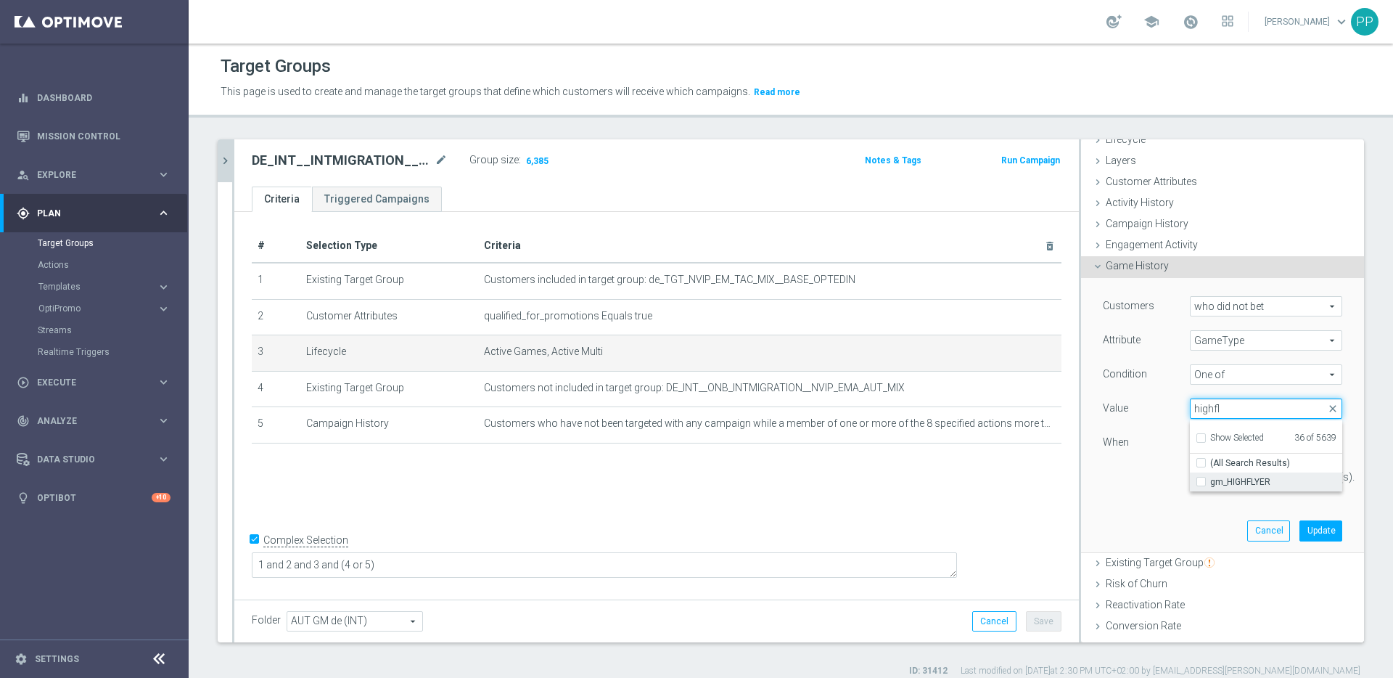
type input "highfl"
click at [1210, 476] on span "gm_HIGHFLYER" at bounding box center [1276, 482] width 132 height 12
click at [1209, 477] on input "gm_HIGHFLYER" at bounding box center [1205, 481] width 9 height 9
checkbox input "true"
type input "Selected 37 of 5639"
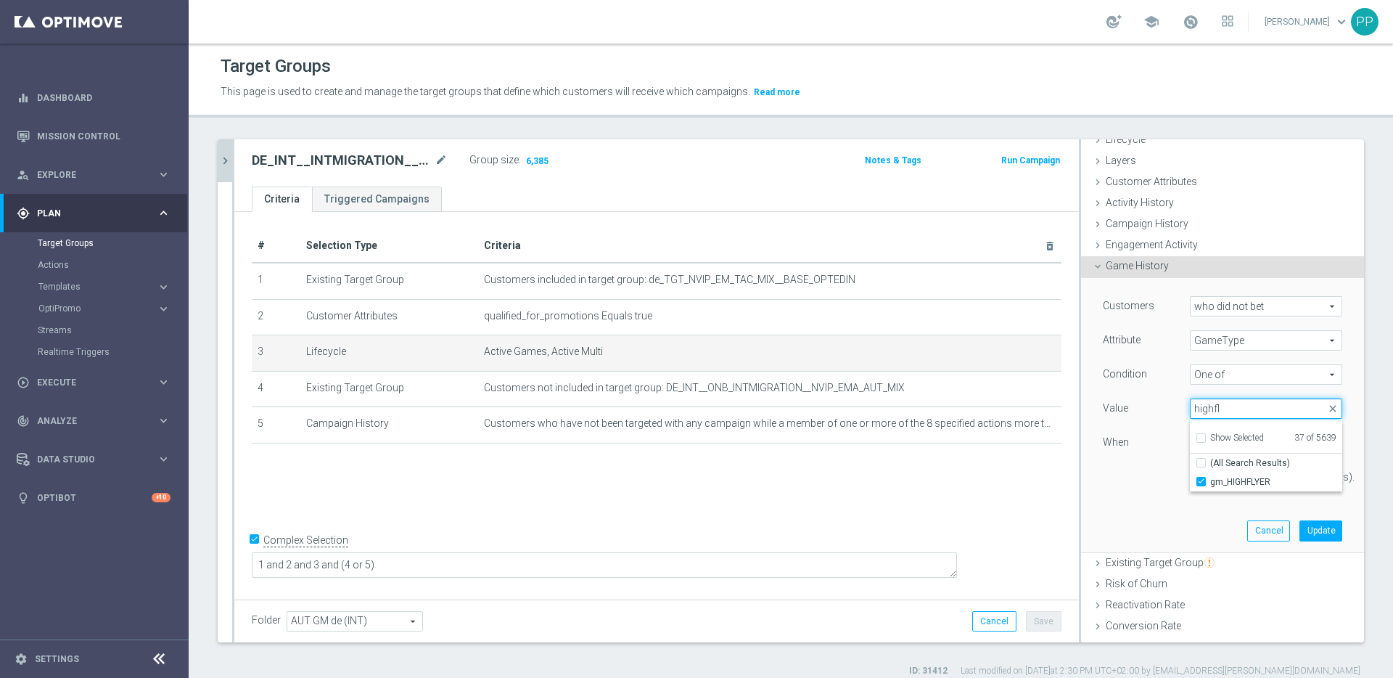
drag, startPoint x: 1214, startPoint y: 408, endPoint x: 1188, endPoint y: 406, distance: 25.5
click at [1190, 406] on input "highfl" at bounding box center [1266, 408] width 152 height 20
type input "hippie"
click at [1220, 482] on span "gm_HIPPIEDAYS" at bounding box center [1276, 482] width 132 height 12
click at [1210, 482] on input "gm_HIPPIEDAYS" at bounding box center [1205, 481] width 9 height 9
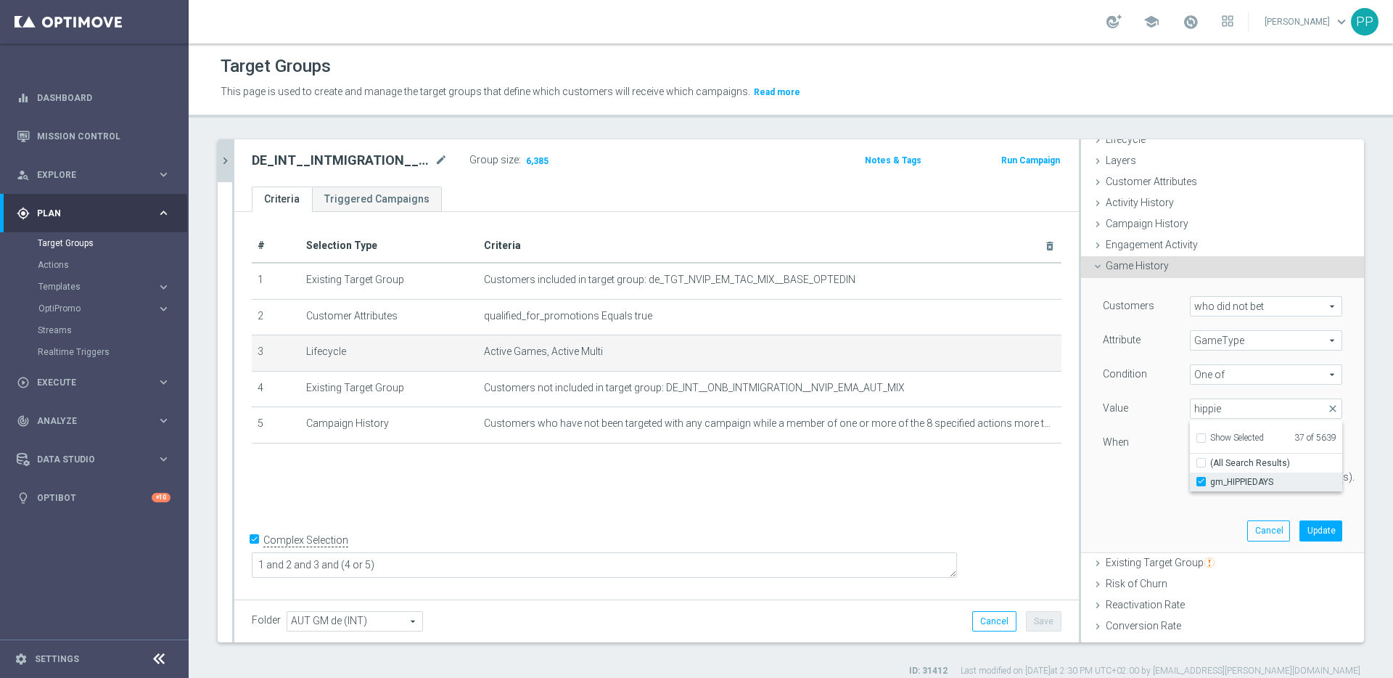
checkbox input "true"
type input "Selected 38 of 5639"
drag, startPoint x: 1207, startPoint y: 407, endPoint x: 1186, endPoint y: 406, distance: 21.8
click at [1190, 406] on input "hippie" at bounding box center [1266, 408] width 152 height 20
type input "h"
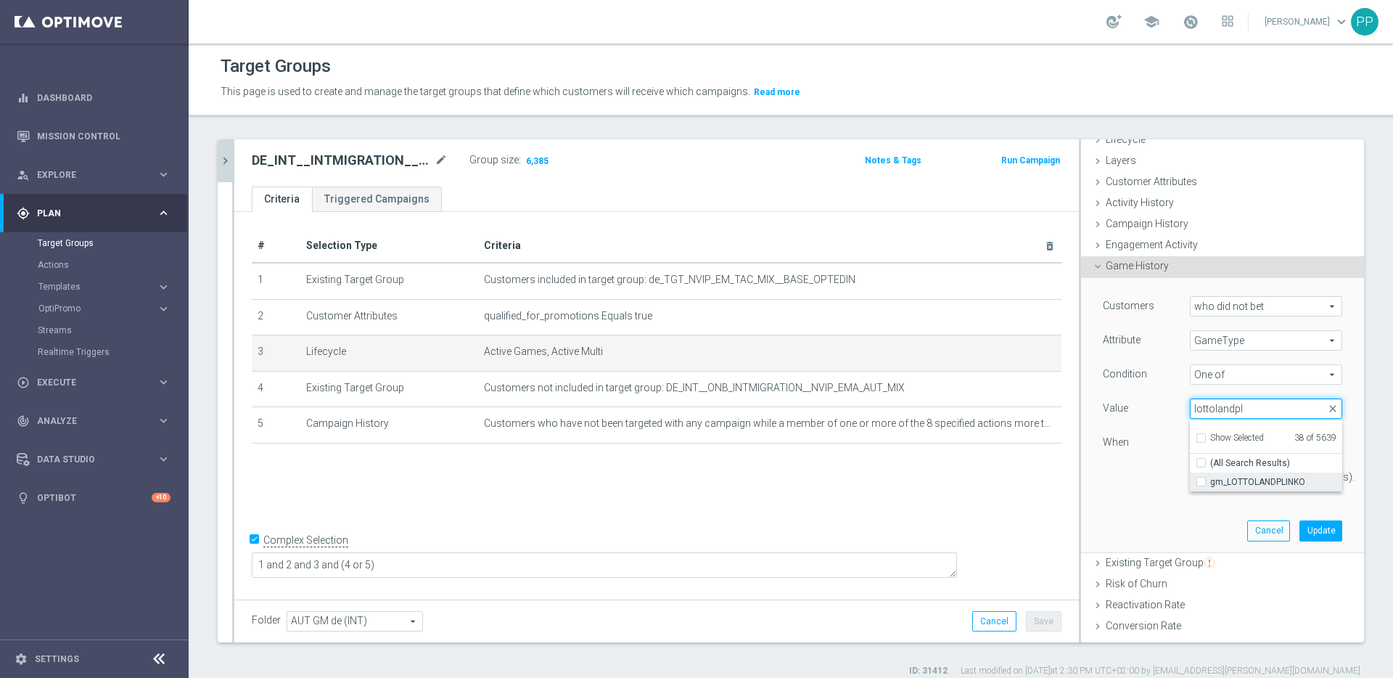
type input "lottolandpl"
click at [1210, 481] on span "gm_LOTTOLANDPLINKO" at bounding box center [1276, 482] width 132 height 12
click at [1201, 481] on input "gm_LOTTOLANDPLINKO" at bounding box center [1205, 481] width 9 height 9
checkbox input "true"
type input "Selected 39 of 5639"
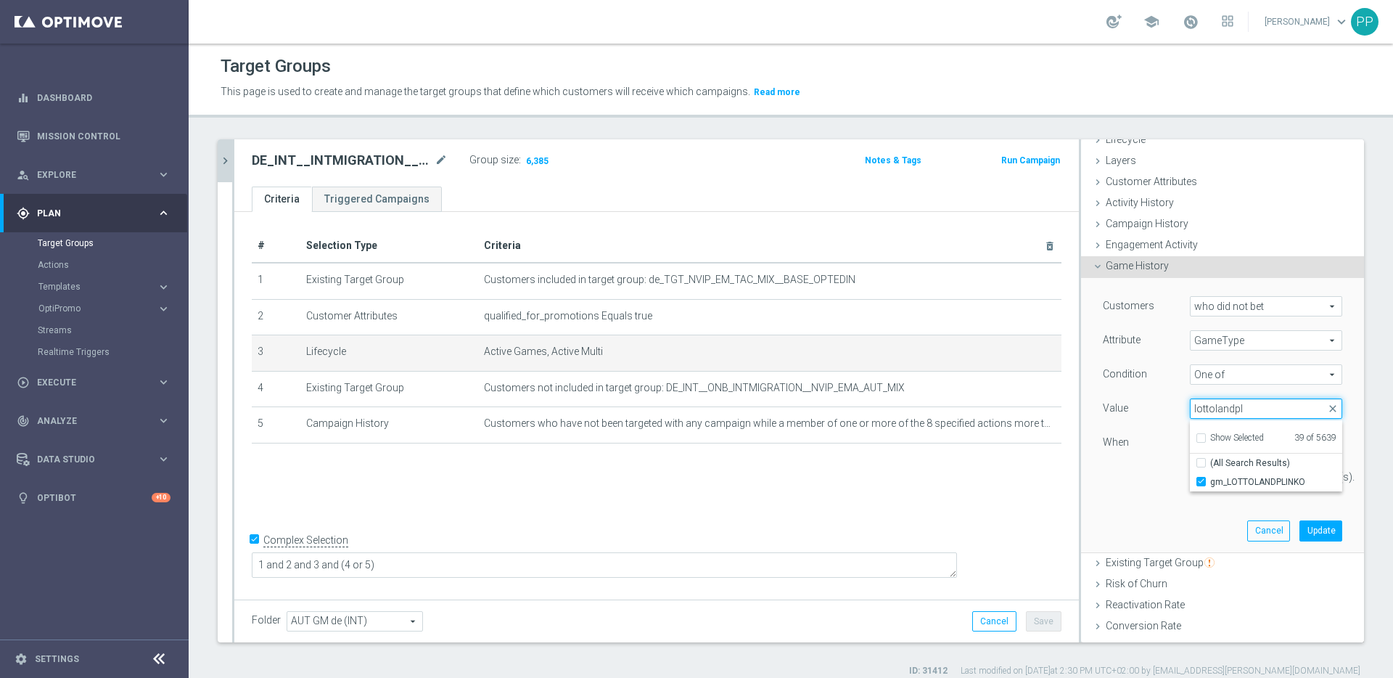
drag, startPoint x: 1248, startPoint y: 407, endPoint x: 1186, endPoint y: 406, distance: 62.4
click at [1190, 406] on input "lottolandpl" at bounding box center [1266, 408] width 152 height 20
type input "l"
type input "skyl"
click at [1210, 497] on span "gm_SKYLINER" at bounding box center [1276, 501] width 132 height 12
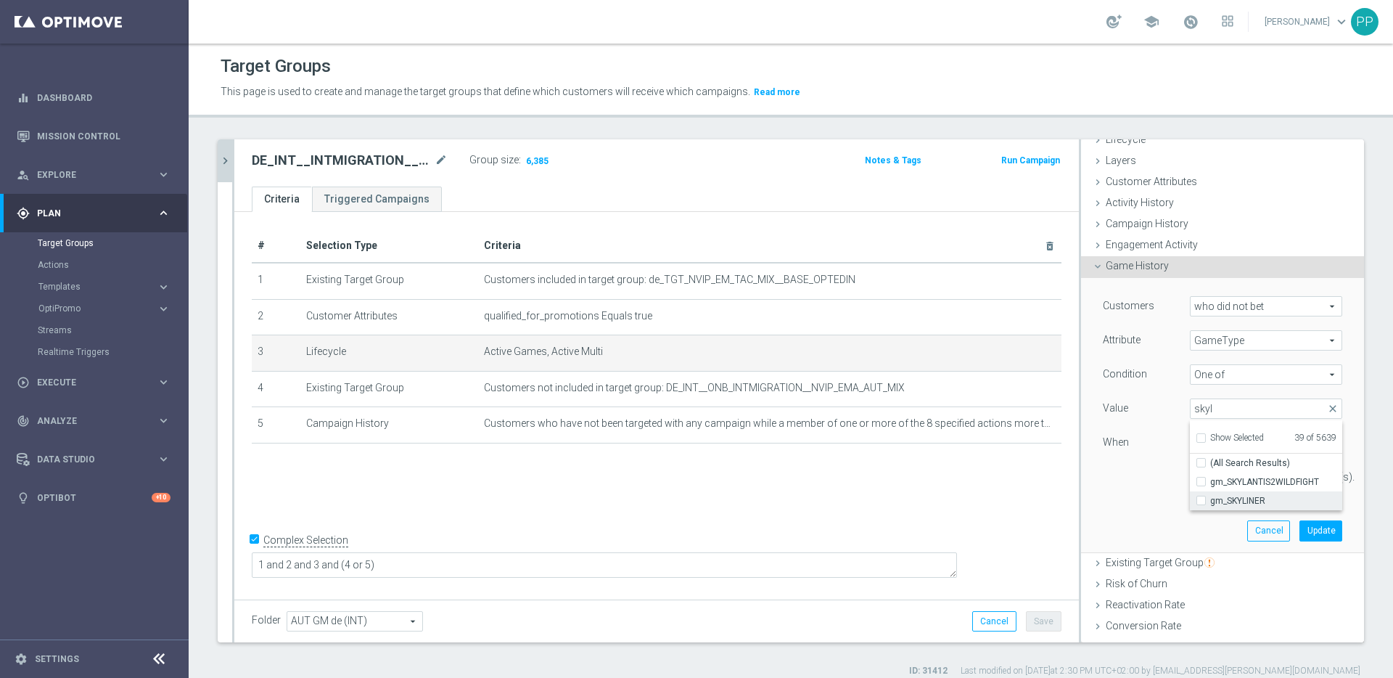
click at [1205, 497] on input "gm_SKYLINER" at bounding box center [1205, 500] width 9 height 9
checkbox input "true"
type input "Selected 40 of 5639"
click at [1299, 538] on button "Update" at bounding box center [1320, 530] width 43 height 20
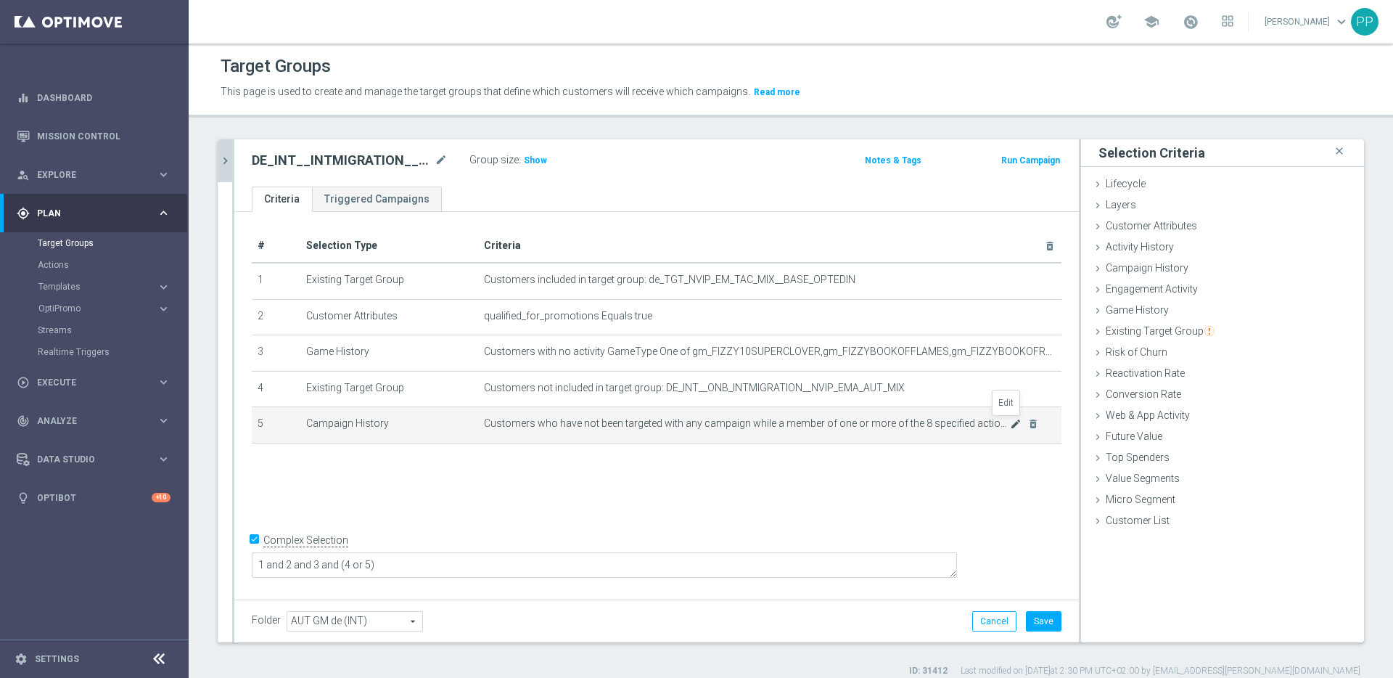
click at [1010, 425] on icon "mode_edit" at bounding box center [1016, 424] width 12 height 12
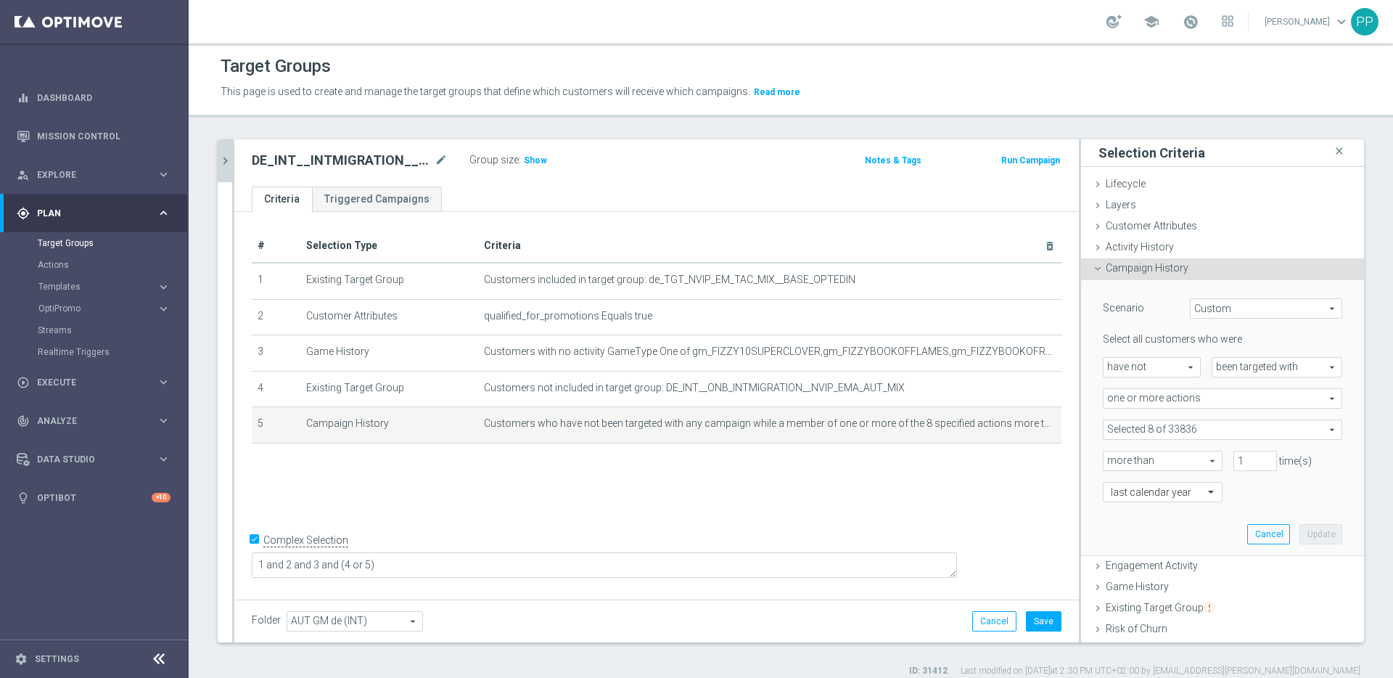
click at [1217, 366] on span "been targeted with" at bounding box center [1276, 367] width 129 height 19
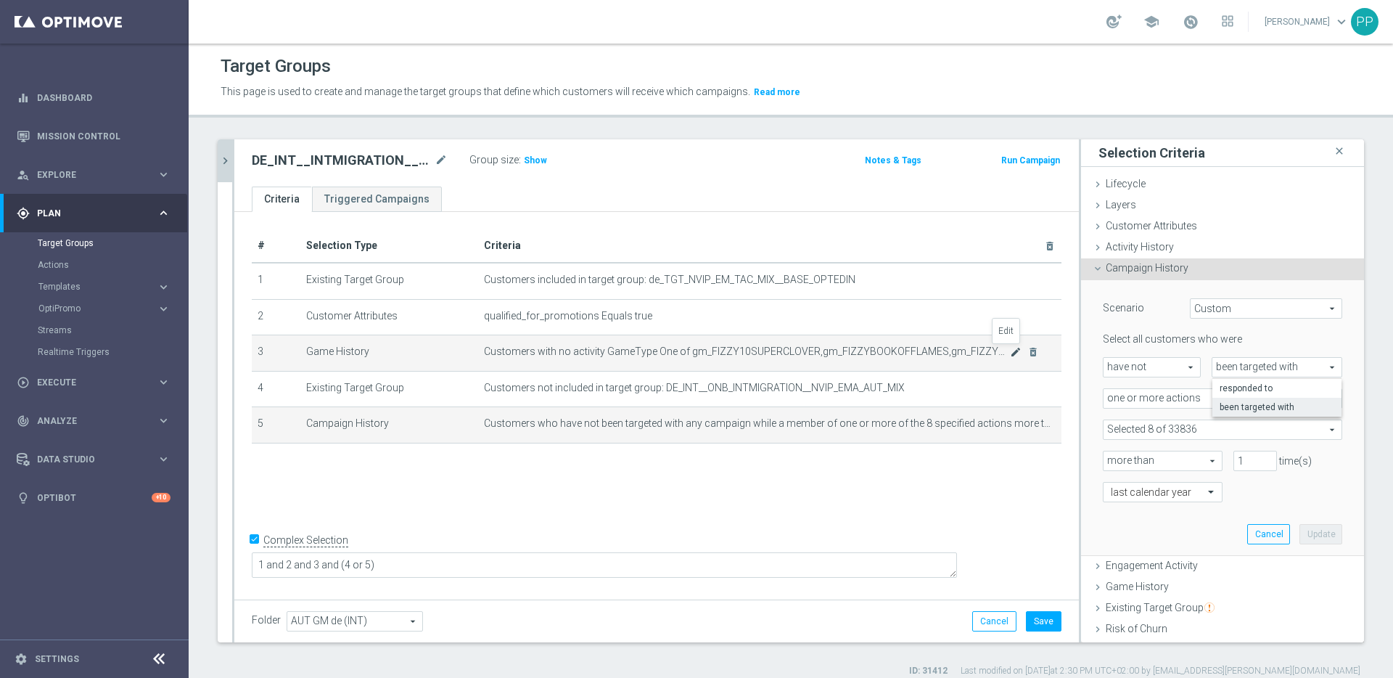
click at [1010, 356] on icon "mode_edit" at bounding box center [1016, 352] width 12 height 12
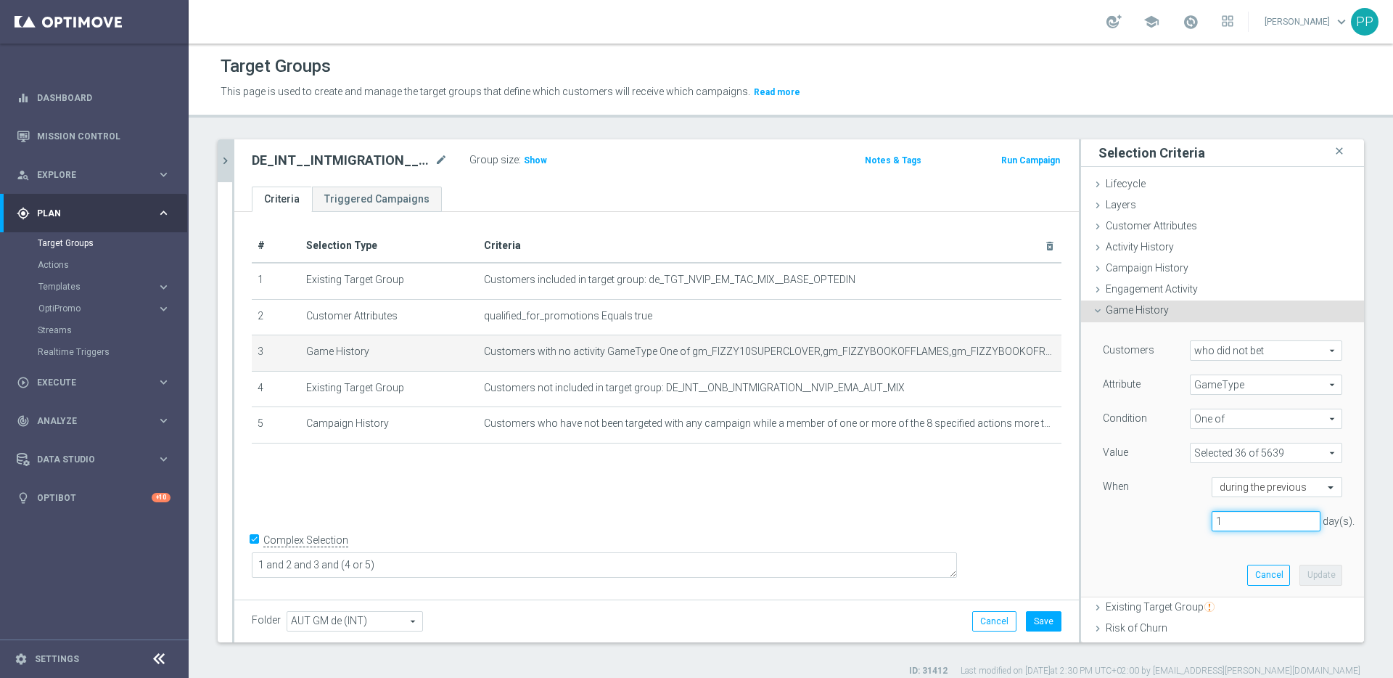
click at [1218, 515] on input "1" at bounding box center [1266, 521] width 109 height 20
drag, startPoint x: 1212, startPoint y: 520, endPoint x: 1189, endPoint y: 520, distance: 22.5
click at [1201, 520] on div "1 day(s)." at bounding box center [1266, 521] width 131 height 20
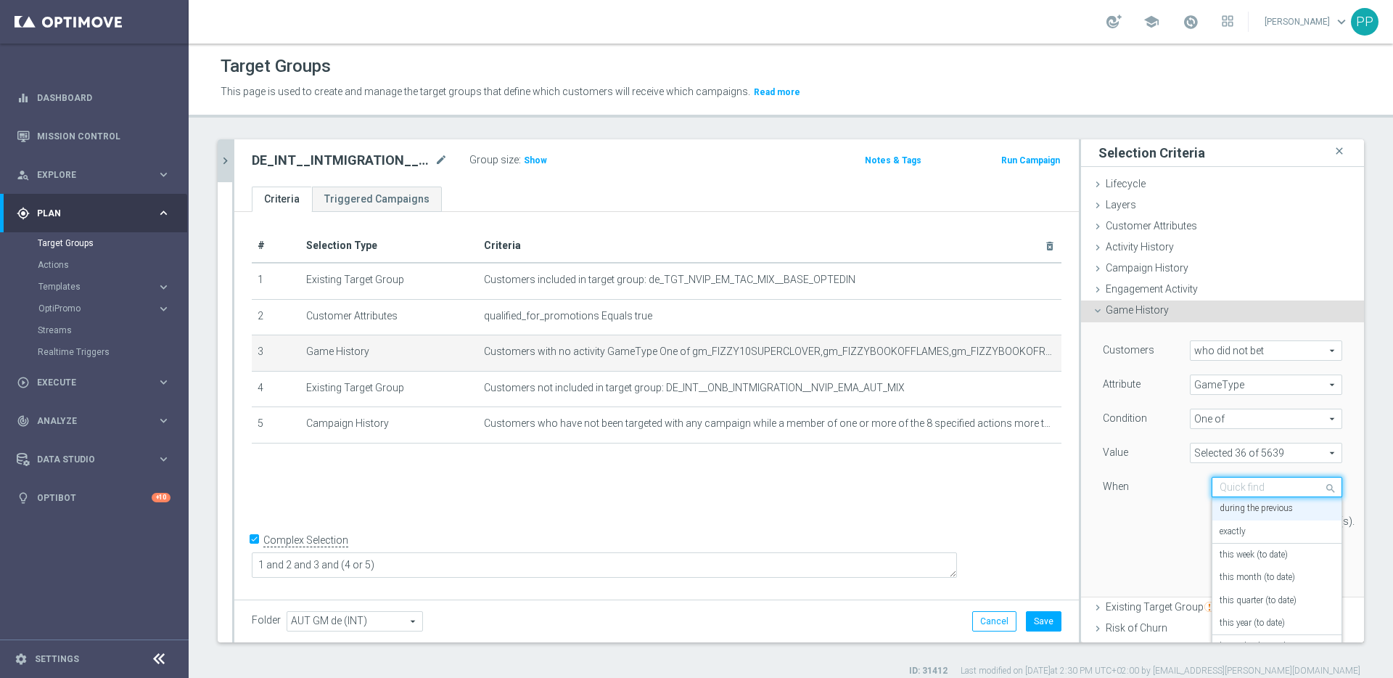
click at [1244, 487] on input "text" at bounding box center [1263, 487] width 86 height 13
click at [1230, 608] on label "last calendar year" at bounding box center [1252, 611] width 65 height 12
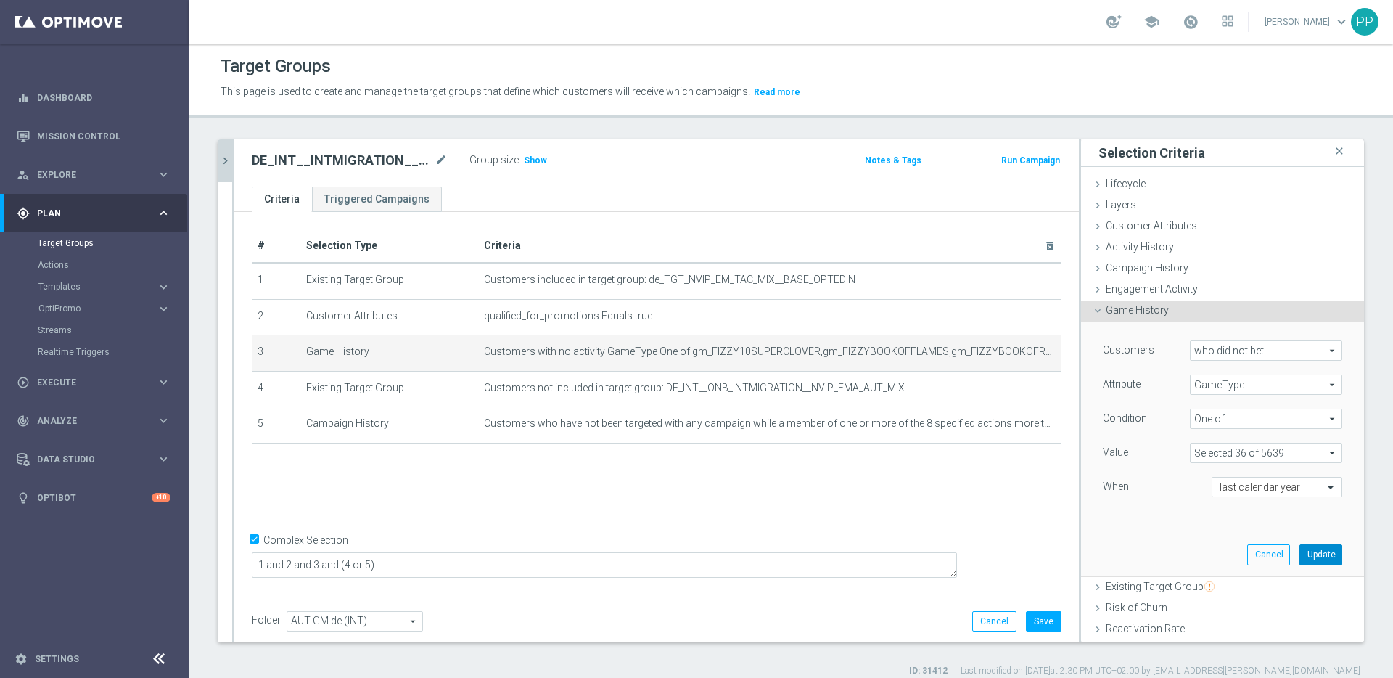
click at [1299, 551] on button "Update" at bounding box center [1320, 554] width 43 height 20
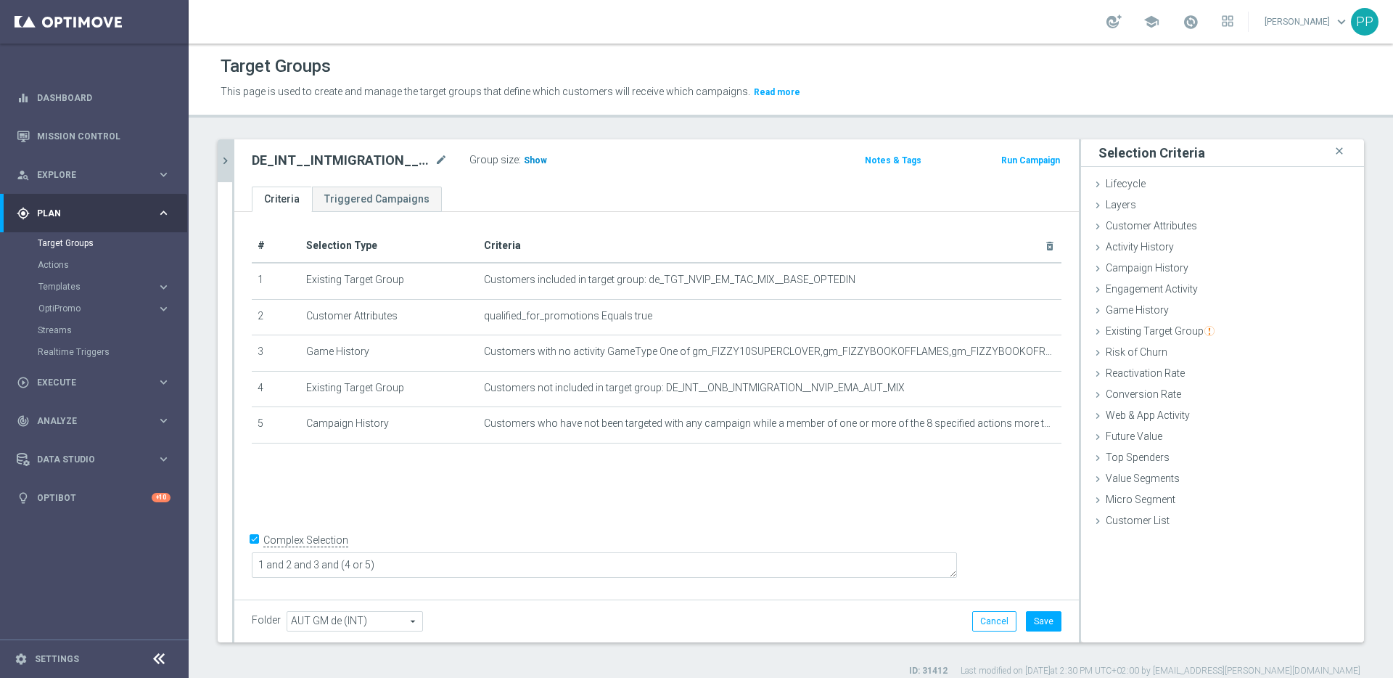
click at [528, 158] on span "Show" at bounding box center [535, 160] width 23 height 10
click at [1092, 186] on icon at bounding box center [1098, 184] width 12 height 12
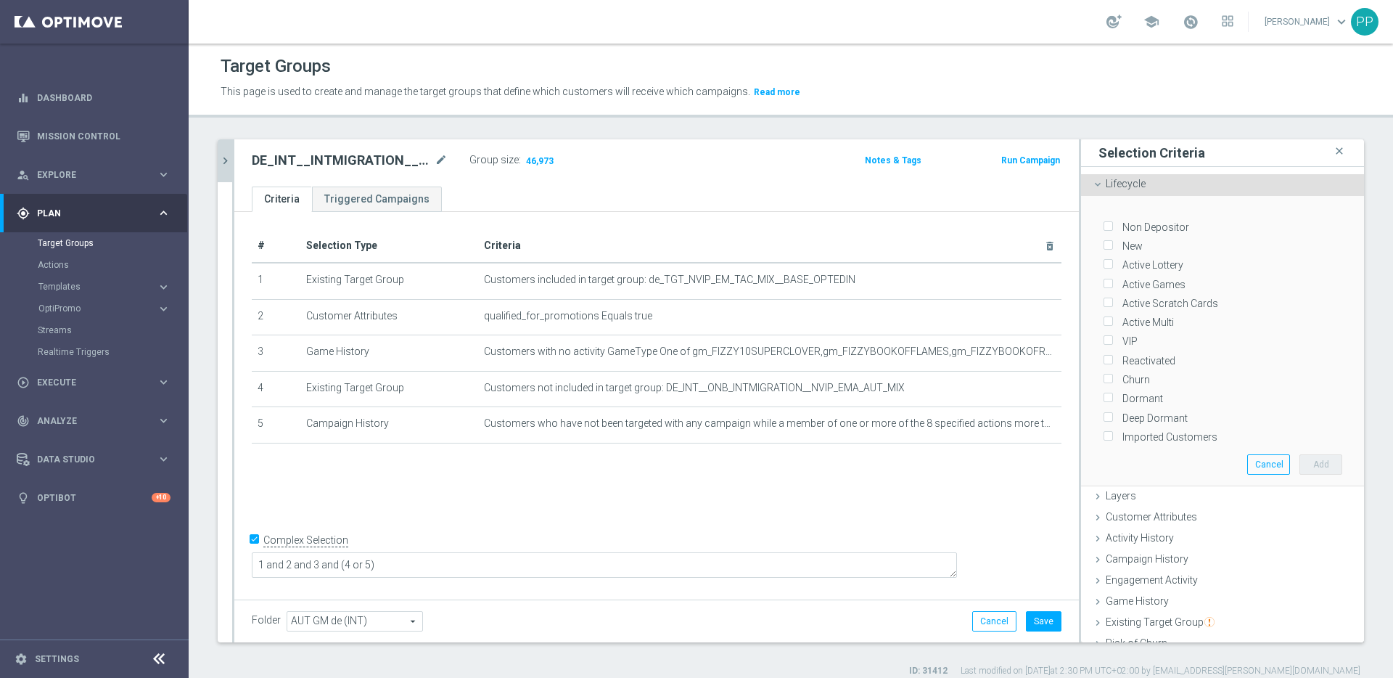
click at [1103, 285] on input "Active Games" at bounding box center [1107, 283] width 9 height 9
checkbox input "true"
click at [1117, 319] on label "Active Multi" at bounding box center [1145, 322] width 57 height 13
click at [1103, 319] on input "Active Multi" at bounding box center [1107, 322] width 9 height 9
checkbox input "true"
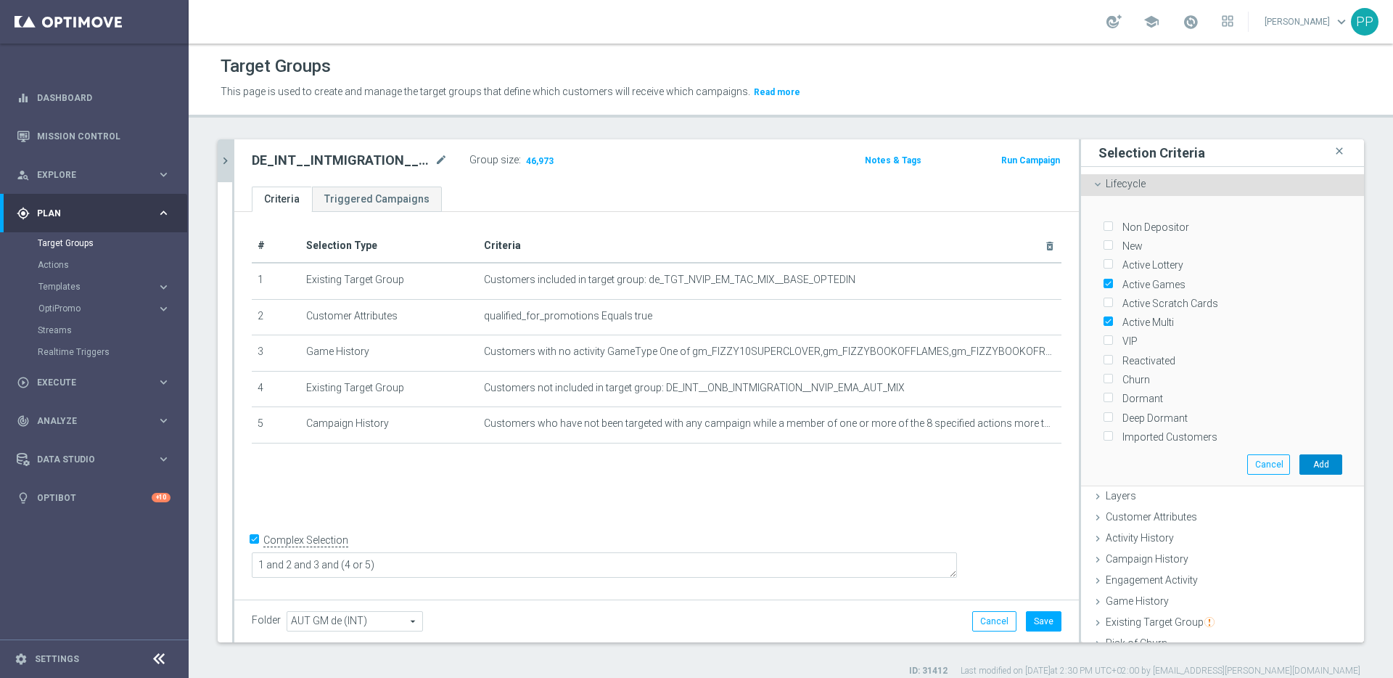
click at [1299, 466] on button "Add" at bounding box center [1320, 464] width 43 height 20
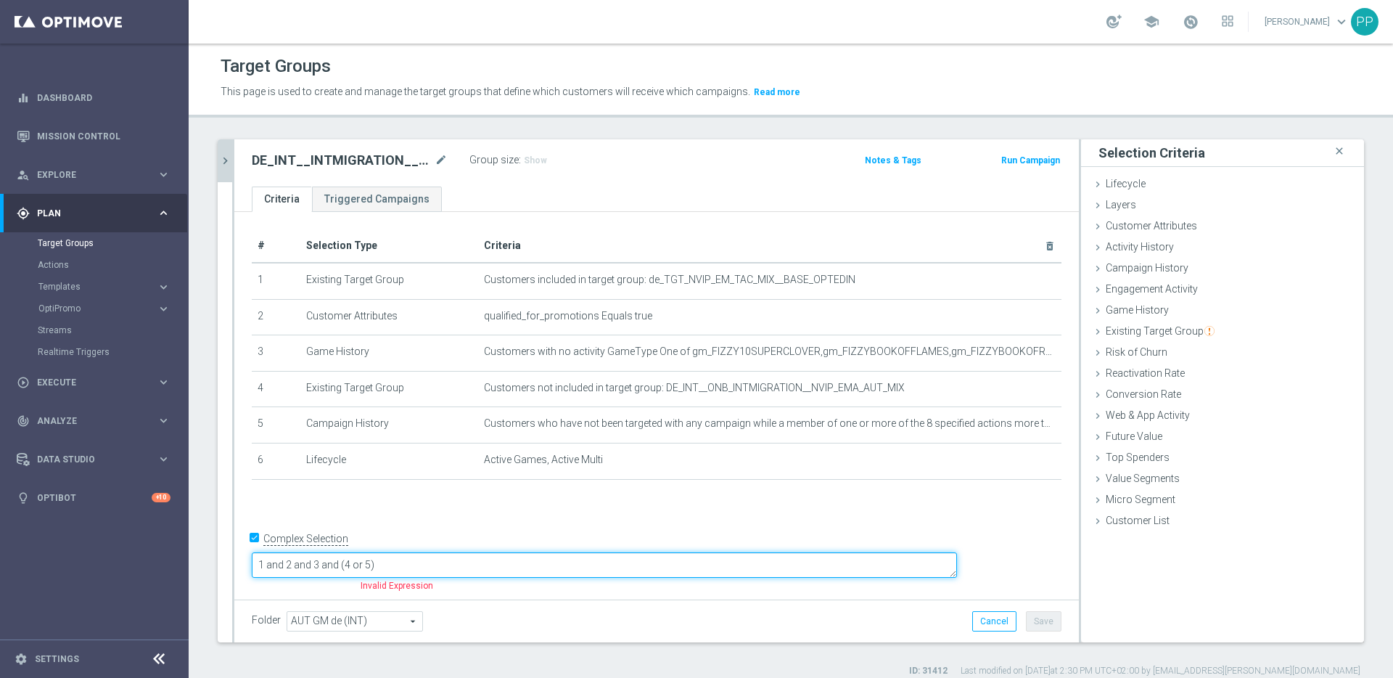
click at [519, 556] on textarea "1 and 2 and 3 and (4 or 5)" at bounding box center [604, 564] width 705 height 25
click at [519, 558] on textarea "1 and 2 and 3 and (4 or 5)" at bounding box center [604, 564] width 705 height 25
click at [521, 566] on textarea "1 and 2 and 3 and (4 or 5)" at bounding box center [604, 564] width 705 height 25
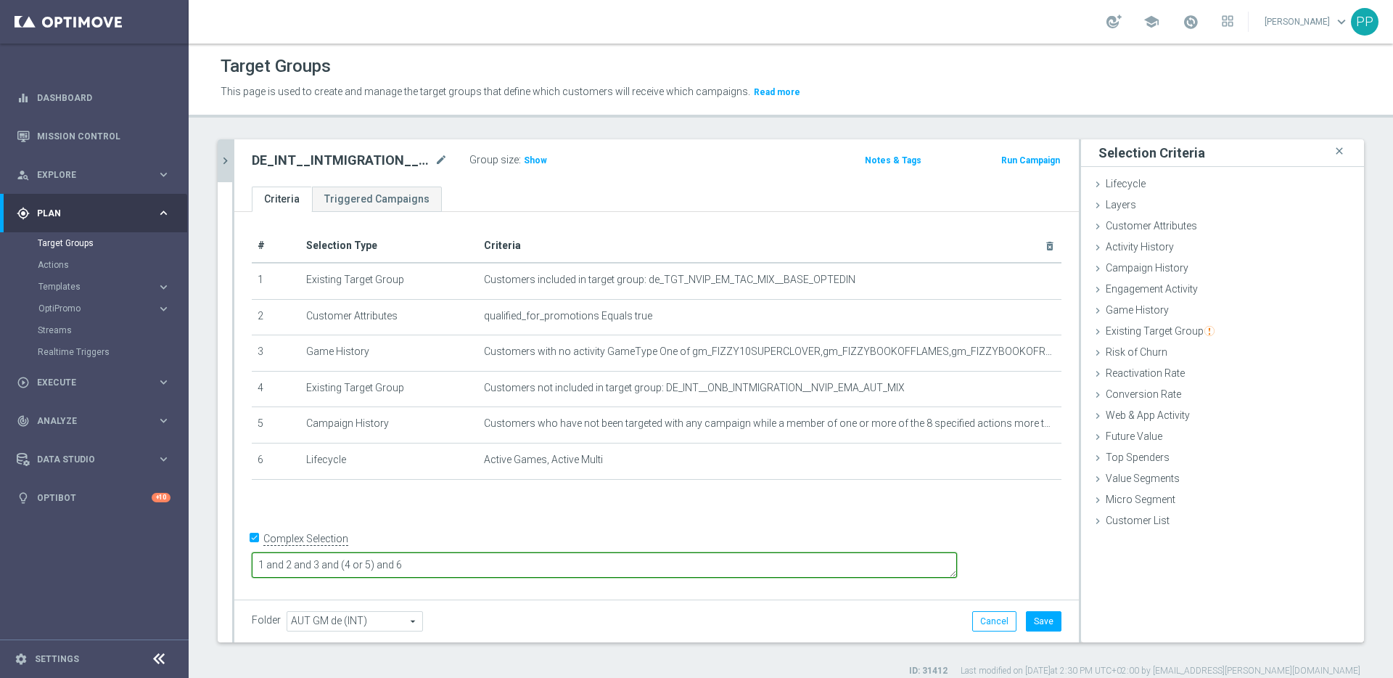
type textarea "1 and 2 and 3 and (4 or 5) and 6"
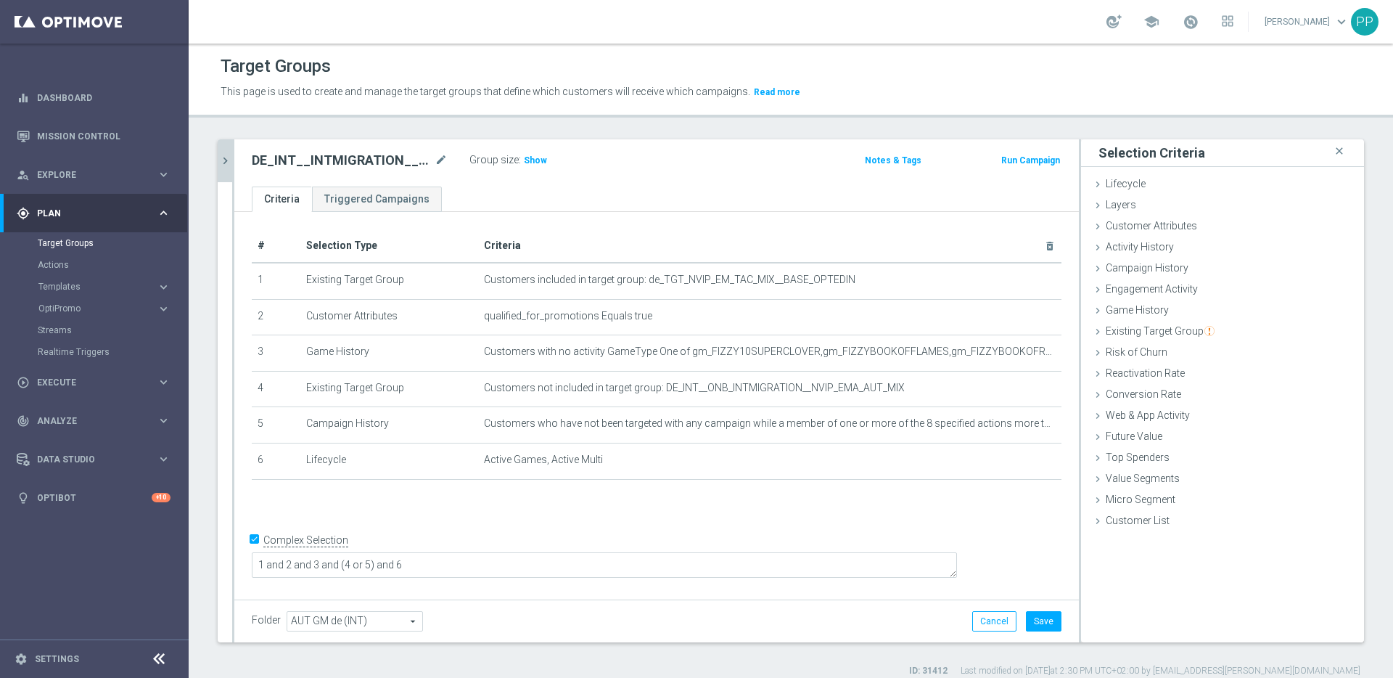
click at [576, 500] on div "+ Add Selection" at bounding box center [656, 499] width 831 height 12
click at [538, 161] on span "Show" at bounding box center [535, 160] width 23 height 10
click at [1030, 619] on button "Save" at bounding box center [1044, 621] width 36 height 20
click at [1010, 353] on icon "mode_edit" at bounding box center [1016, 352] width 12 height 12
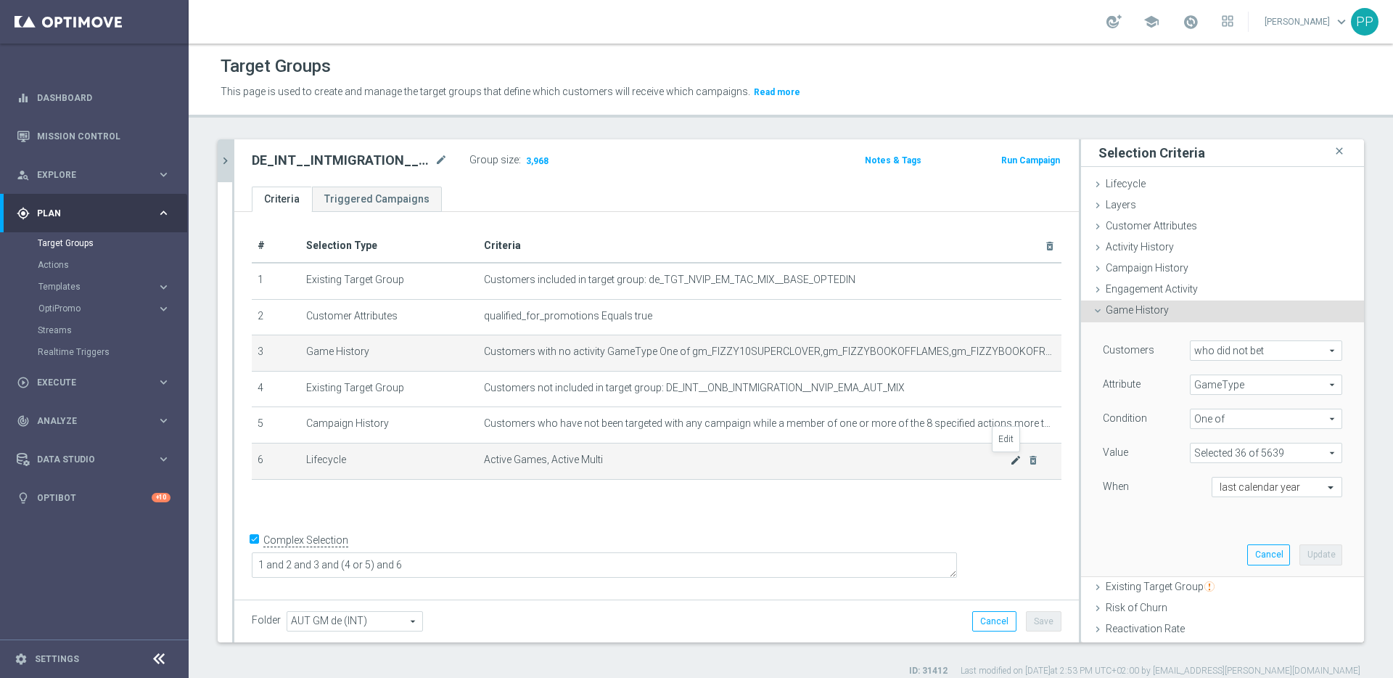
click at [1010, 458] on icon "mode_edit" at bounding box center [1016, 460] width 12 height 12
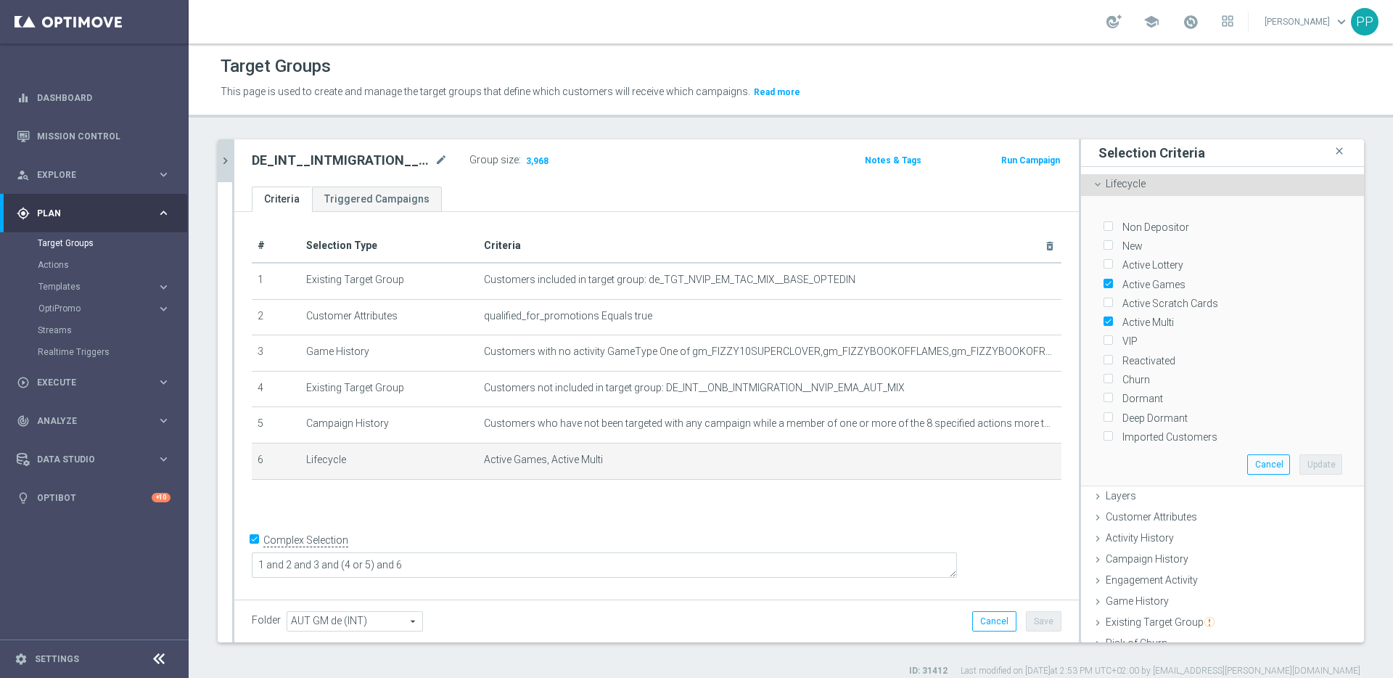
click at [1103, 304] on input "Active Scratch Cards" at bounding box center [1107, 303] width 9 height 9
checkbox input "true"
click at [1103, 265] on input "Active Lottery" at bounding box center [1107, 264] width 9 height 9
checkbox input "true"
click at [1304, 461] on button "Update" at bounding box center [1320, 464] width 43 height 20
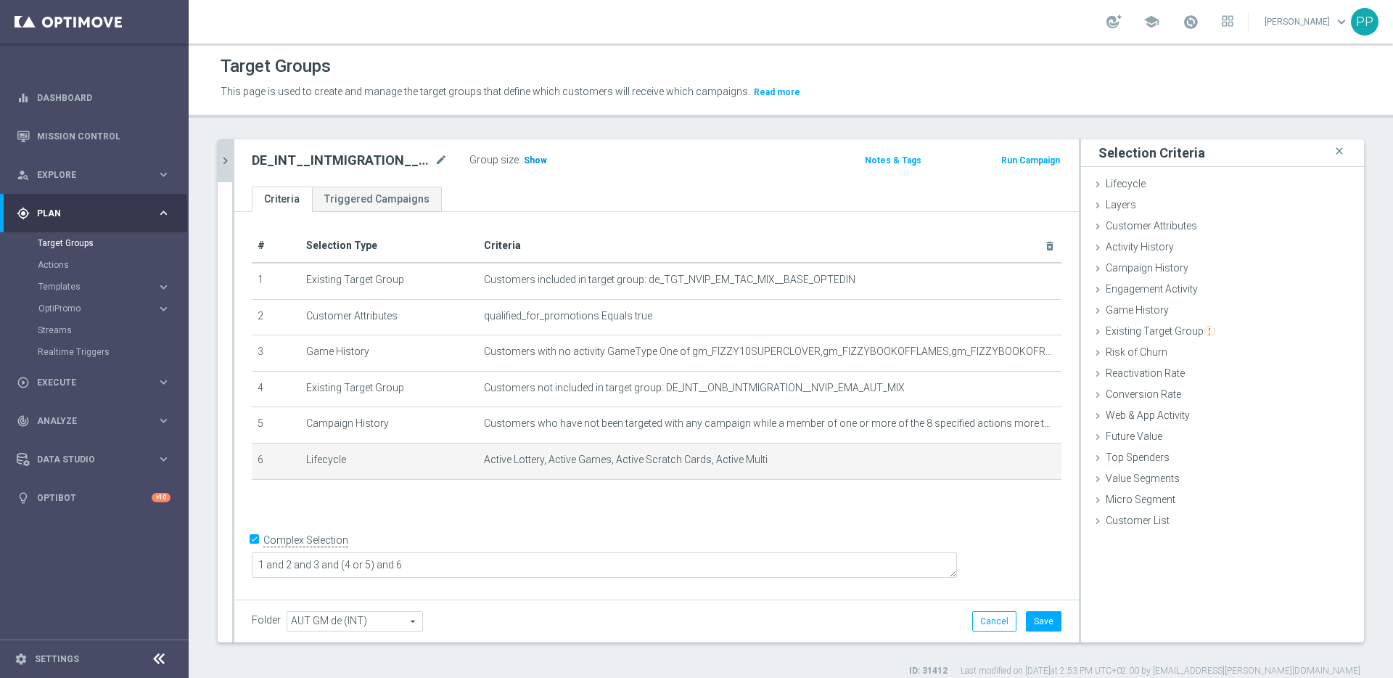
click at [526, 161] on span "Show" at bounding box center [535, 160] width 23 height 10
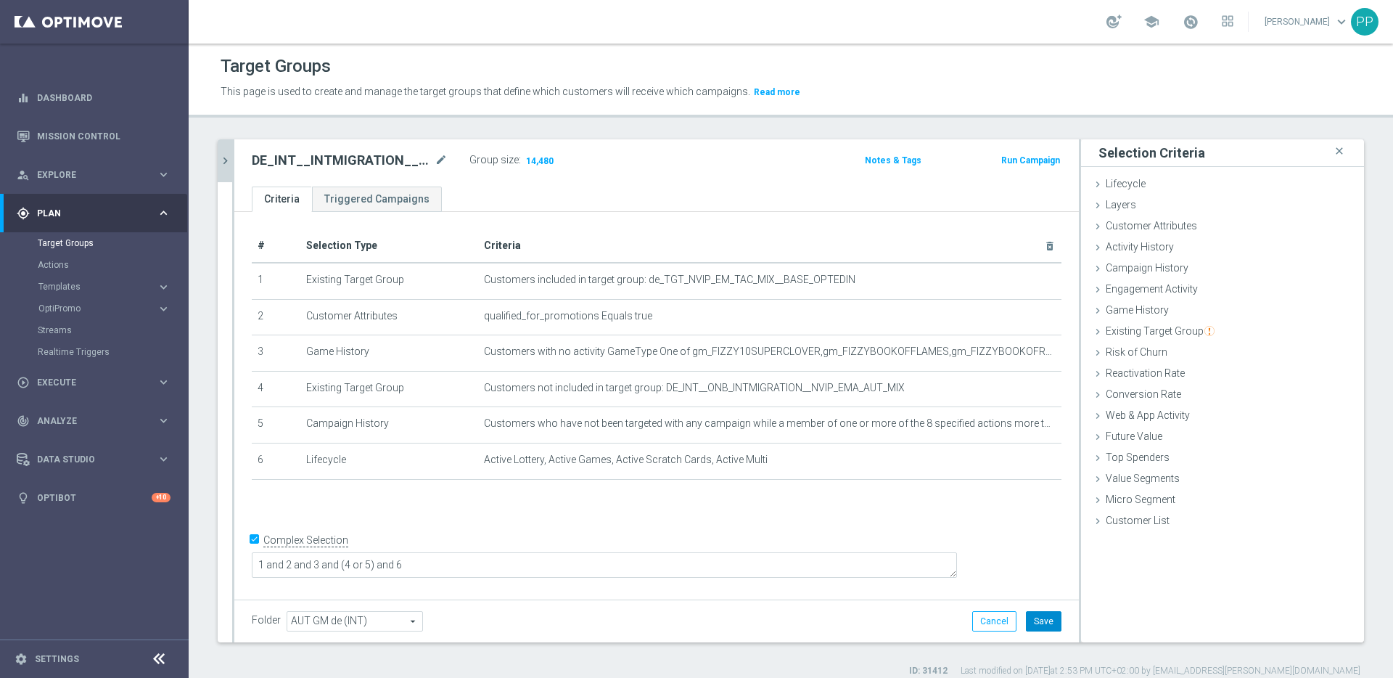
click at [1040, 624] on button "Save" at bounding box center [1044, 621] width 36 height 20
